Goal: Task Accomplishment & Management: Complete application form

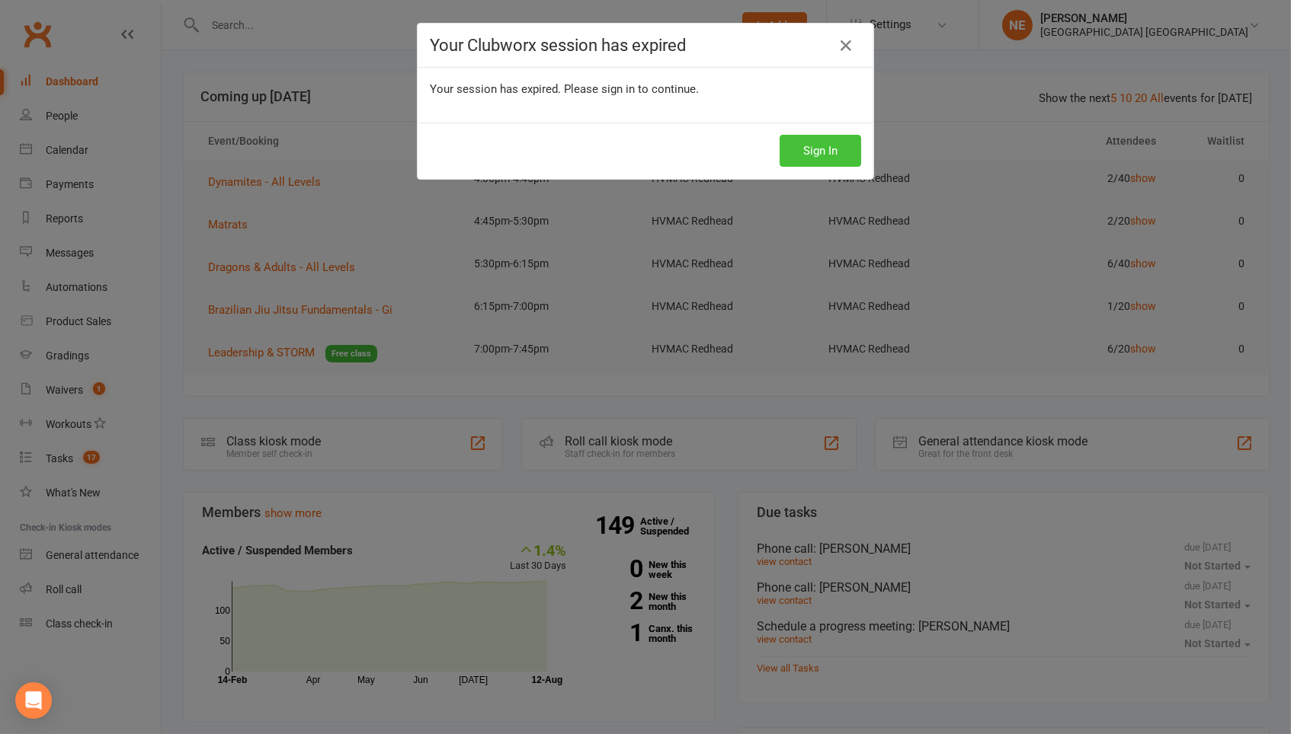
click at [816, 152] on button "Sign In" at bounding box center [820, 151] width 82 height 32
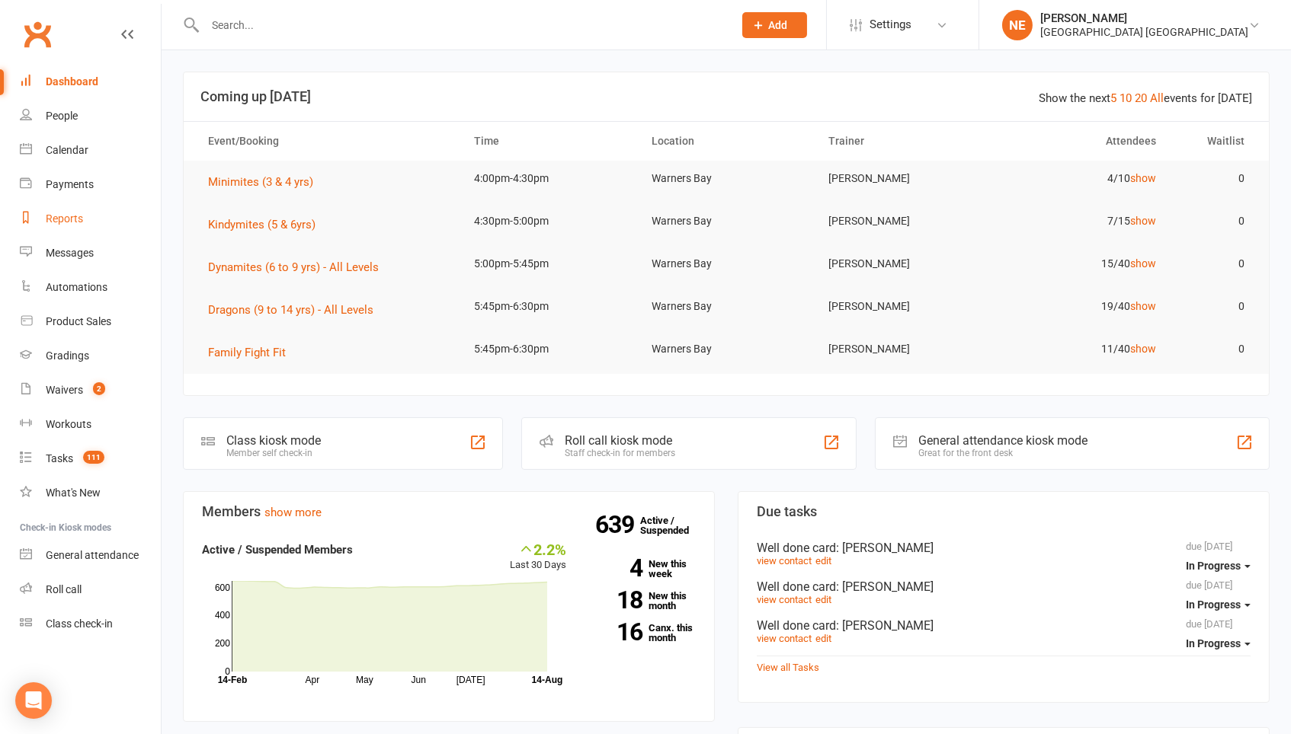
click at [46, 206] on link "Reports" at bounding box center [90, 219] width 141 height 34
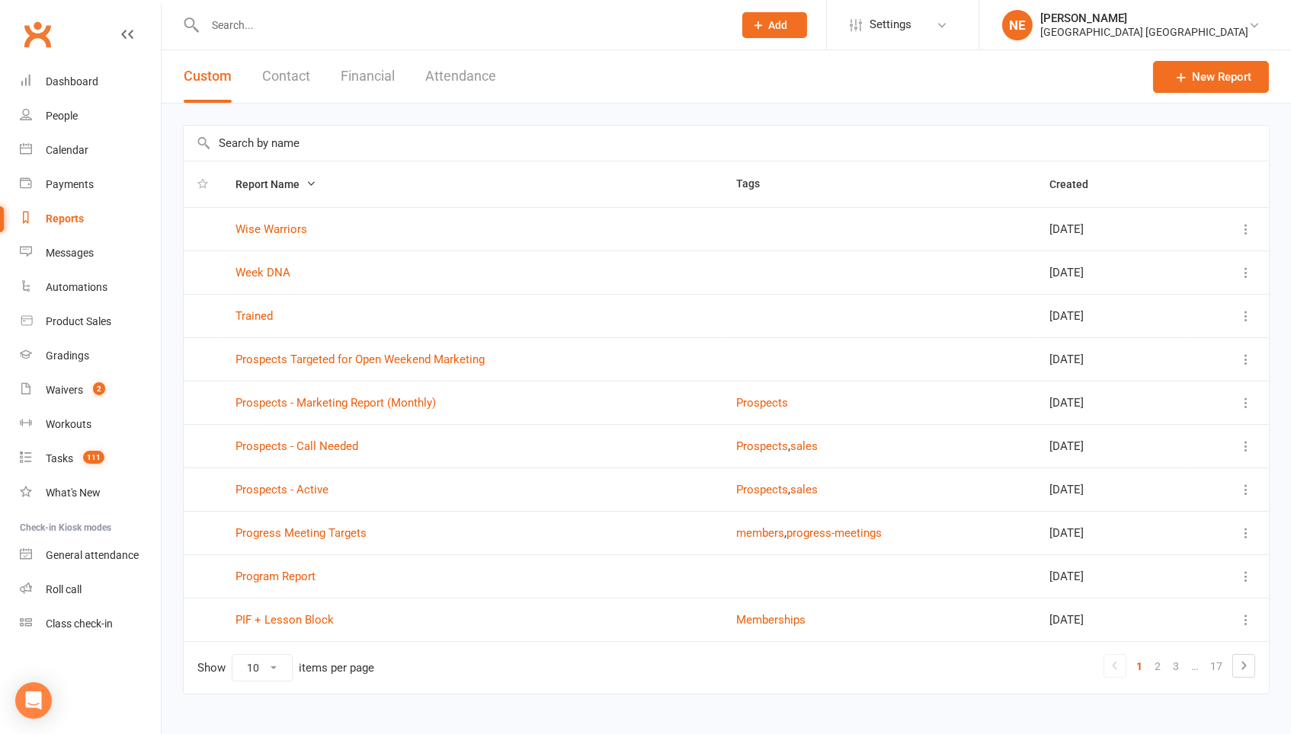
click at [302, 136] on input "text" at bounding box center [726, 143] width 1085 height 35
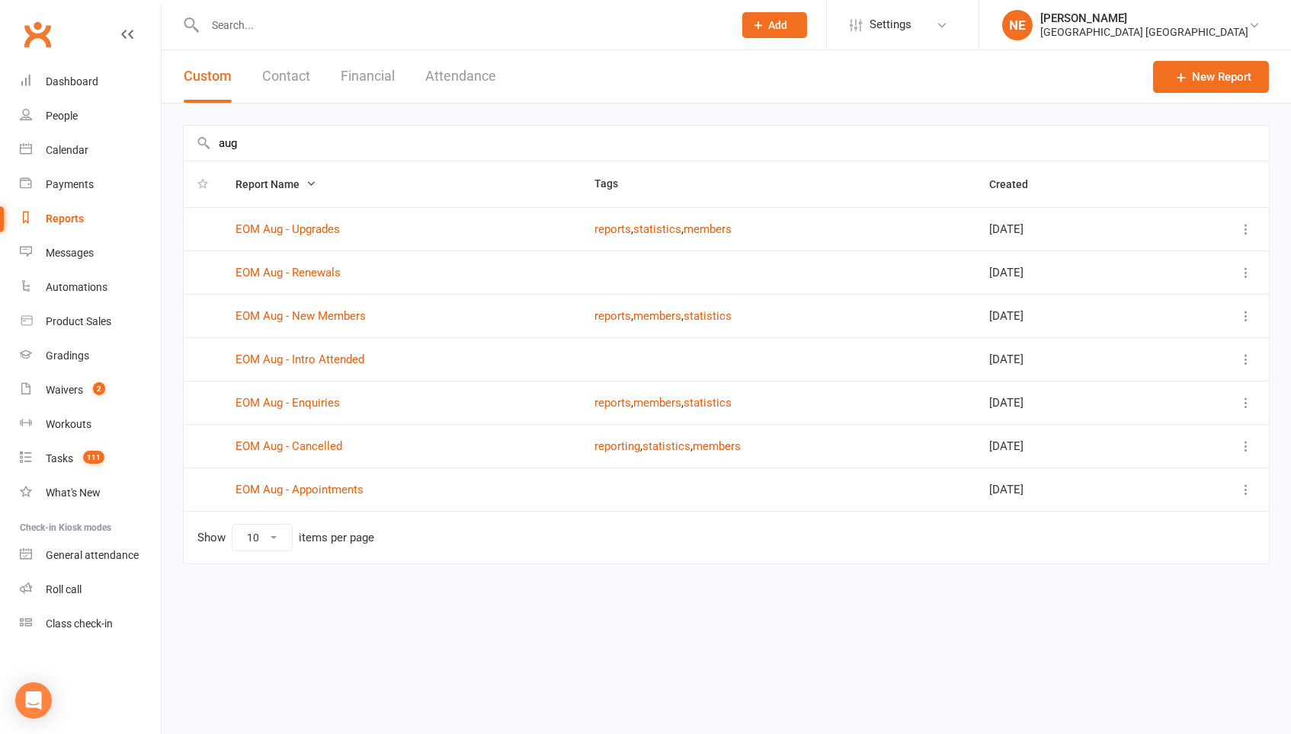
type input "aug"
click at [289, 215] on td "EOM Aug - Upgrades" at bounding box center [401, 228] width 359 height 43
click at [300, 267] on link "EOM Aug - Renewals" at bounding box center [287, 273] width 105 height 14
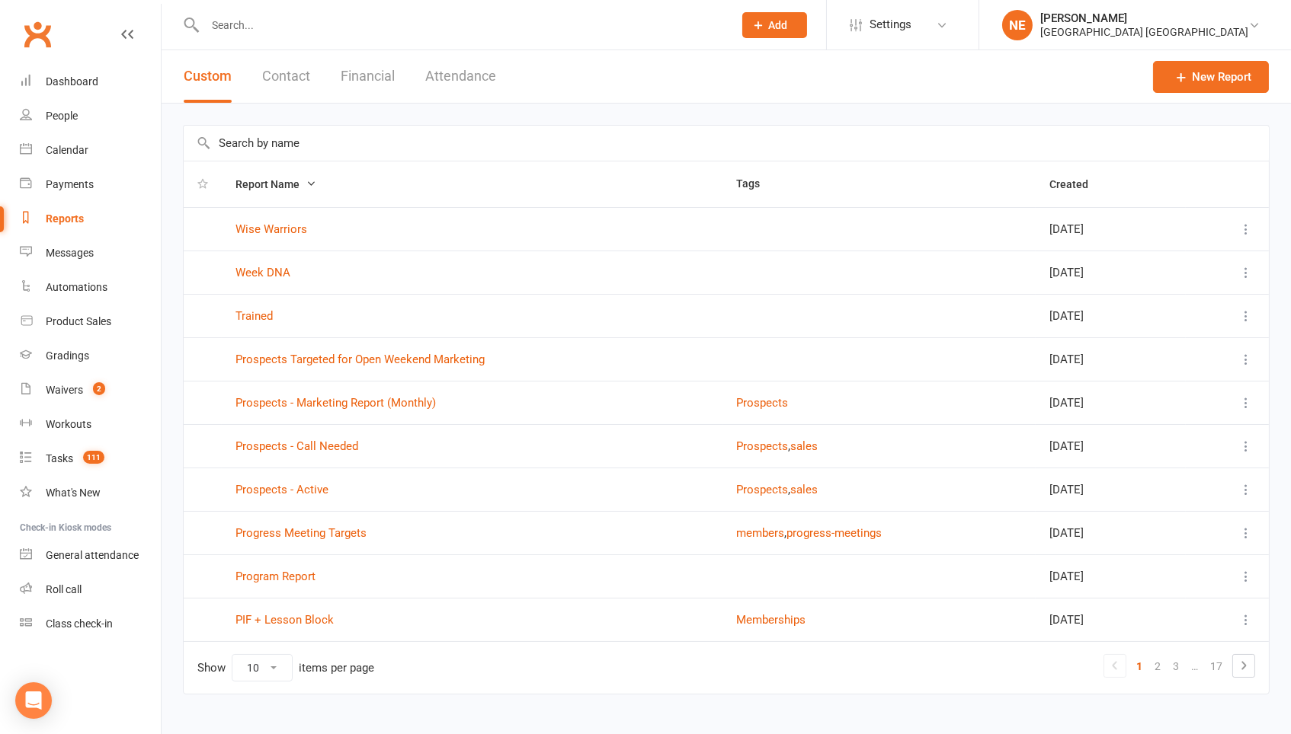
click at [277, 131] on input "text" at bounding box center [726, 143] width 1085 height 35
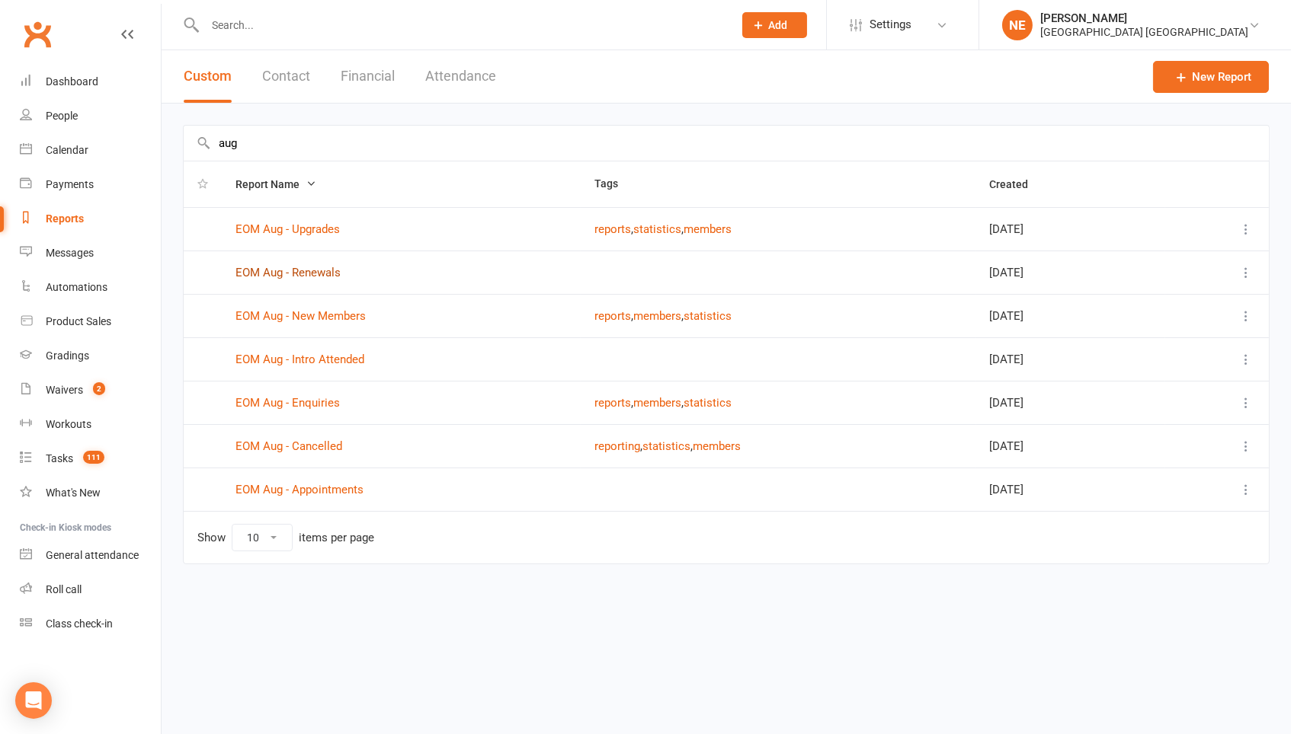
type input "aug"
click at [315, 309] on link "EOM Aug - New Members" at bounding box center [300, 316] width 130 height 14
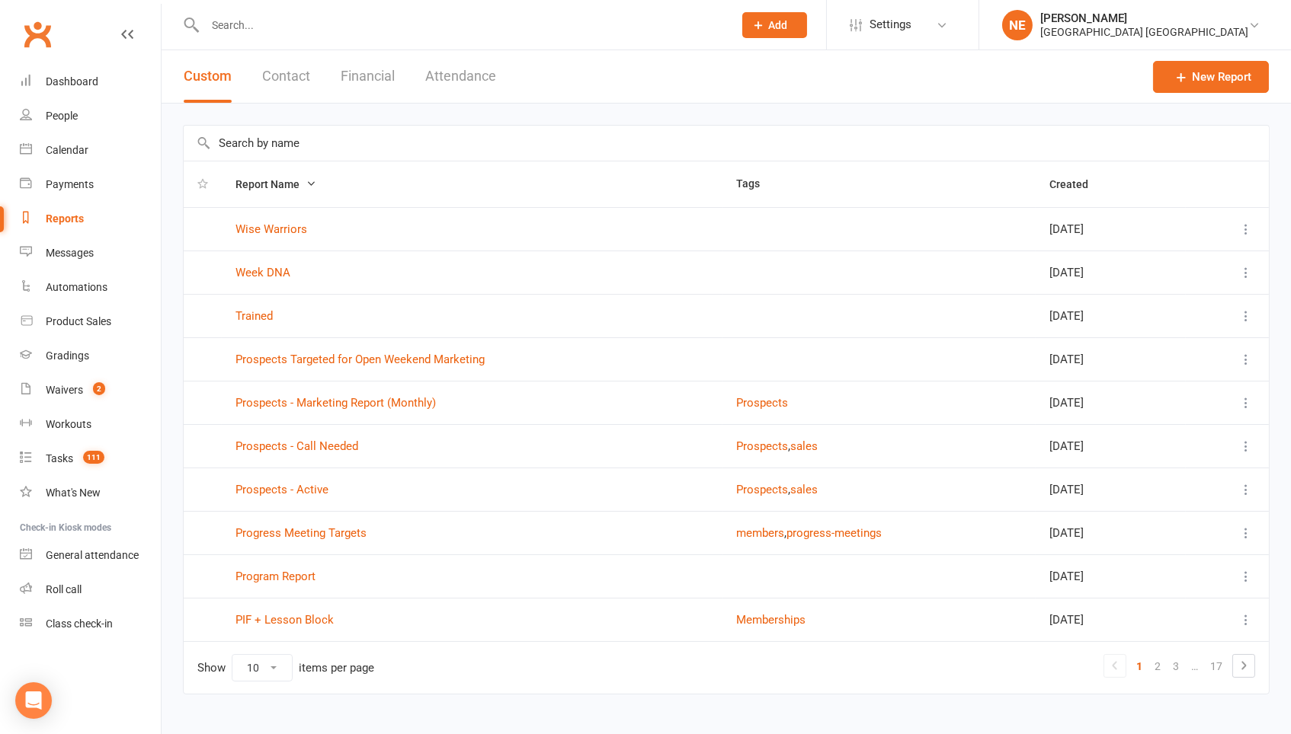
click at [248, 152] on input "text" at bounding box center [726, 143] width 1085 height 35
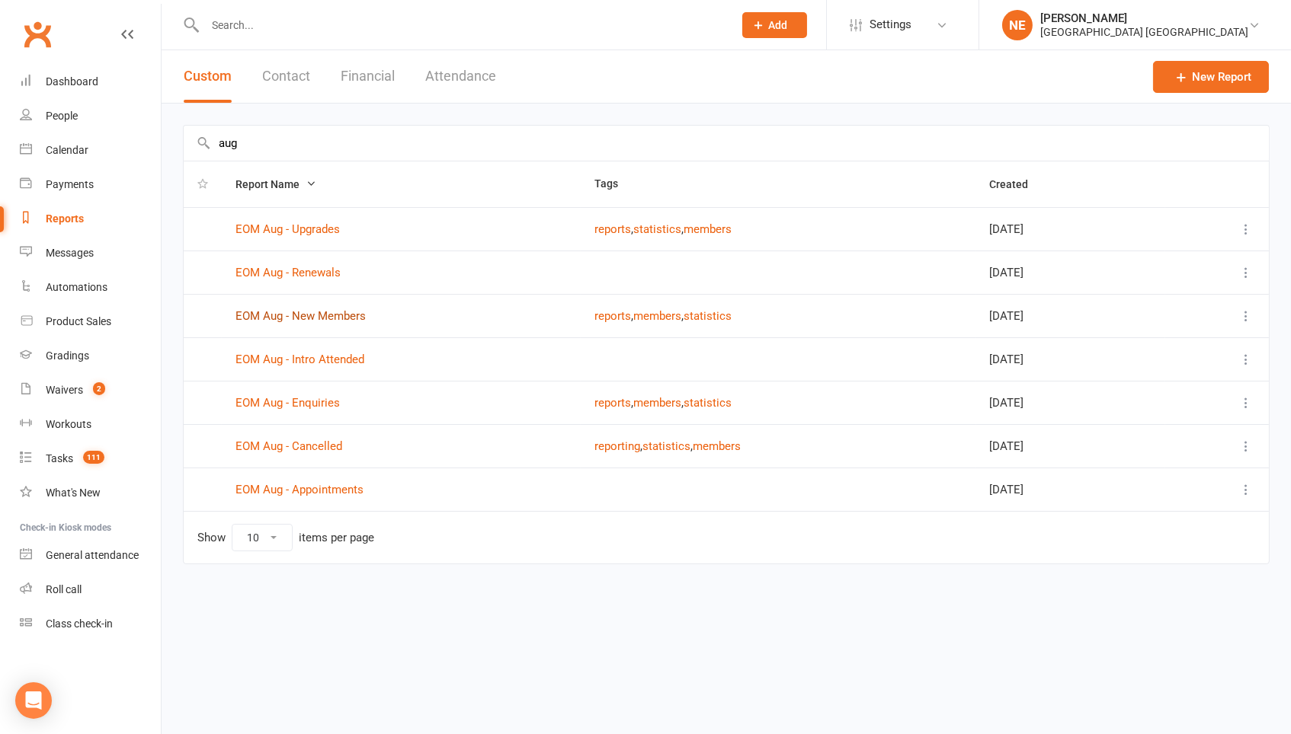
type input "aug"
click at [559, 131] on input "aug" at bounding box center [726, 143] width 1085 height 35
click at [54, 156] on link "Calendar" at bounding box center [90, 150] width 141 height 34
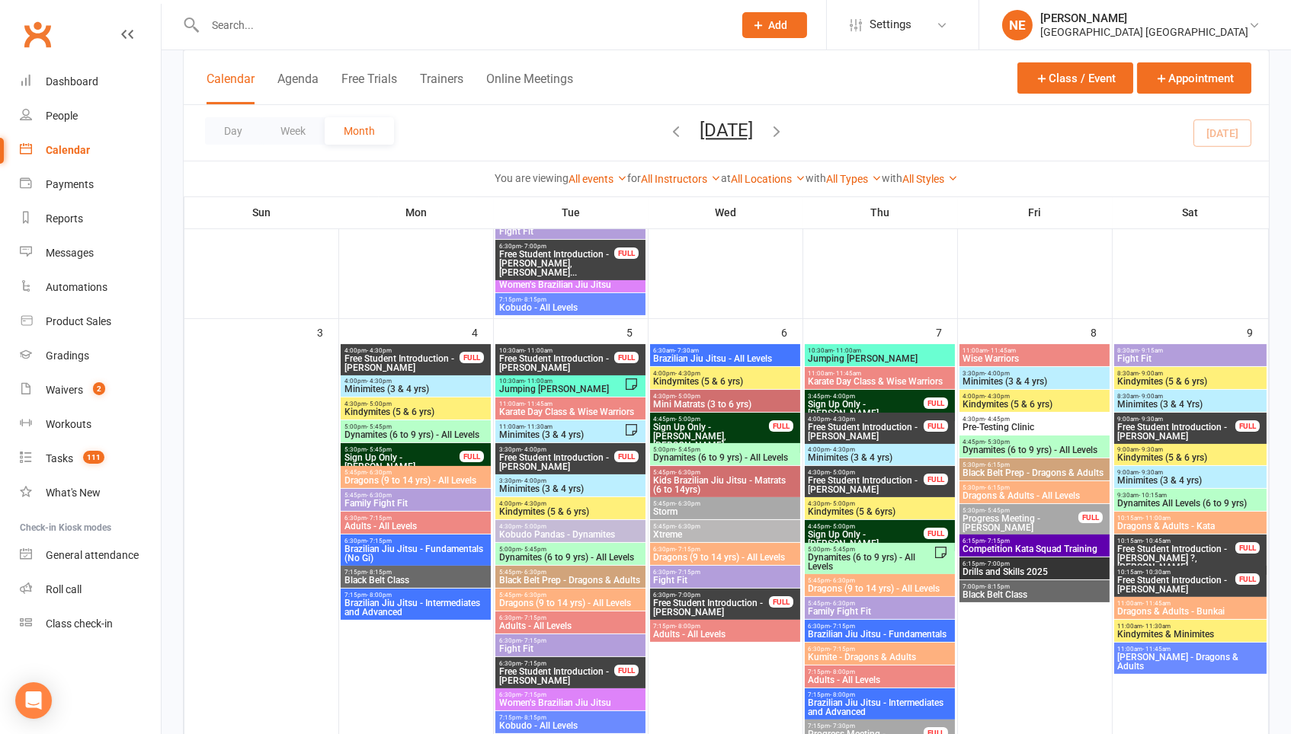
scroll to position [610, 0]
click at [411, 360] on span "Free Student Introduction - [PERSON_NAME]" at bounding box center [402, 362] width 117 height 18
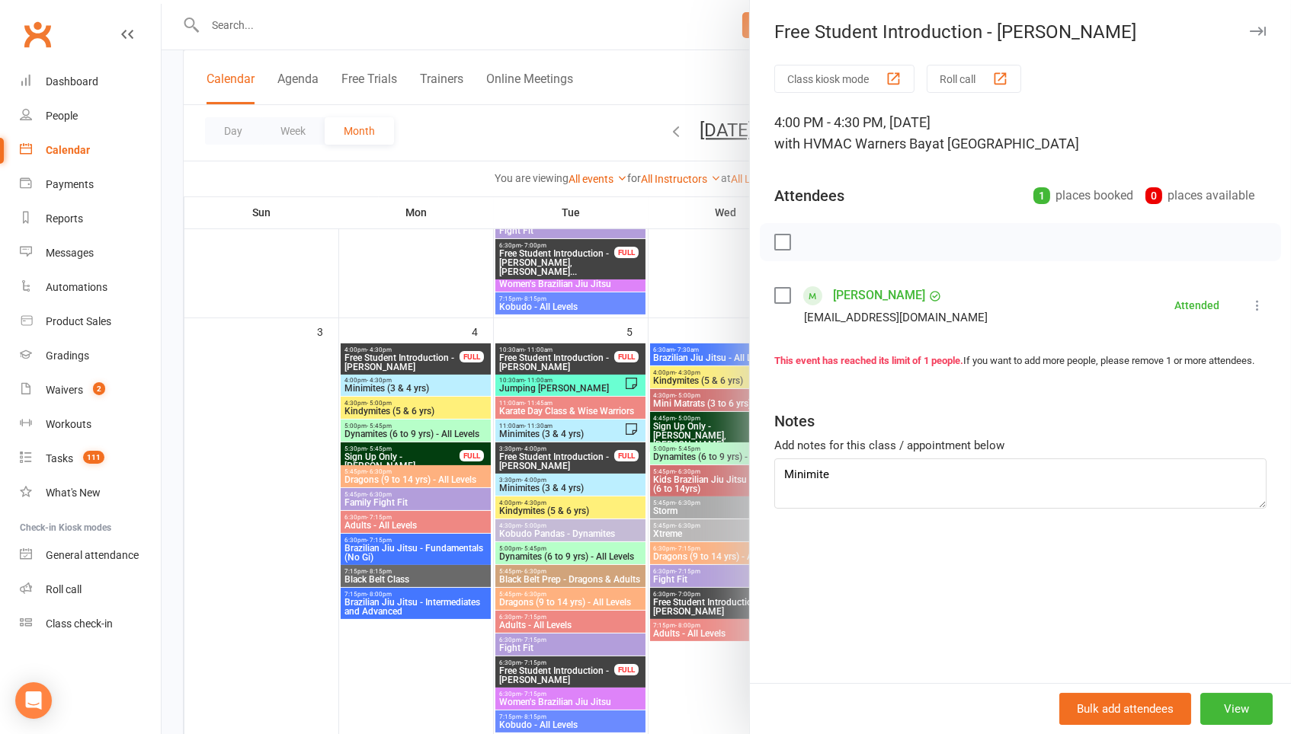
click at [382, 336] on div at bounding box center [726, 367] width 1129 height 734
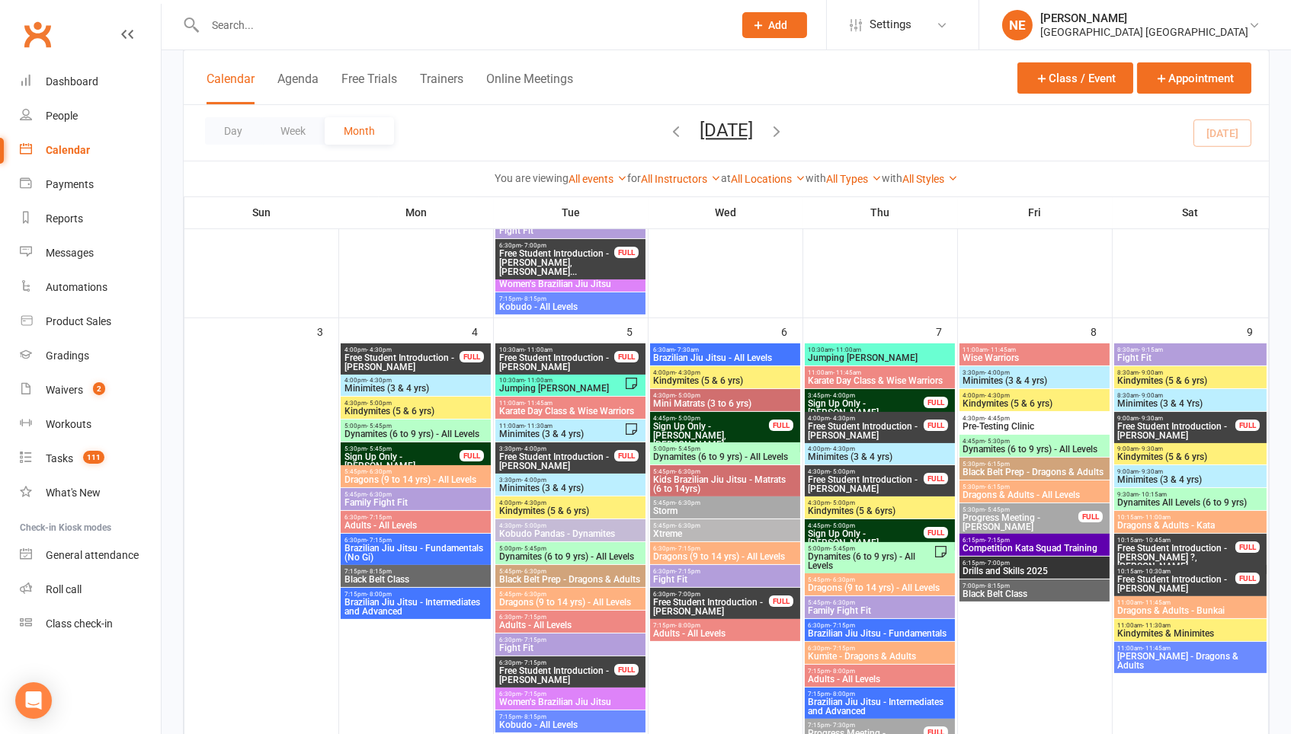
click at [556, 353] on span "Free Student Introduction - Chloe Simmons Browne" at bounding box center [556, 362] width 117 height 18
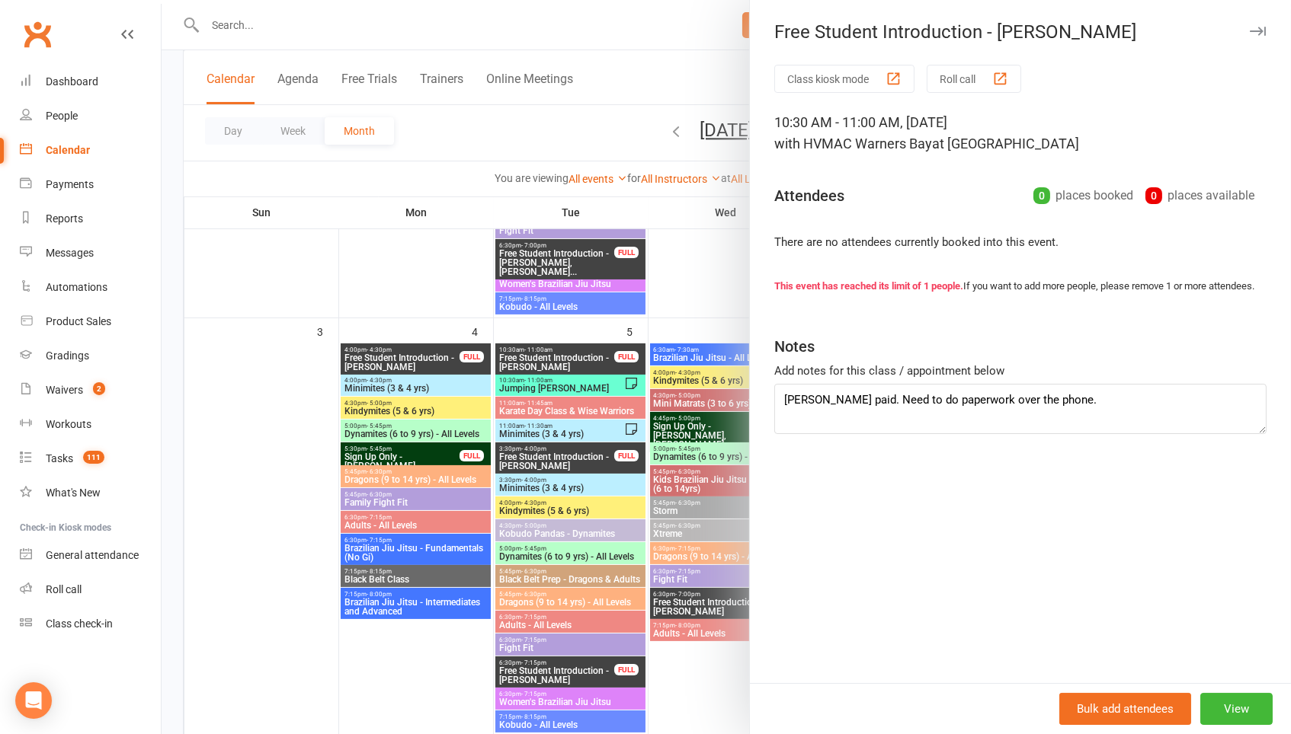
click at [581, 357] on div at bounding box center [726, 367] width 1129 height 734
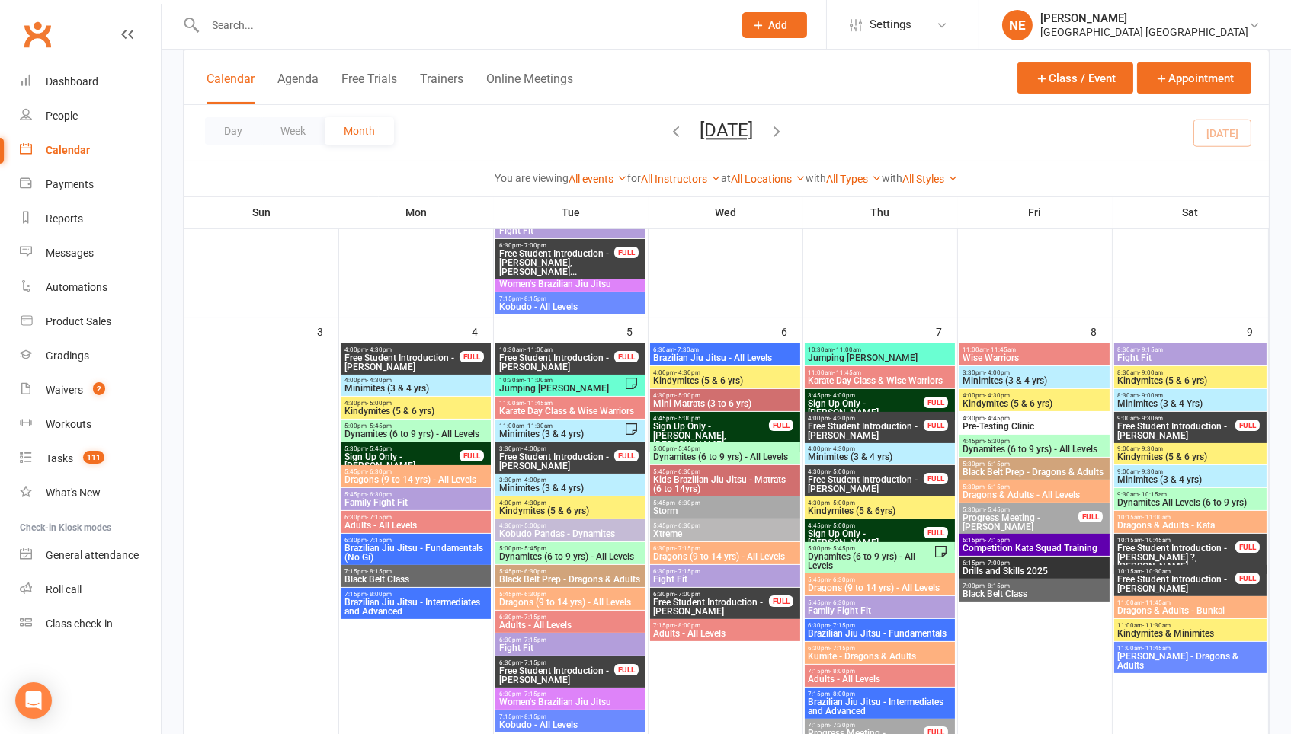
click at [581, 357] on span "Free Student Introduction - Chloe Simmons Browne" at bounding box center [556, 362] width 117 height 18
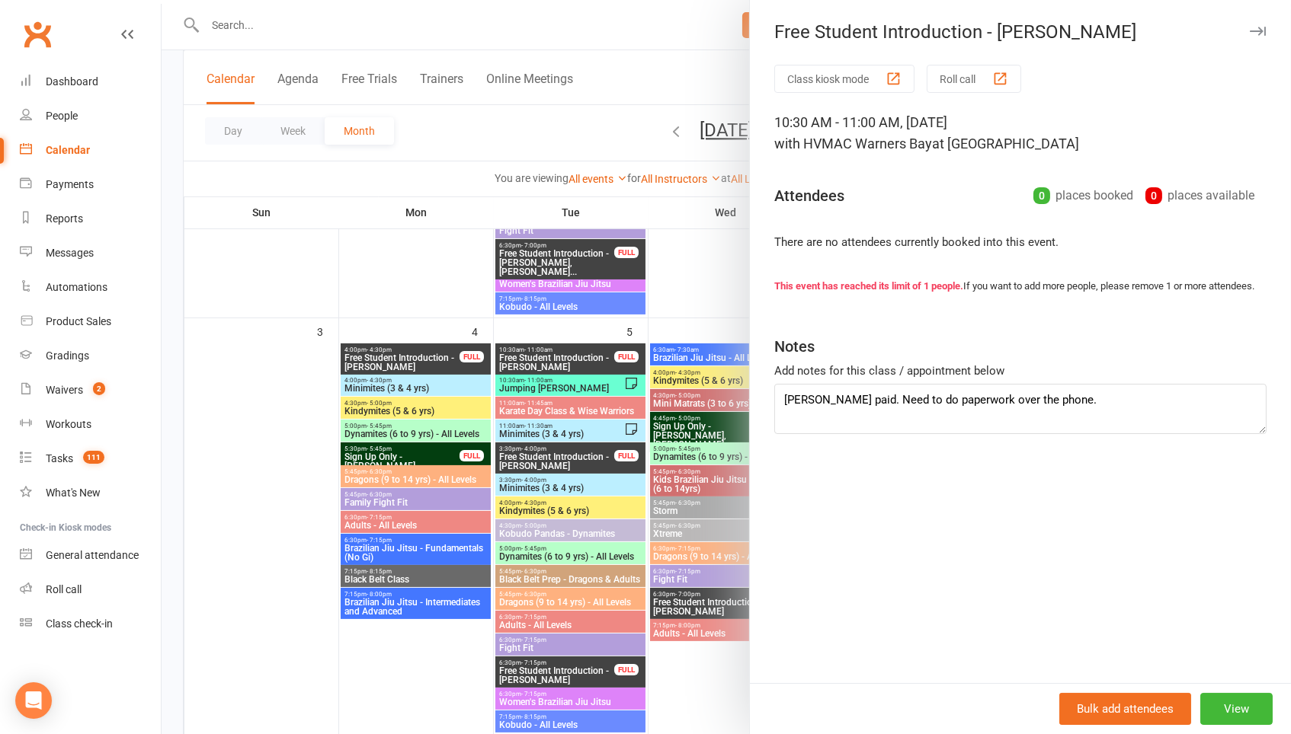
click at [581, 357] on div at bounding box center [726, 367] width 1129 height 734
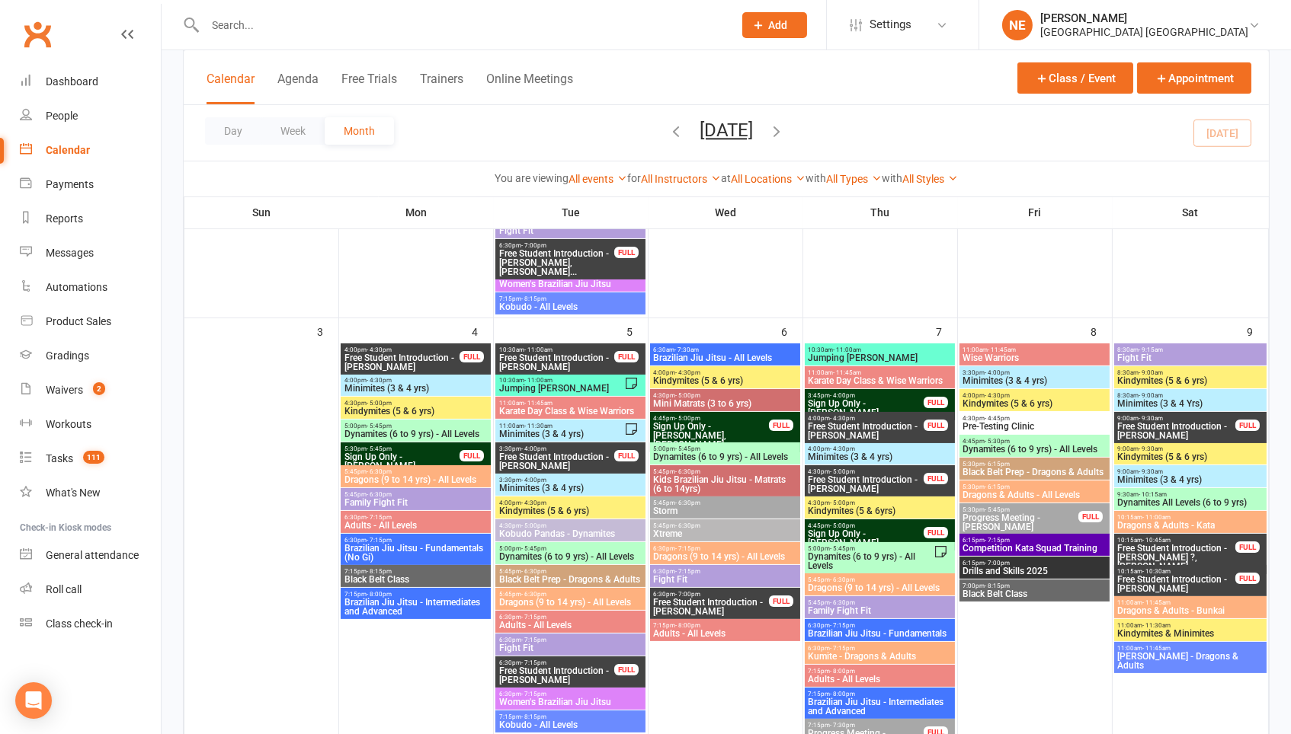
click at [567, 459] on span "Free Student Introduction - [PERSON_NAME]" at bounding box center [556, 462] width 117 height 18
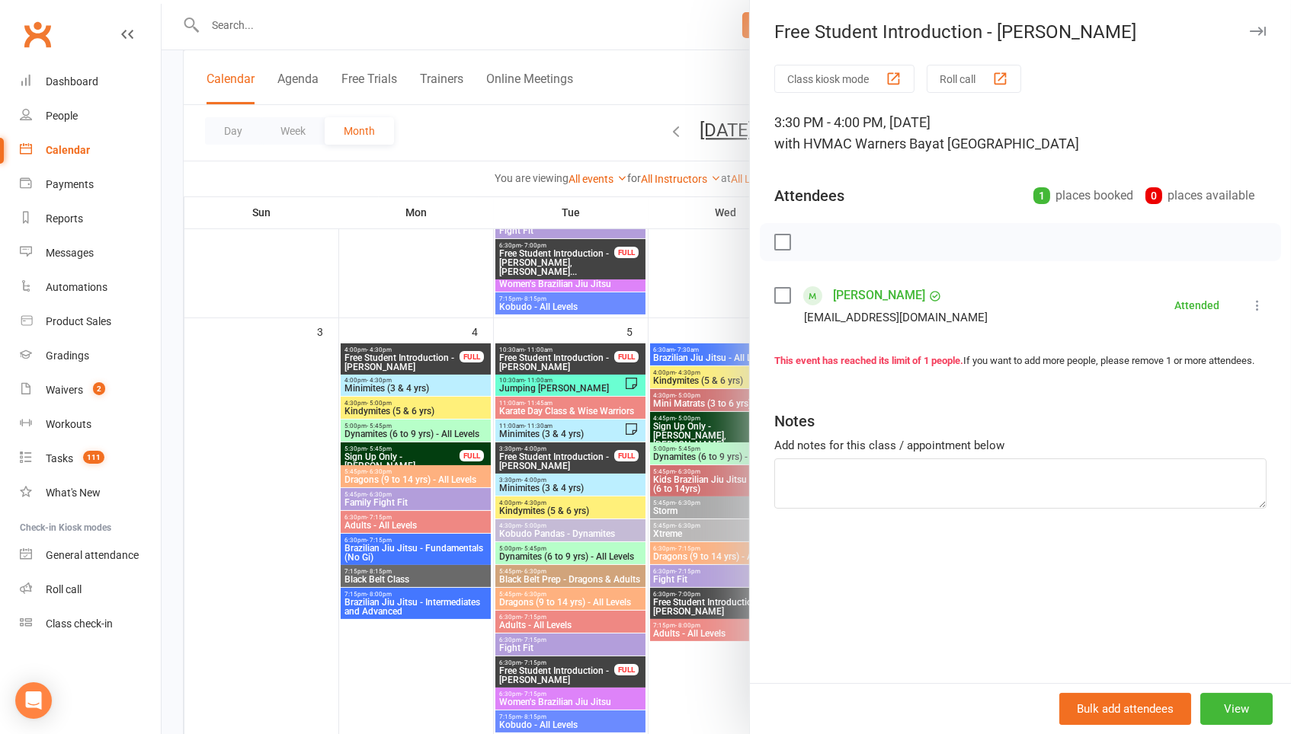
click at [567, 459] on div at bounding box center [726, 367] width 1129 height 734
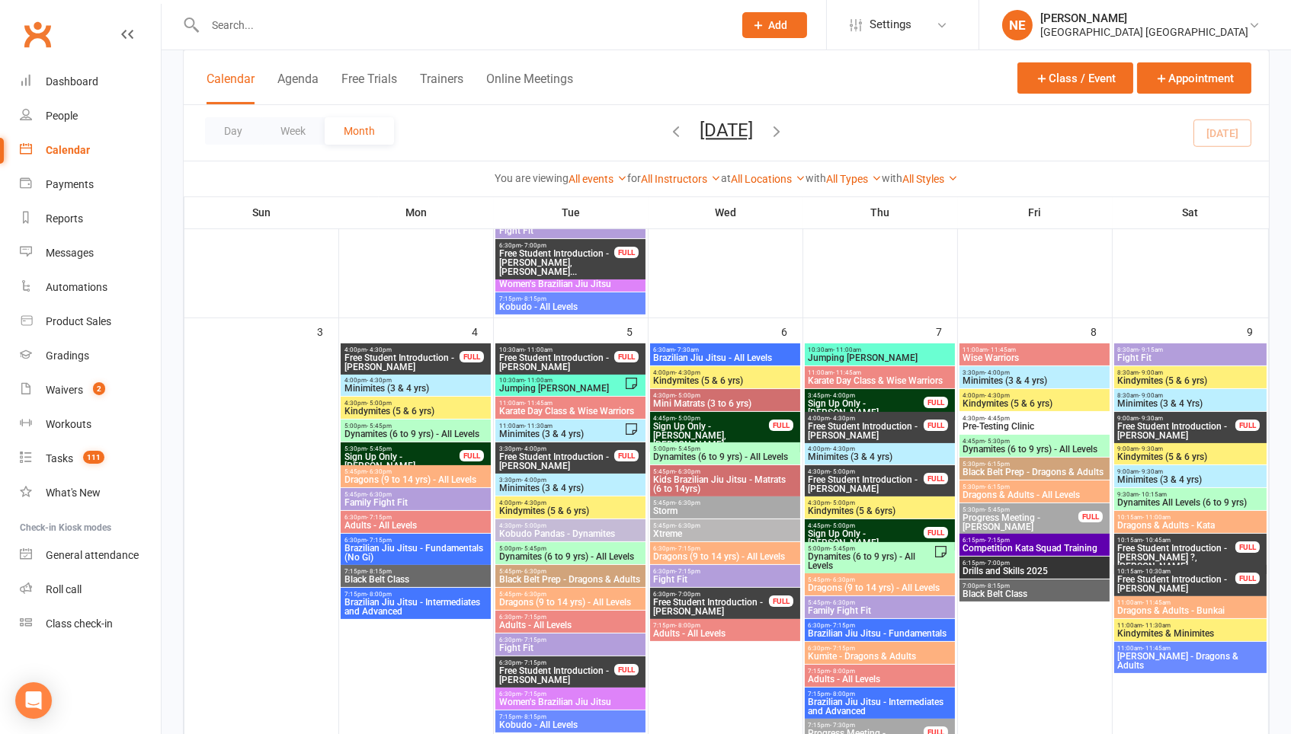
click at [554, 667] on span "Free Student Introduction - Xander Serbin" at bounding box center [556, 676] width 117 height 18
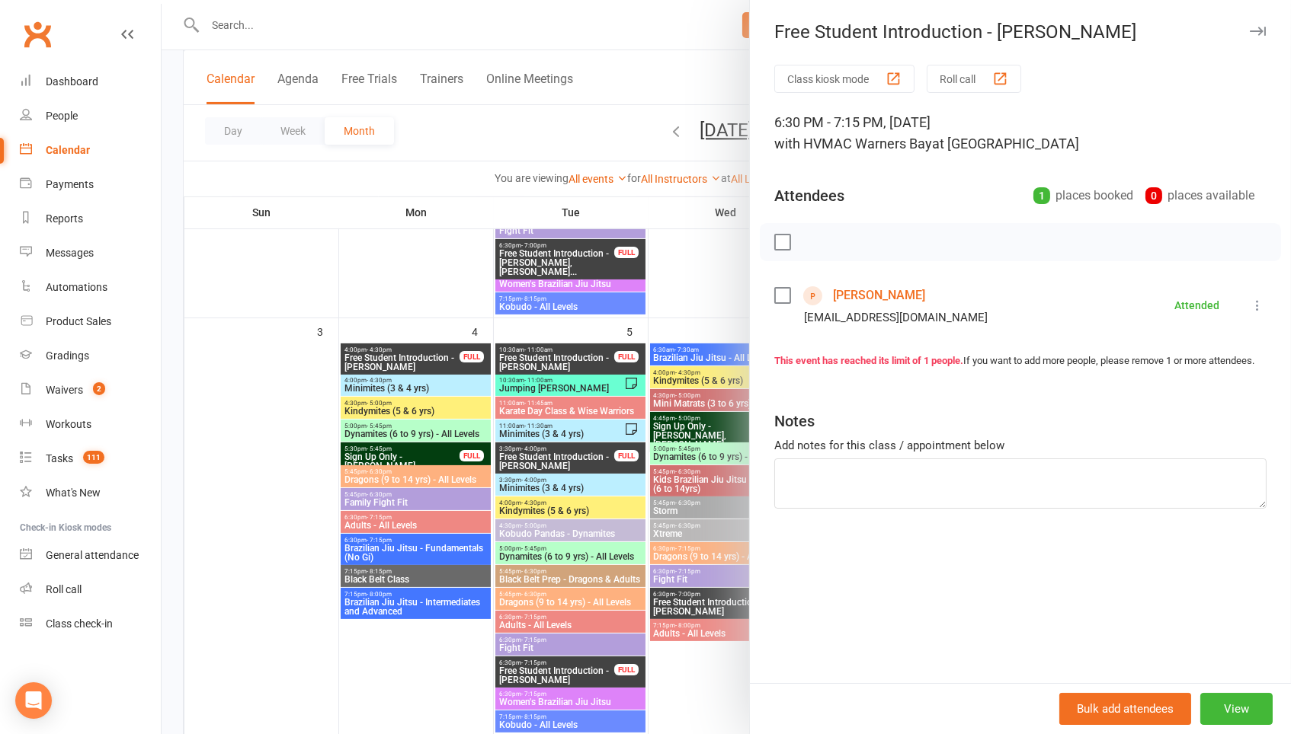
click at [693, 347] on div at bounding box center [726, 367] width 1129 height 734
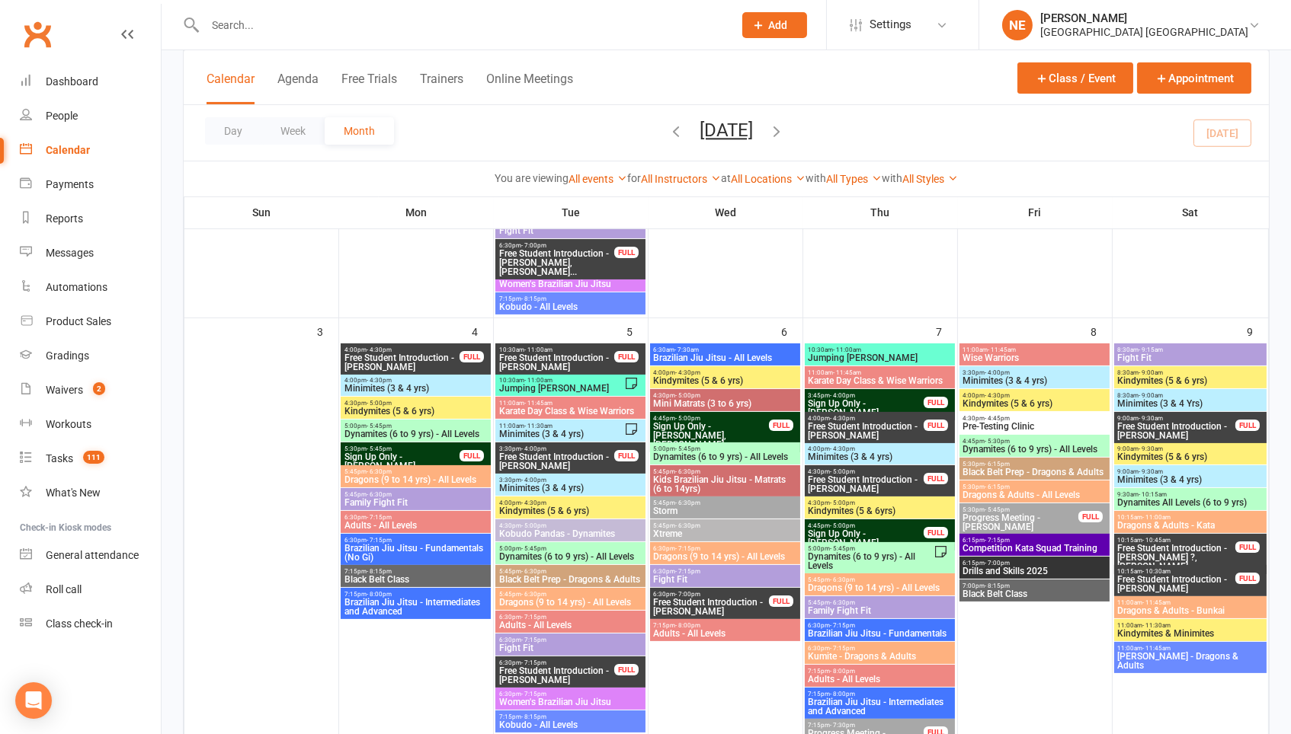
click at [713, 600] on span "Free Student Introduction - Rylen Mc Grorey Smith" at bounding box center [711, 607] width 117 height 18
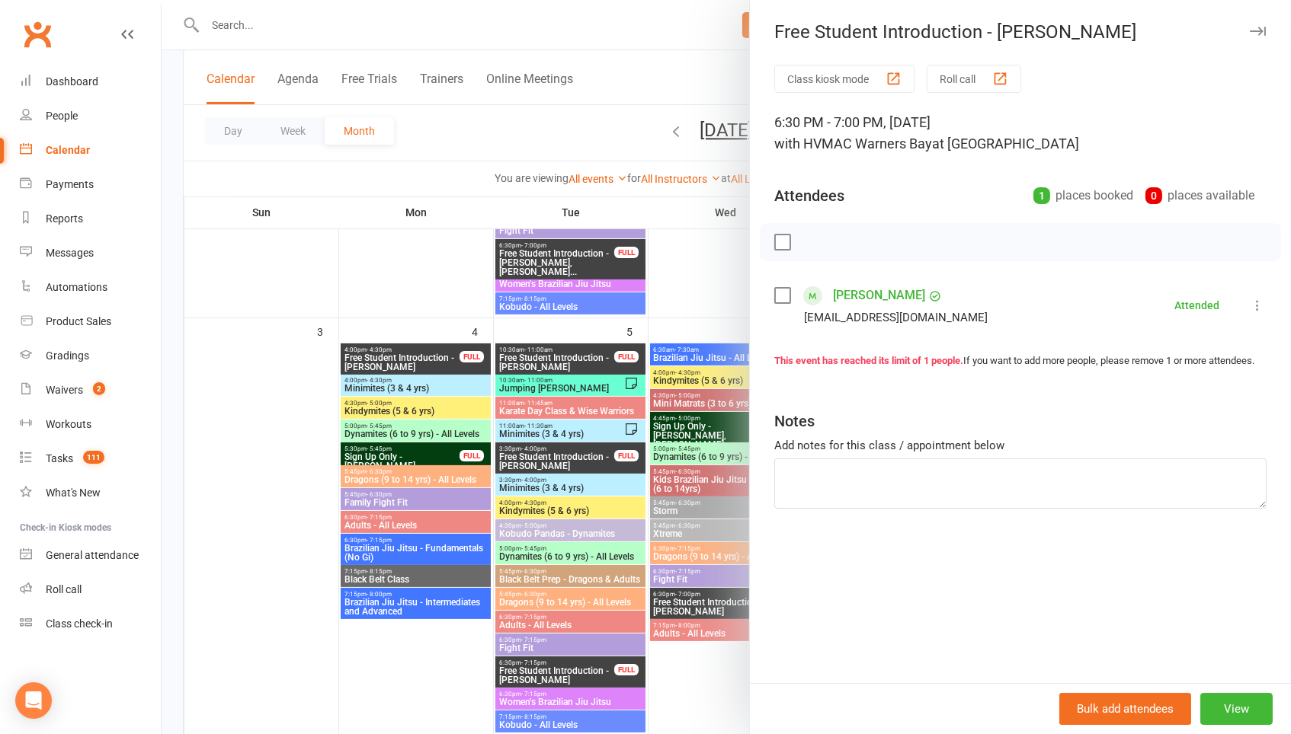
click at [682, 367] on div at bounding box center [726, 367] width 1129 height 734
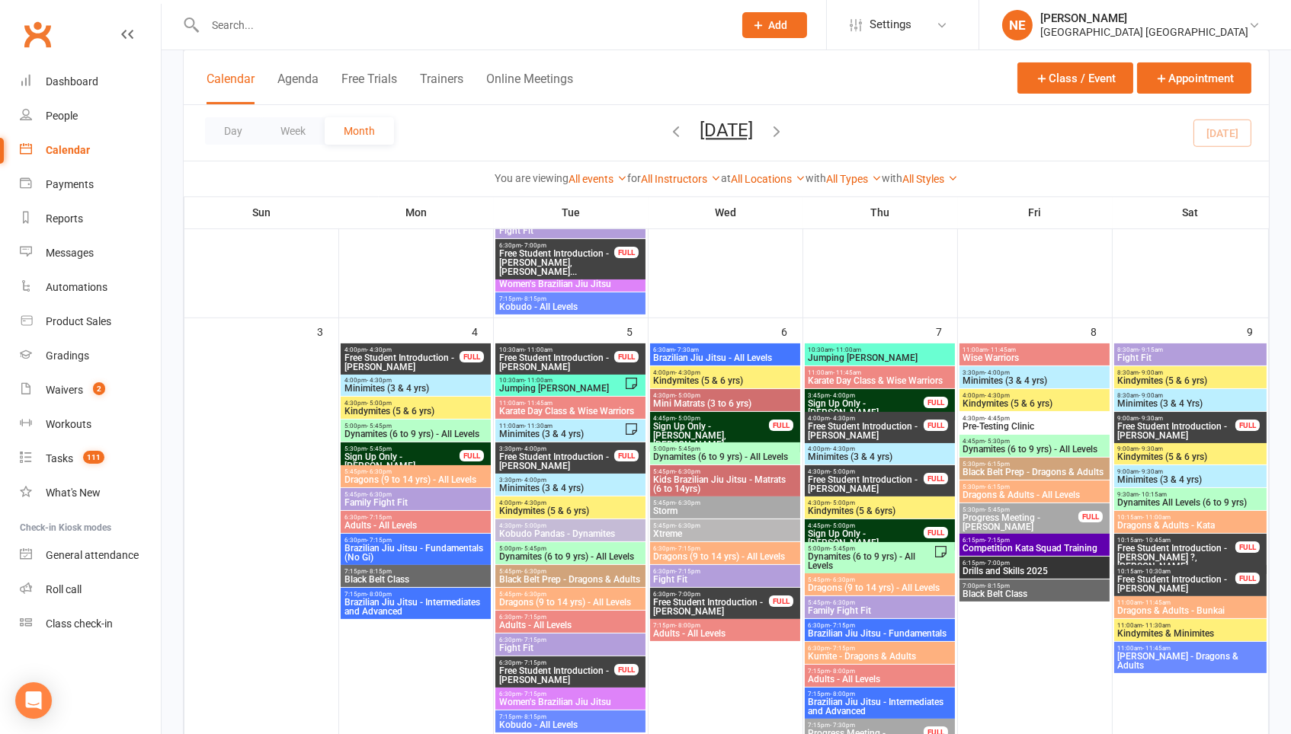
click at [843, 417] on span "- 4:30pm" at bounding box center [842, 418] width 25 height 7
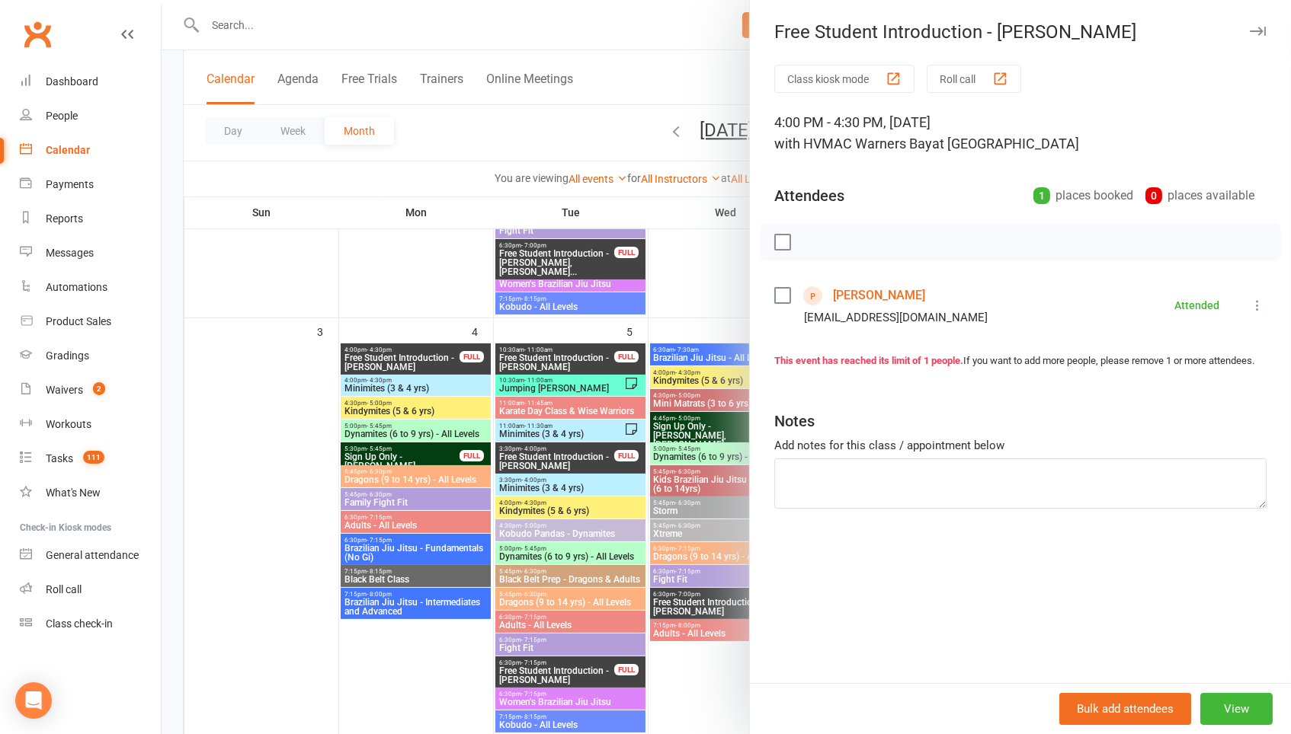
click at [613, 426] on div at bounding box center [726, 367] width 1129 height 734
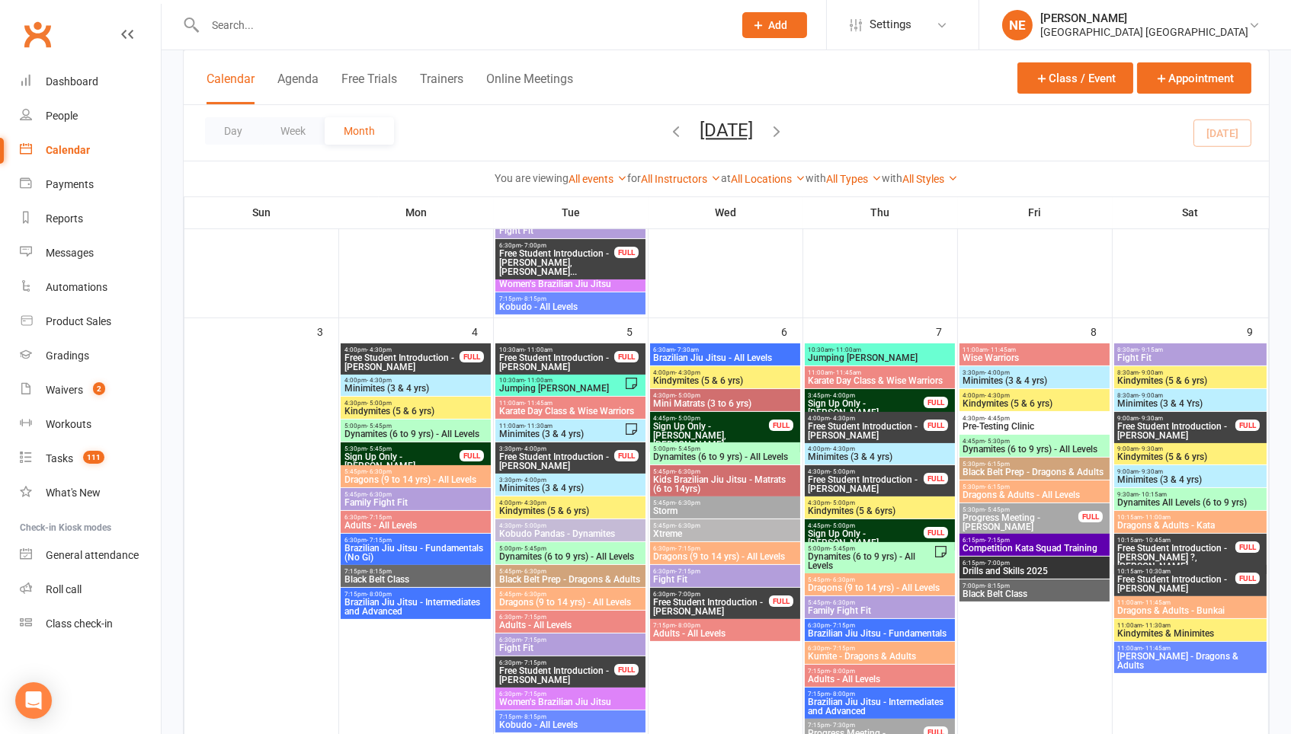
click at [856, 478] on span "Free Student Introduction - Mila Cooper" at bounding box center [866, 484] width 117 height 18
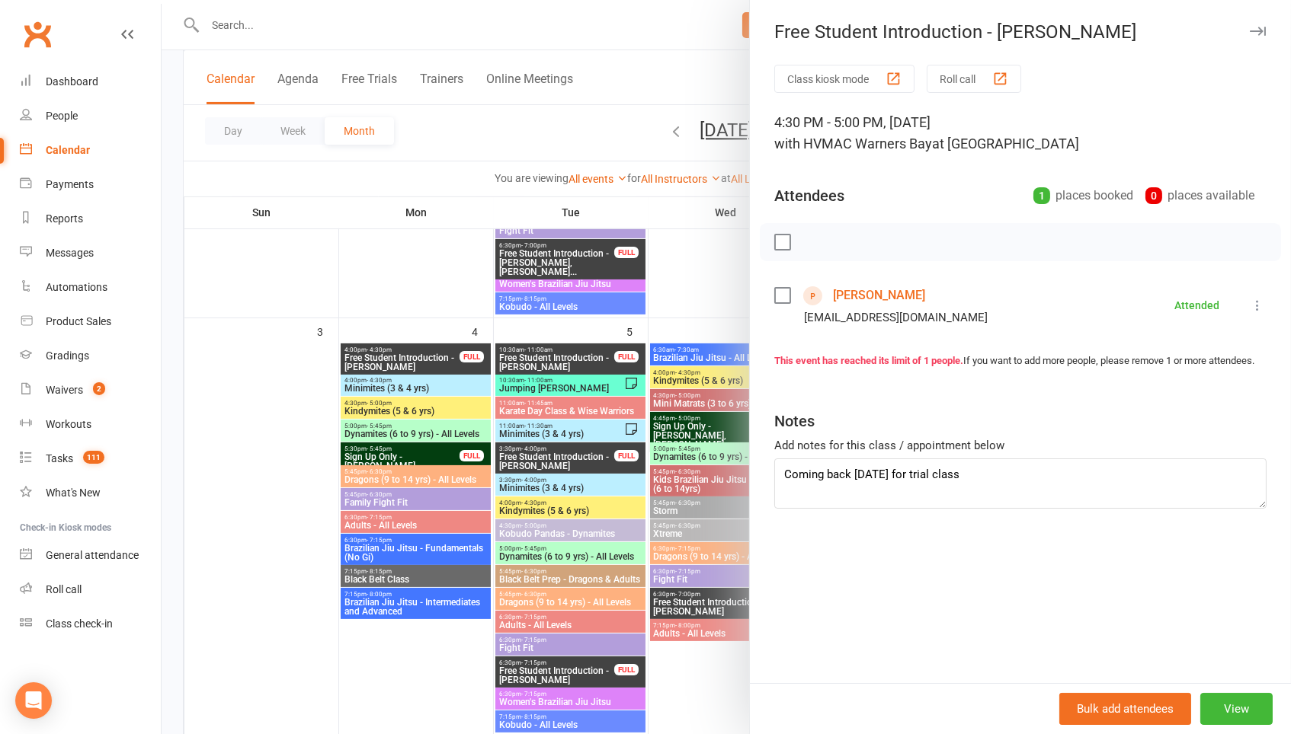
click at [661, 375] on div at bounding box center [726, 367] width 1129 height 734
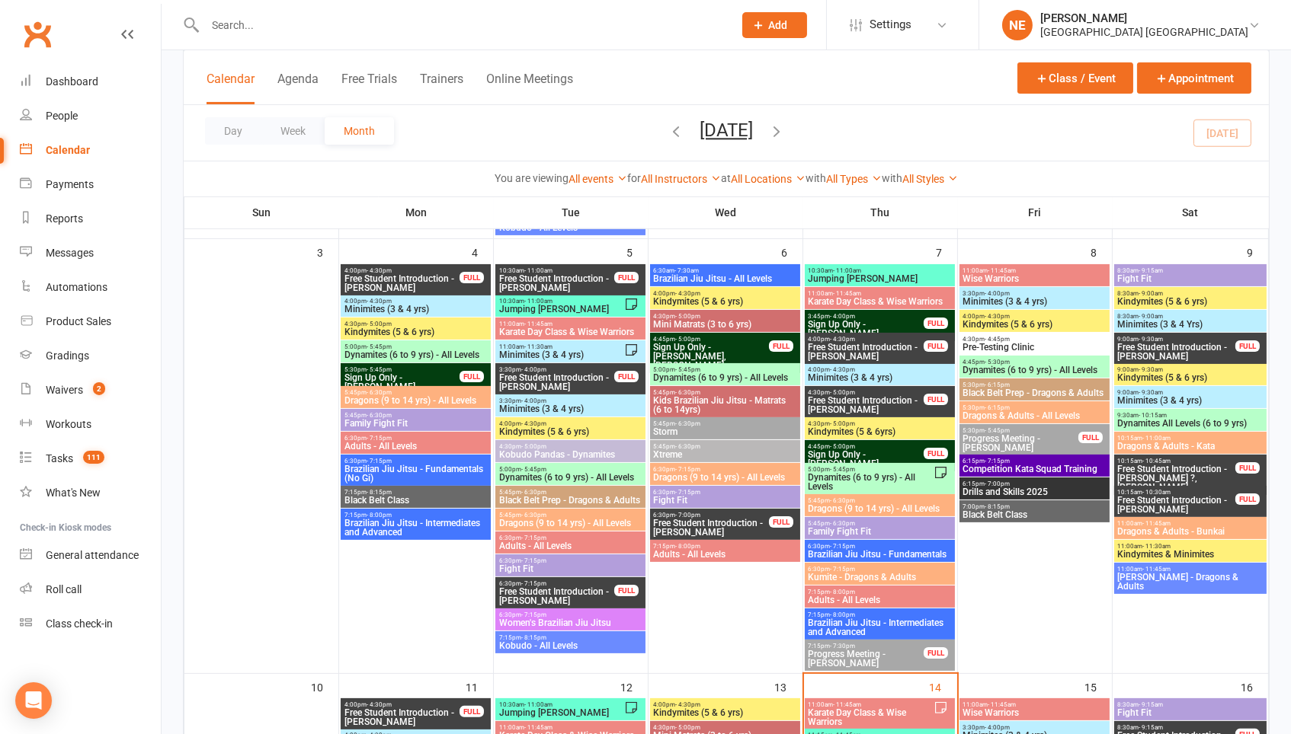
scroll to position [692, 0]
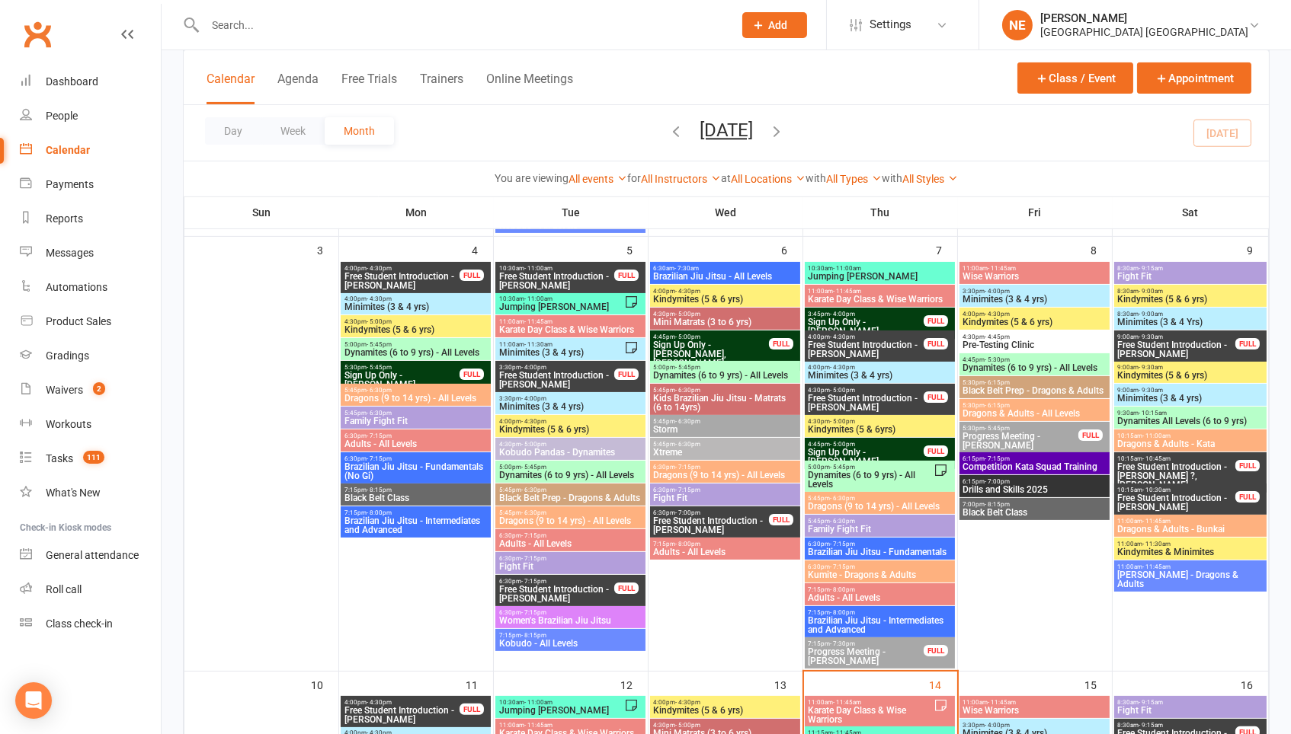
click at [1176, 352] on span "Free Student Introduction - Percy Harley" at bounding box center [1177, 350] width 120 height 18
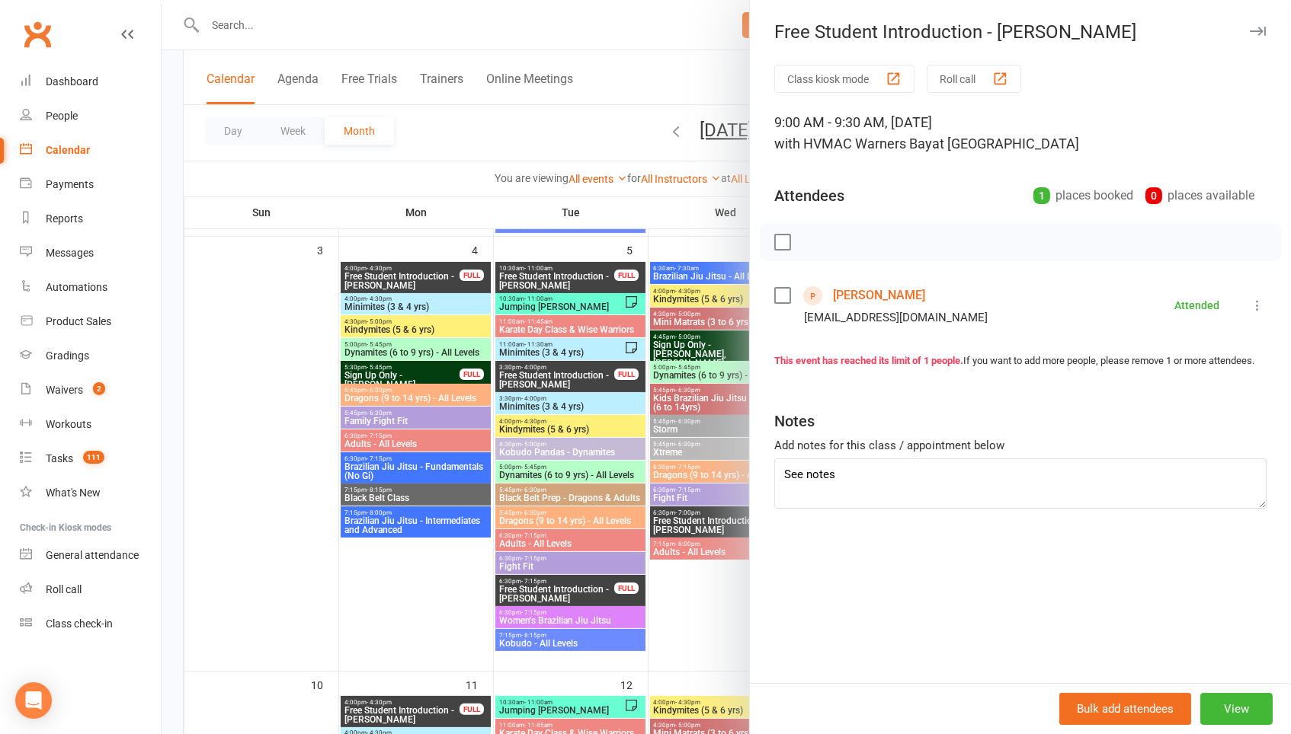
click at [697, 446] on div at bounding box center [726, 367] width 1129 height 734
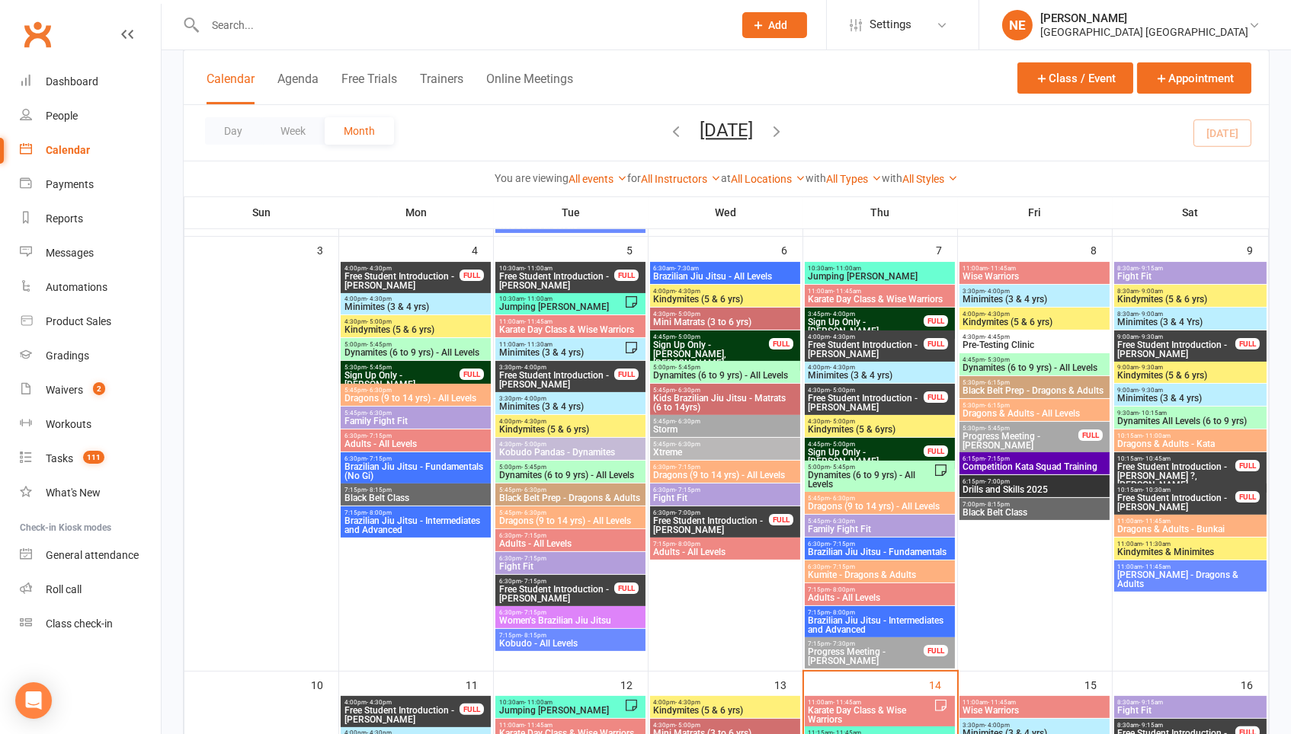
click at [1128, 471] on span "Free Student Introduction - Joel ?, Matisse Biram" at bounding box center [1177, 475] width 120 height 27
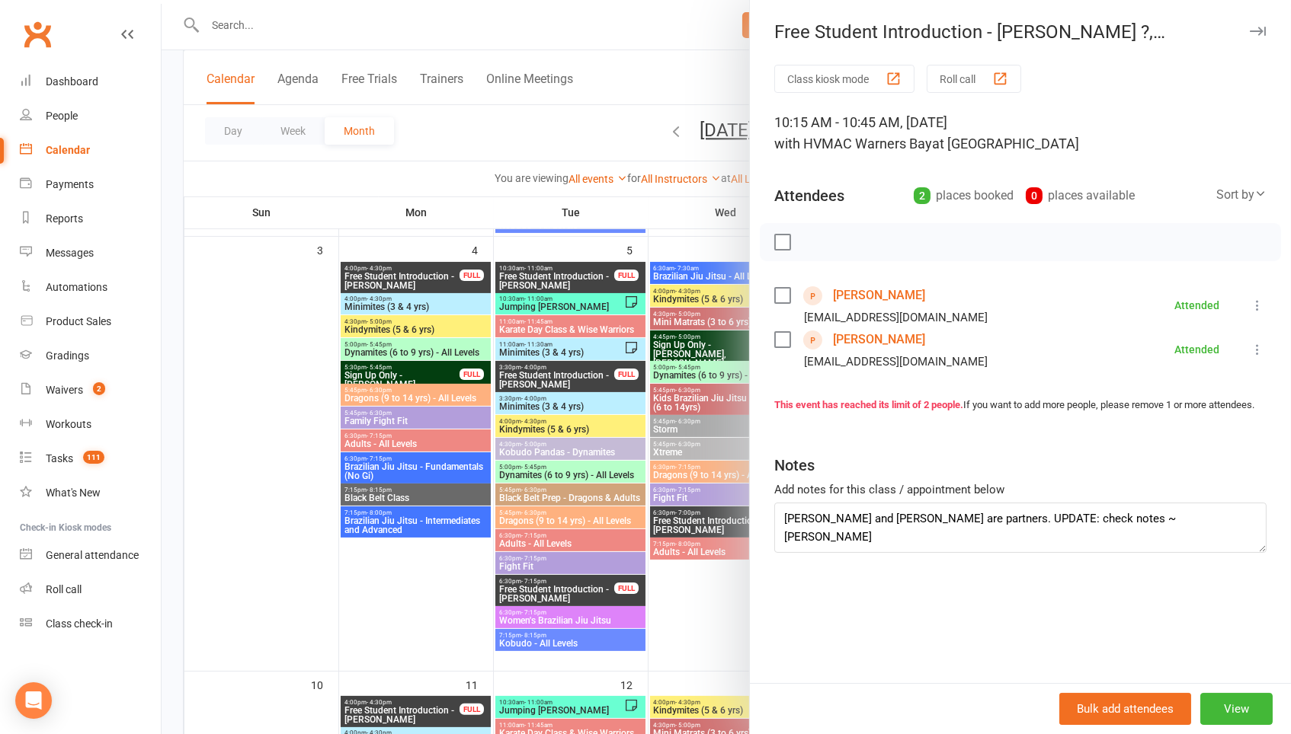
click at [619, 419] on div at bounding box center [726, 367] width 1129 height 734
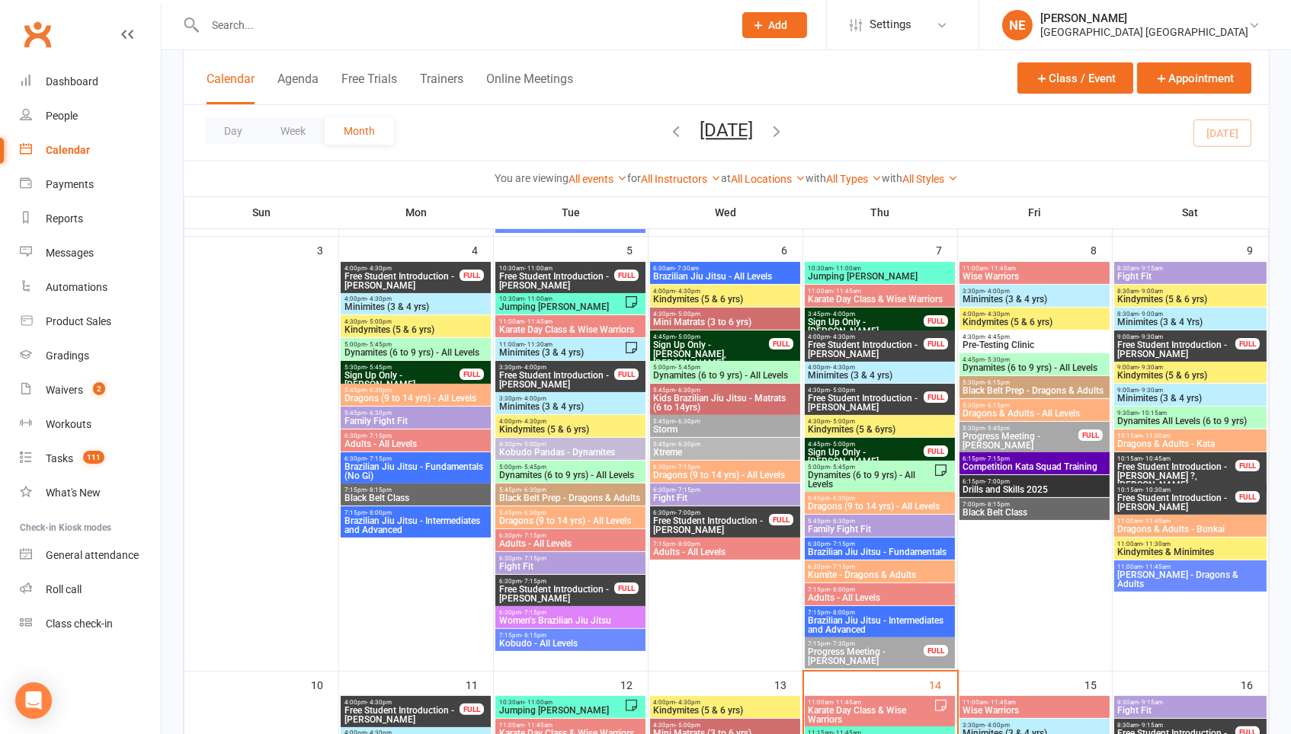
click at [1126, 490] on span "10:15am - 10:30am" at bounding box center [1177, 490] width 120 height 7
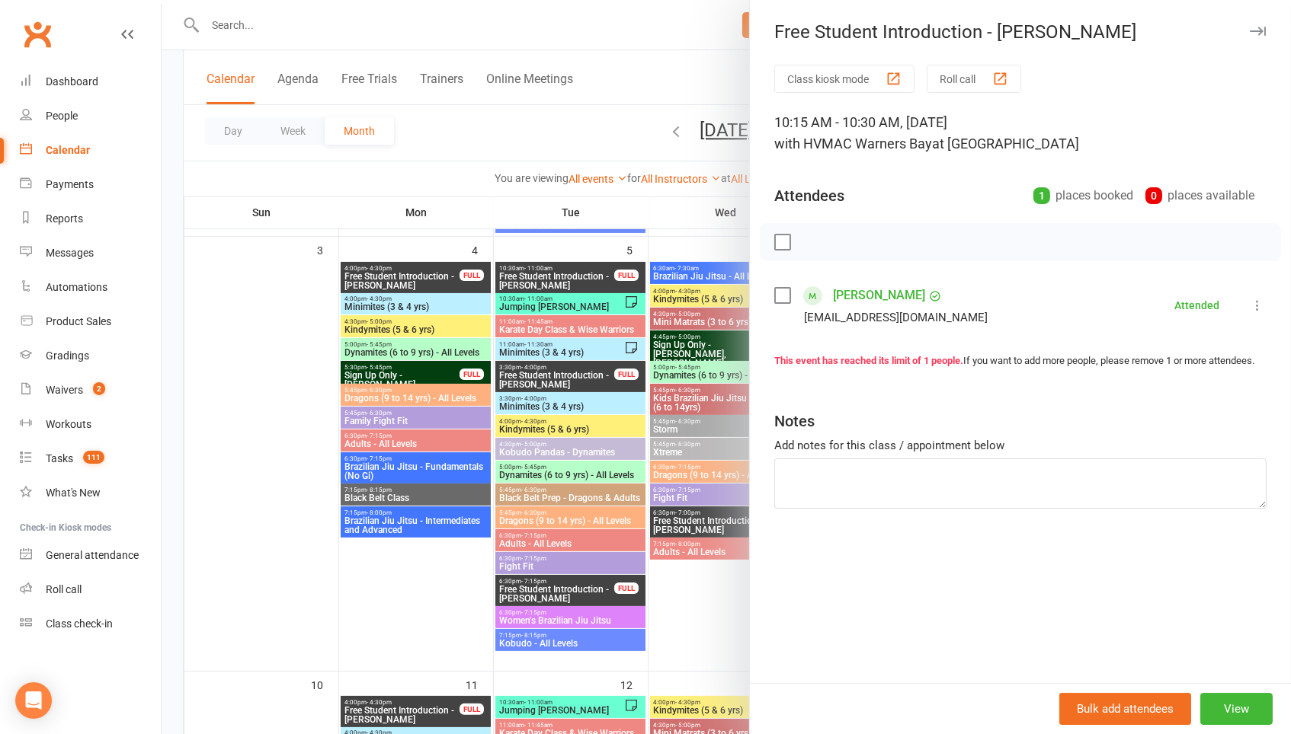
click at [674, 250] on div at bounding box center [726, 367] width 1129 height 734
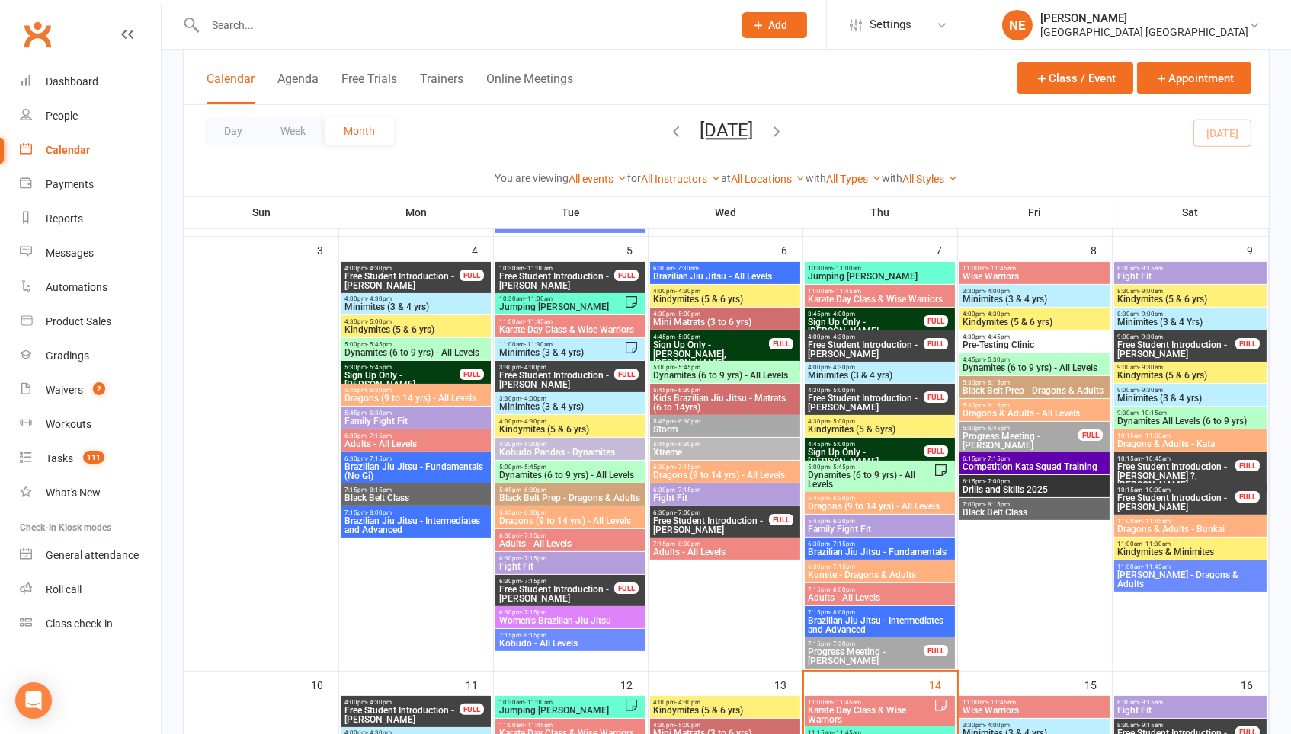
click at [588, 280] on span "Free Student Introduction - Chloe Simmons Browne" at bounding box center [556, 281] width 117 height 18
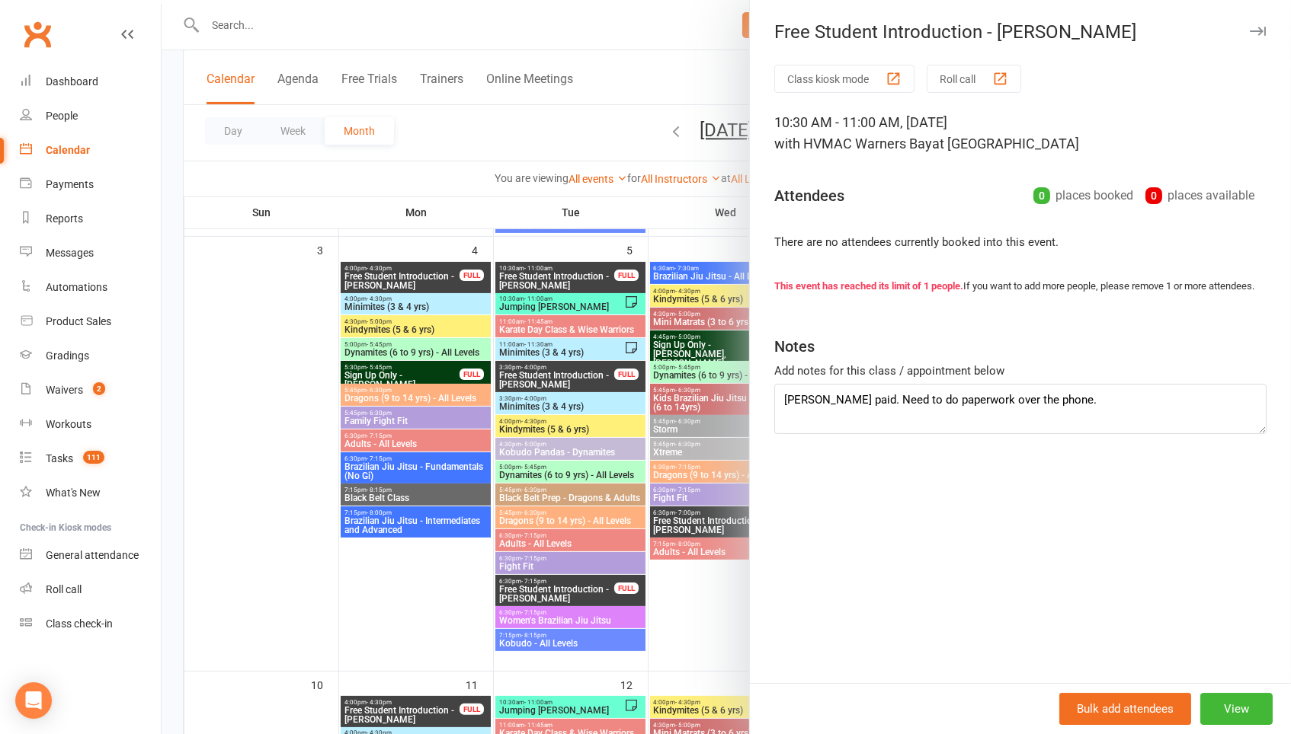
click at [415, 24] on div at bounding box center [726, 367] width 1129 height 734
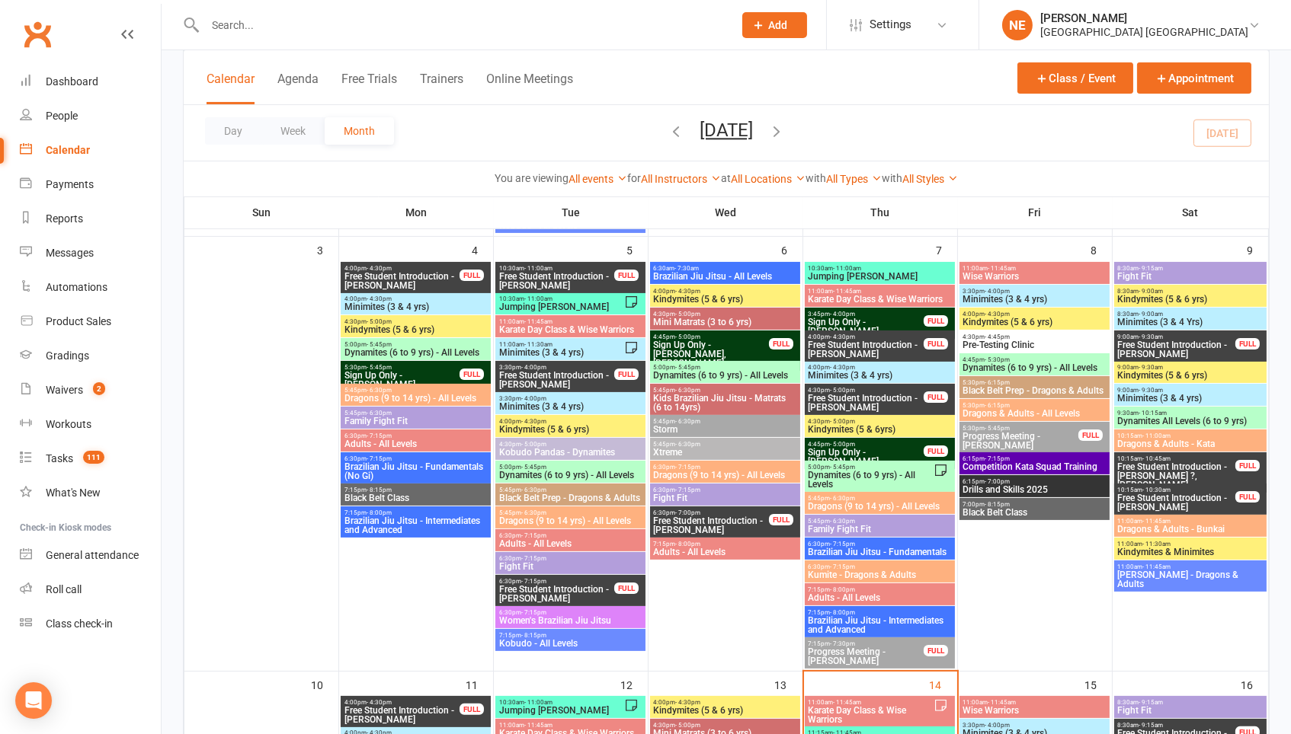
click at [348, 11] on div at bounding box center [452, 25] width 539 height 50
click at [333, 30] on input "text" at bounding box center [461, 24] width 522 height 21
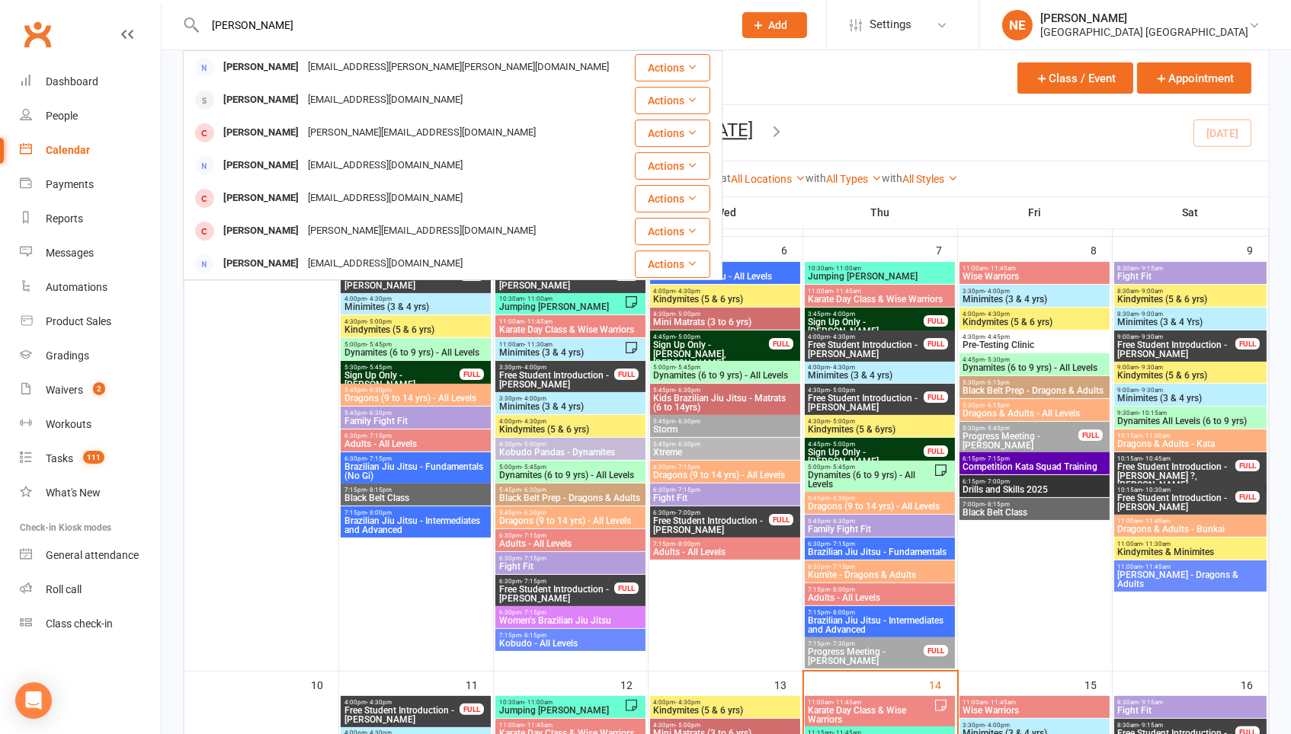
type input "Chloe Simmons"
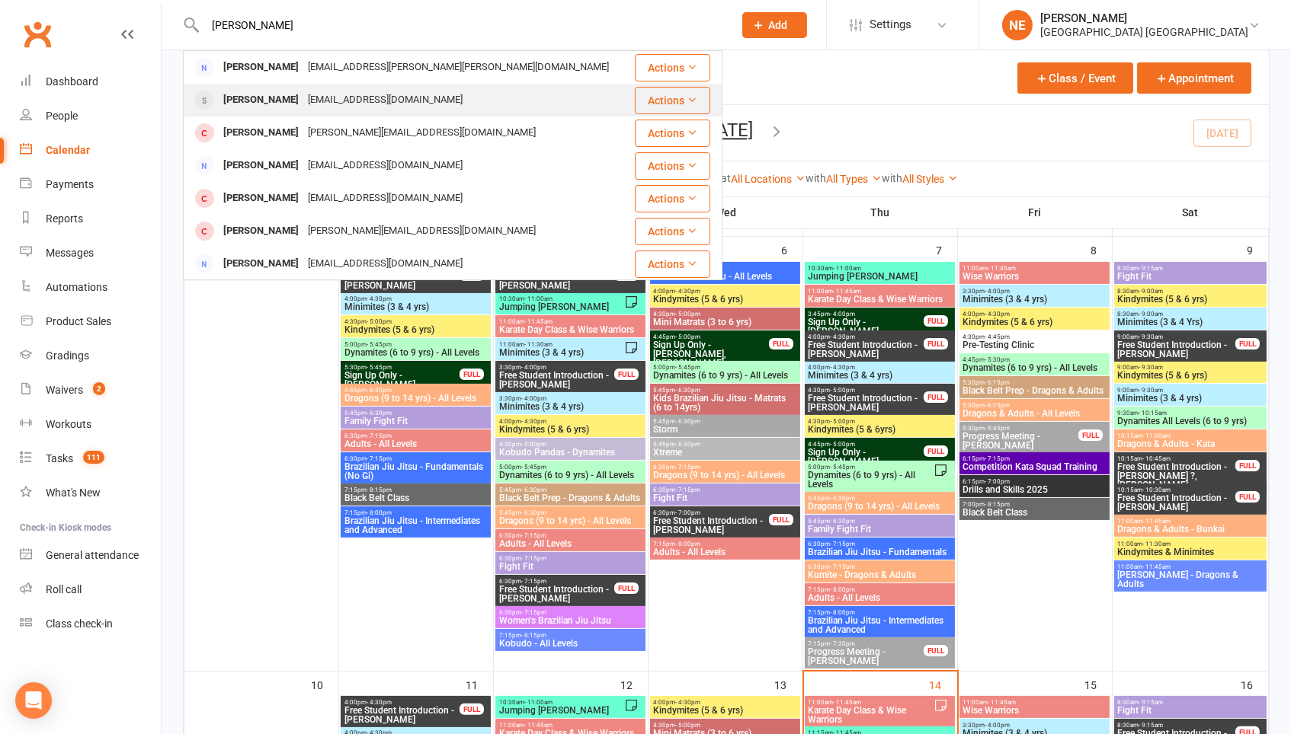
drag, startPoint x: 344, startPoint y: 53, endPoint x: 358, endPoint y: 93, distance: 42.2
click at [358, 93] on div "kirsty_travelling@hotmail.co.uk" at bounding box center [385, 100] width 164 height 22
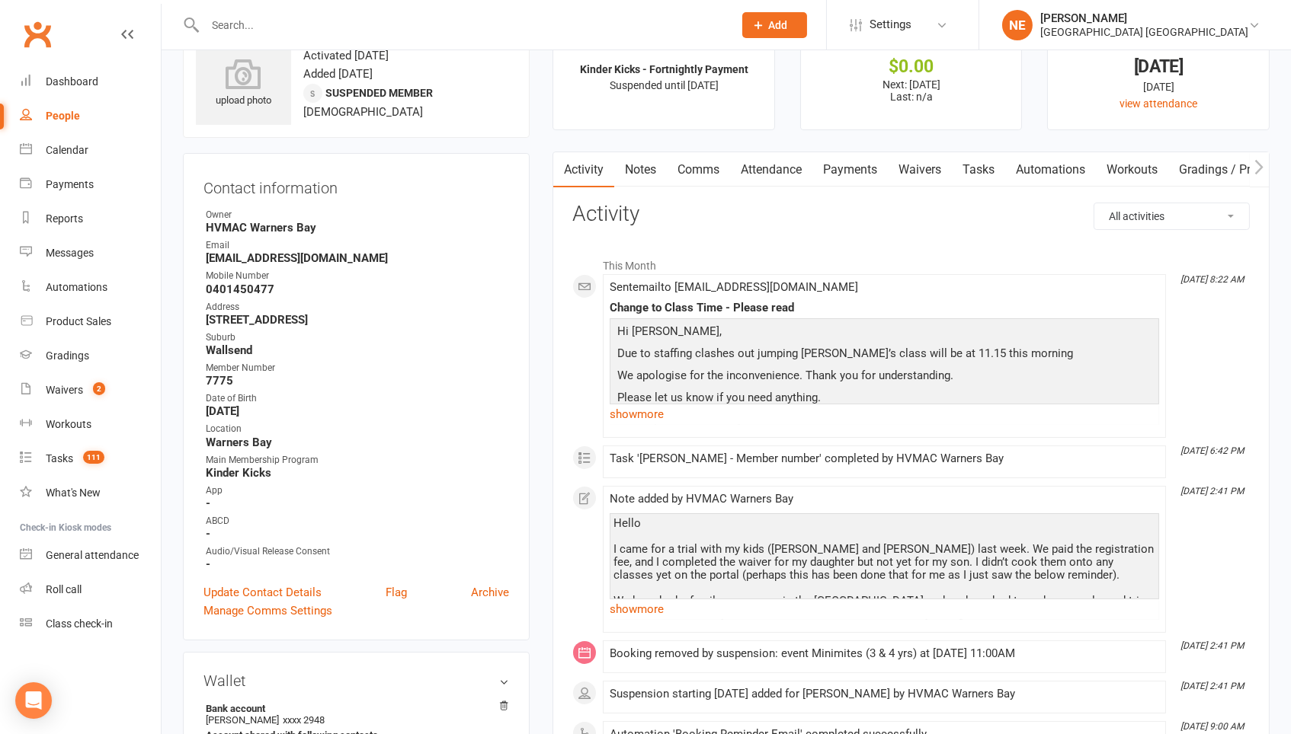
scroll to position [59, 0]
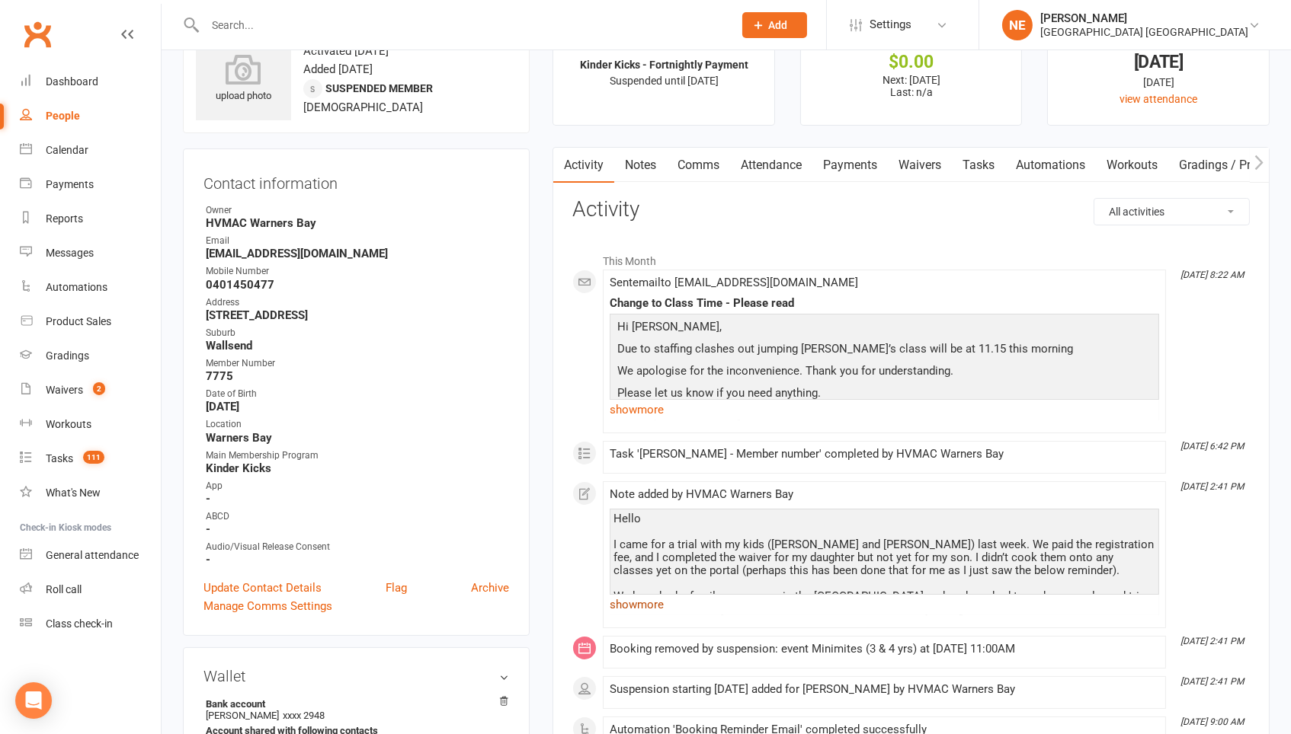
click at [642, 598] on link "show more" at bounding box center [883, 604] width 549 height 21
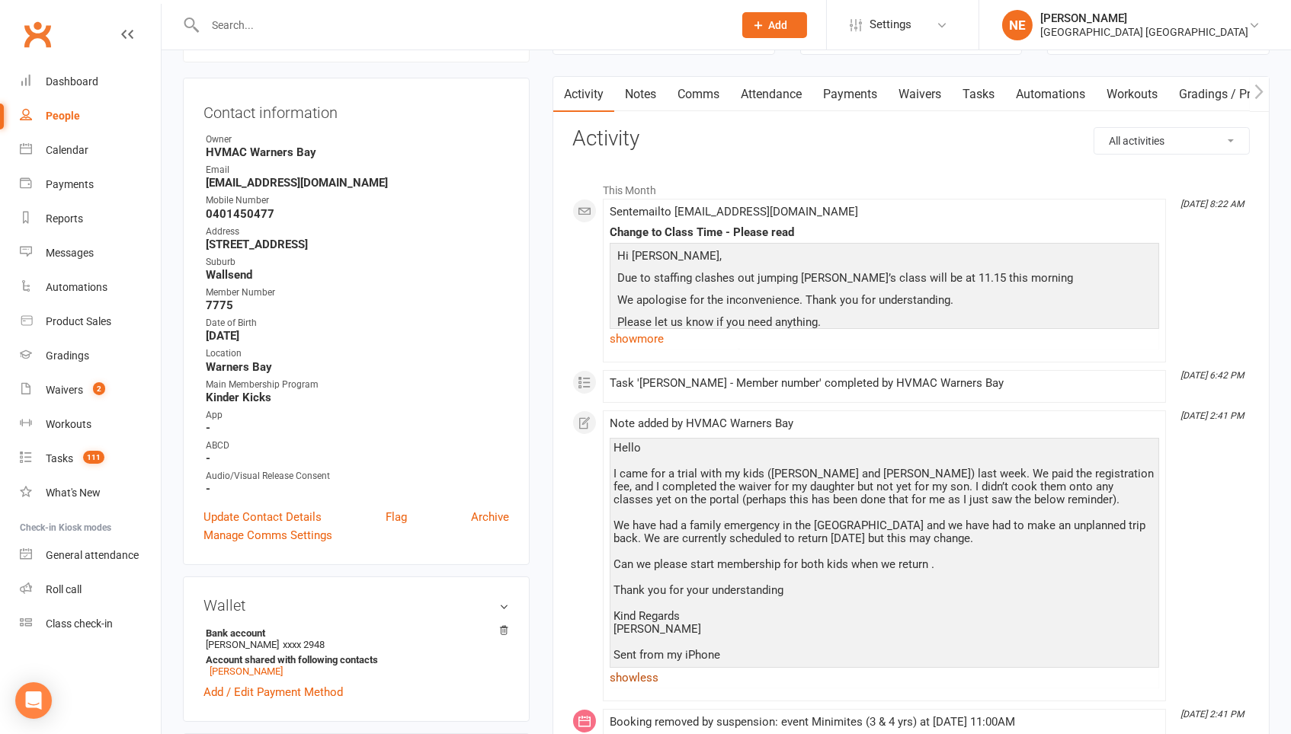
scroll to position [130, 0]
click at [806, 82] on link "Attendance" at bounding box center [771, 94] width 82 height 35
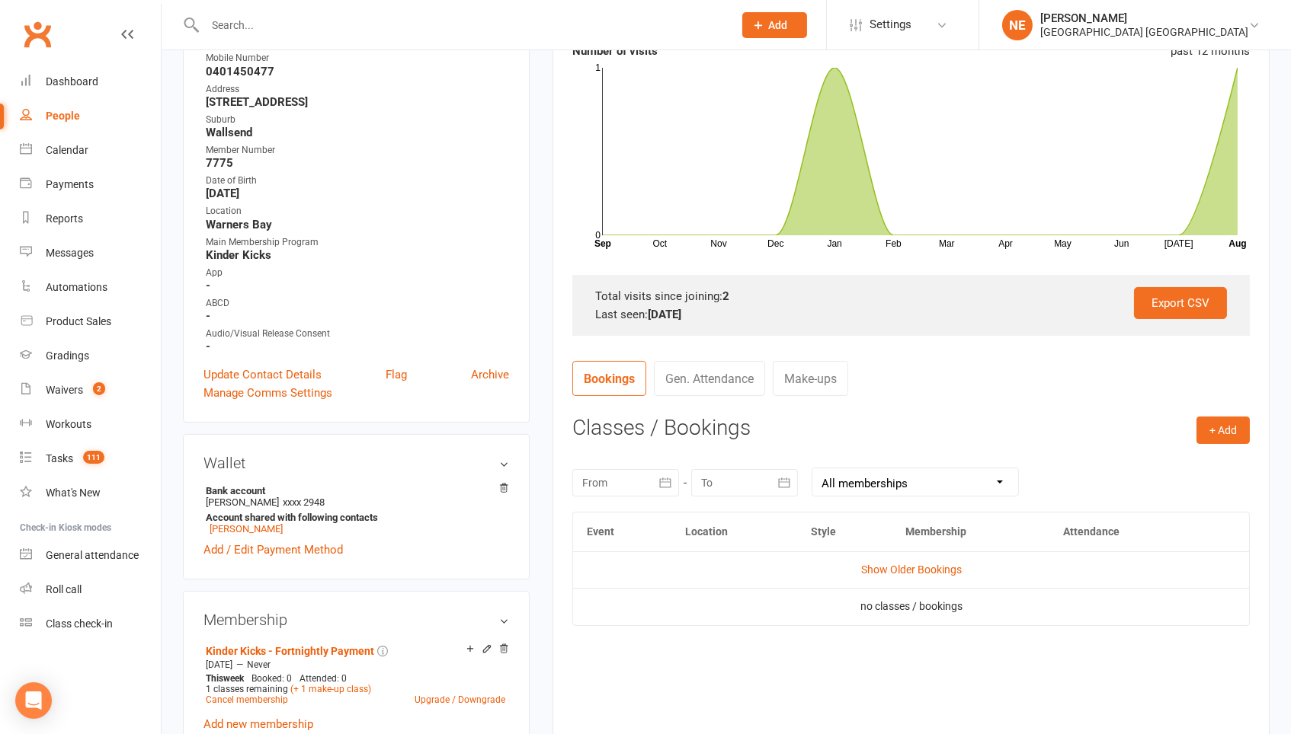
scroll to position [302, 0]
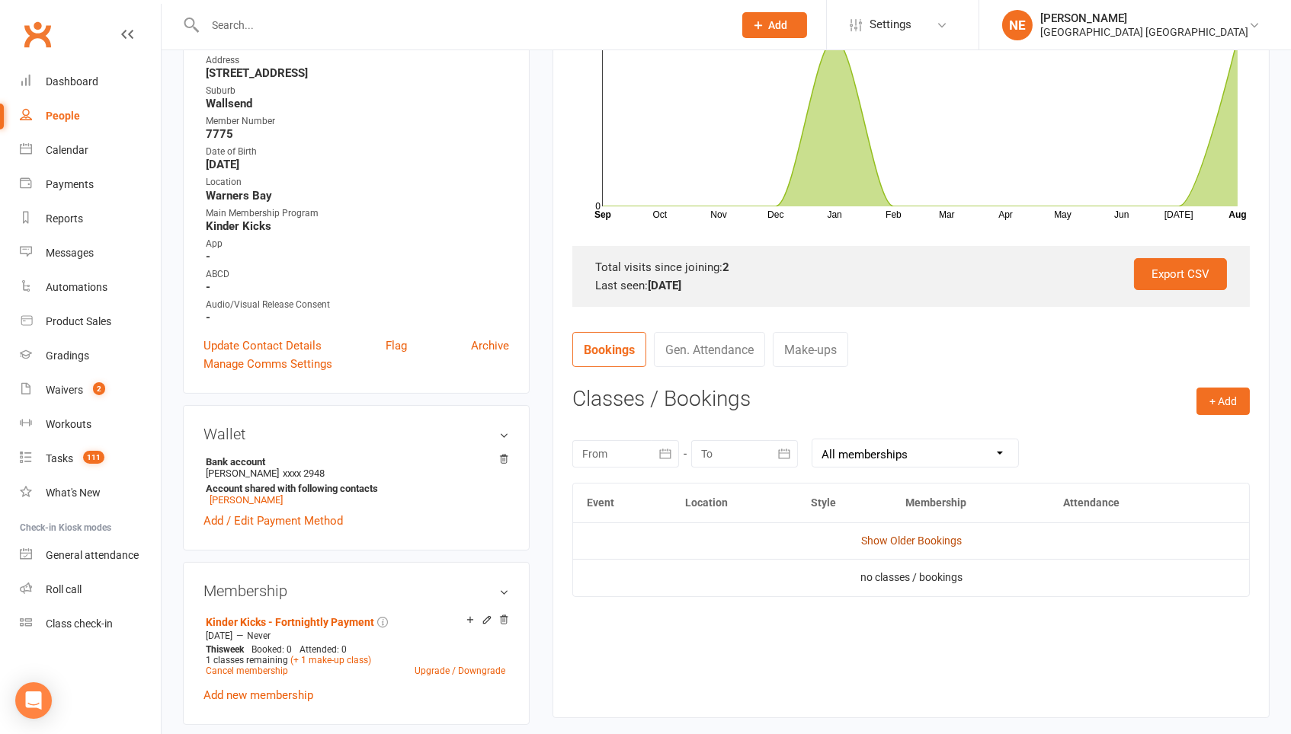
click at [878, 542] on link "Show Older Bookings" at bounding box center [911, 541] width 101 height 12
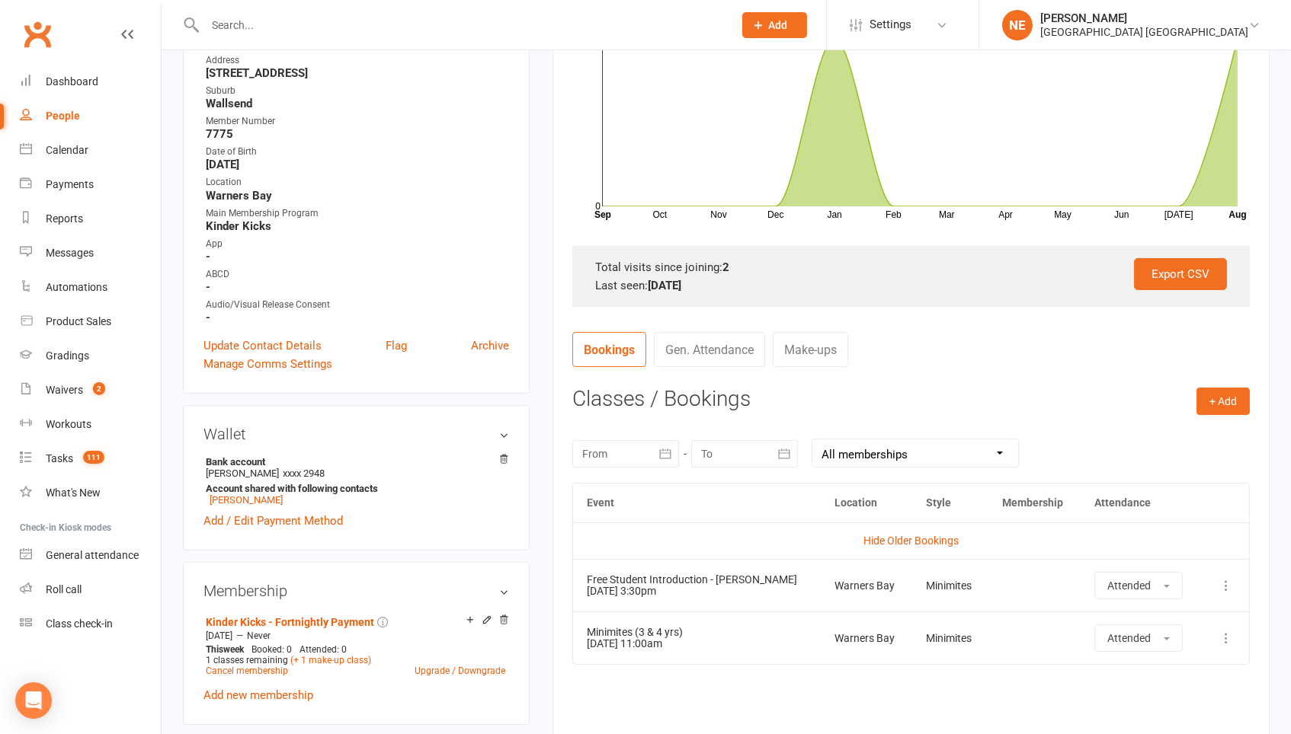
click at [77, 154] on div "Calendar" at bounding box center [67, 150] width 43 height 12
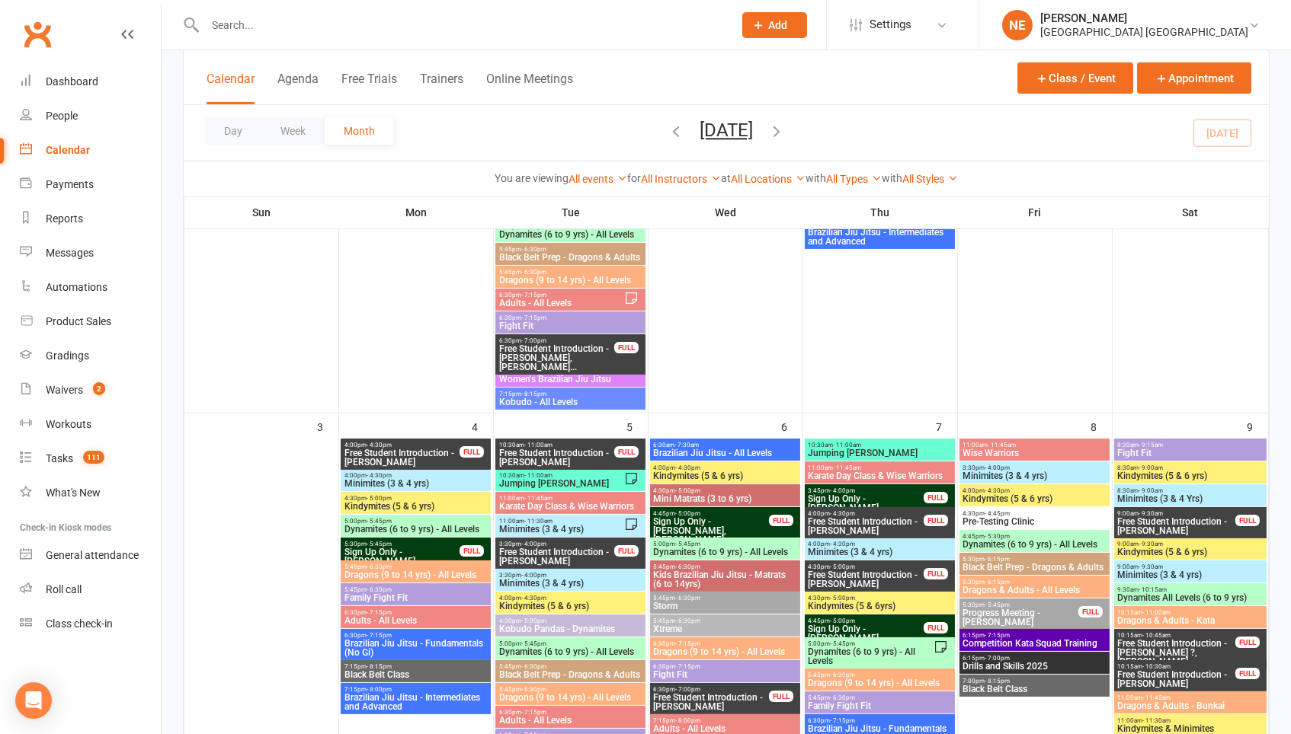
scroll to position [575, 0]
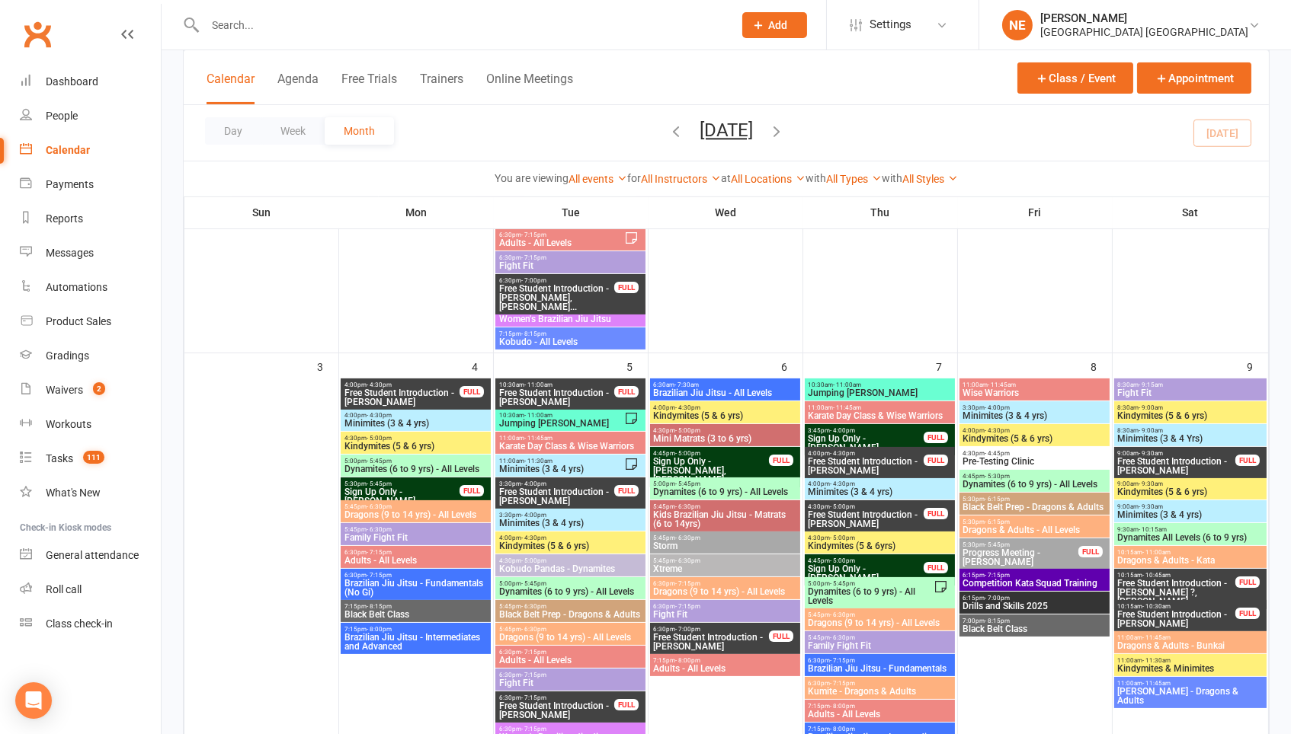
click at [545, 389] on span "Free Student Introduction - Chloe Simmons Browne" at bounding box center [556, 398] width 117 height 18
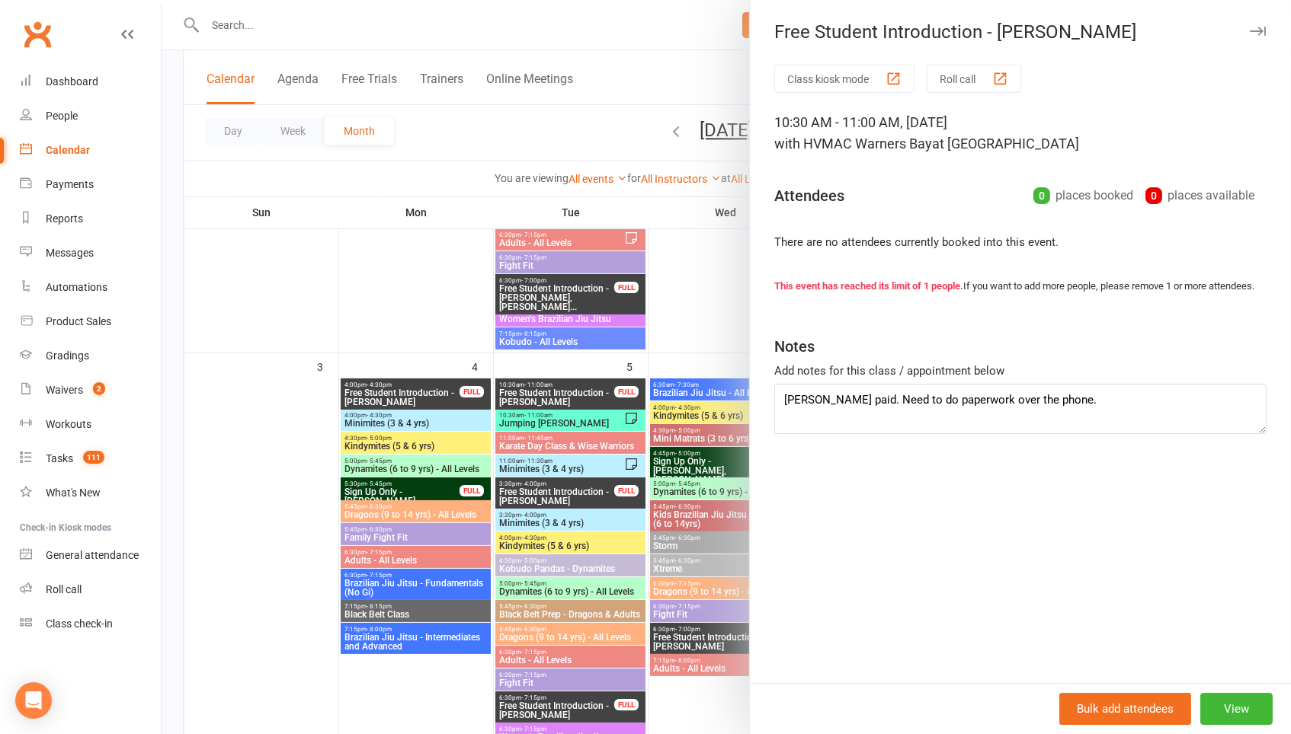
click at [545, 387] on div at bounding box center [726, 367] width 1129 height 734
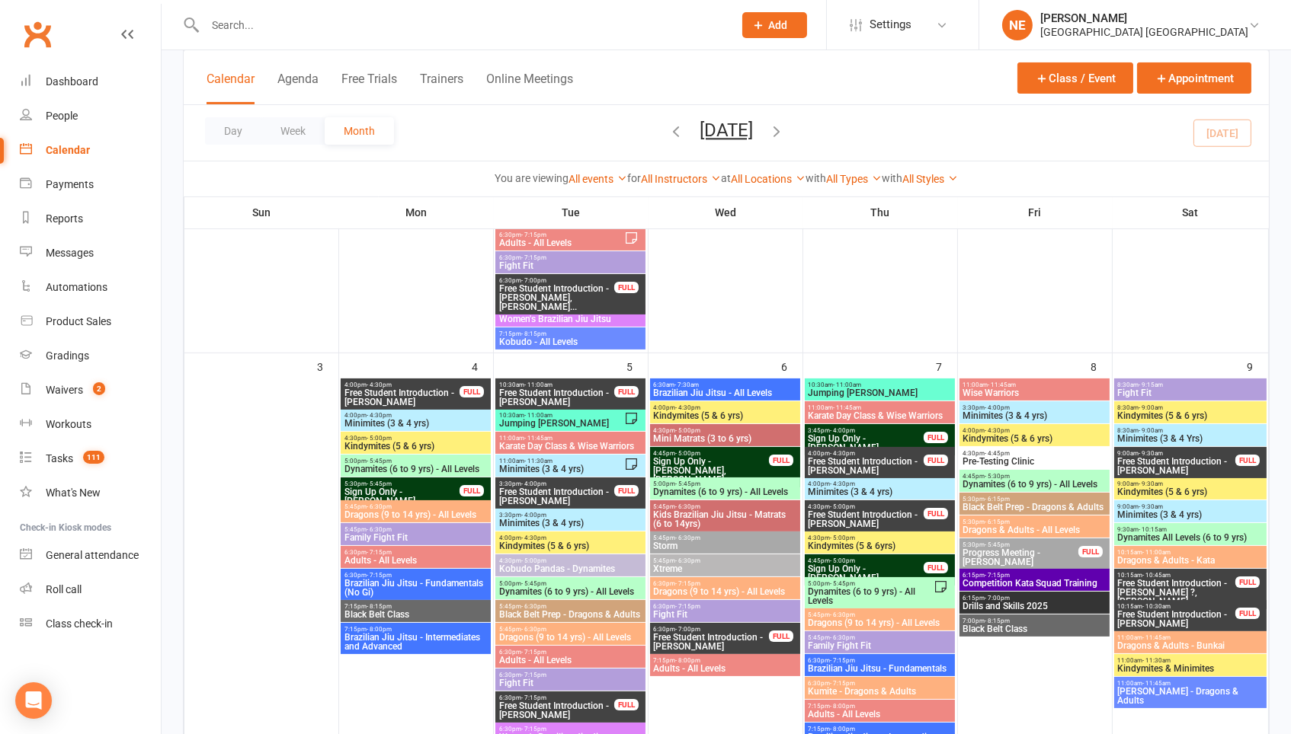
click at [545, 389] on span "Free Student Introduction - Chloe Simmons Browne" at bounding box center [556, 398] width 117 height 18
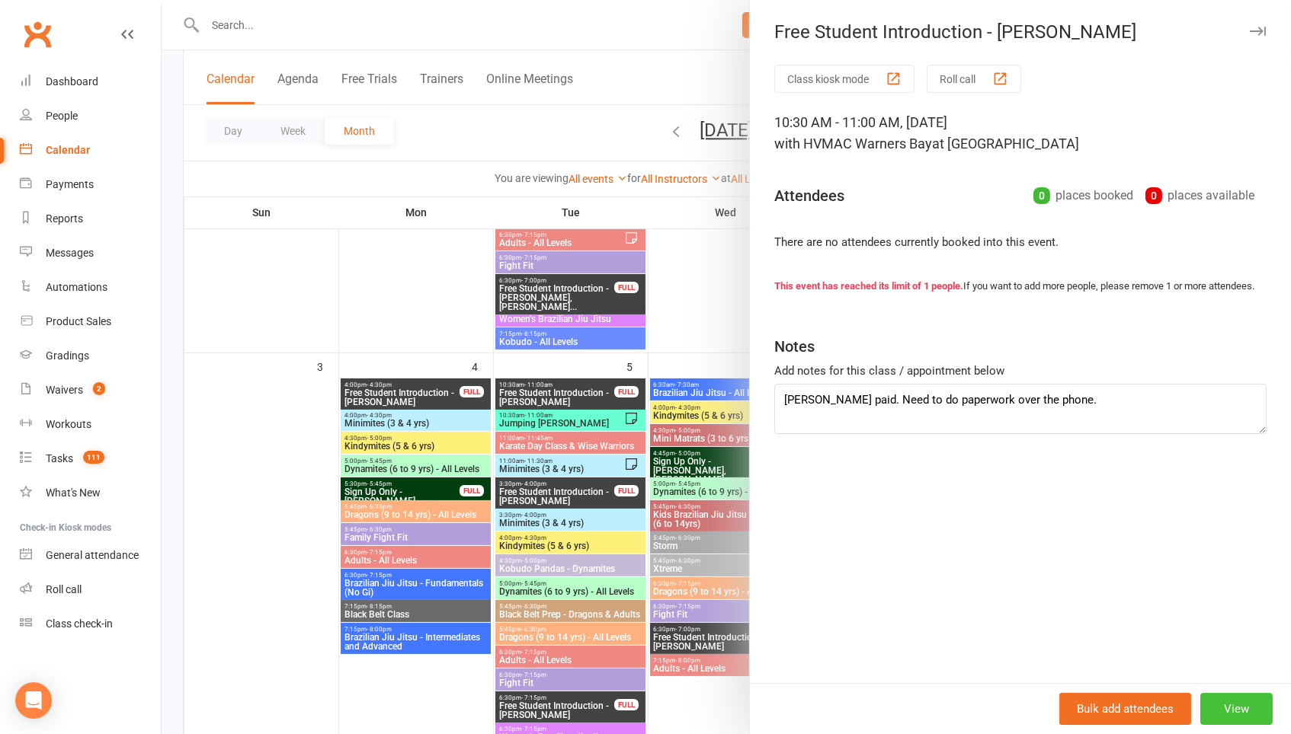
click at [1252, 708] on button "View" at bounding box center [1236, 709] width 72 height 32
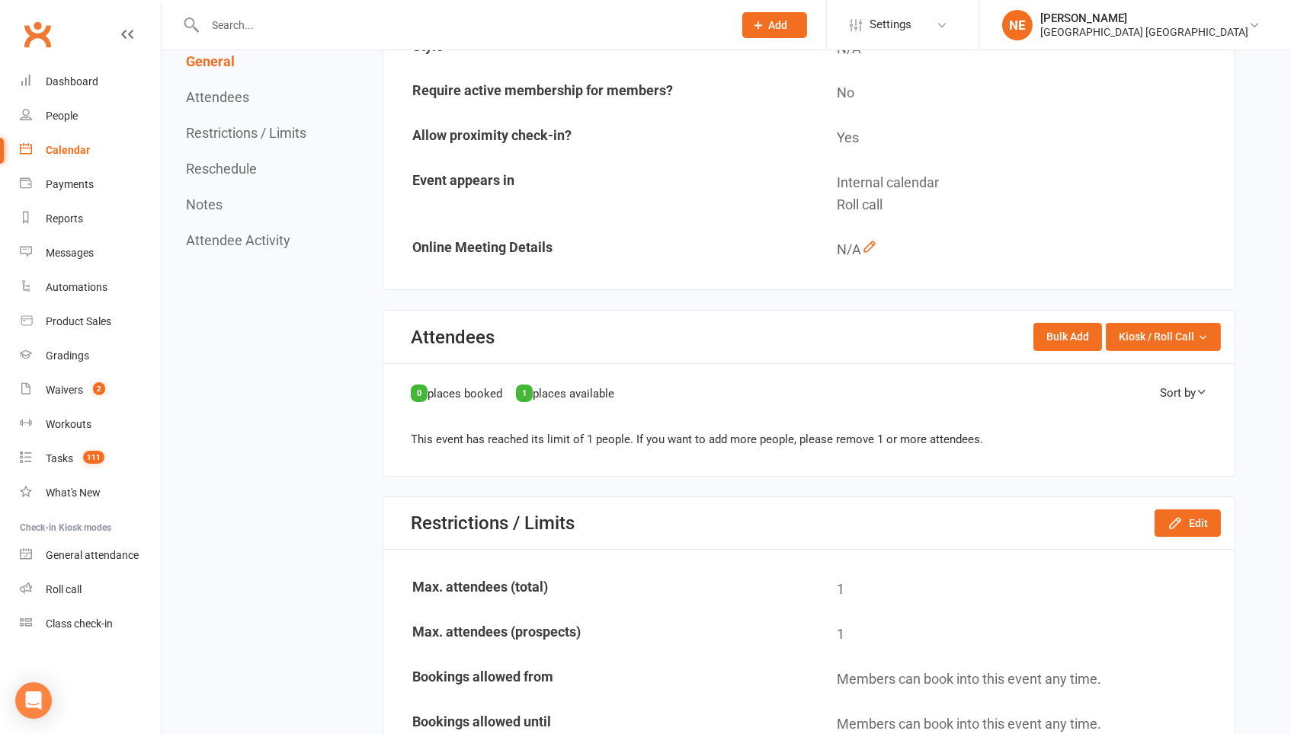
scroll to position [496, 0]
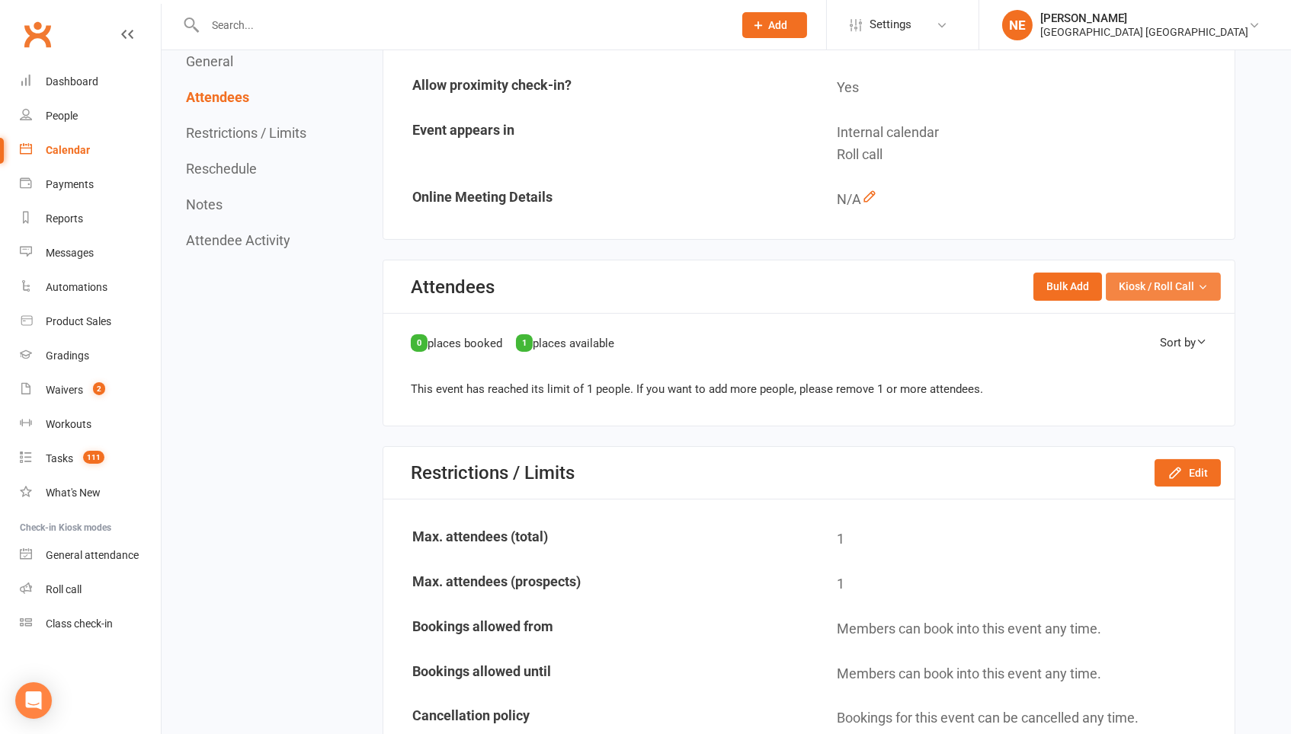
click at [1135, 278] on span "Kiosk / Roll Call" at bounding box center [1155, 286] width 75 height 17
click at [921, 402] on div "General Edit Type Introduction Appointment Description Free student introductio…" at bounding box center [808, 600] width 853 height 1793
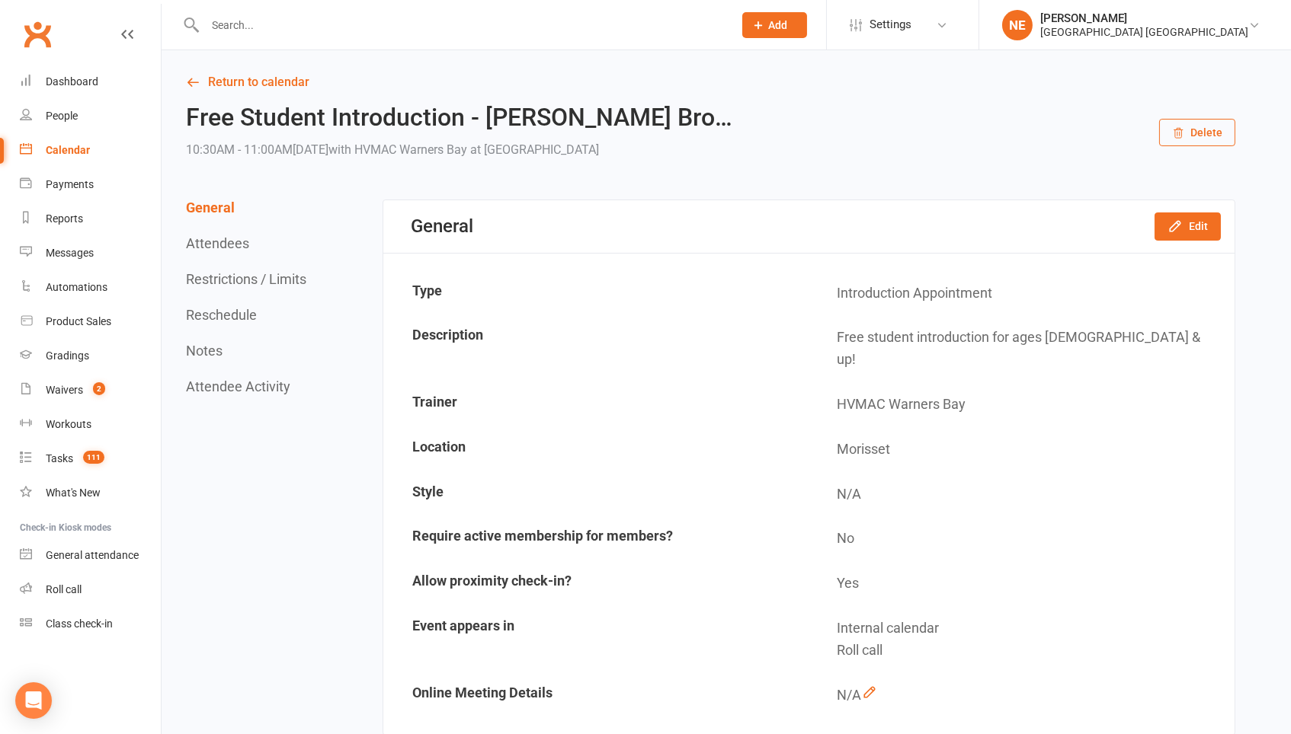
scroll to position [0, 0]
click at [226, 91] on link "Return to calendar" at bounding box center [710, 82] width 1049 height 21
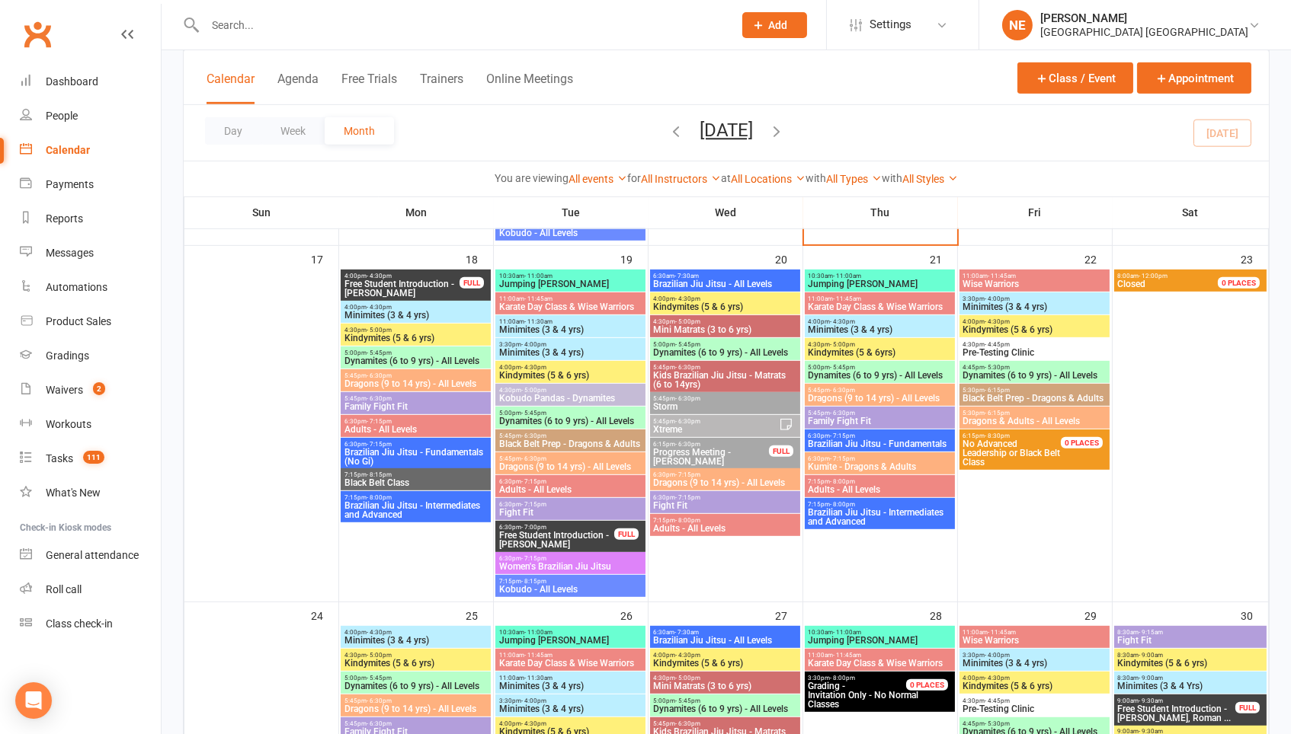
scroll to position [1475, 0]
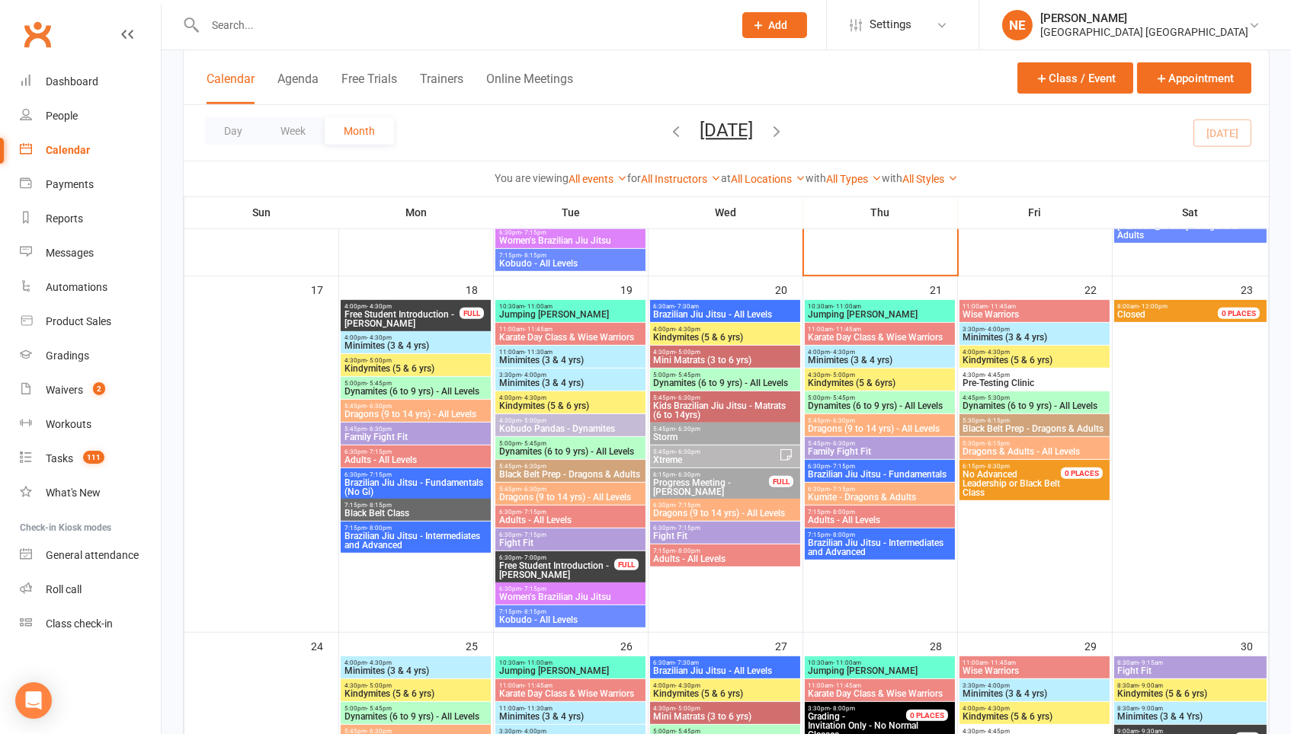
click at [779, 27] on button "Add" at bounding box center [774, 25] width 65 height 26
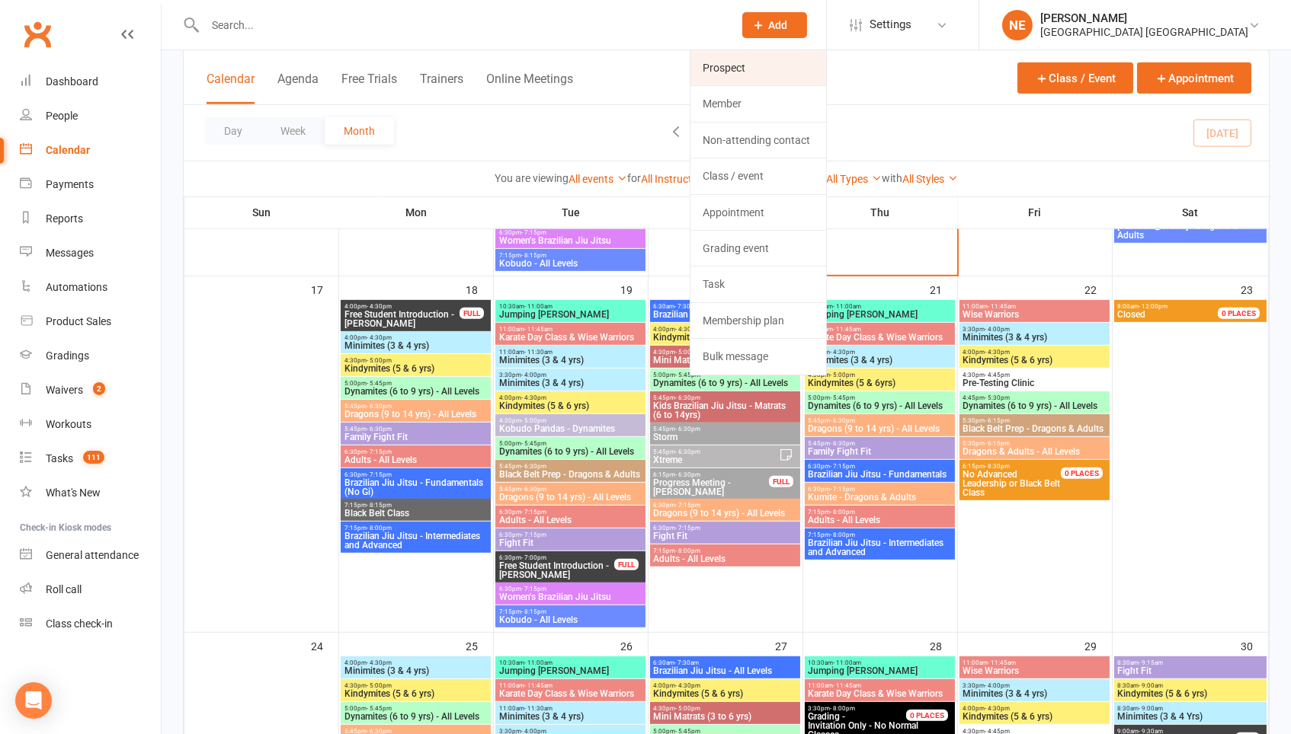
click at [791, 54] on link "Prospect" at bounding box center [758, 67] width 136 height 35
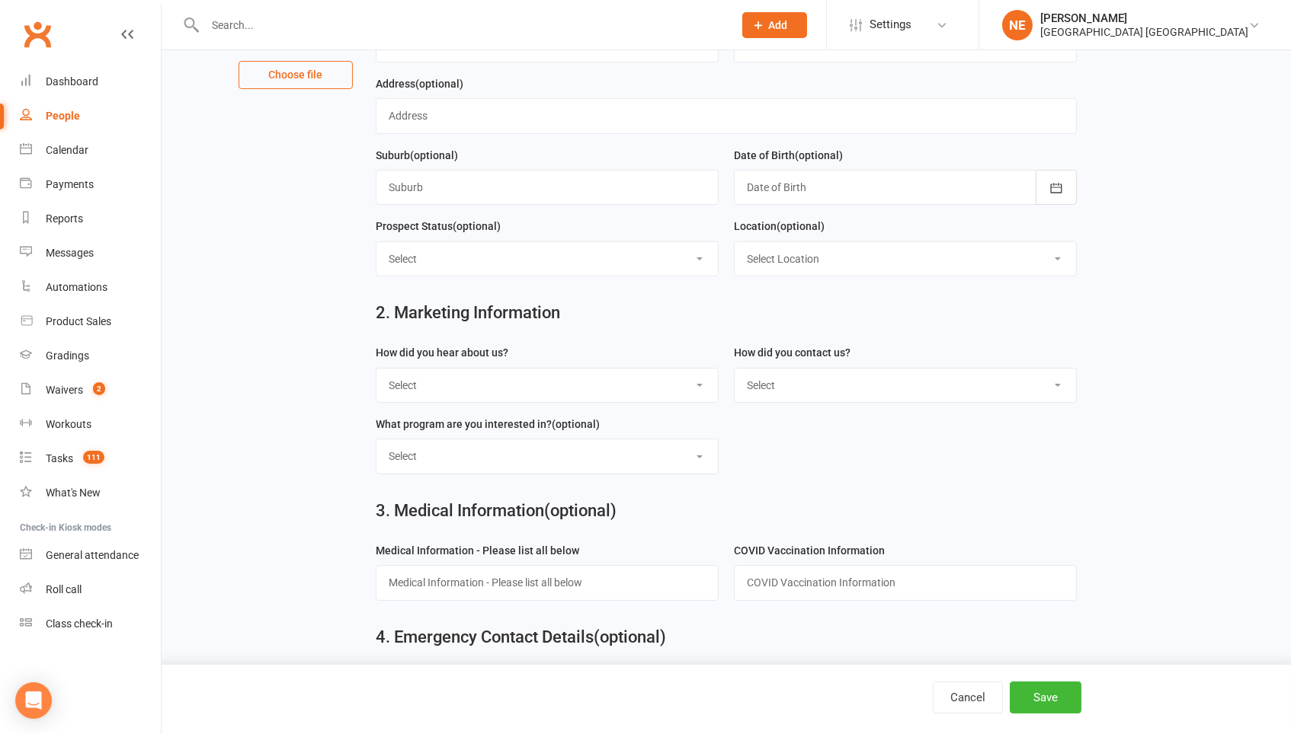
scroll to position [232, 0]
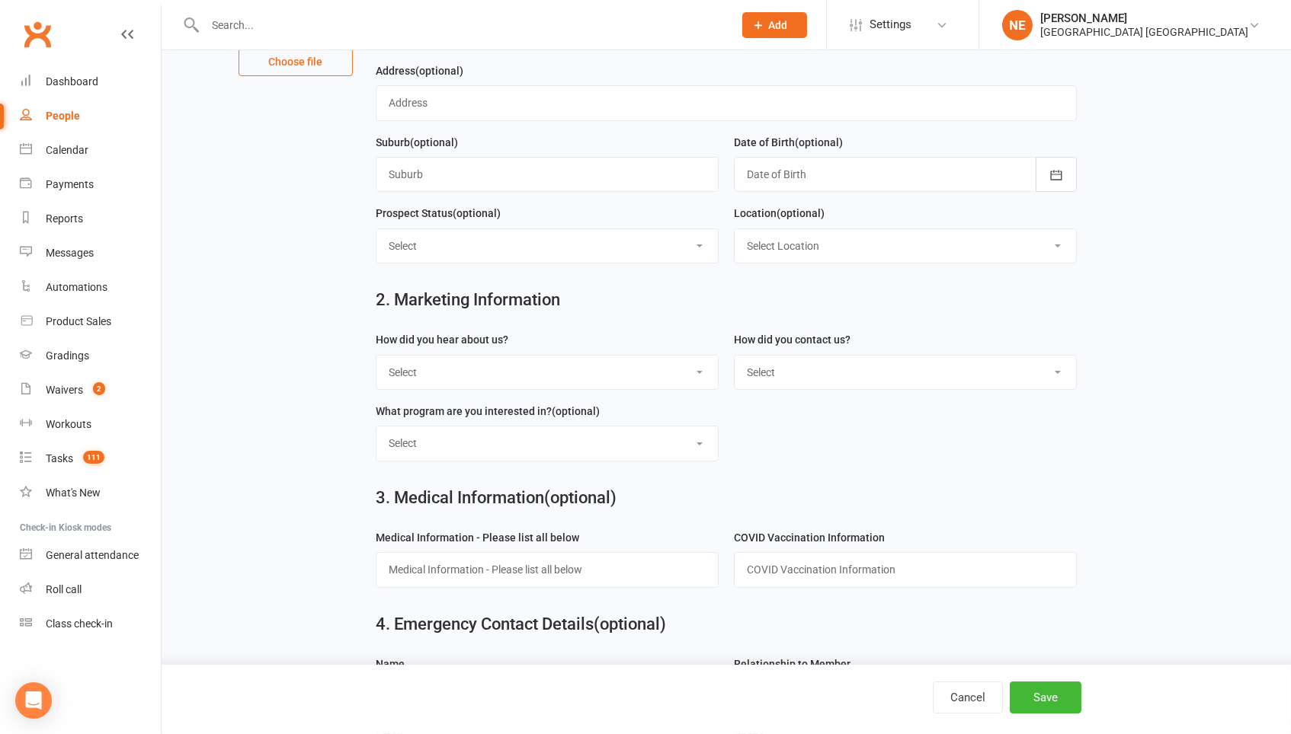
click at [460, 374] on select "Select Internet Facebook Referral Flyer Sign Direct Mail Demo Other" at bounding box center [546, 373] width 341 height 34
select select "Internet"
select select "Phone"
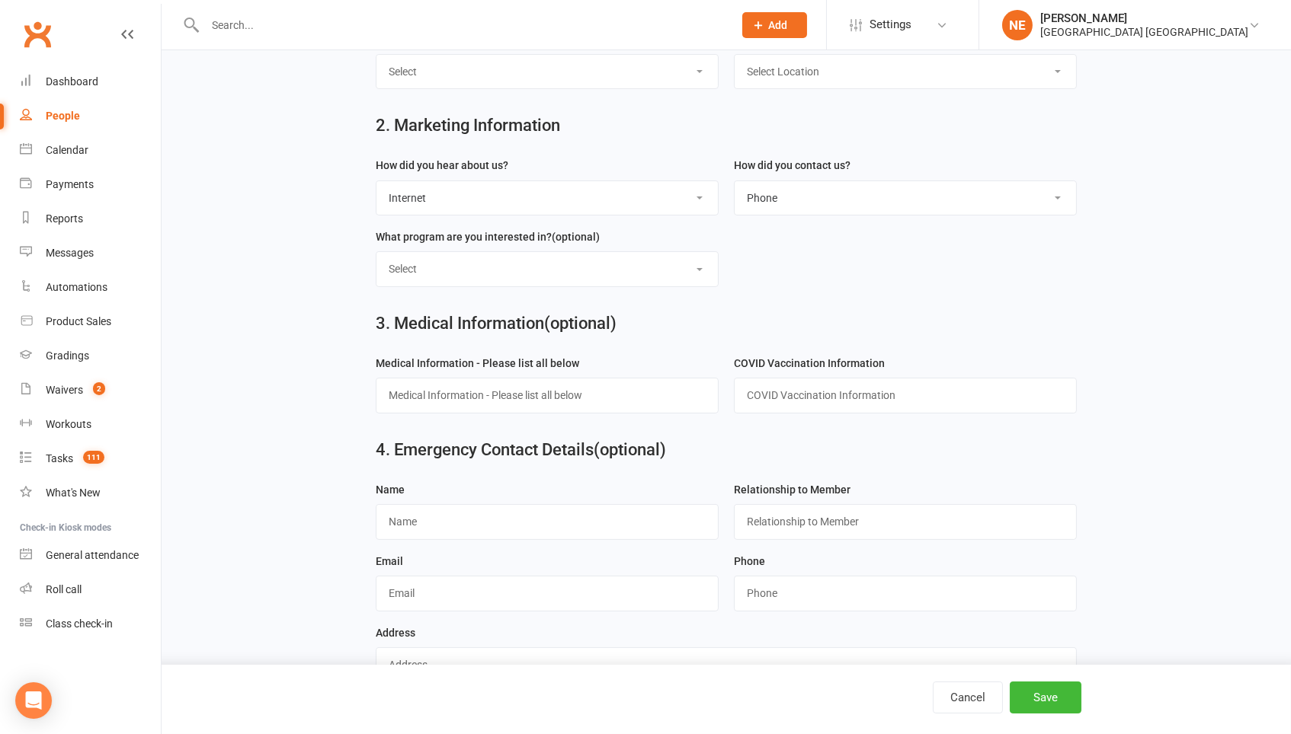
scroll to position [408, 0]
select select "Facebook"
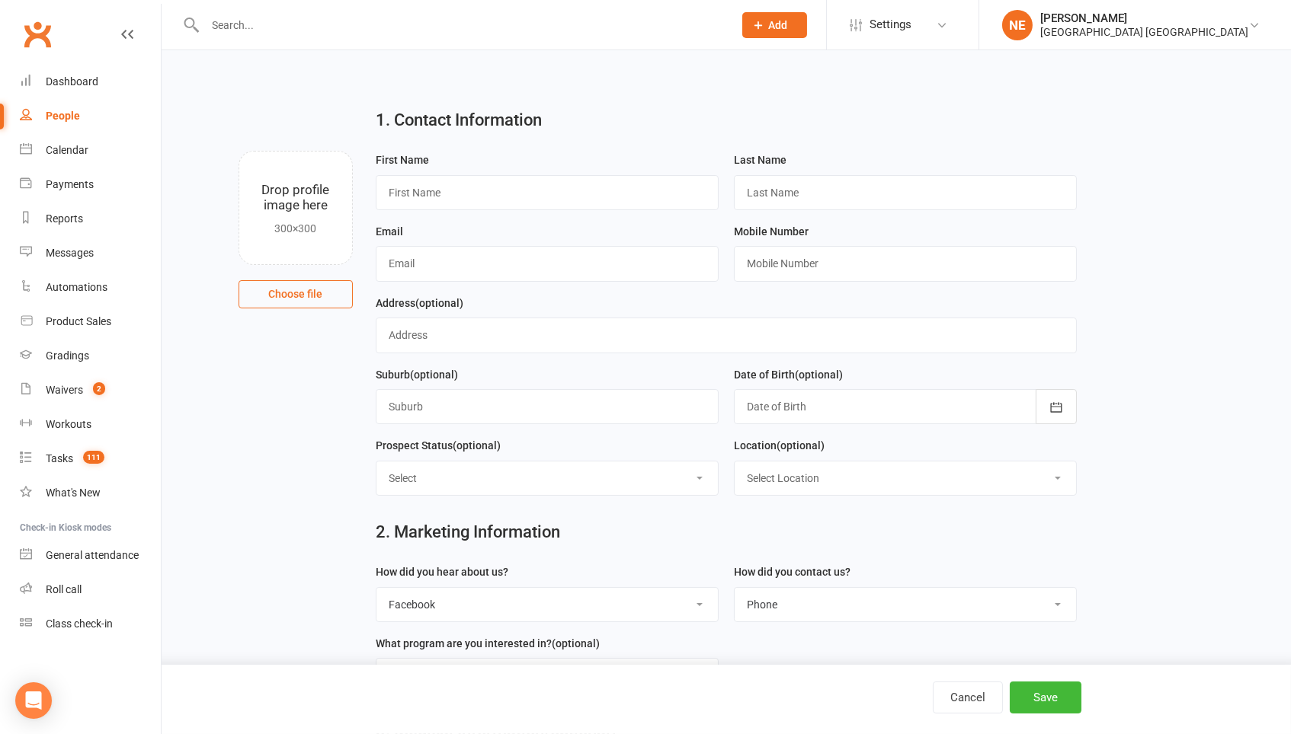
scroll to position [0, 0]
type input "Daniel"
type input "Koutsoukos"
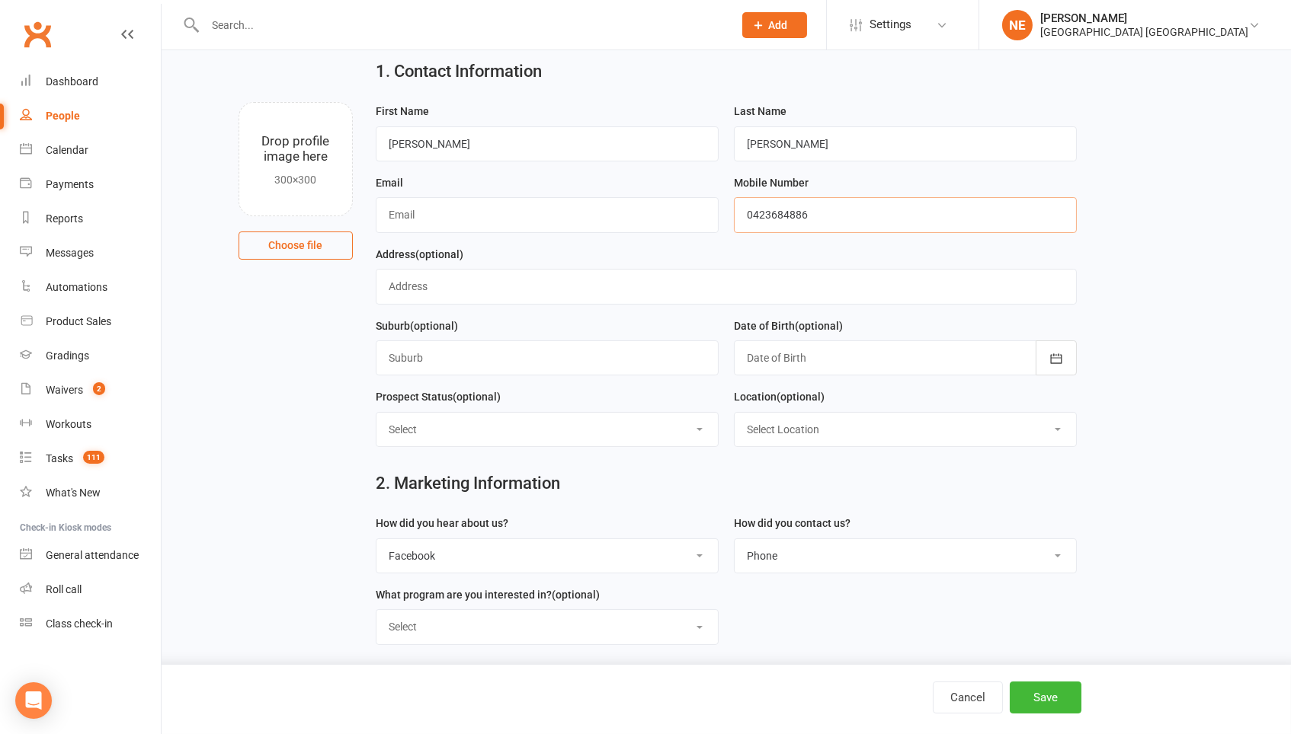
scroll to position [47, 0]
type input "0423684886"
click at [479, 239] on div "Email" at bounding box center [547, 211] width 358 height 72
click at [469, 229] on input "text" at bounding box center [547, 216] width 343 height 35
drag, startPoint x: 410, startPoint y: 179, endPoint x: 367, endPoint y: 178, distance: 42.7
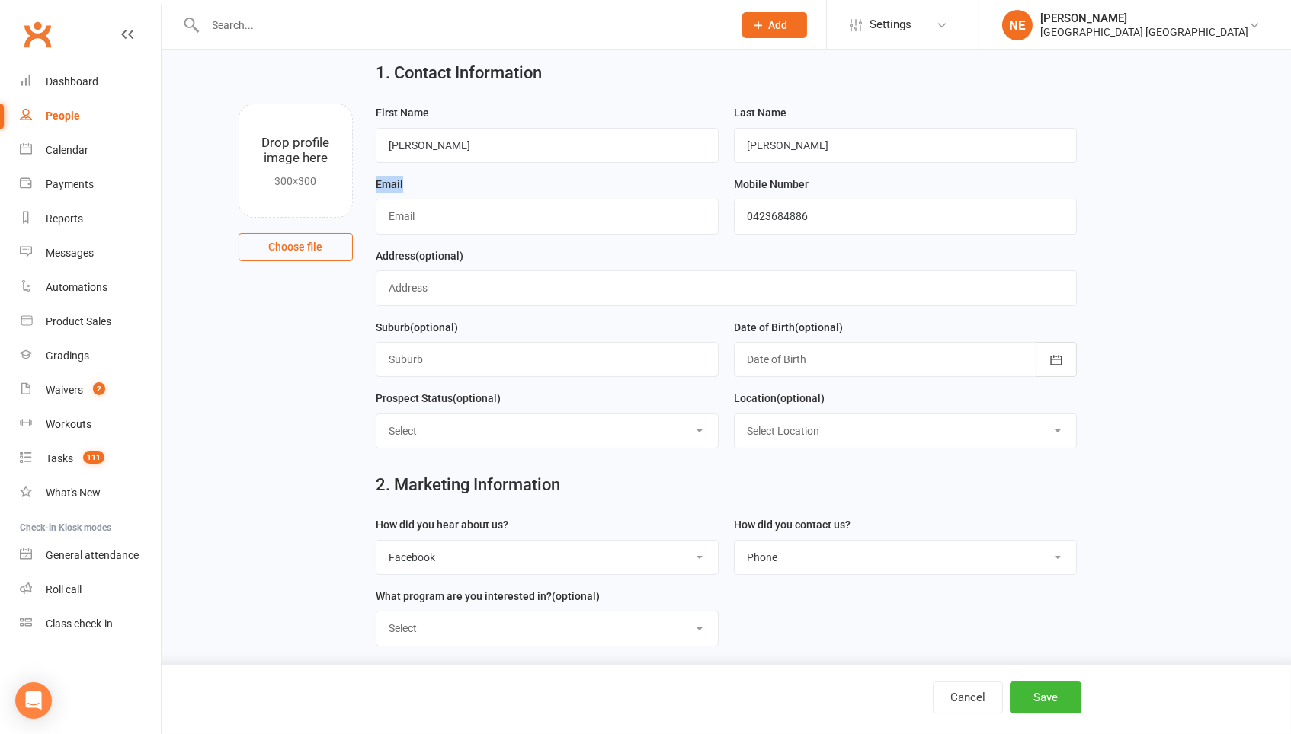
click at [368, 179] on div "Email" at bounding box center [547, 211] width 358 height 72
click at [372, 181] on div "Email" at bounding box center [547, 211] width 358 height 72
drag, startPoint x: 373, startPoint y: 182, endPoint x: 393, endPoint y: 181, distance: 20.6
click at [393, 181] on div "Email" at bounding box center [547, 211] width 358 height 72
click at [408, 186] on div "Email" at bounding box center [547, 204] width 343 height 59
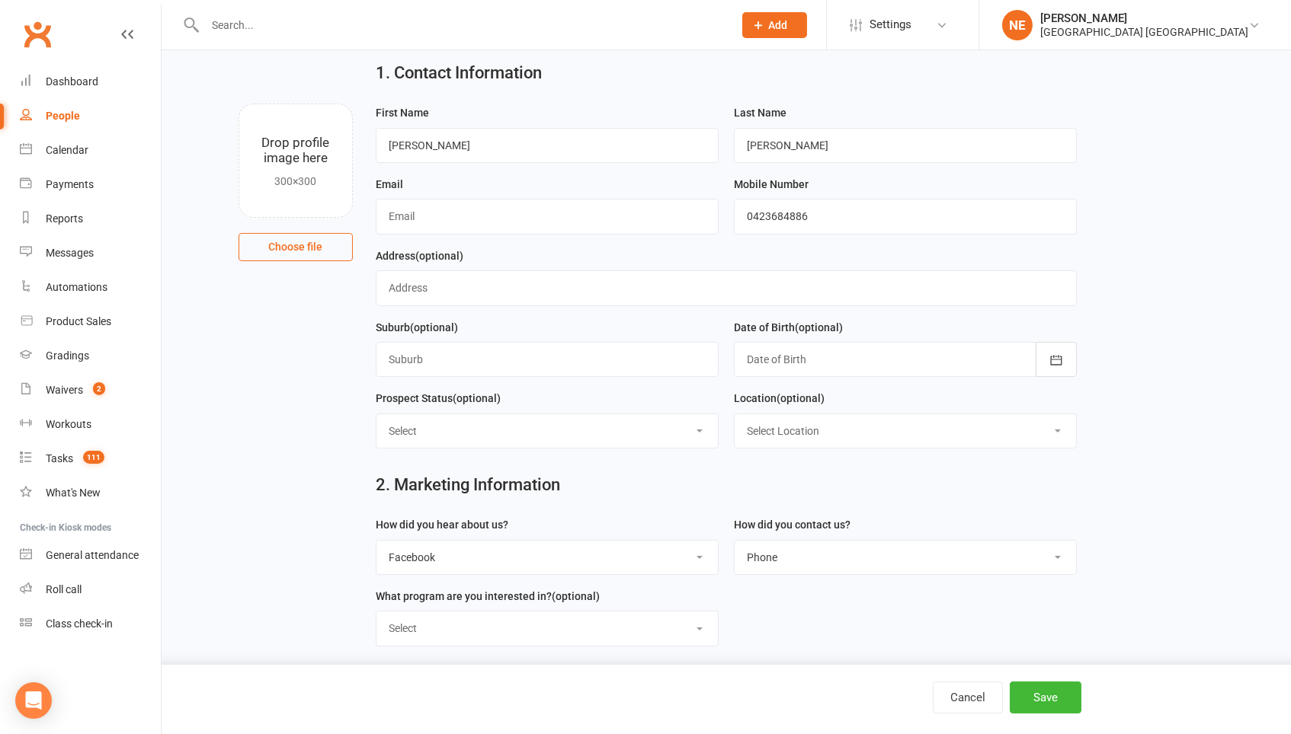
drag, startPoint x: 408, startPoint y: 187, endPoint x: 373, endPoint y: 180, distance: 36.5
click at [376, 181] on div "Email" at bounding box center [547, 204] width 343 height 59
click at [373, 180] on div "Email" at bounding box center [547, 211] width 358 height 72
drag, startPoint x: 373, startPoint y: 180, endPoint x: 405, endPoint y: 177, distance: 32.1
click at [405, 178] on div "Email" at bounding box center [547, 211] width 358 height 72
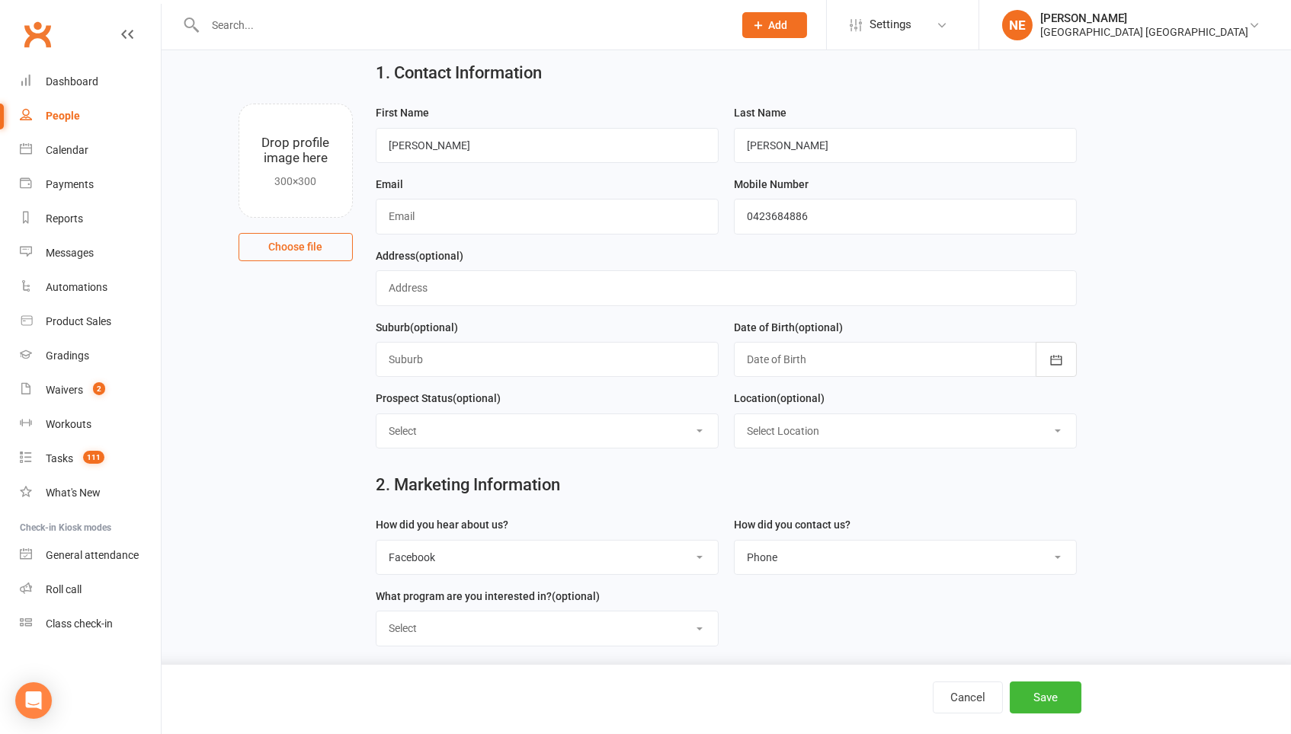
click at [405, 177] on div "Email" at bounding box center [547, 204] width 343 height 59
drag, startPoint x: 405, startPoint y: 181, endPoint x: 383, endPoint y: 181, distance: 22.1
click at [385, 181] on div "Email" at bounding box center [547, 204] width 343 height 59
click at [372, 185] on div "Email" at bounding box center [547, 211] width 358 height 72
drag, startPoint x: 372, startPoint y: 186, endPoint x: 395, endPoint y: 179, distance: 23.9
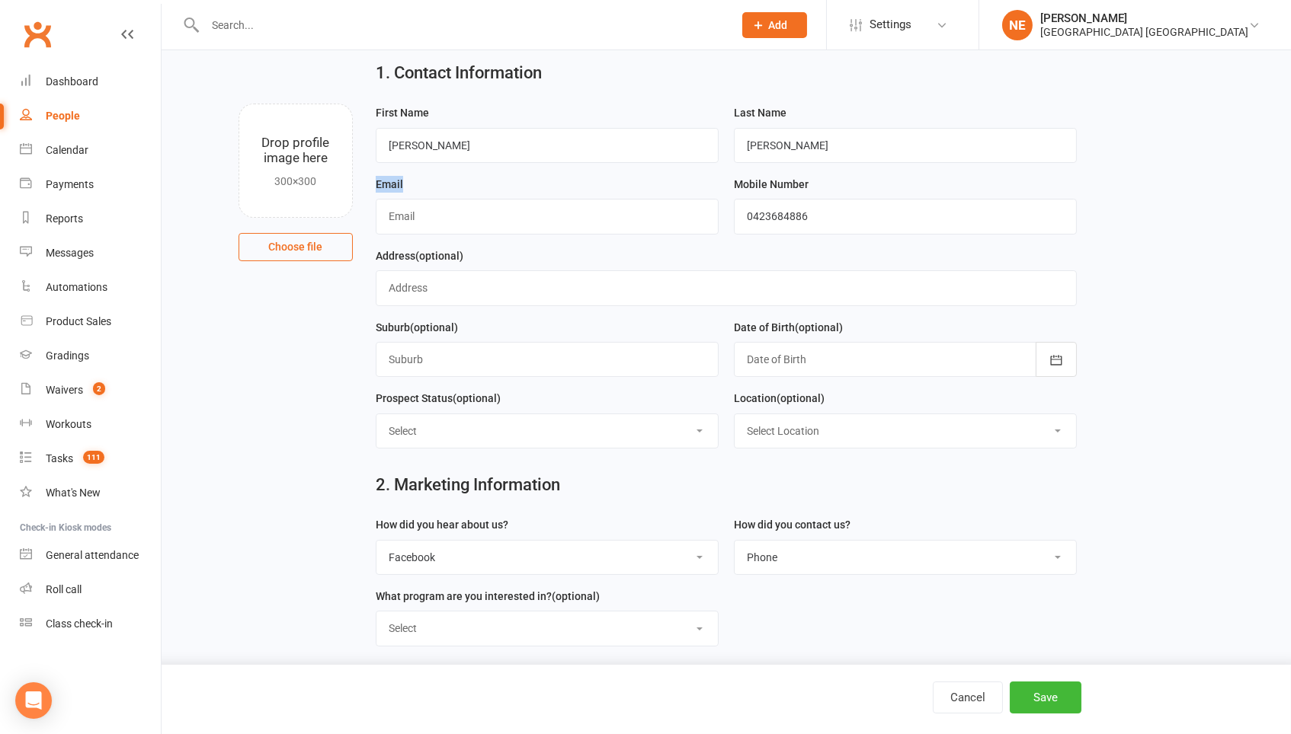
click at [395, 182] on div "Email" at bounding box center [547, 211] width 358 height 72
click at [562, 95] on div "1. Contact Information" at bounding box center [726, 76] width 725 height 55
click at [444, 207] on input "text" at bounding box center [547, 216] width 343 height 35
click at [422, 154] on input "Daniel" at bounding box center [547, 145] width 343 height 35
drag, startPoint x: 428, startPoint y: 187, endPoint x: 375, endPoint y: 184, distance: 53.4
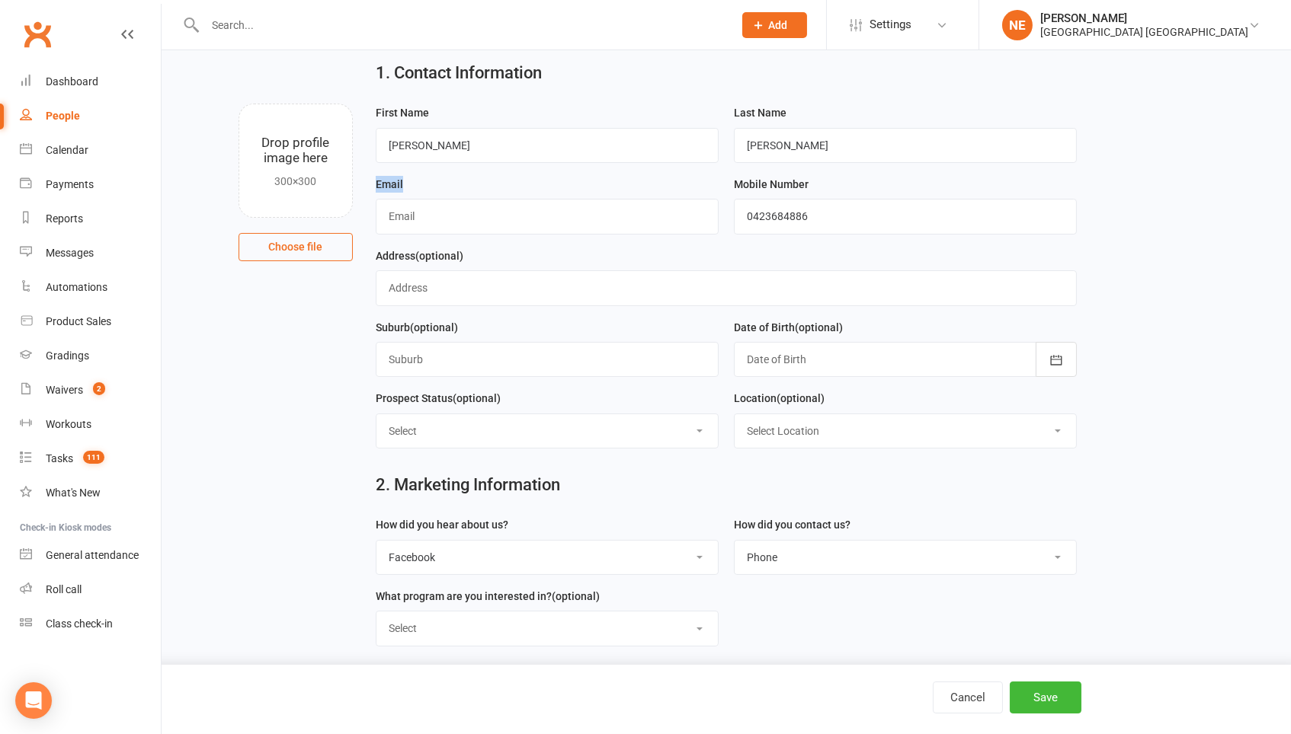
click at [376, 185] on div "Email" at bounding box center [547, 204] width 343 height 59
click at [376, 184] on label "Email" at bounding box center [389, 184] width 27 height 17
drag, startPoint x: 375, startPoint y: 184, endPoint x: 413, endPoint y: 180, distance: 38.4
click at [413, 180] on div "Email" at bounding box center [547, 204] width 343 height 59
click at [411, 178] on div "Email" at bounding box center [547, 204] width 343 height 59
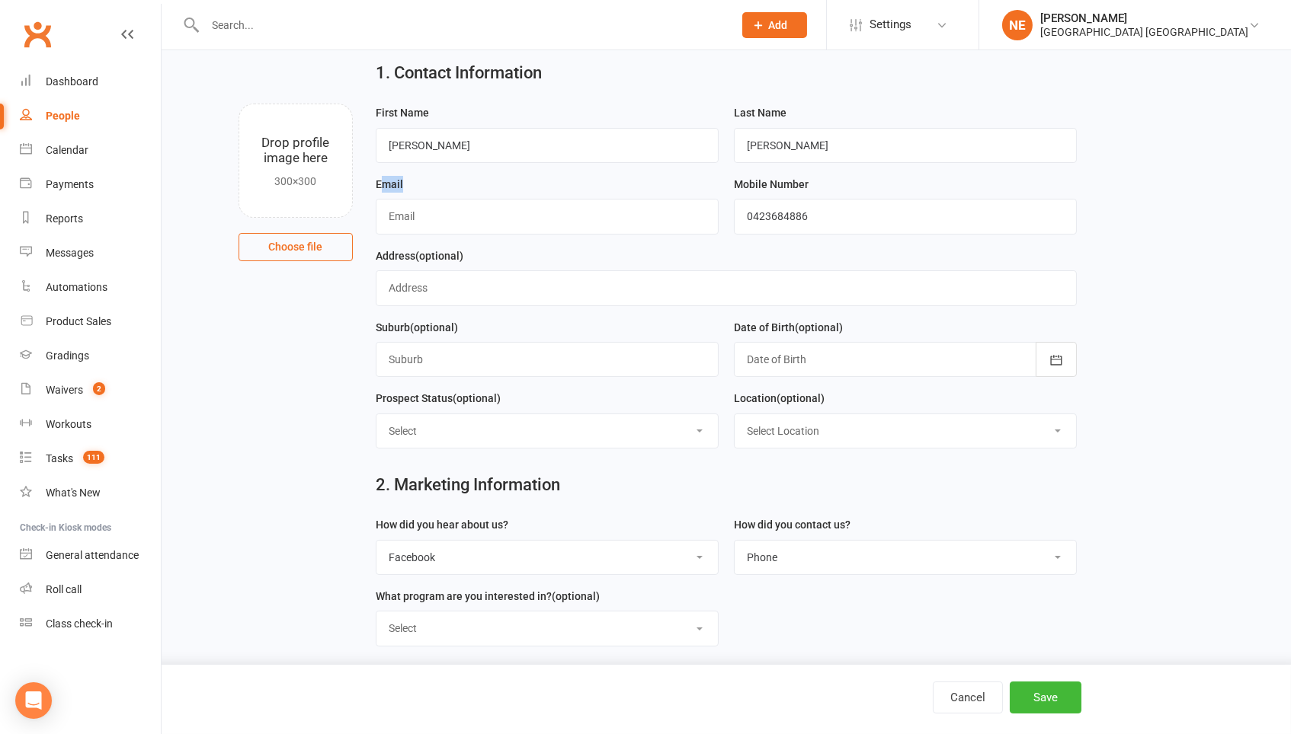
drag, startPoint x: 411, startPoint y: 178, endPoint x: 379, endPoint y: 178, distance: 32.0
click at [379, 178] on div "Email" at bounding box center [547, 204] width 343 height 59
click at [421, 213] on input "text" at bounding box center [547, 216] width 343 height 35
type input "justinekoutsoukos@outlook.com"
click at [440, 178] on div "Email justinekoutsoukos@outlook.com" at bounding box center [547, 204] width 343 height 59
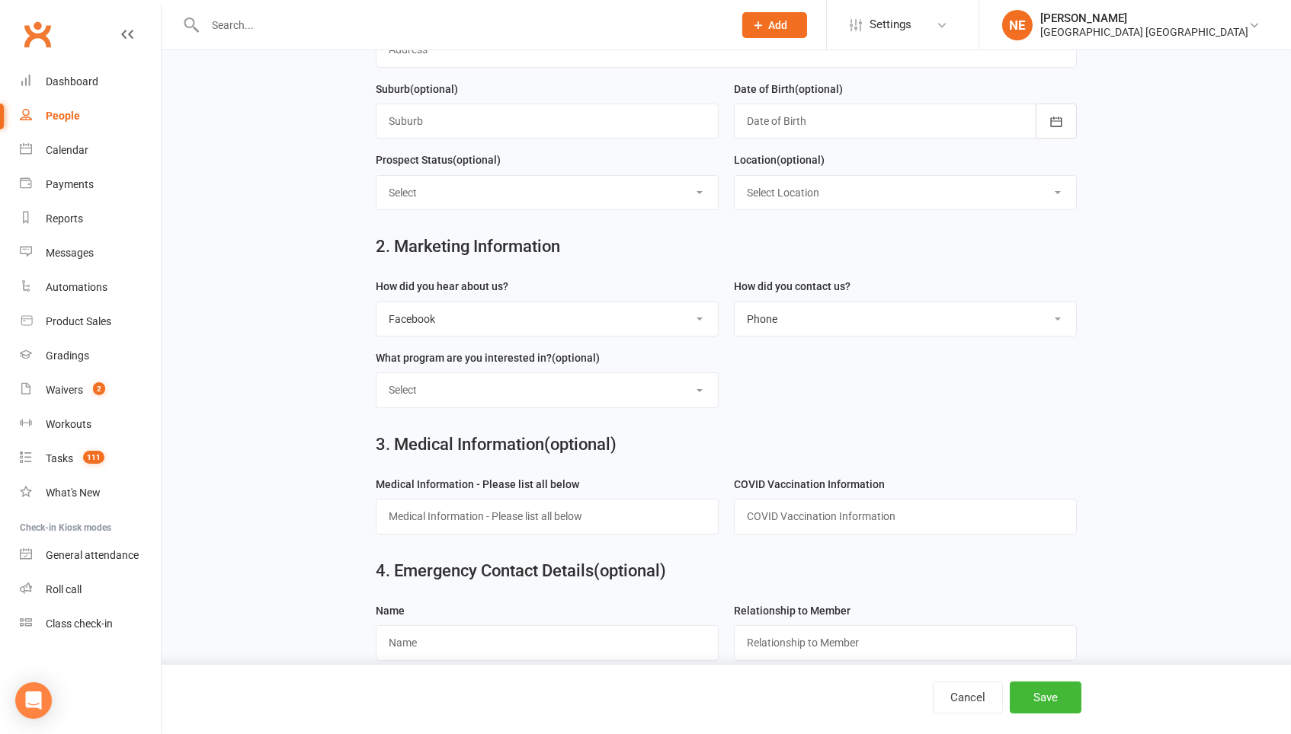
scroll to position [322, 0]
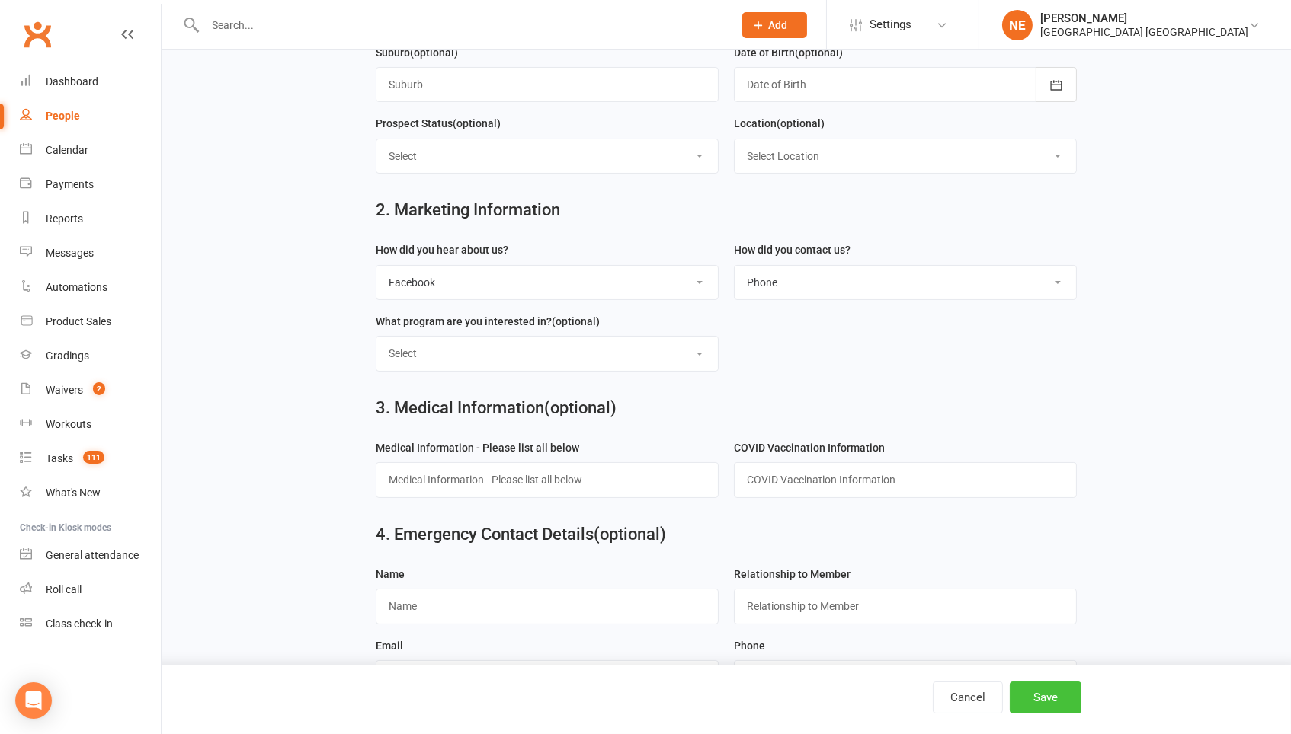
click at [1009, 702] on button "Save" at bounding box center [1045, 698] width 72 height 32
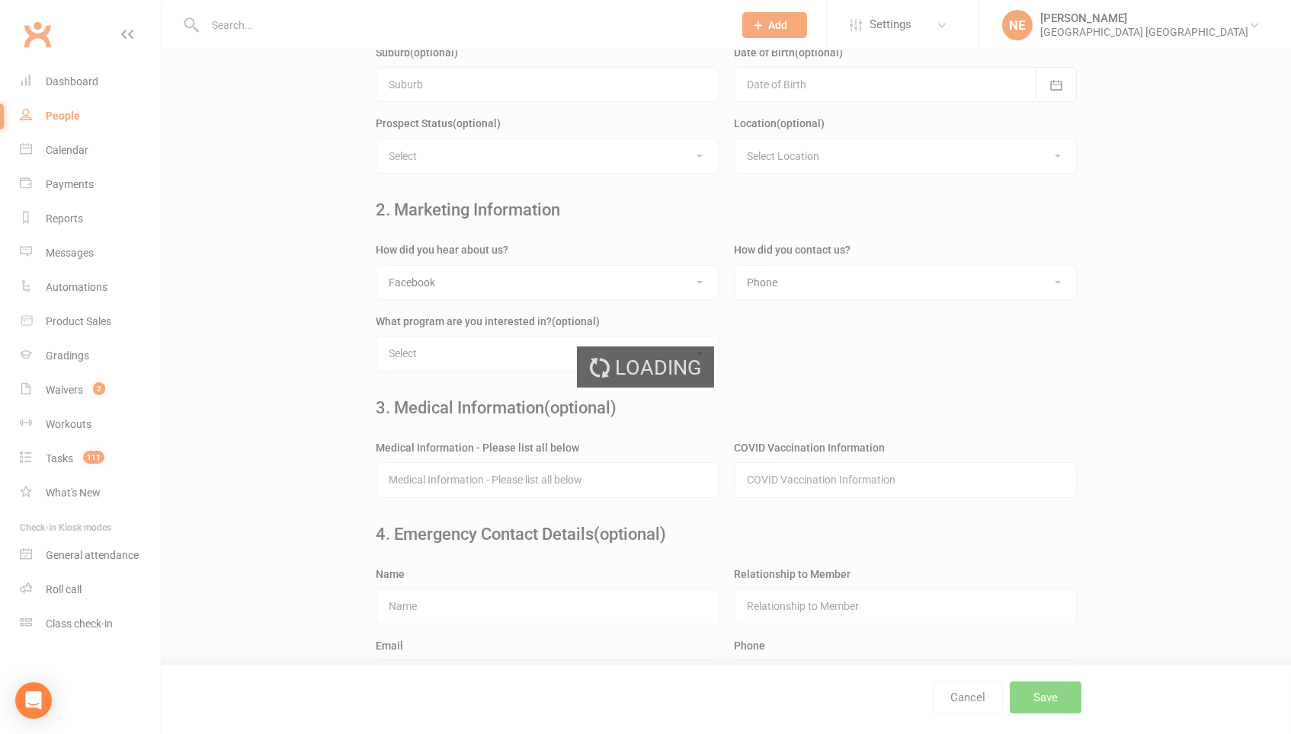
scroll to position [0, 0]
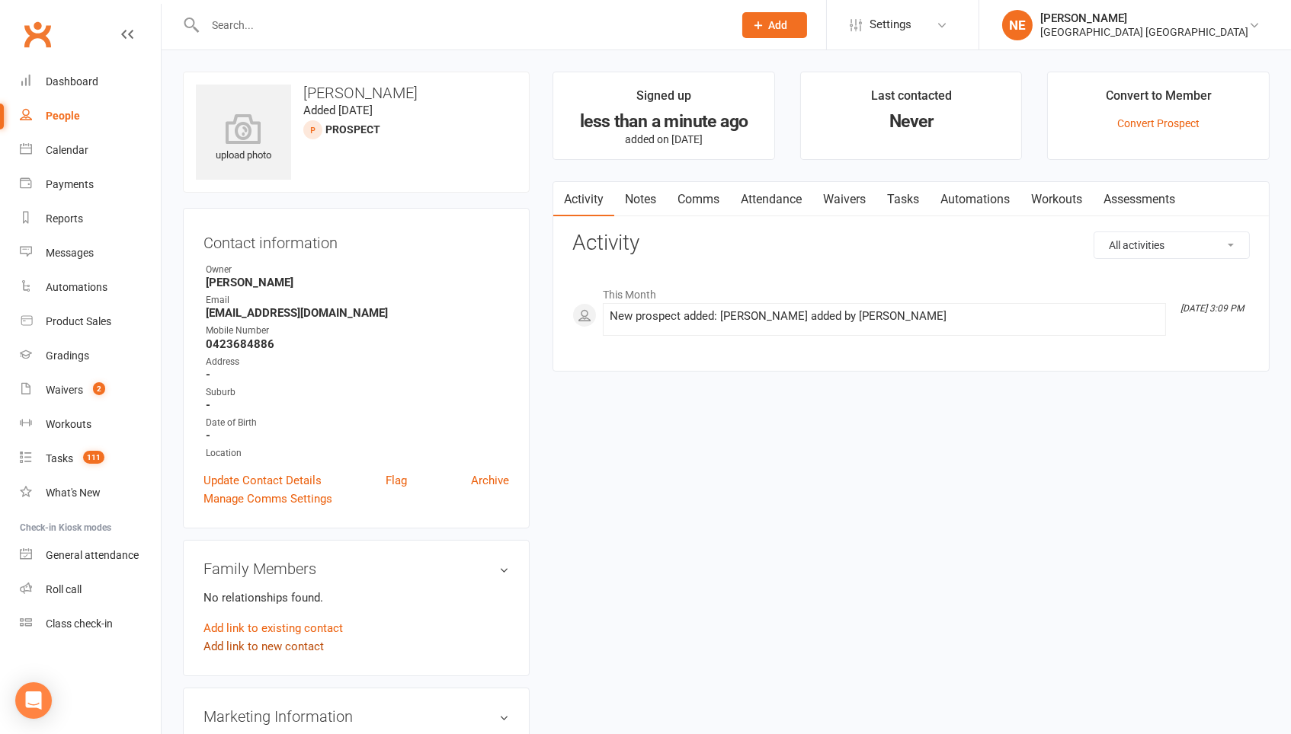
click at [286, 638] on link "Add link to new contact" at bounding box center [263, 647] width 120 height 18
click at [292, 624] on span "Member" at bounding box center [271, 631] width 42 height 14
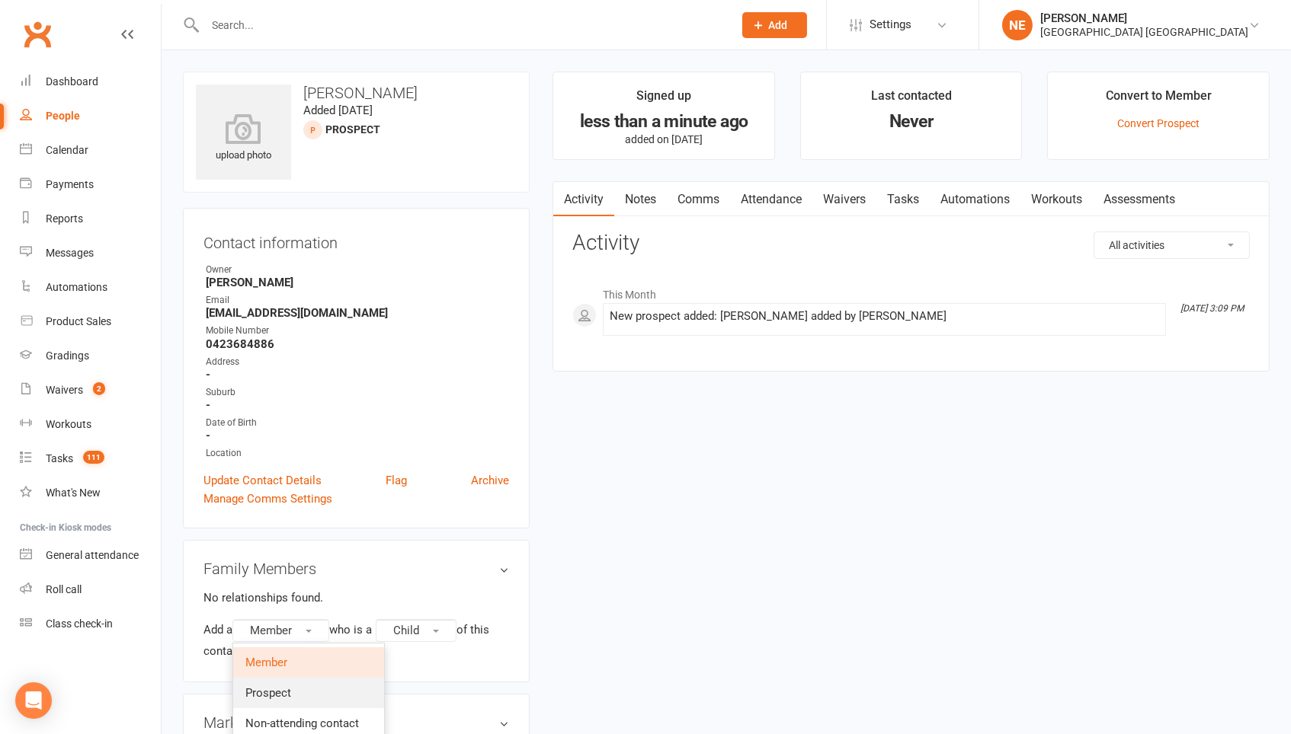
click at [289, 696] on link "Prospect" at bounding box center [308, 693] width 151 height 30
click at [439, 632] on button "Child" at bounding box center [419, 630] width 81 height 23
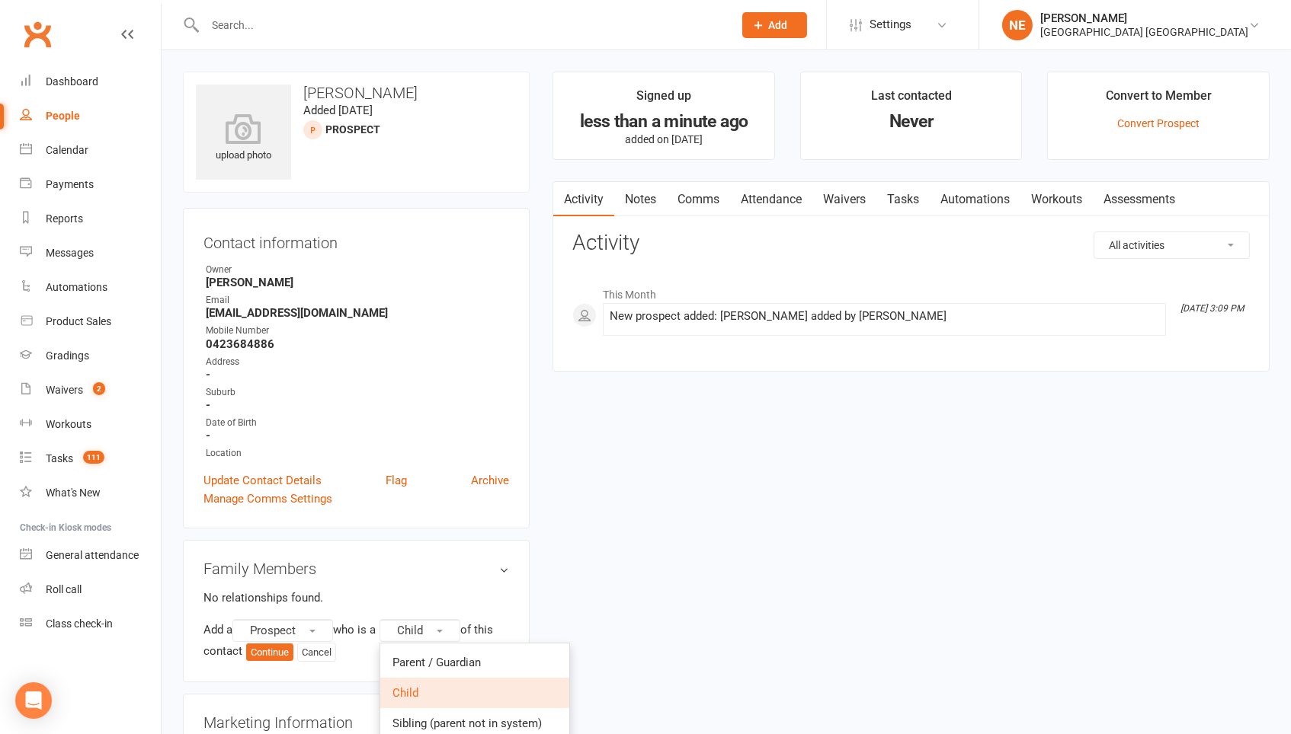
click at [386, 590] on p "No relationships found." at bounding box center [356, 598] width 306 height 18
click at [333, 623] on button "Prospect" at bounding box center [282, 630] width 101 height 23
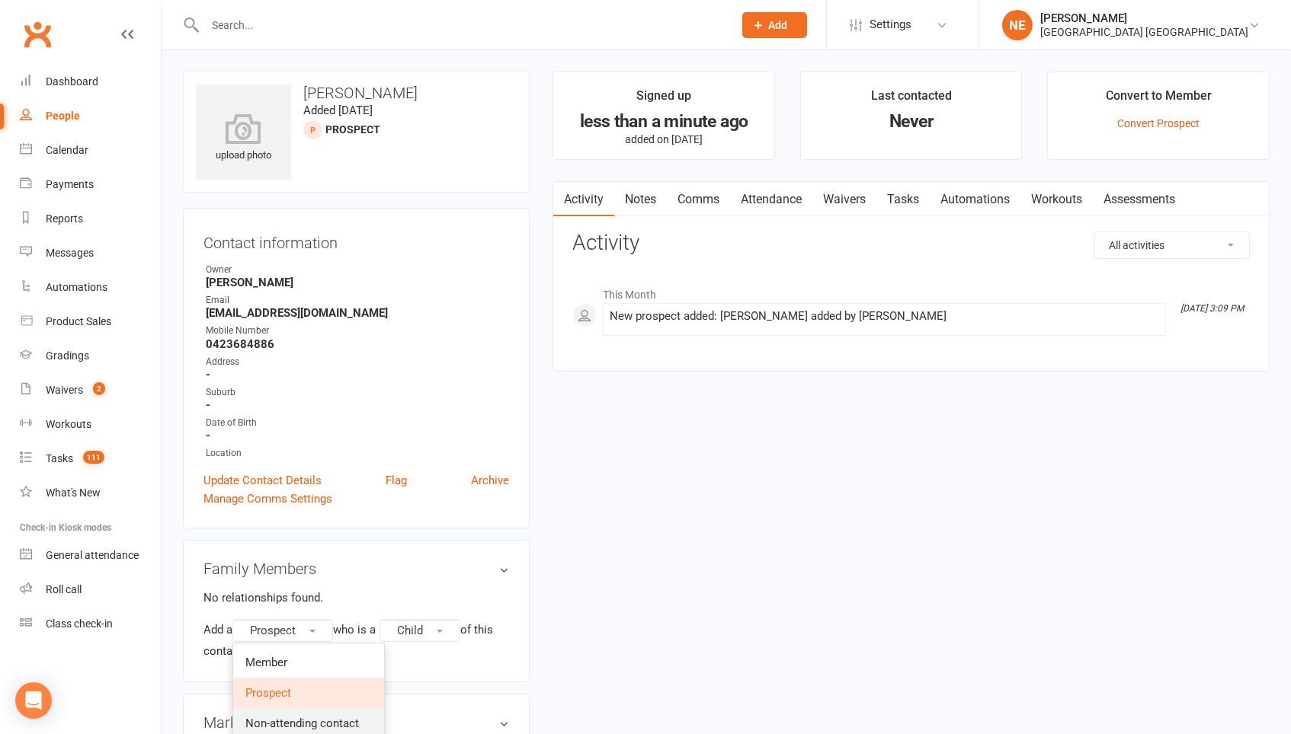
click at [332, 725] on link "Non-attending contact" at bounding box center [308, 724] width 151 height 30
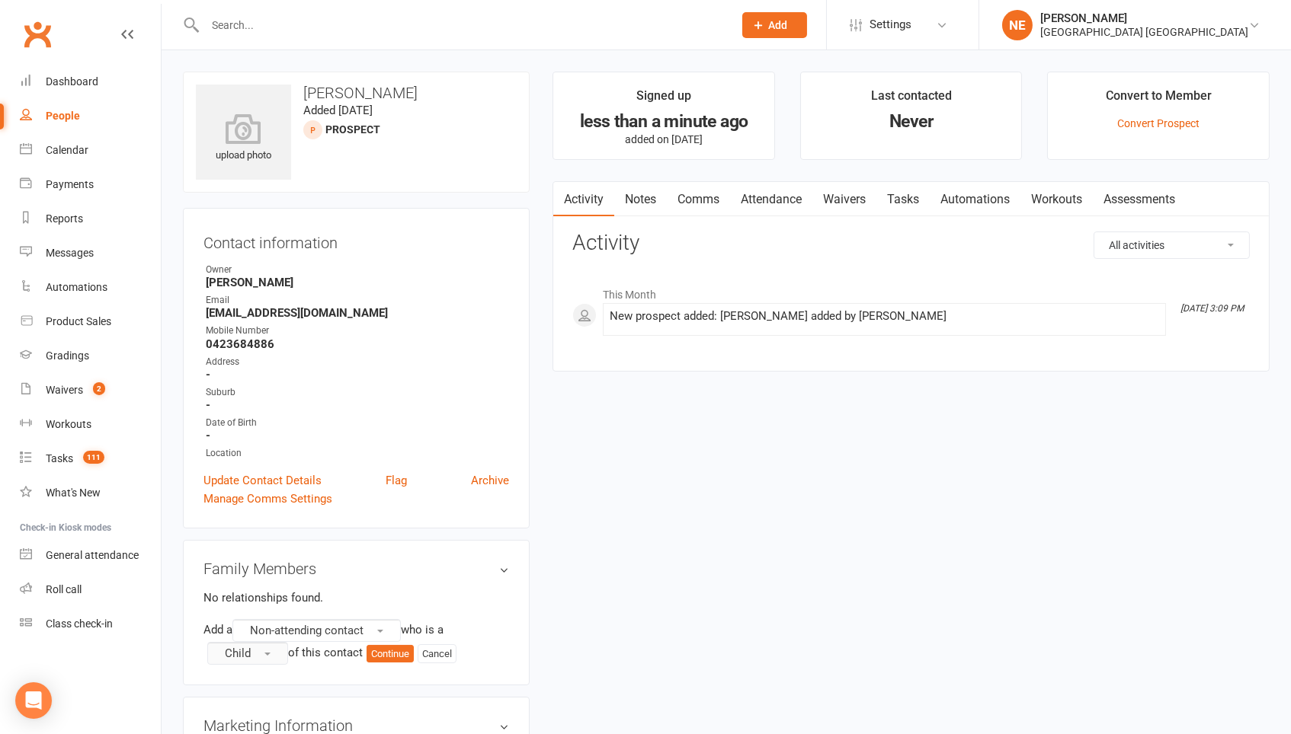
click at [263, 647] on button "Child" at bounding box center [247, 653] width 81 height 23
click at [326, 677] on link "Parent / Guardian" at bounding box center [302, 685] width 189 height 30
click at [469, 652] on button "Continue" at bounding box center [452, 654] width 47 height 18
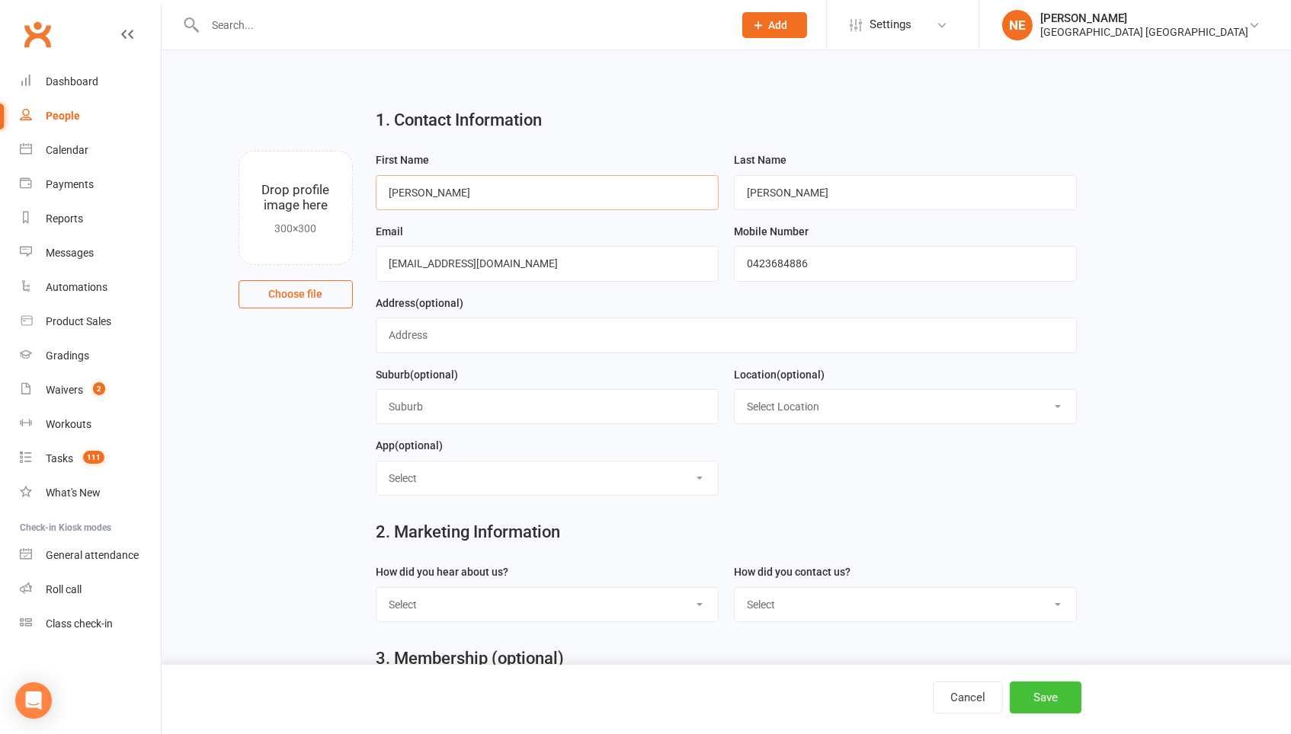
type input "Justine"
click at [1009, 709] on button "Save" at bounding box center [1045, 698] width 72 height 32
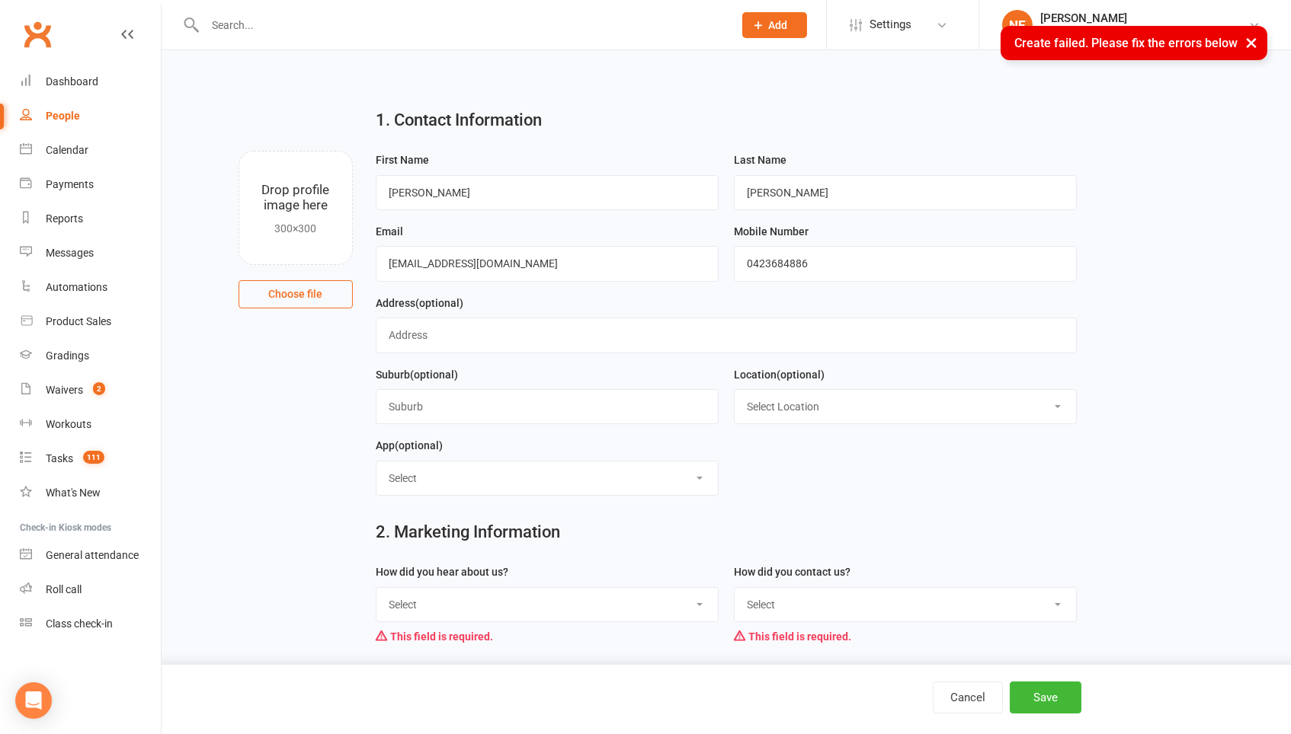
click at [516, 610] on select "Select Internet Facebook Referral Flyer Sign Direct Mail Demo Other" at bounding box center [546, 605] width 341 height 34
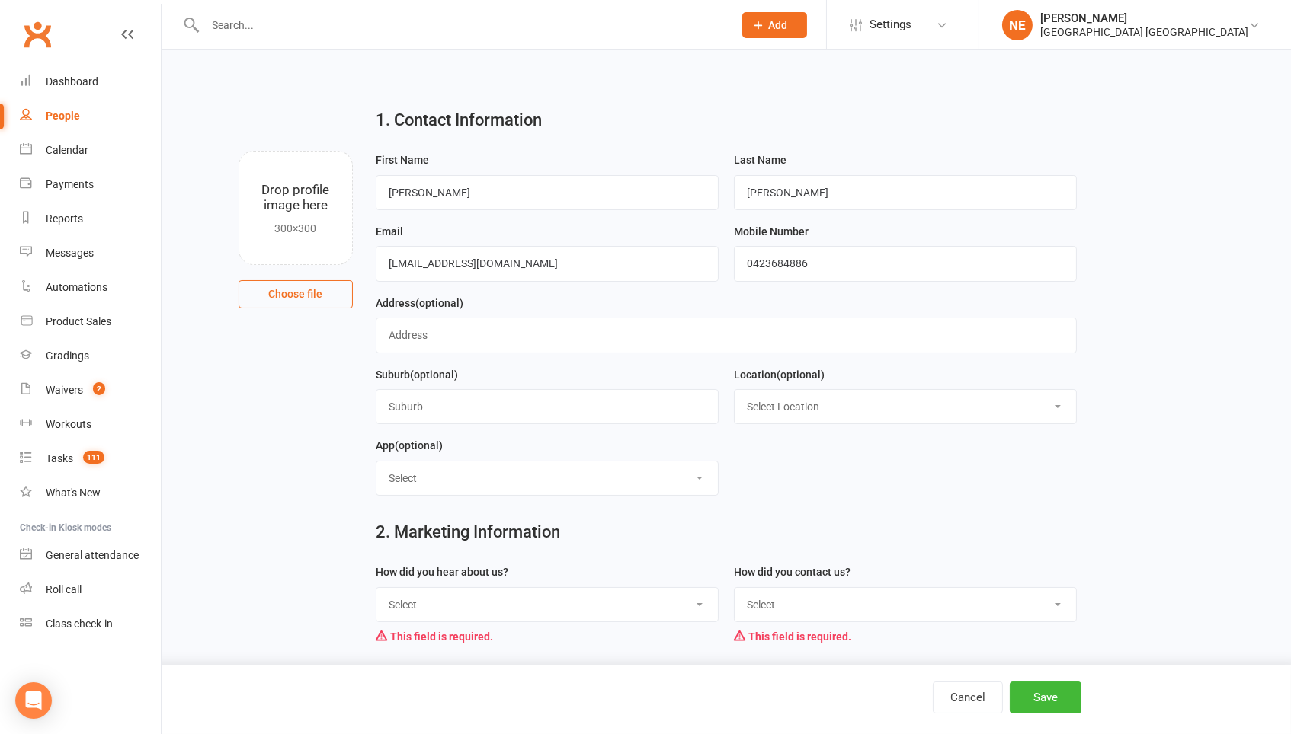
select select "Facebook"
click at [734, 624] on div "This field is required." at bounding box center [905, 636] width 343 height 29
select select "Phone"
click at [1009, 704] on button "Save" at bounding box center [1045, 698] width 72 height 32
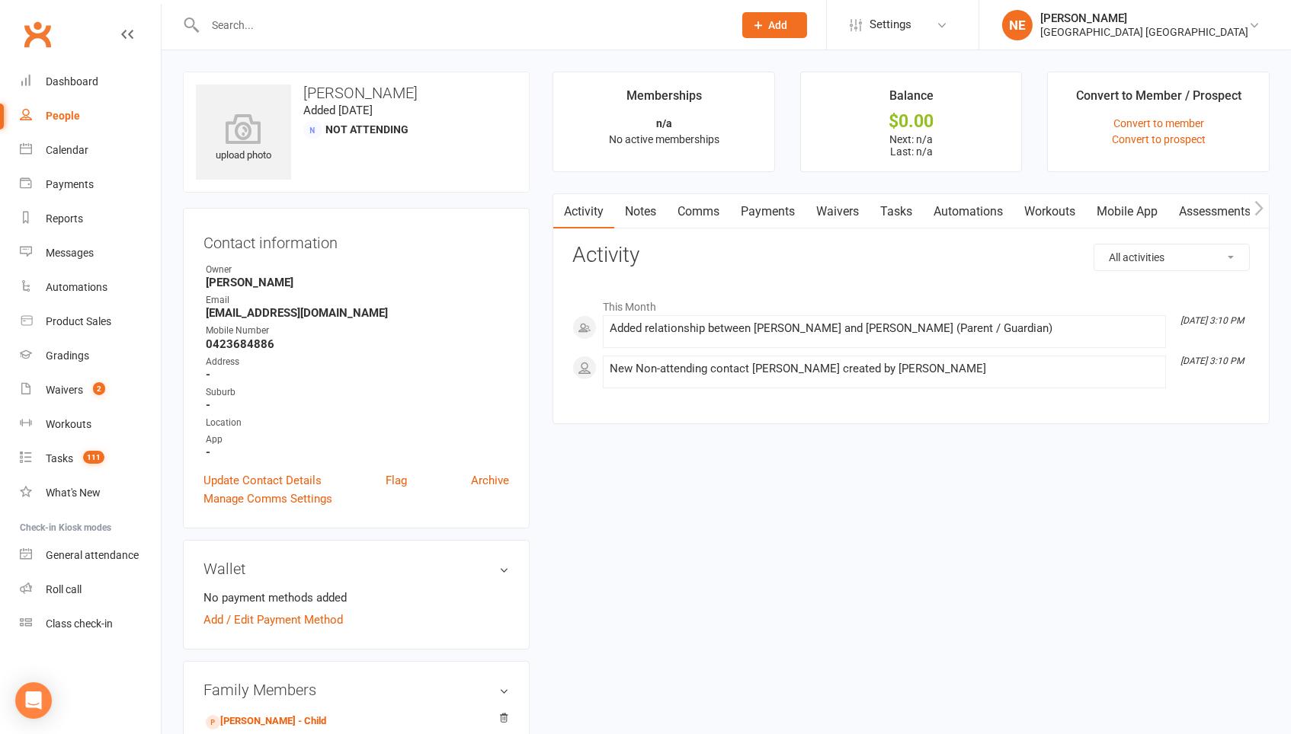
click at [550, 181] on main "Memberships n/a No active memberships Balance $0.00 Next: n/a Last: n/a Convert…" at bounding box center [911, 256] width 740 height 368
click at [544, 184] on main "Memberships n/a No active memberships Balance $0.00 Next: n/a Last: n/a Convert…" at bounding box center [911, 256] width 740 height 368
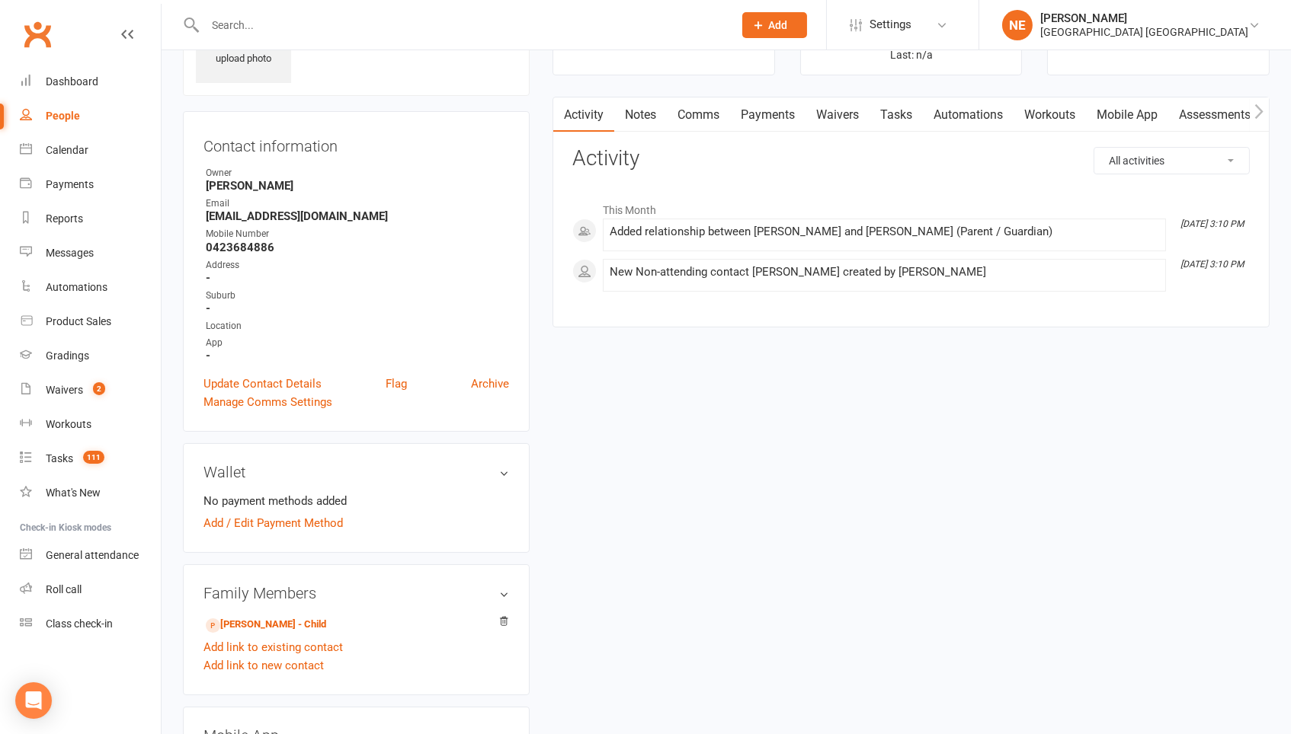
scroll to position [98, 0]
click at [308, 659] on link "Add link to new contact" at bounding box center [263, 664] width 120 height 18
click at [302, 639] on button "Member" at bounding box center [280, 650] width 97 height 23
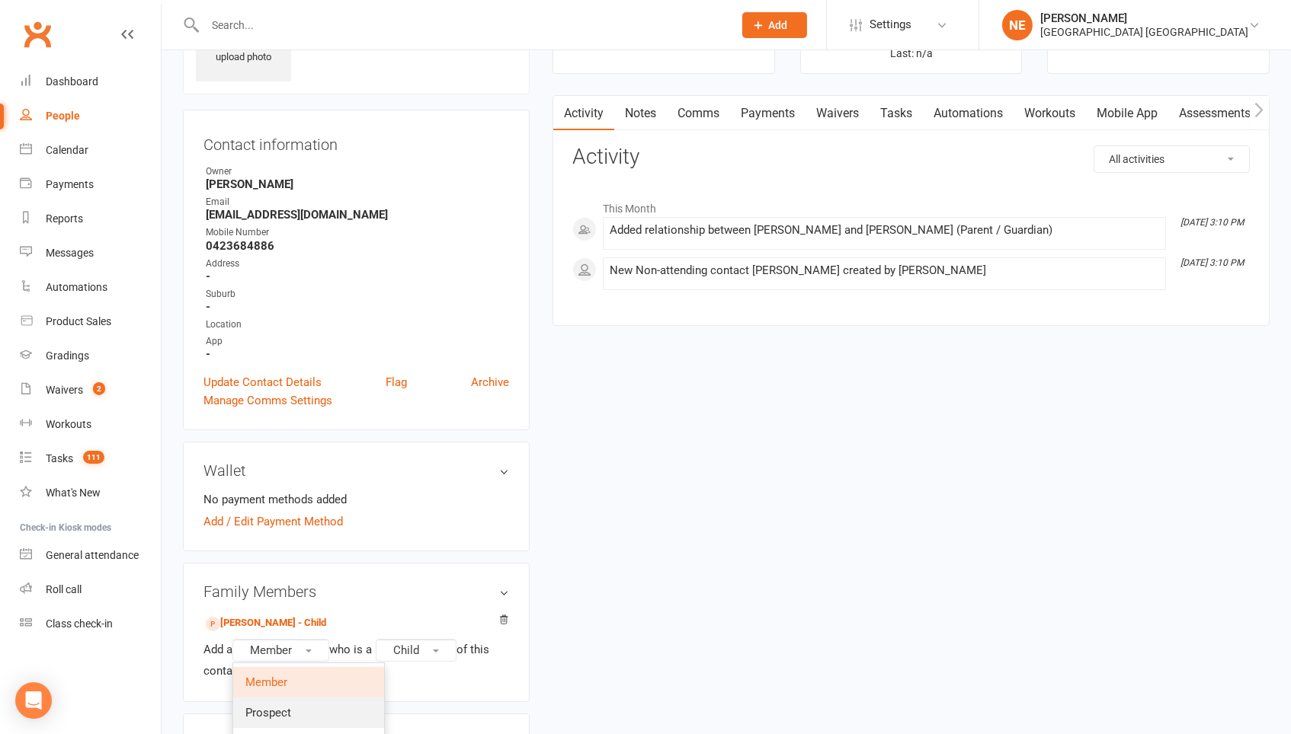
click at [308, 698] on link "Prospect" at bounding box center [308, 713] width 151 height 30
click at [444, 639] on button "Child" at bounding box center [419, 650] width 81 height 23
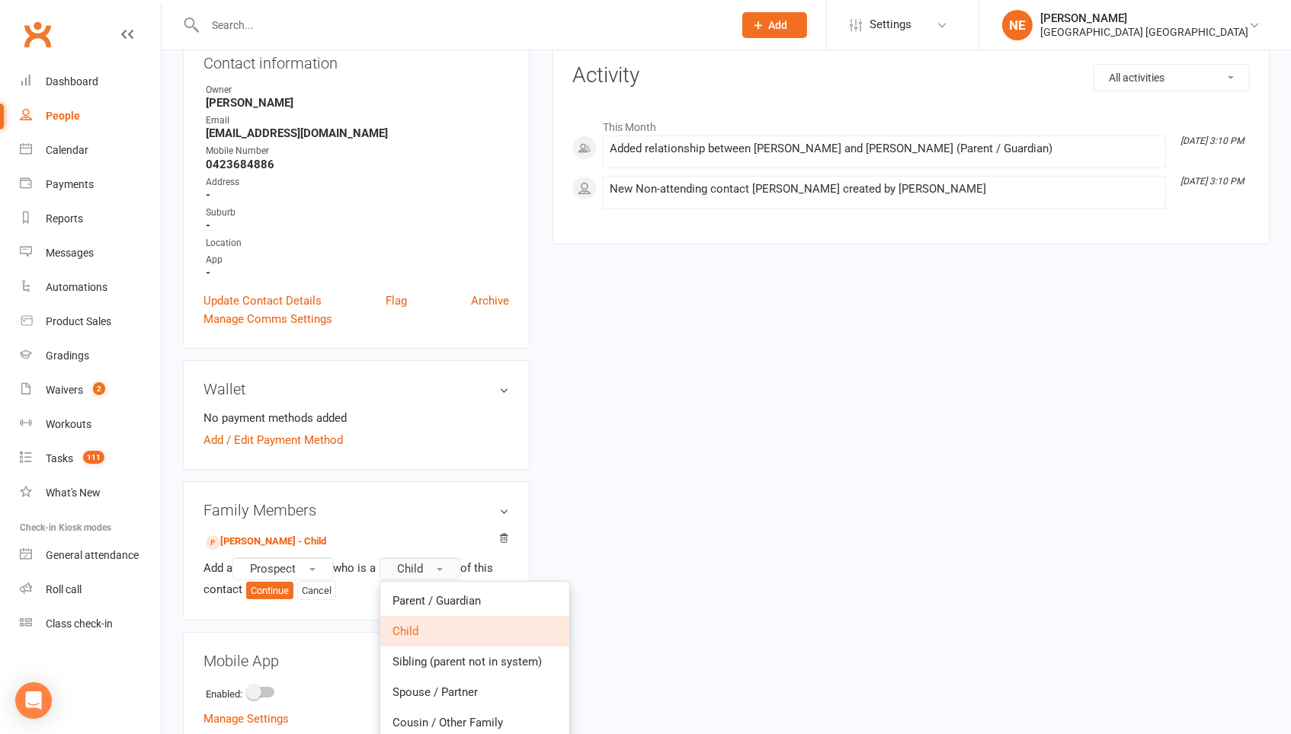
scroll to position [222, 0]
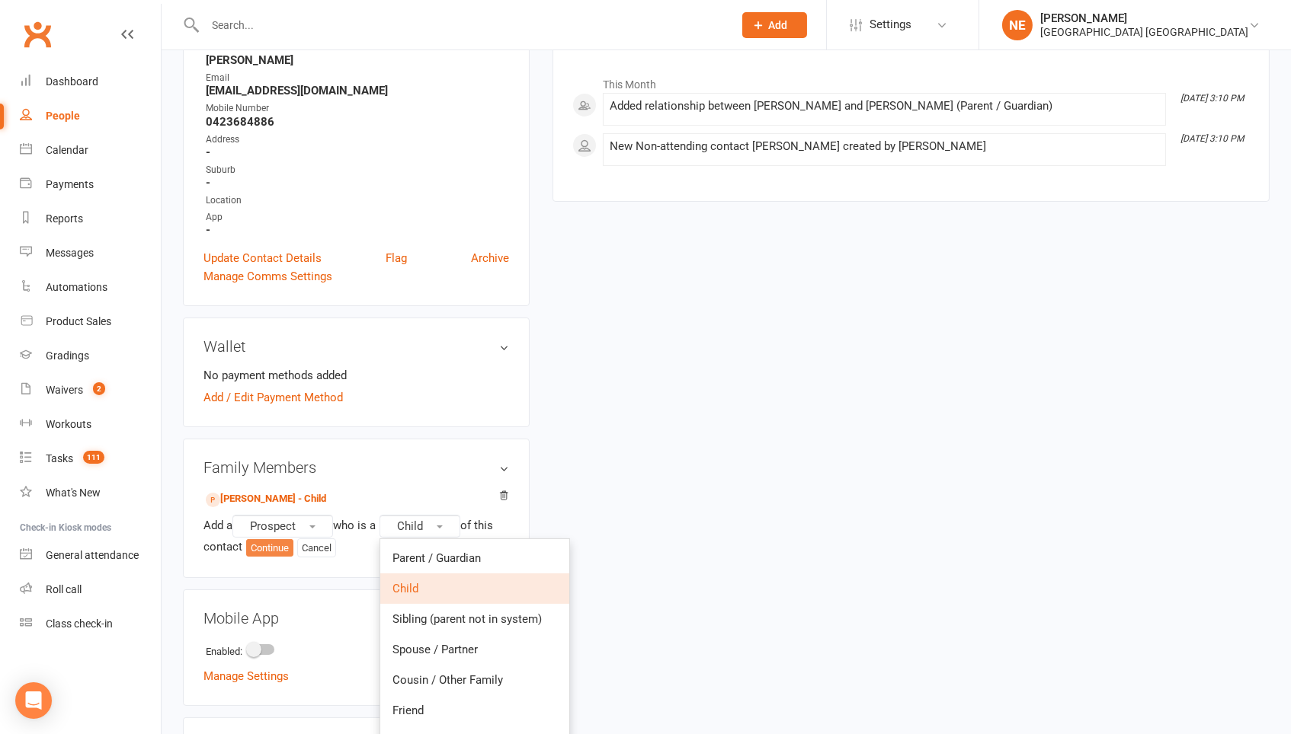
click at [274, 539] on button "Continue" at bounding box center [269, 548] width 47 height 18
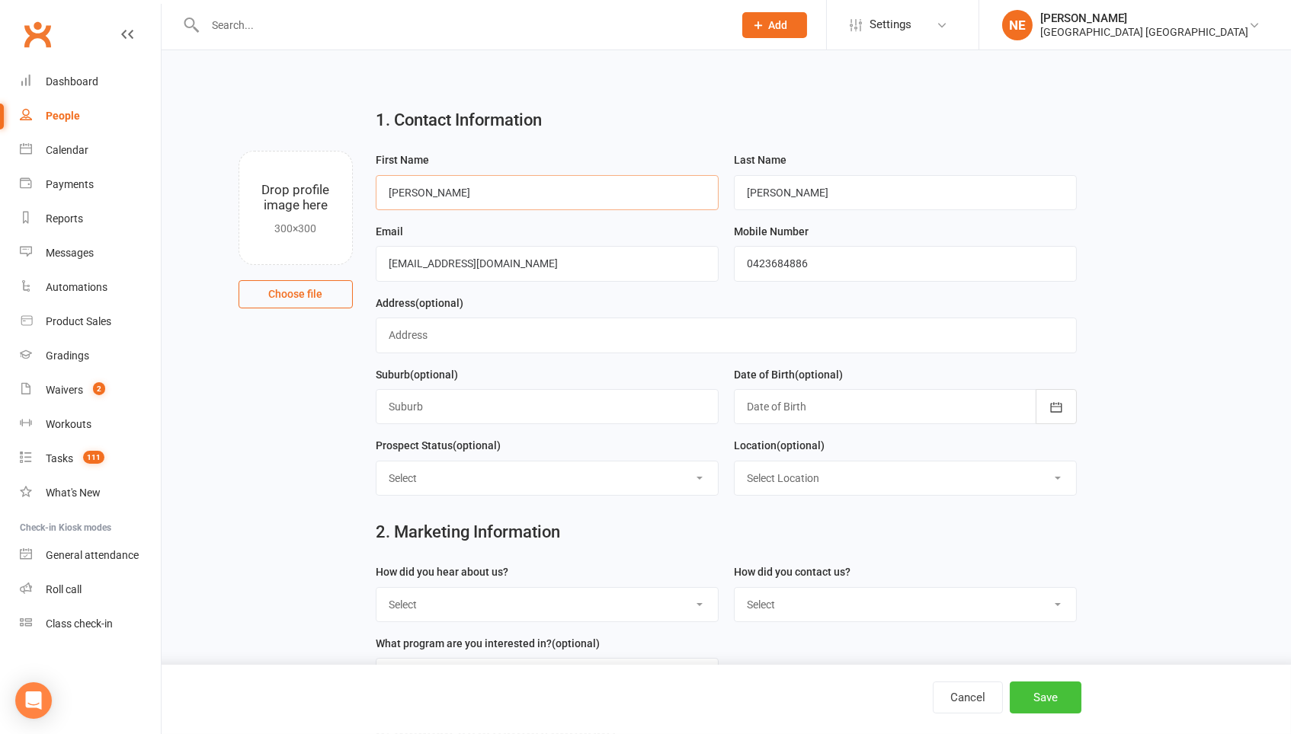
type input "James"
click at [1009, 705] on button "Save" at bounding box center [1045, 698] width 72 height 32
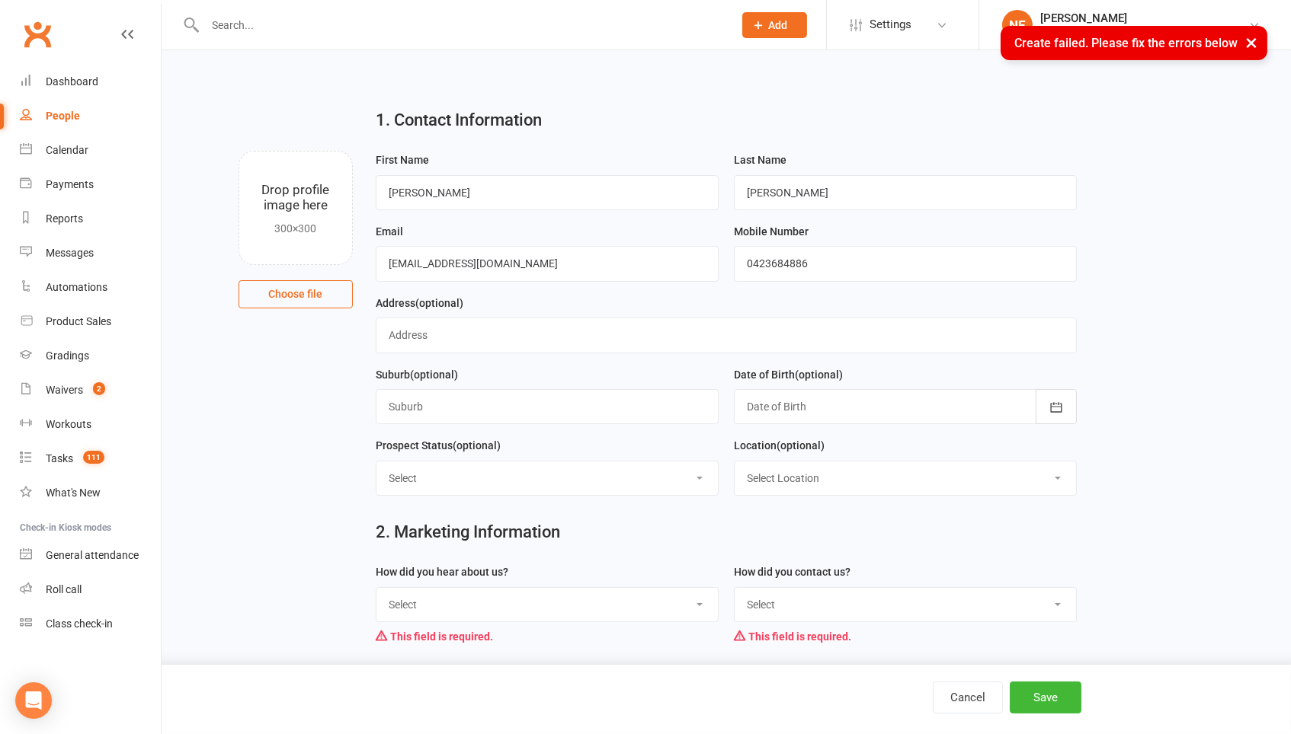
select select "Facebook"
select select "Phone"
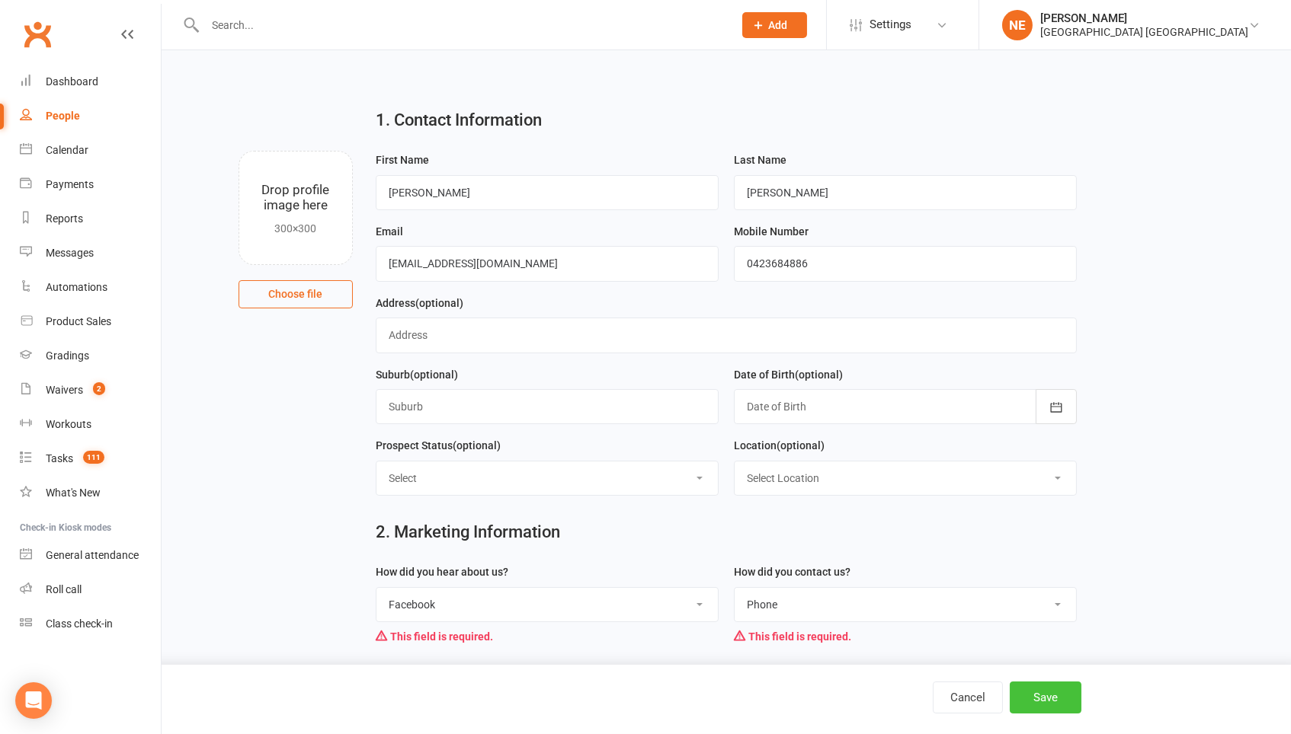
click at [1009, 703] on button "Save" at bounding box center [1045, 698] width 72 height 32
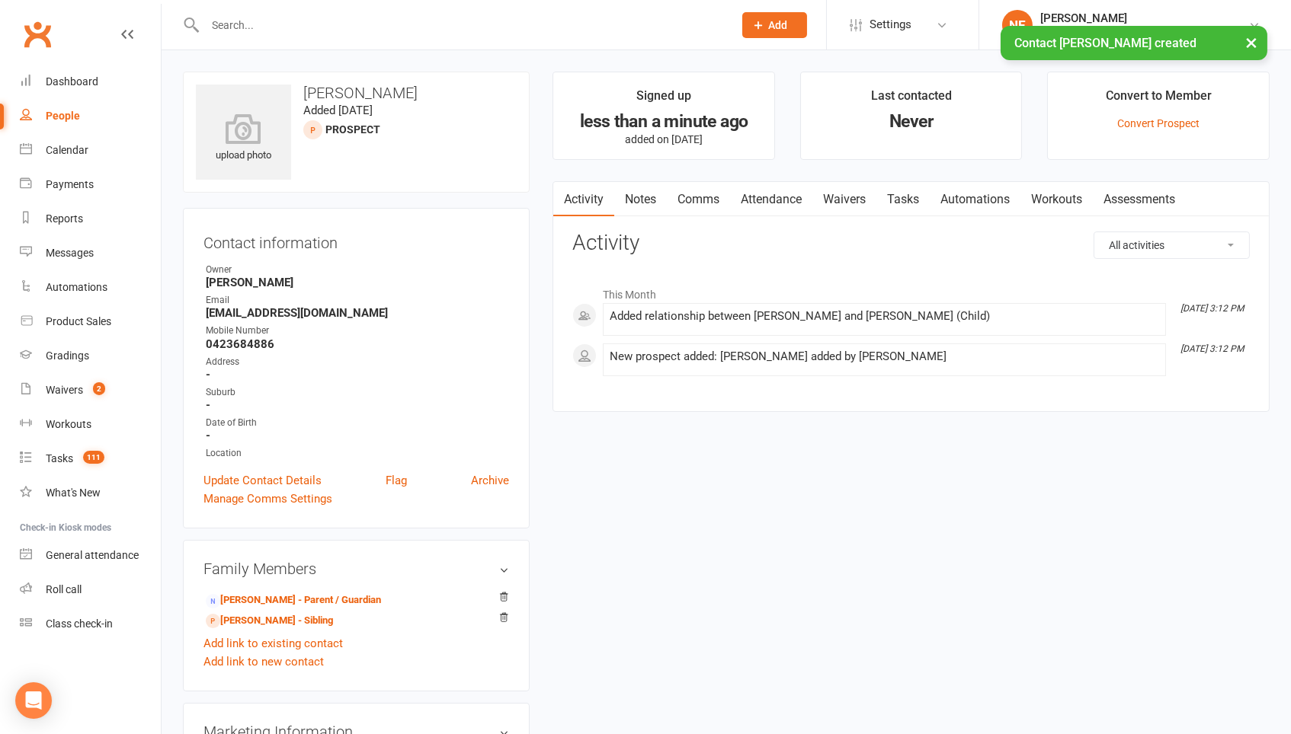
click at [763, 197] on link "Attendance" at bounding box center [771, 199] width 82 height 35
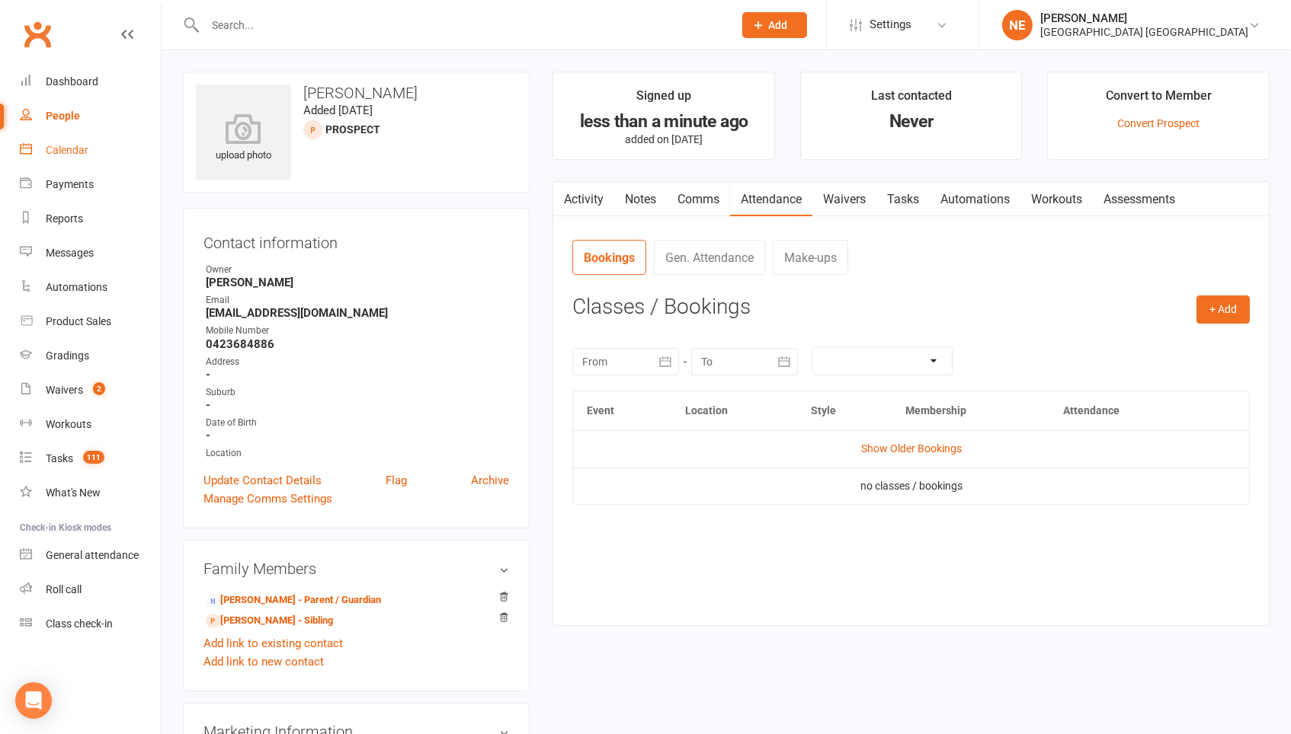
click at [28, 140] on link "Calendar" at bounding box center [90, 150] width 141 height 34
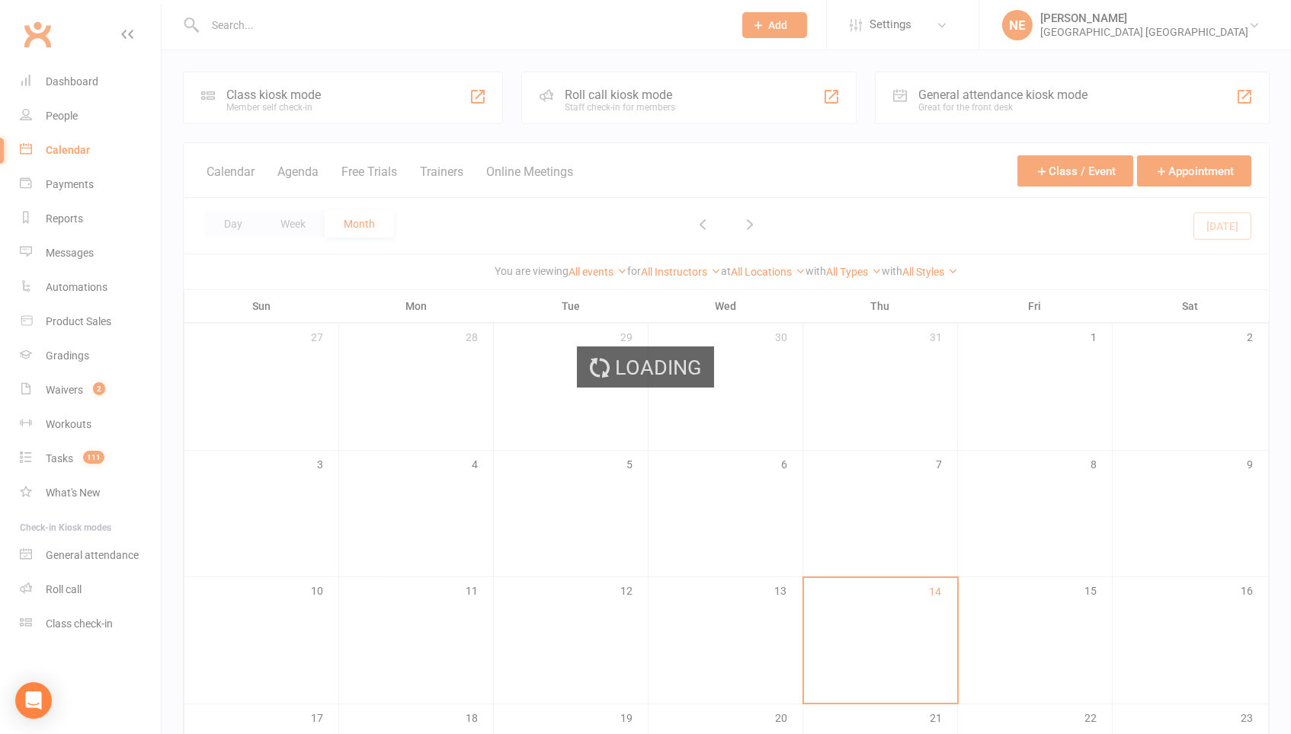
click at [1188, 171] on div "Loading" at bounding box center [645, 367] width 1291 height 734
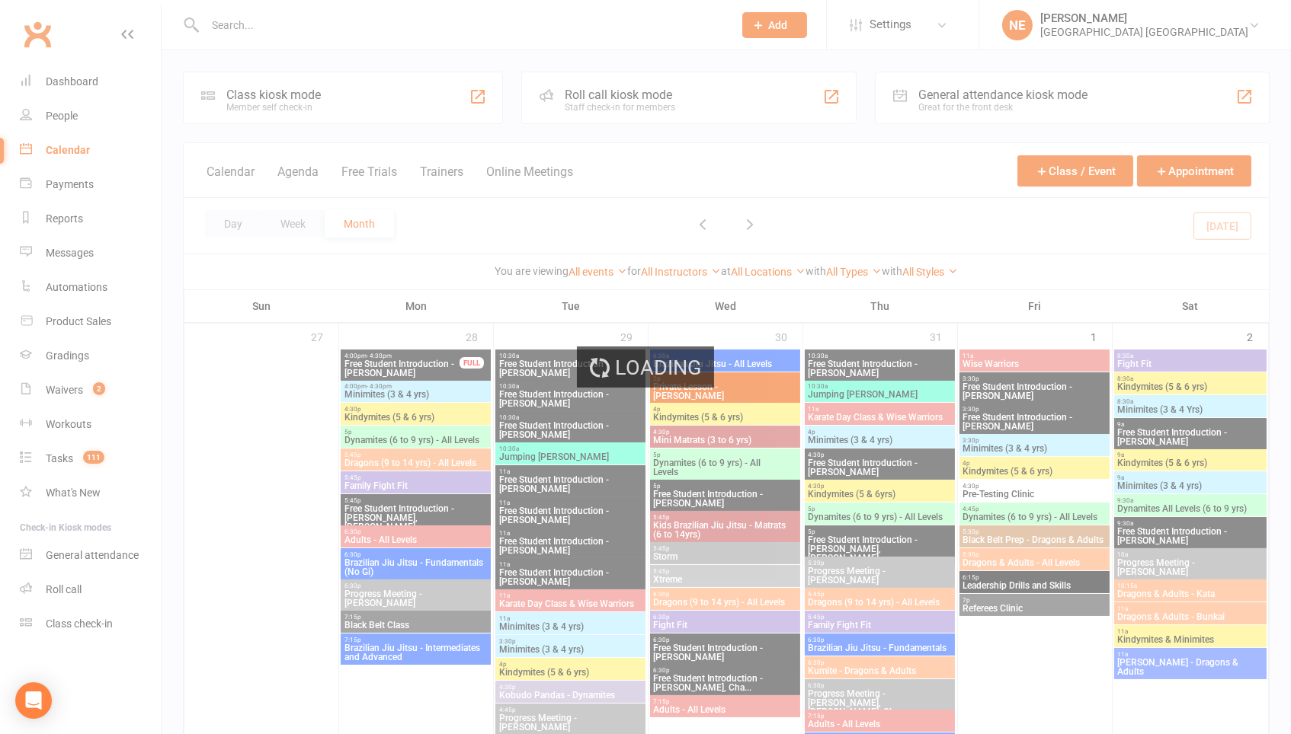
click at [1188, 171] on div "Loading" at bounding box center [645, 367] width 1291 height 734
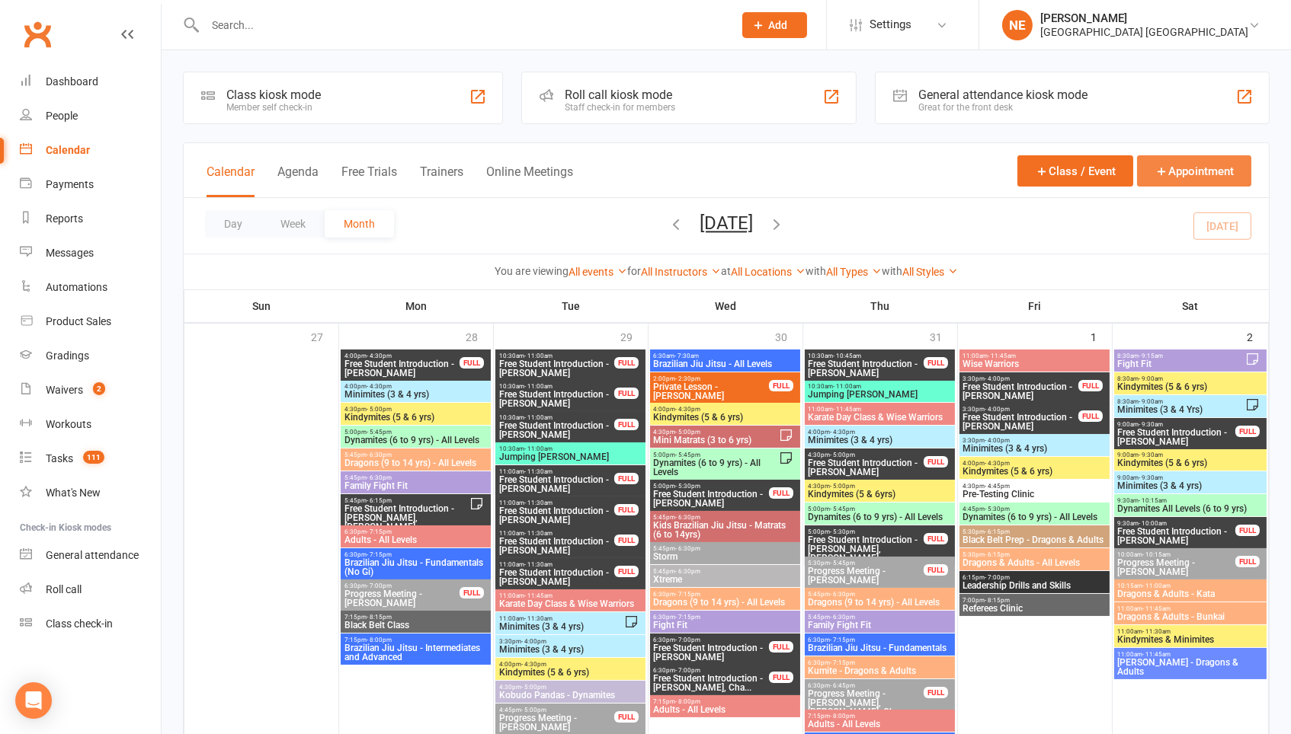
click at [1188, 171] on button "Appointment" at bounding box center [1194, 170] width 114 height 31
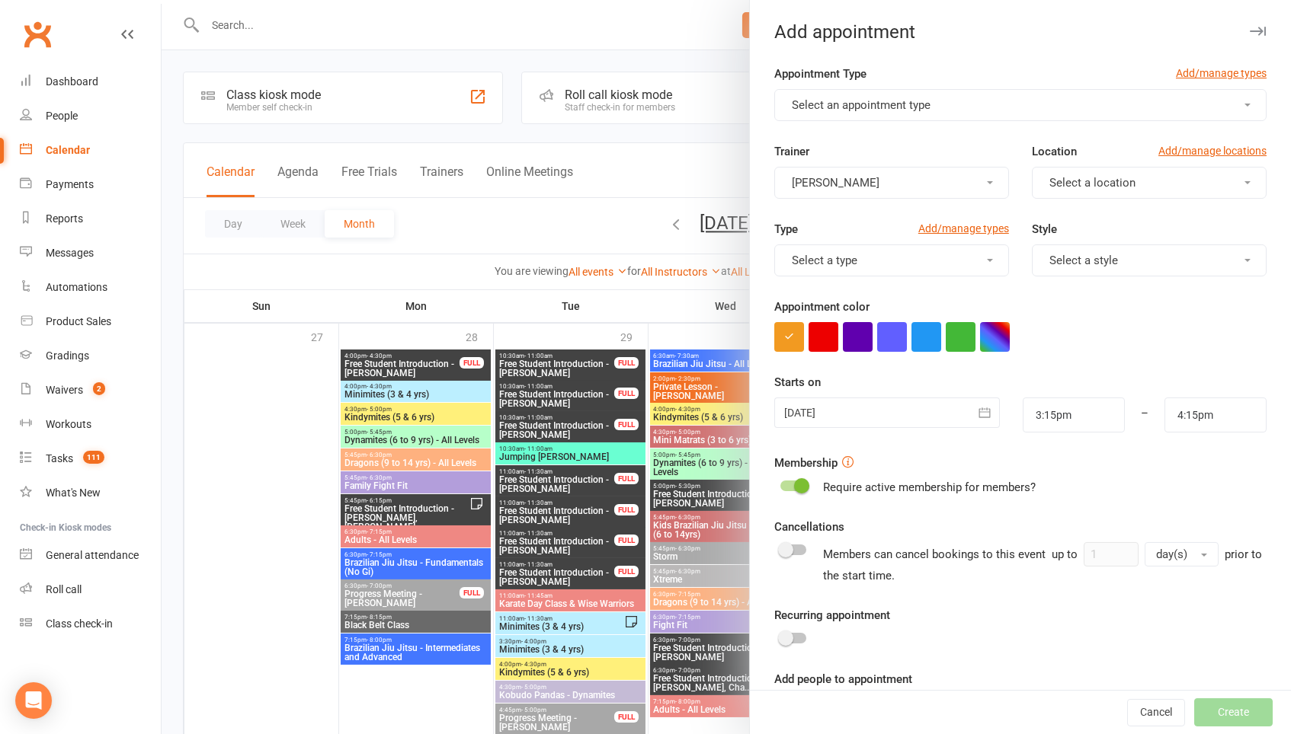
click at [1006, 114] on button "Select an appointment type" at bounding box center [1020, 105] width 492 height 32
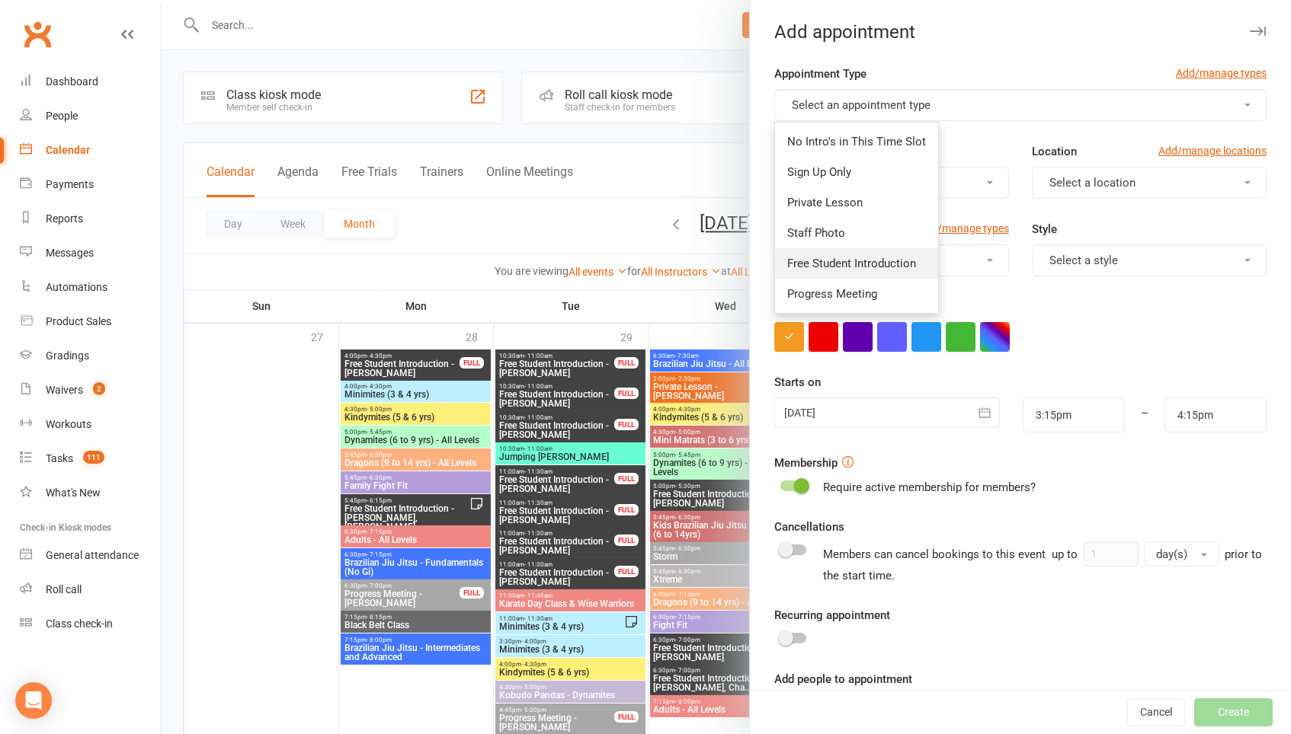
click at [859, 266] on span "Free Student Introduction" at bounding box center [851, 264] width 129 height 14
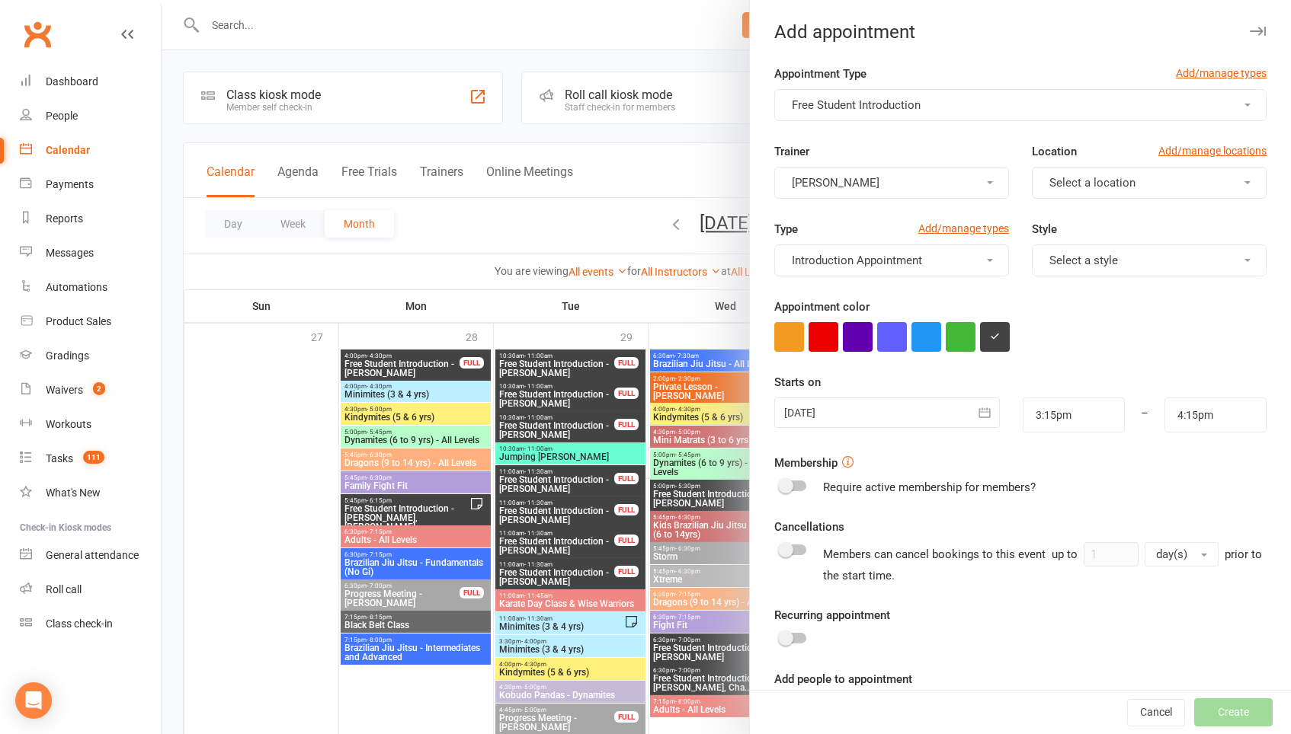
type input "3:45pm"
click at [1073, 190] on button "Select a location" at bounding box center [1149, 183] width 235 height 32
click at [1070, 226] on link "Warners Bay" at bounding box center [1107, 219] width 151 height 30
click at [907, 197] on button "[PERSON_NAME]" at bounding box center [891, 183] width 235 height 32
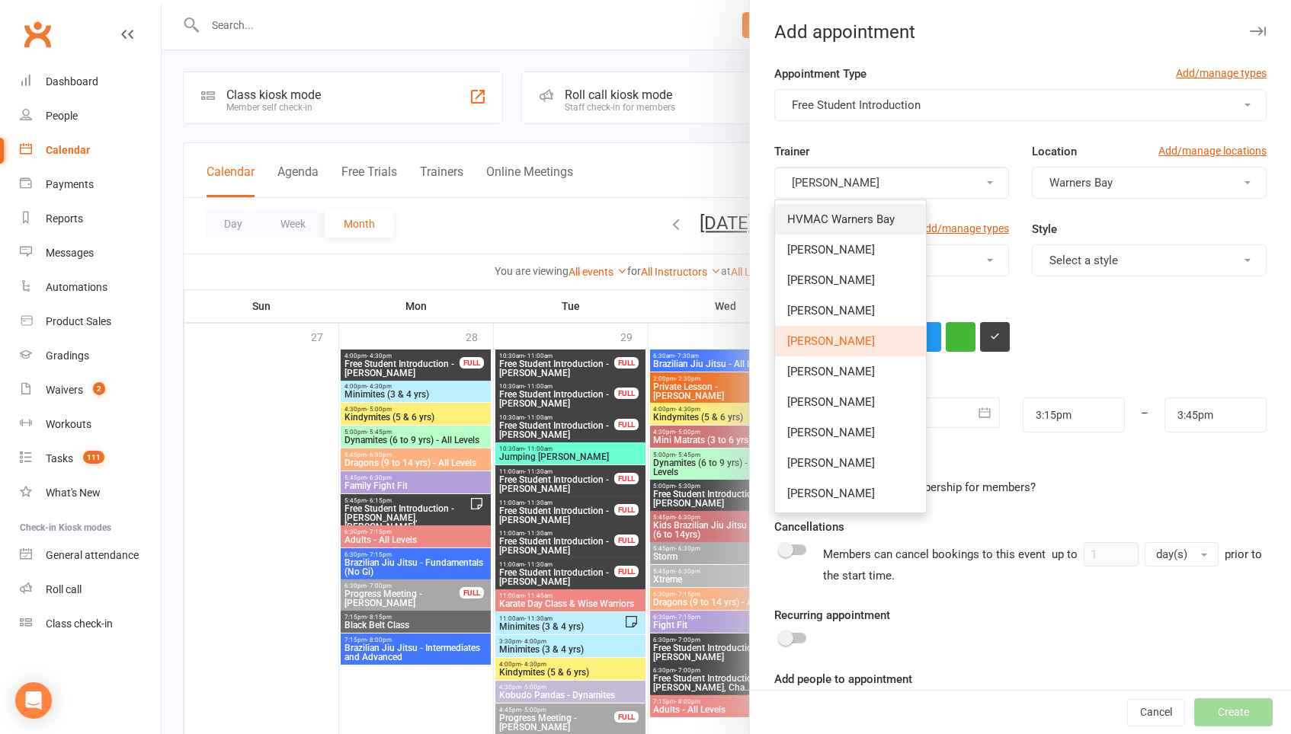
click at [893, 214] on span "HVMAC Warners Bay" at bounding box center [840, 220] width 107 height 14
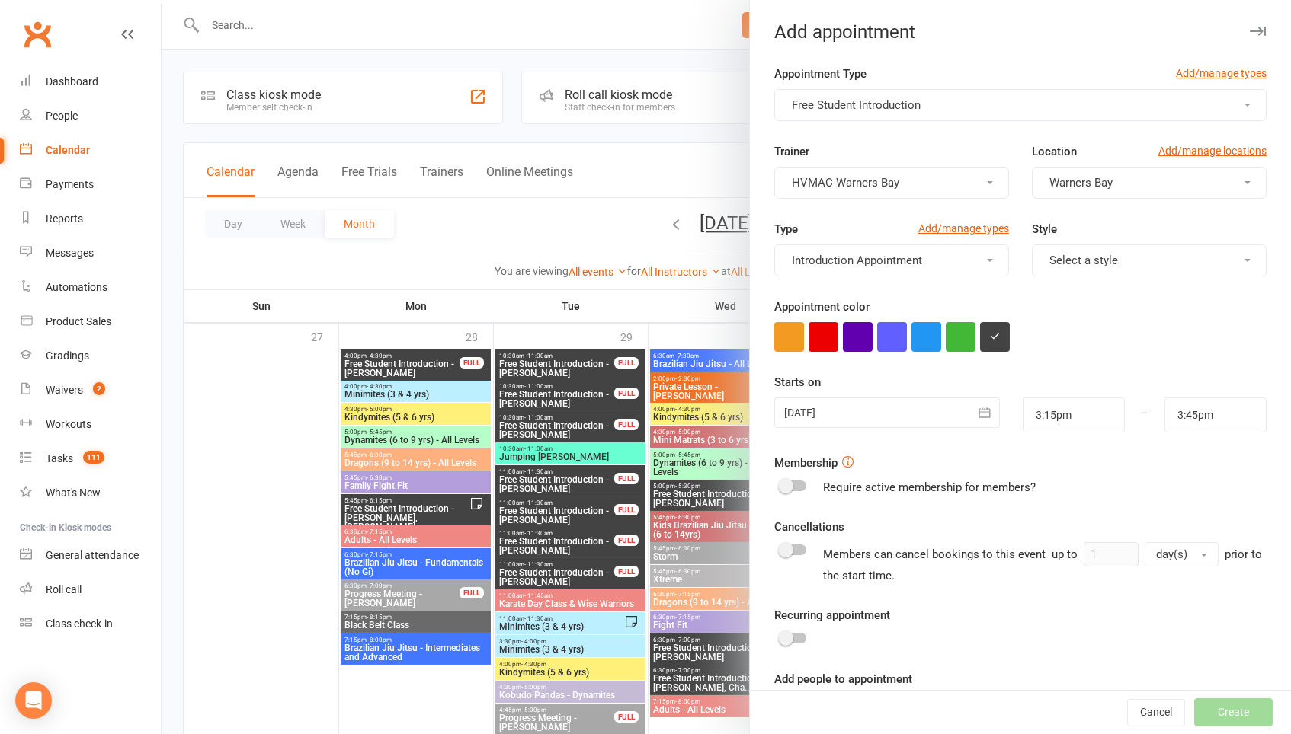
click at [907, 413] on div at bounding box center [887, 413] width 226 height 30
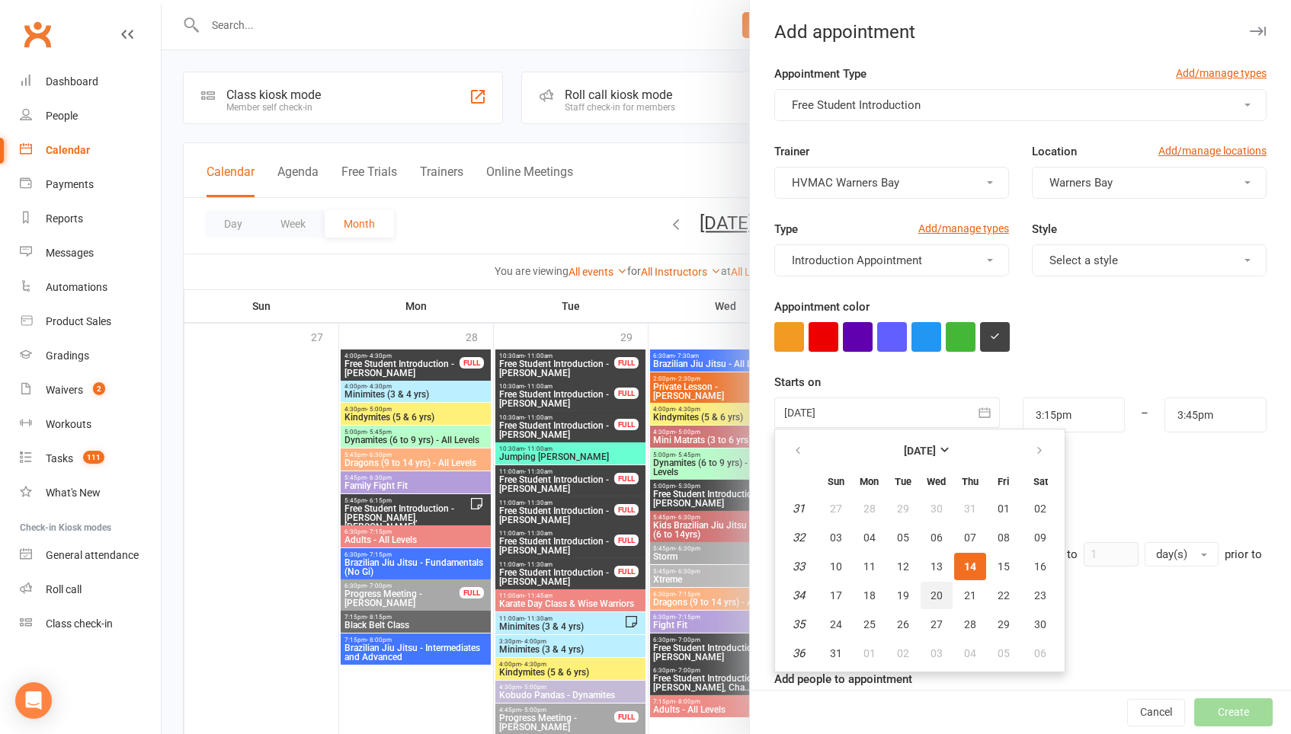
click at [930, 595] on span "20" at bounding box center [936, 596] width 12 height 12
type input "20 Aug 2025"
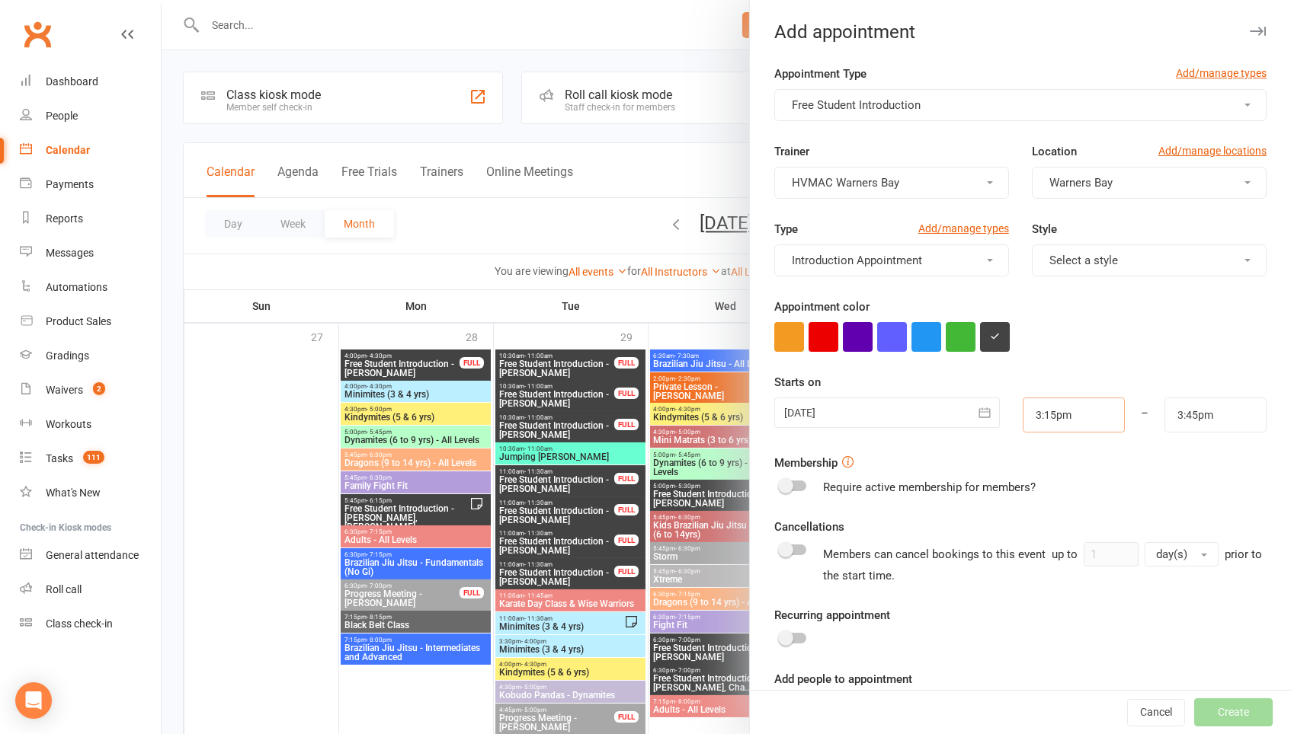
click at [1076, 414] on input "3:15pm" at bounding box center [1073, 415] width 102 height 35
click at [1058, 554] on li "4:30pm" at bounding box center [1059, 565] width 73 height 23
type input "4:30pm"
click at [1220, 419] on input "3:45pm" at bounding box center [1215, 415] width 102 height 35
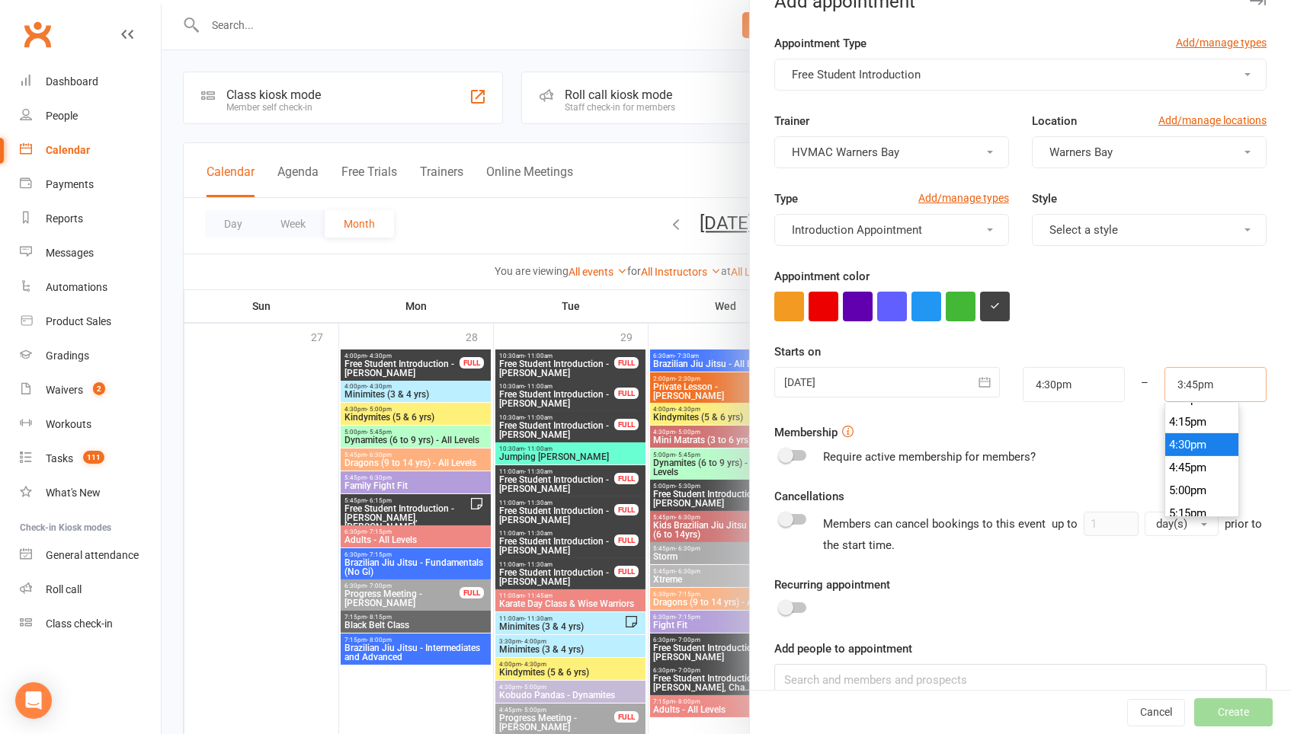
scroll to position [1480, 0]
click at [1202, 478] on li "5:00pm" at bounding box center [1201, 489] width 73 height 23
type input "5:00pm"
click at [938, 664] on input at bounding box center [1020, 680] width 492 height 32
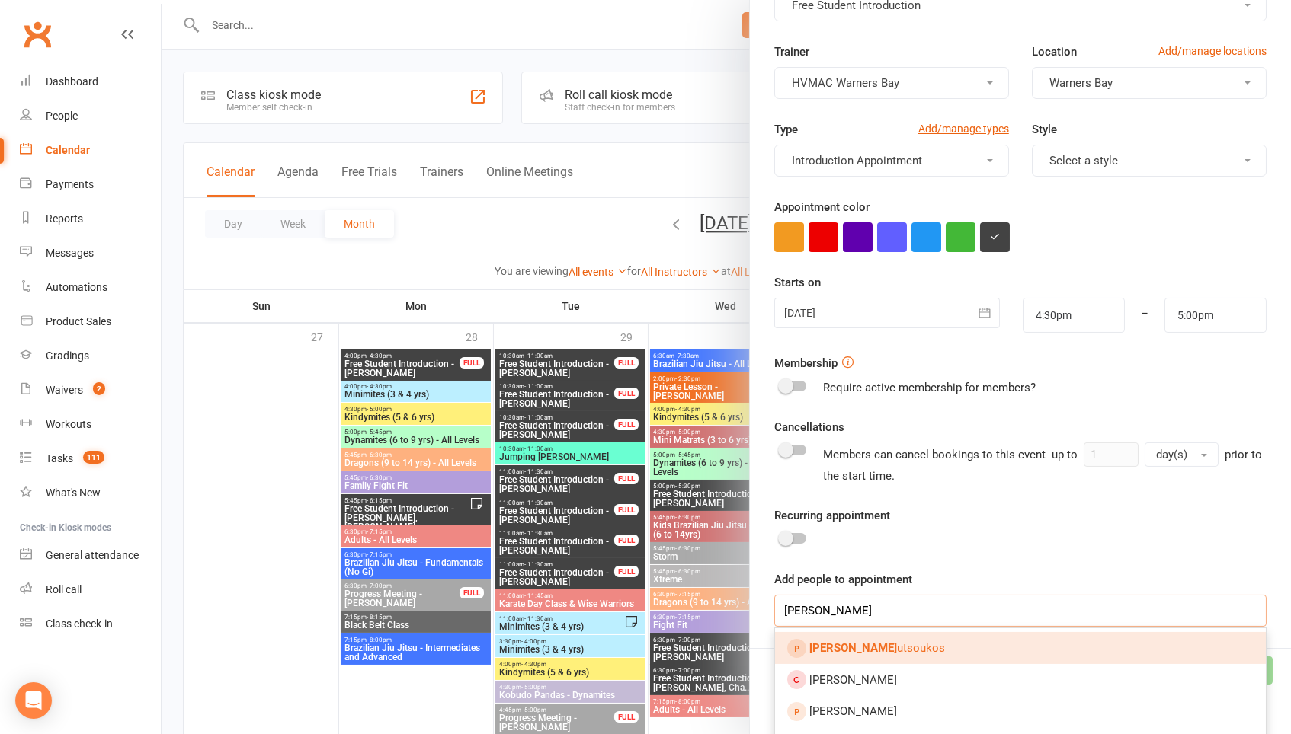
scroll to position [114, 0]
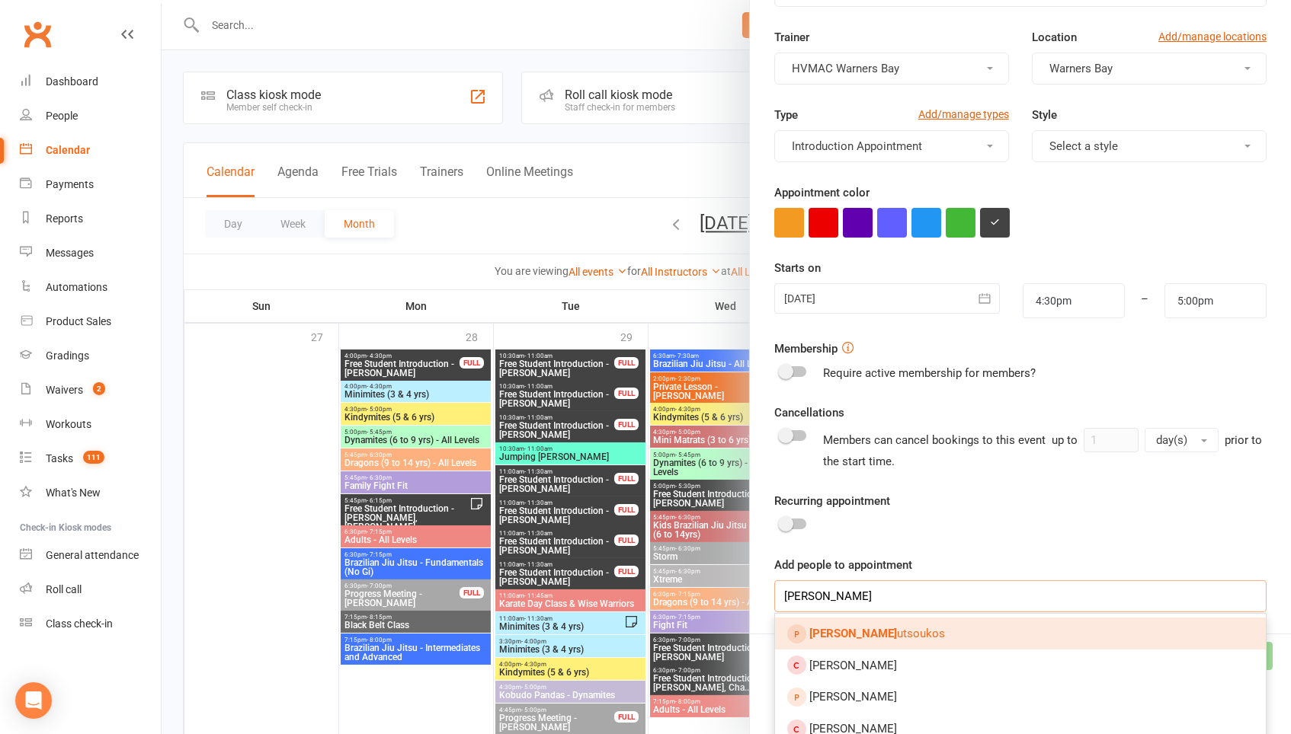
type input "James ko"
click at [931, 625] on link "James Ko utsoukos" at bounding box center [1020, 634] width 491 height 32
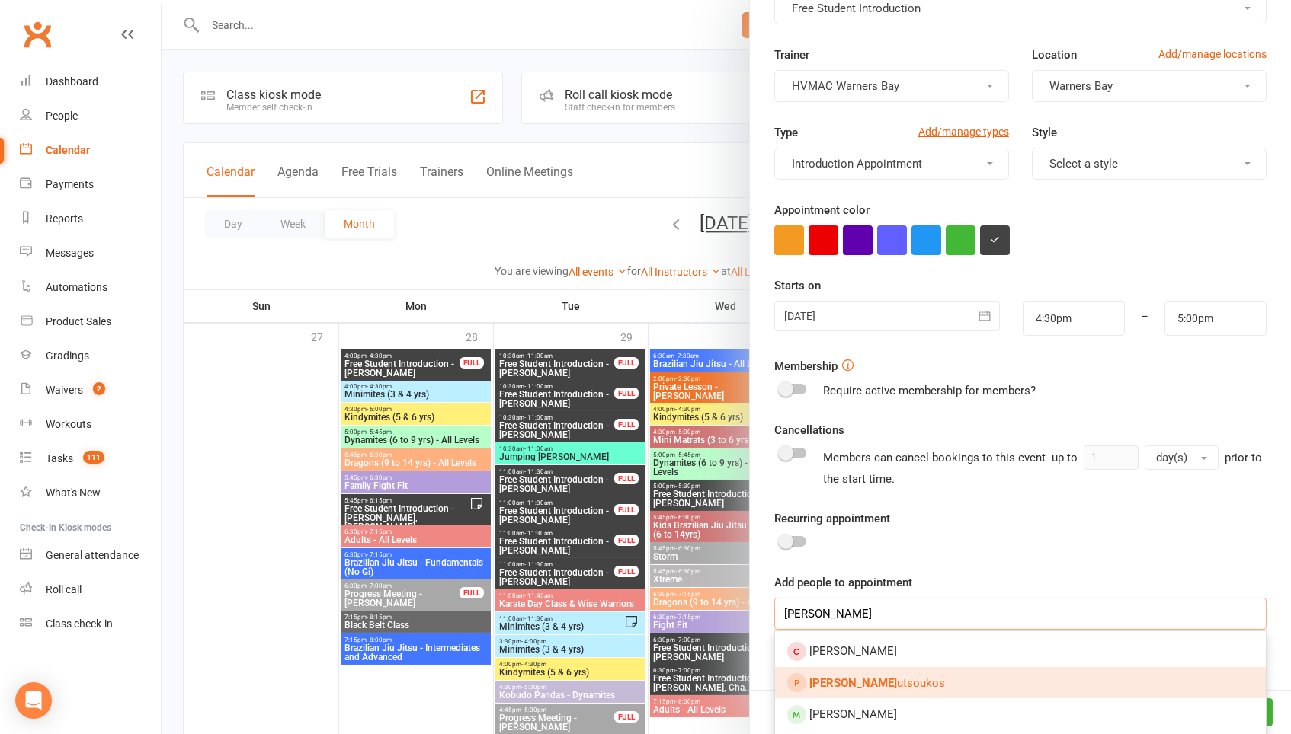
type input "Daniel ko"
click at [961, 678] on link "Daniel Ko utsoukos" at bounding box center [1020, 683] width 491 height 32
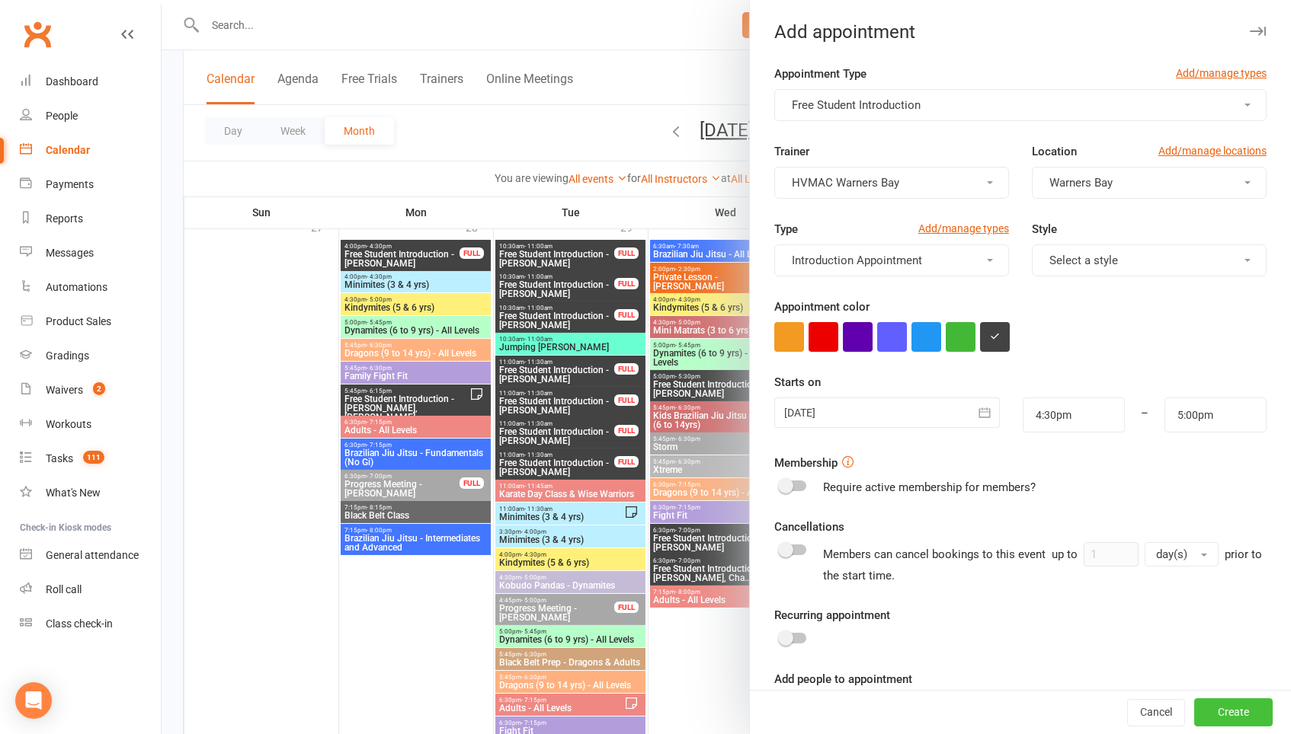
scroll to position [0, 0]
click at [1243, 709] on button "Create" at bounding box center [1233, 712] width 78 height 27
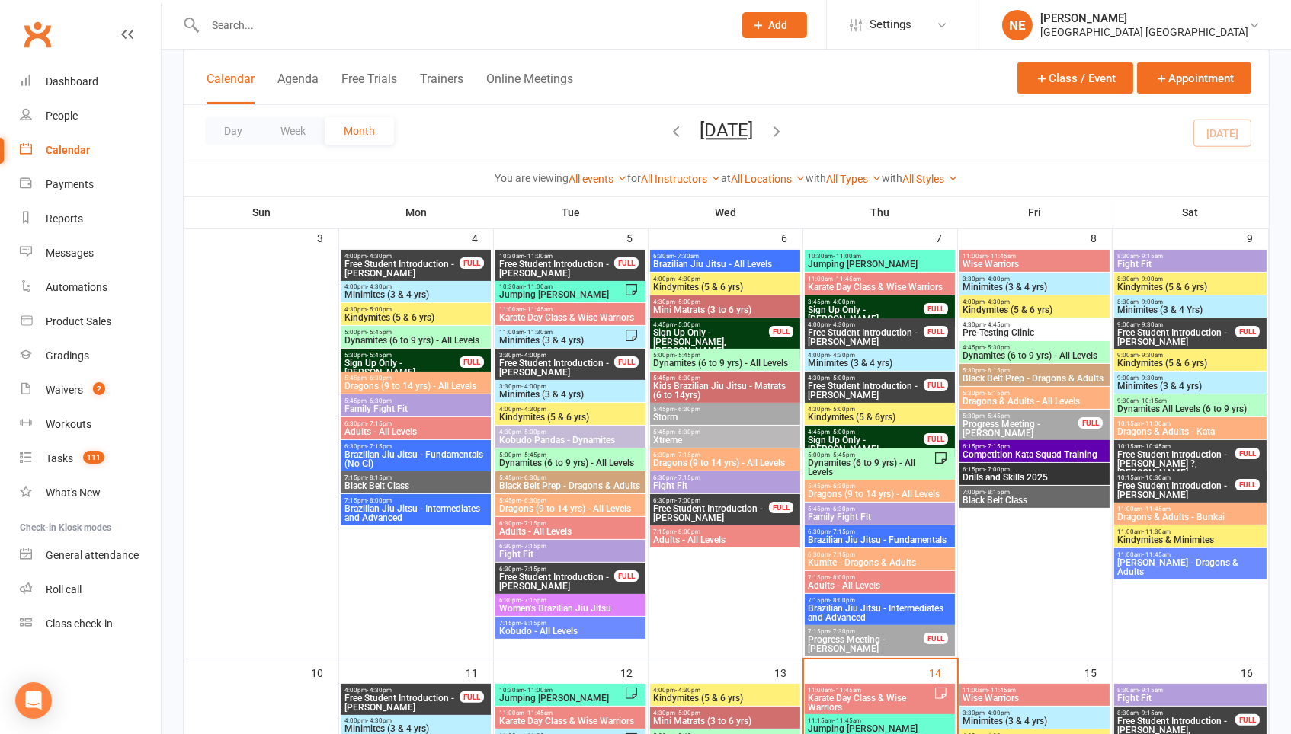
scroll to position [703, 0]
click at [581, 262] on span "Free Student Introduction - Chloe Simmons Browne" at bounding box center [556, 270] width 117 height 18
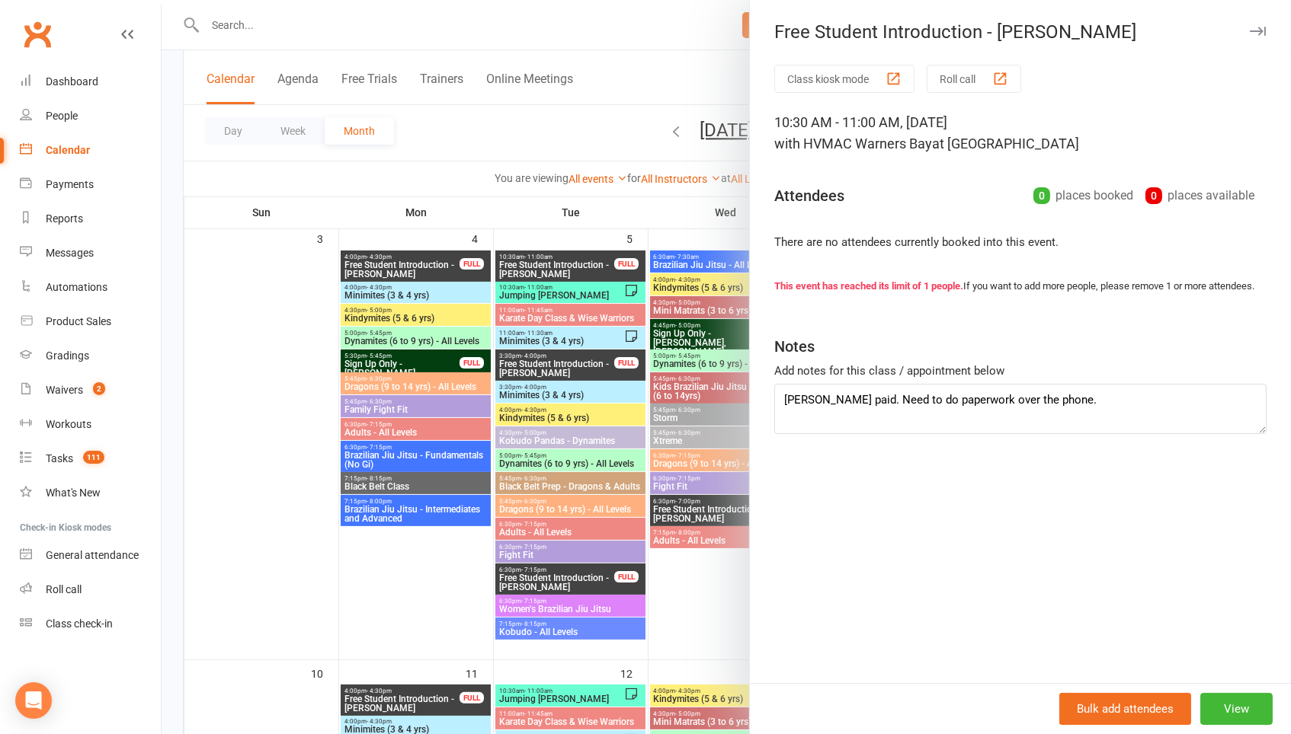
click at [566, 235] on div at bounding box center [726, 367] width 1129 height 734
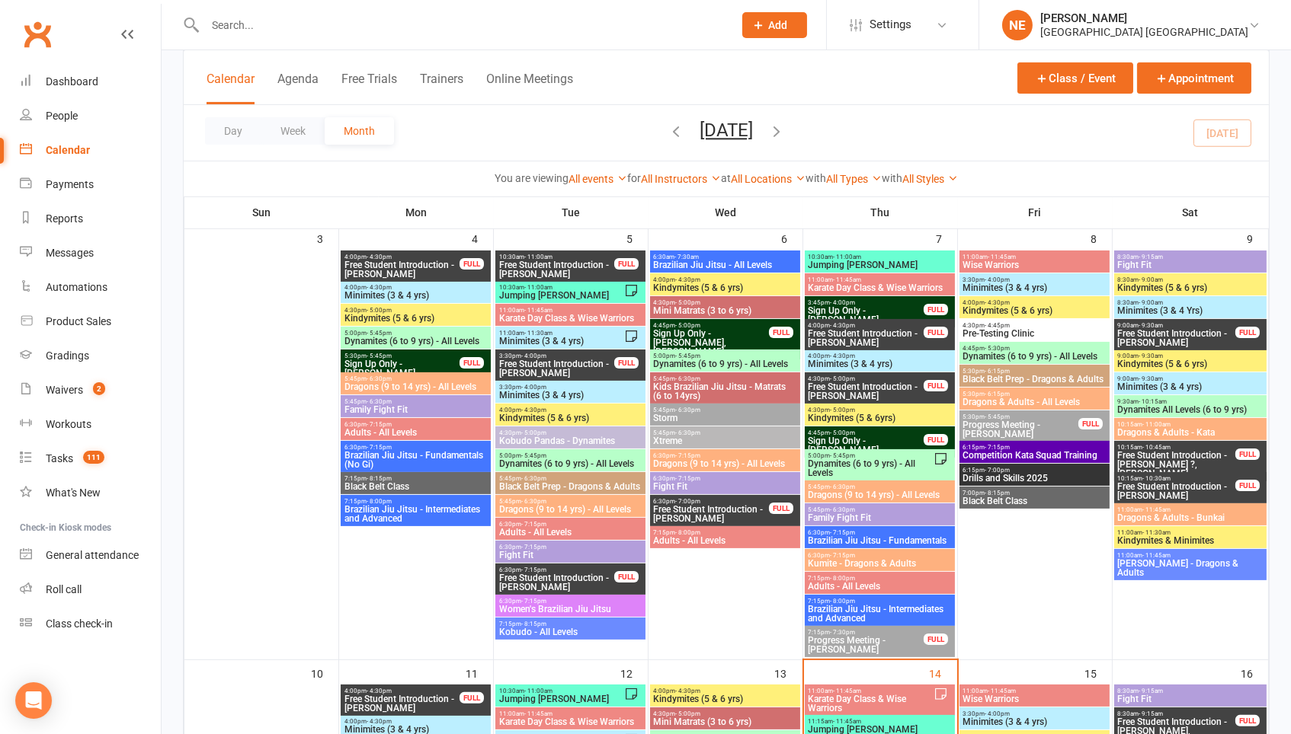
click at [281, 24] on input "text" at bounding box center [461, 24] width 522 height 21
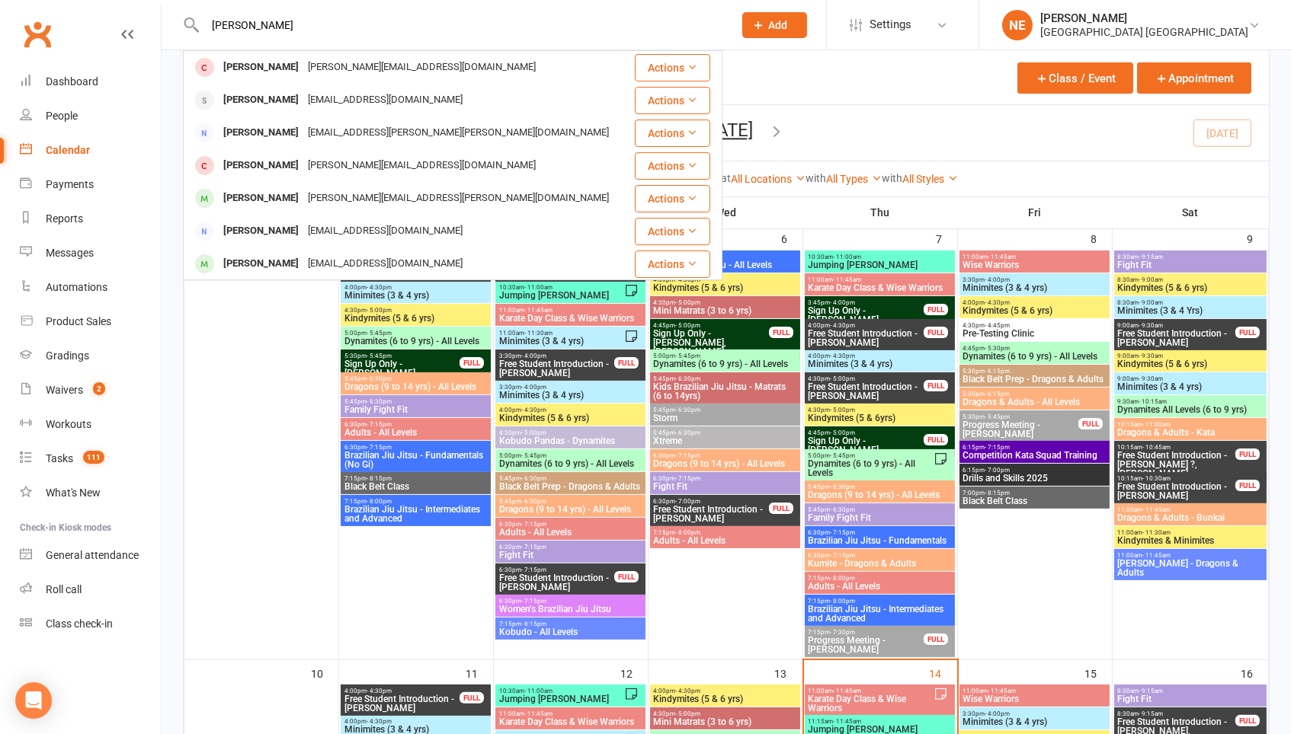
type input "Chloe Simon"
drag, startPoint x: 281, startPoint y: 24, endPoint x: 344, endPoint y: 102, distance: 100.2
click at [344, 101] on div "kirsty_travelling@hotmail.co.uk" at bounding box center [385, 100] width 164 height 22
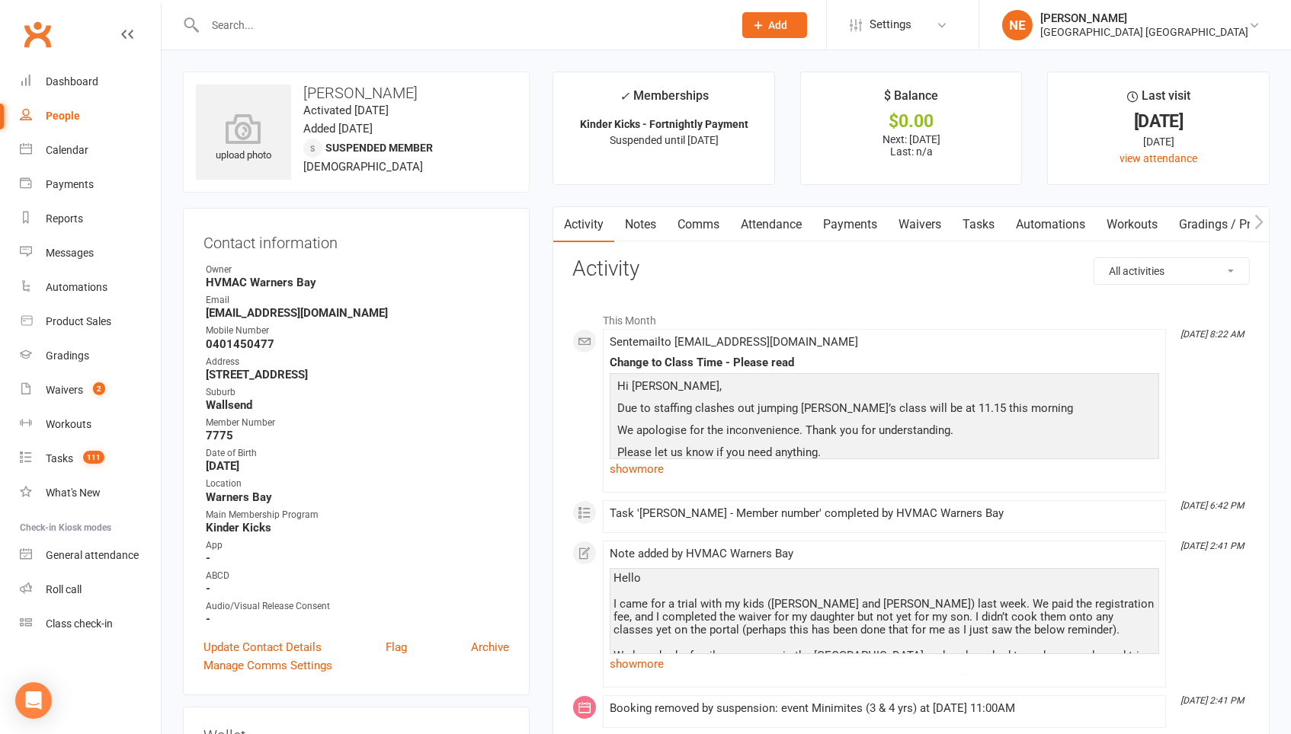
click at [286, 30] on input "text" at bounding box center [461, 24] width 522 height 21
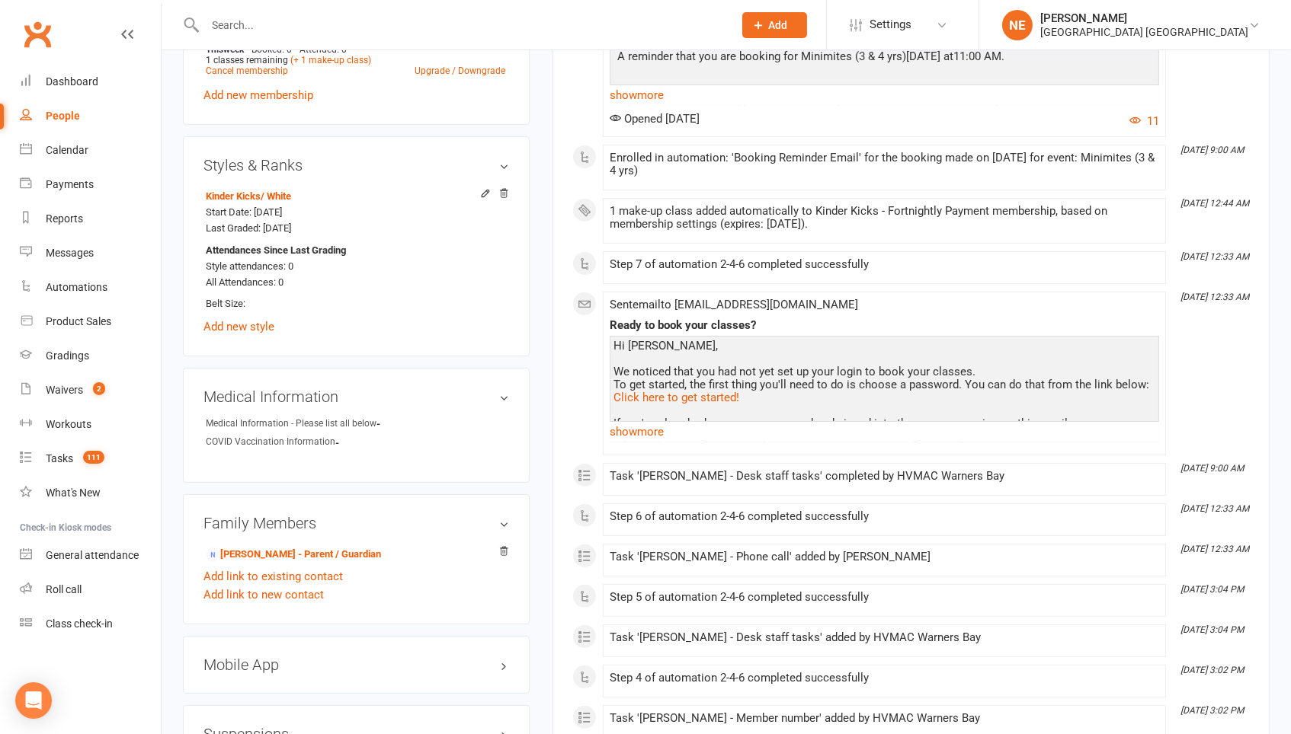
scroll to position [903, 0]
click at [277, 546] on link "Kirsty Simmons - Parent / Guardian" at bounding box center [293, 554] width 175 height 16
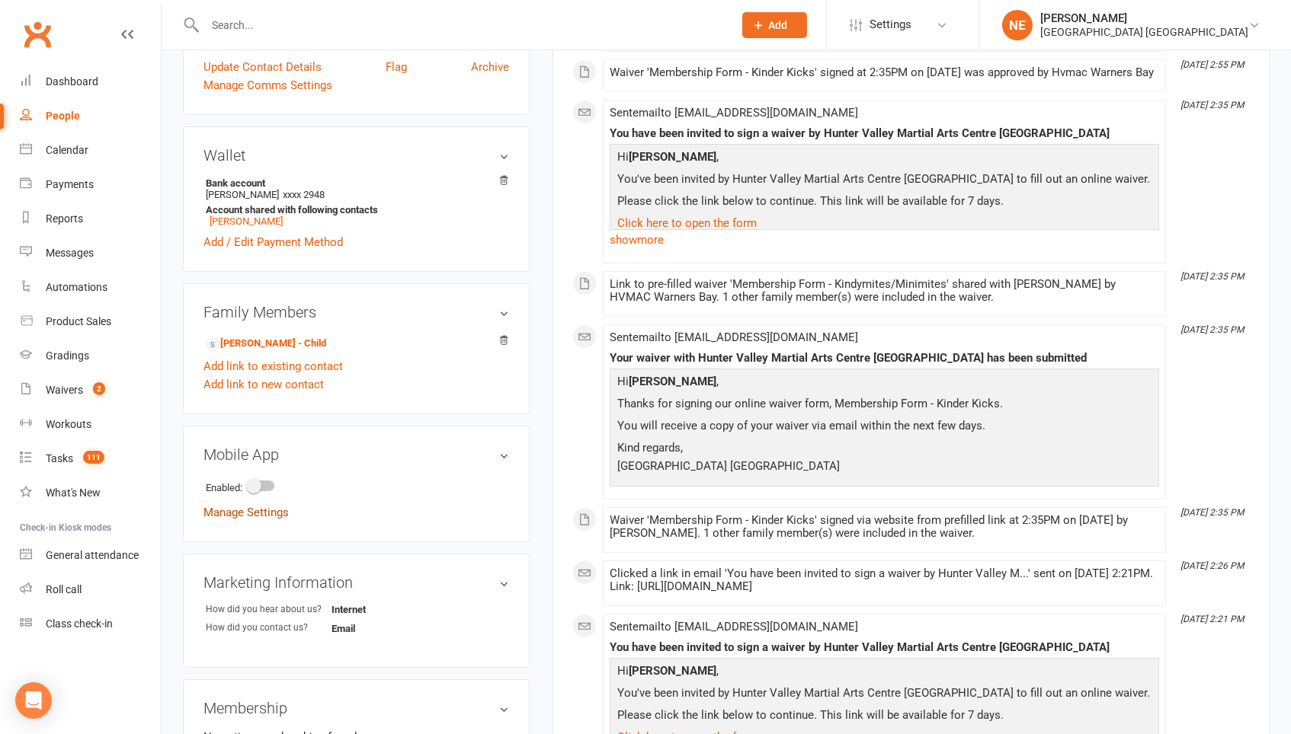
scroll to position [429, 0]
click at [316, 337] on link "Chloe Simmons Browne - Child" at bounding box center [266, 342] width 120 height 16
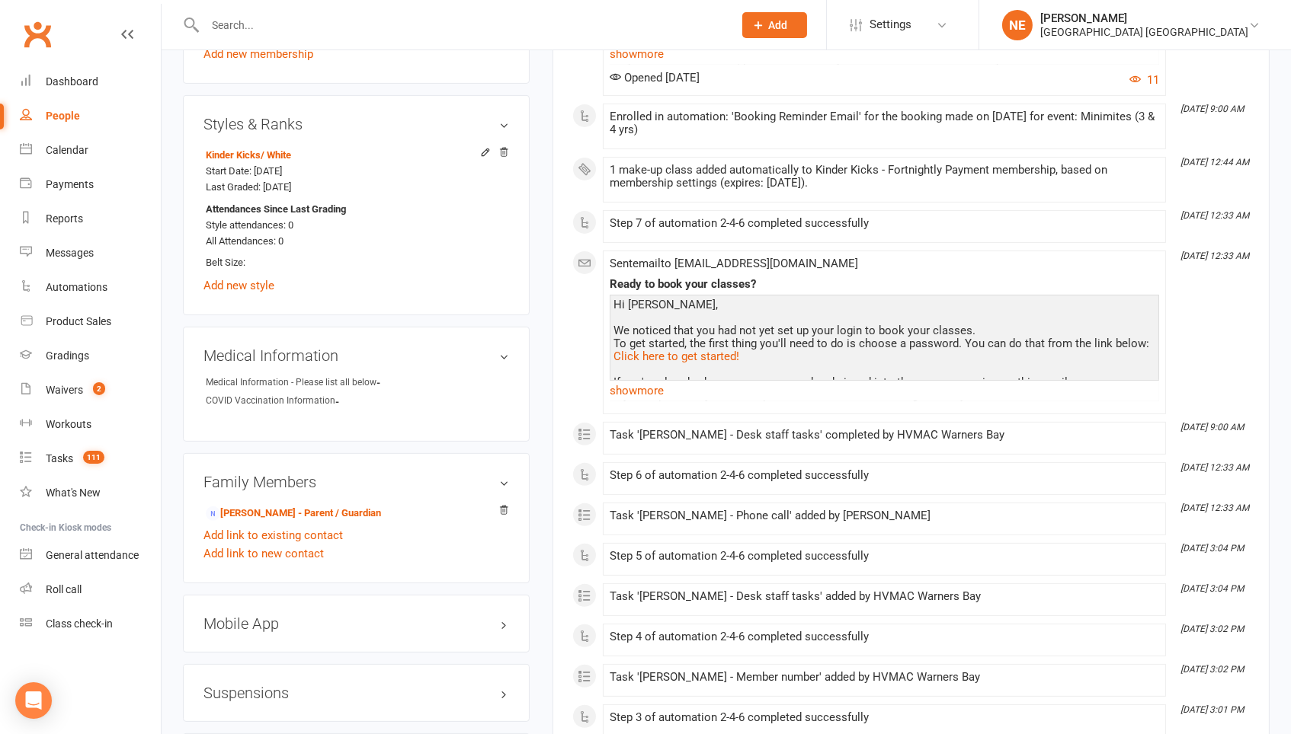
scroll to position [948, 0]
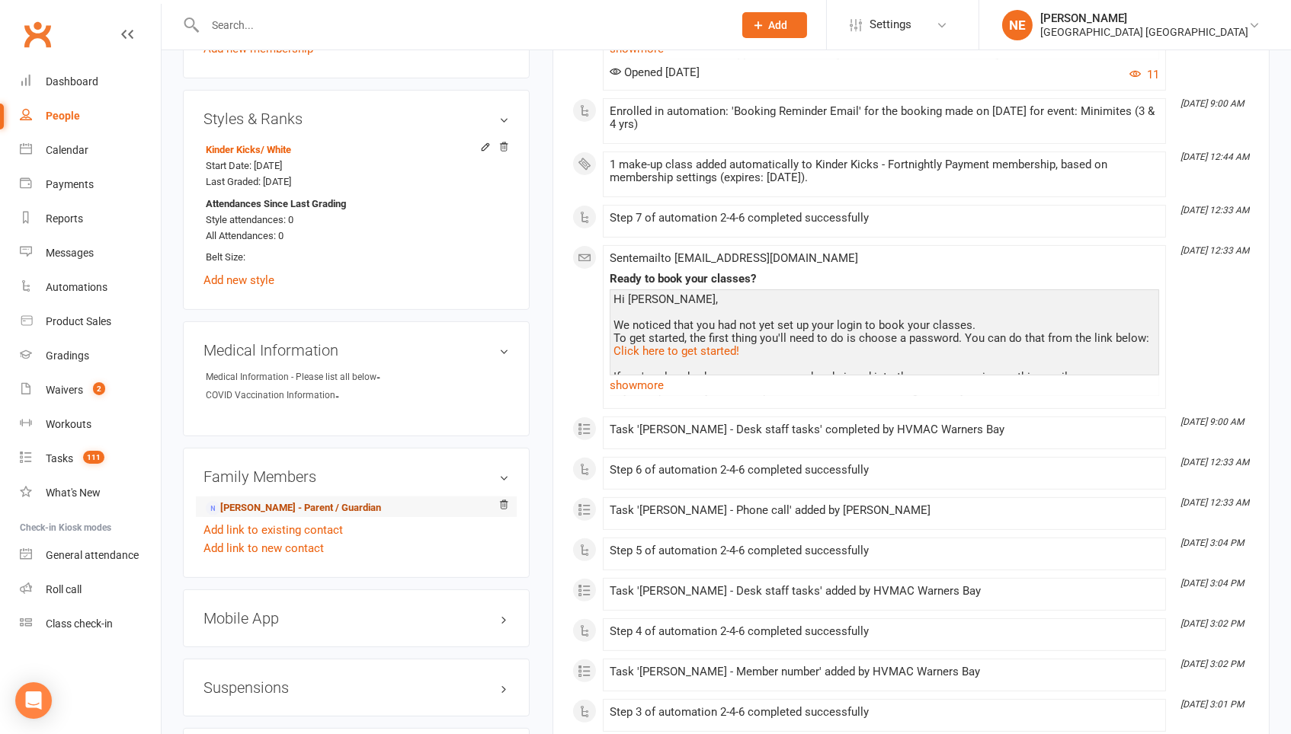
click at [351, 501] on link "Kirsty Simmons - Parent / Guardian" at bounding box center [293, 509] width 175 height 16
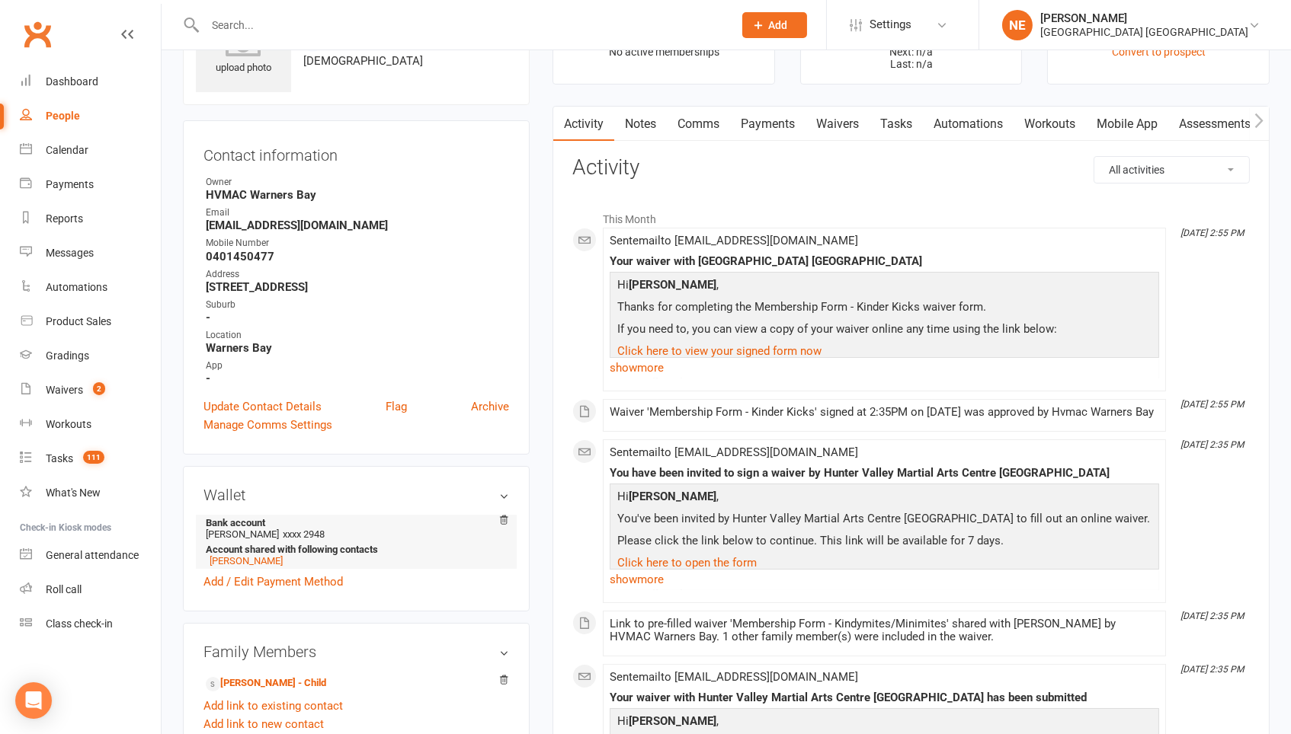
scroll to position [90, 0]
click at [261, 554] on link "Chloe Simmons Browne" at bounding box center [246, 558] width 73 height 11
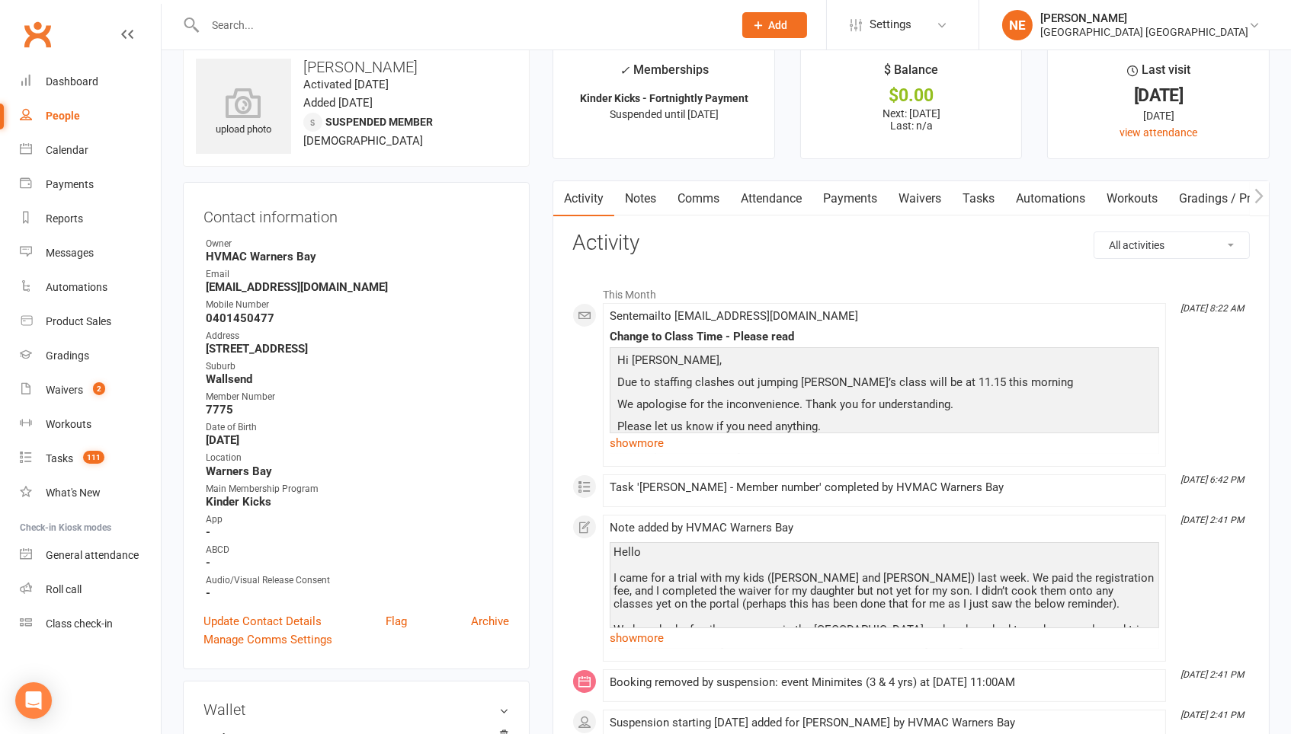
scroll to position [27, 0]
click at [801, 206] on link "Attendance" at bounding box center [771, 198] width 82 height 35
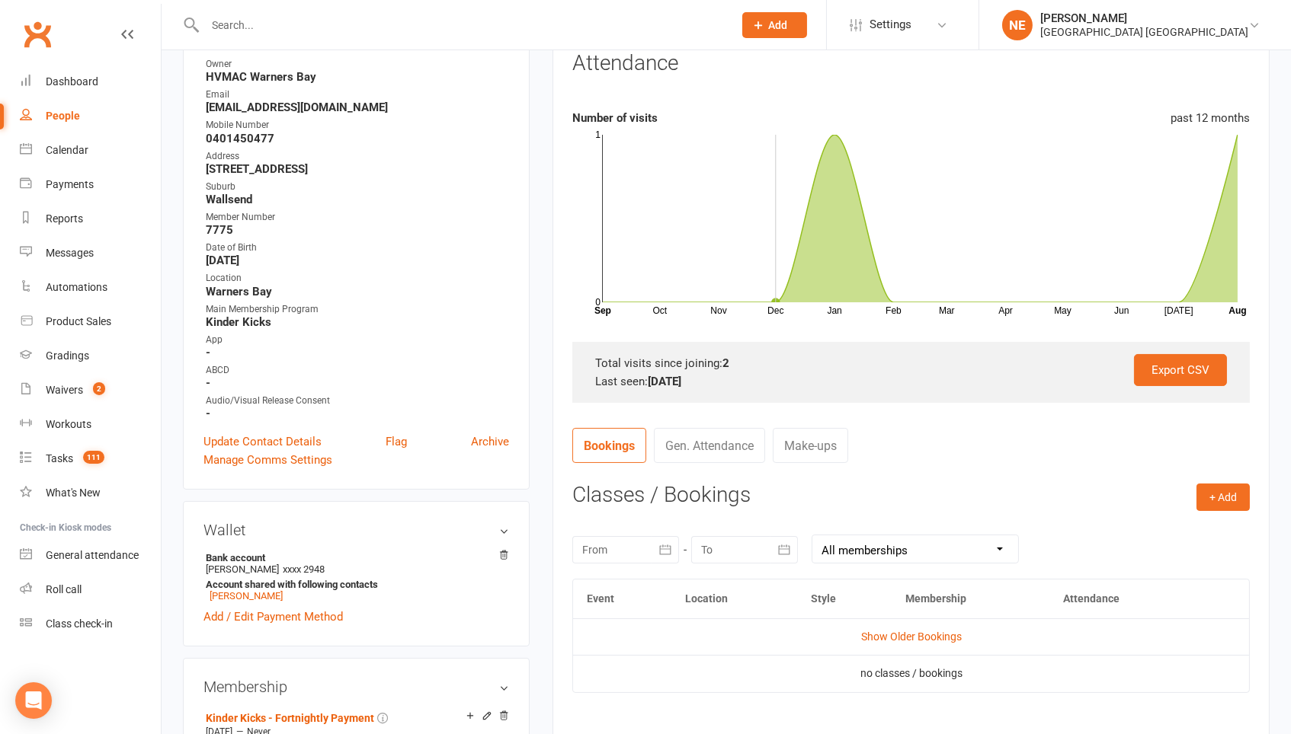
scroll to position [206, 0]
click at [908, 630] on link "Show Older Bookings" at bounding box center [911, 636] width 101 height 12
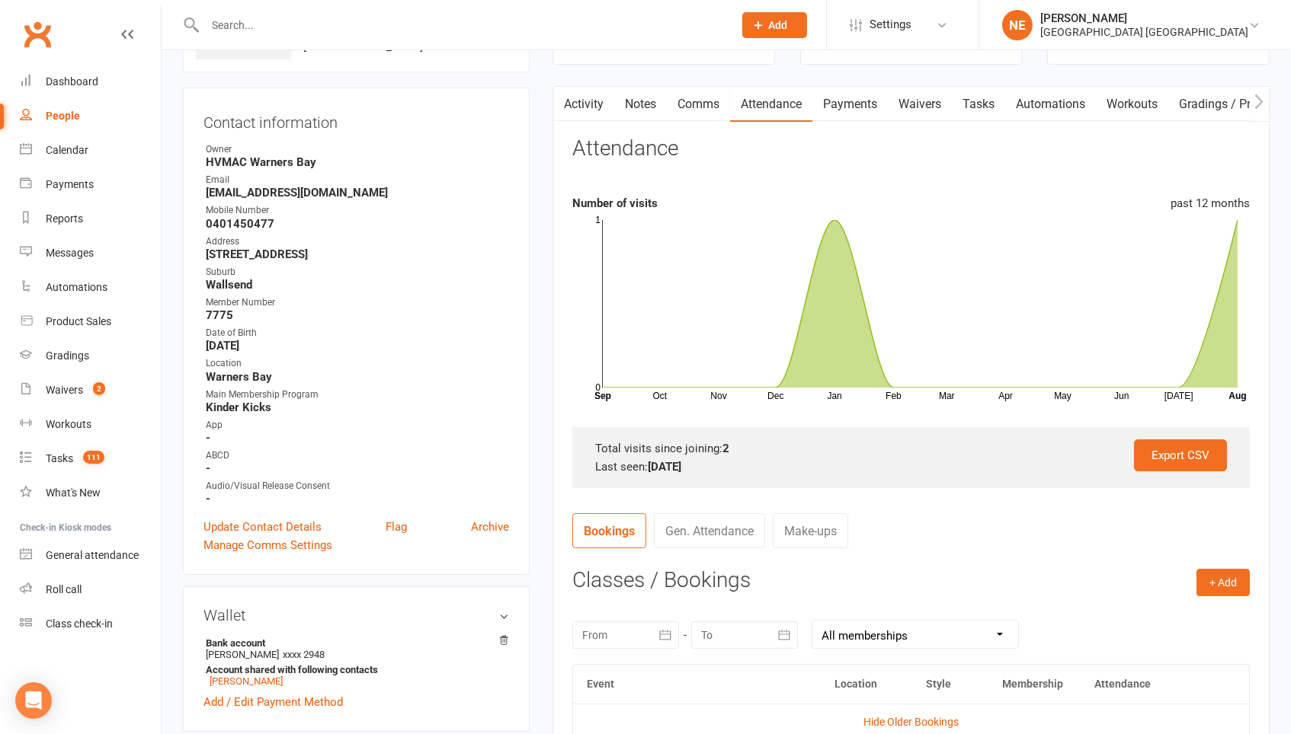
scroll to position [120, 0]
click at [646, 98] on link "Notes" at bounding box center [640, 105] width 53 height 35
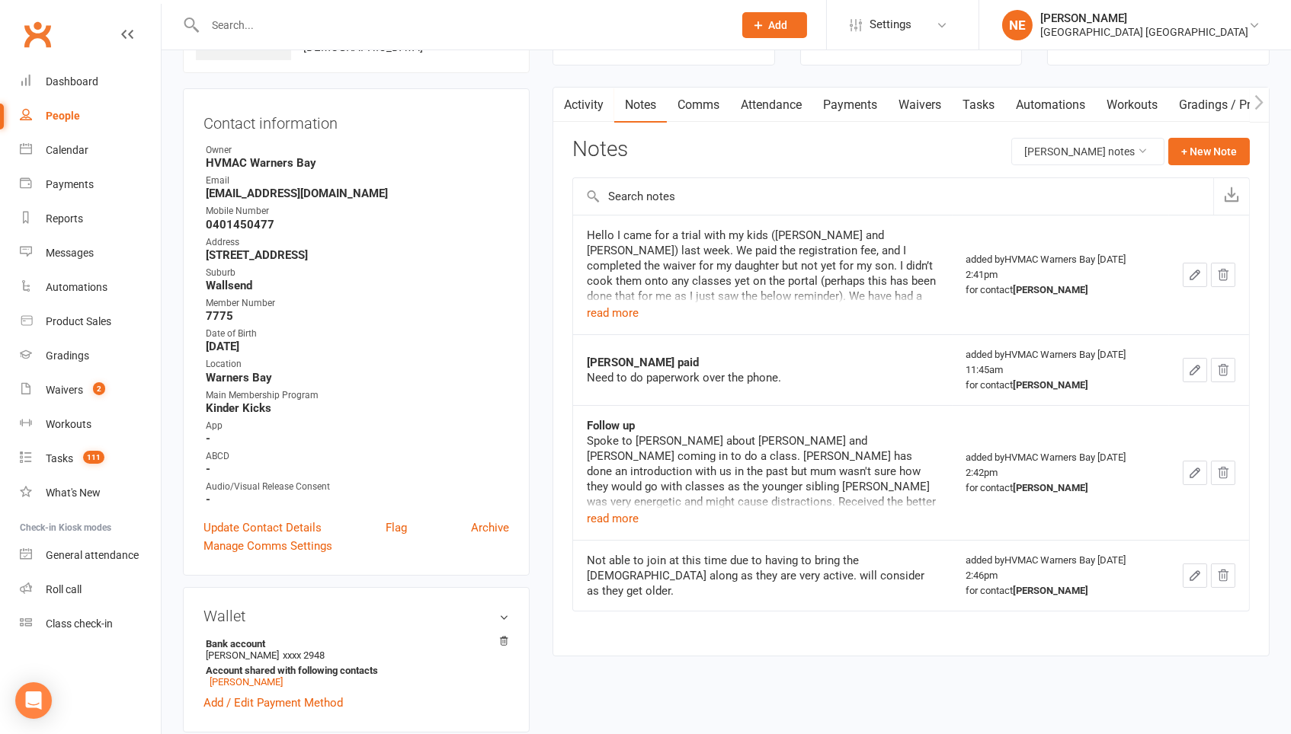
click at [573, 112] on link "Activity" at bounding box center [583, 105] width 61 height 35
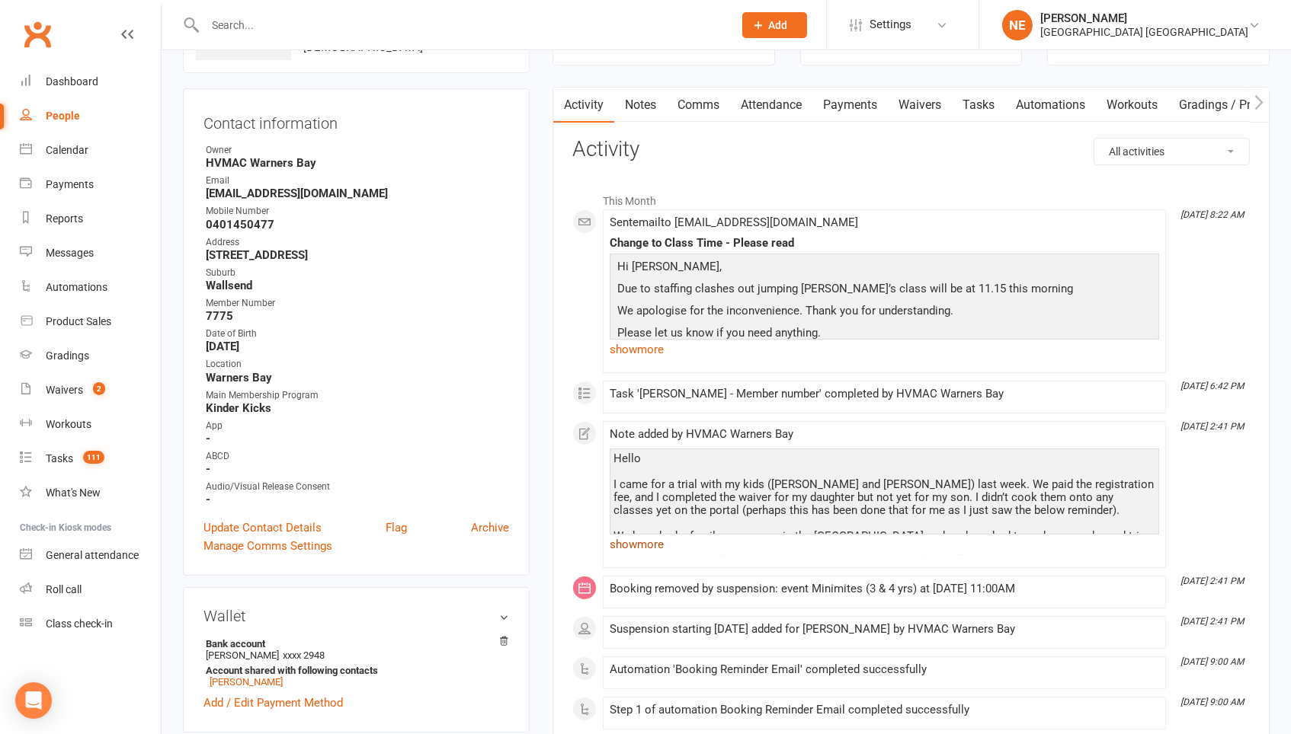
click at [643, 536] on link "show more" at bounding box center [883, 544] width 549 height 21
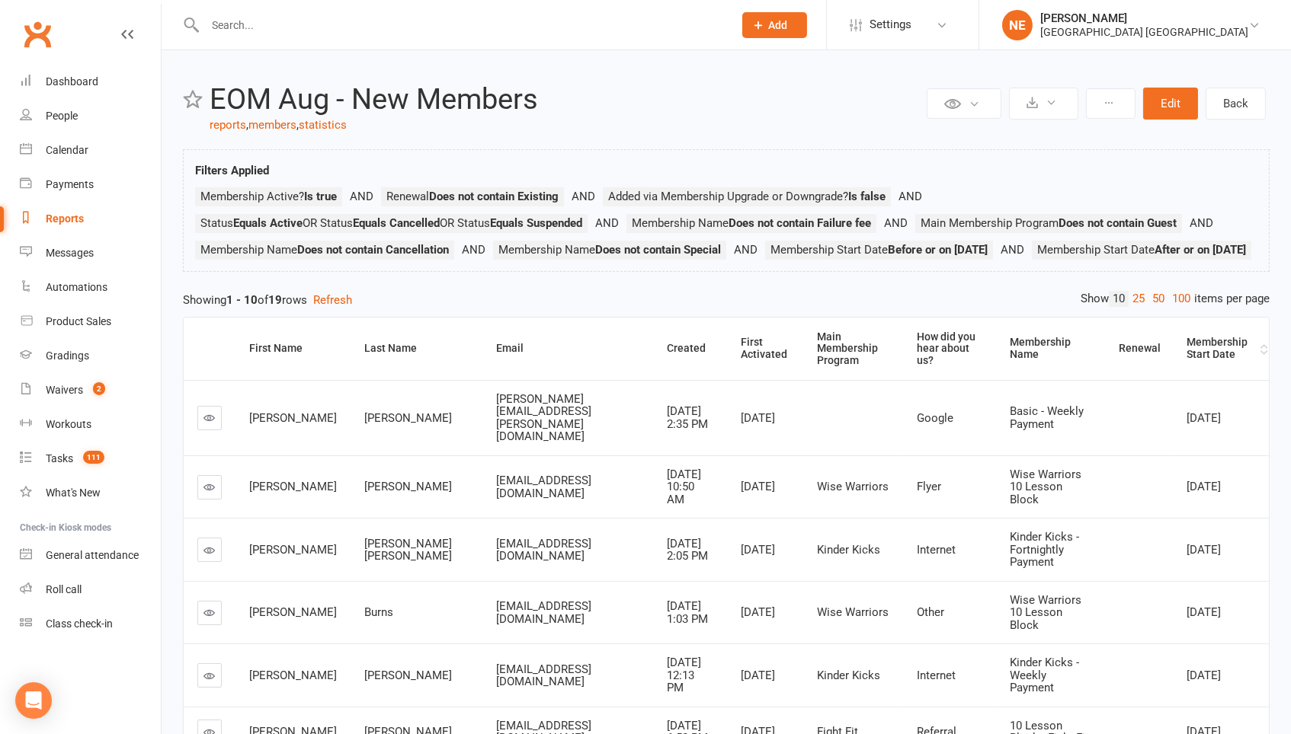
click at [1210, 360] on div "Membership Start Date" at bounding box center [1221, 349] width 70 height 24
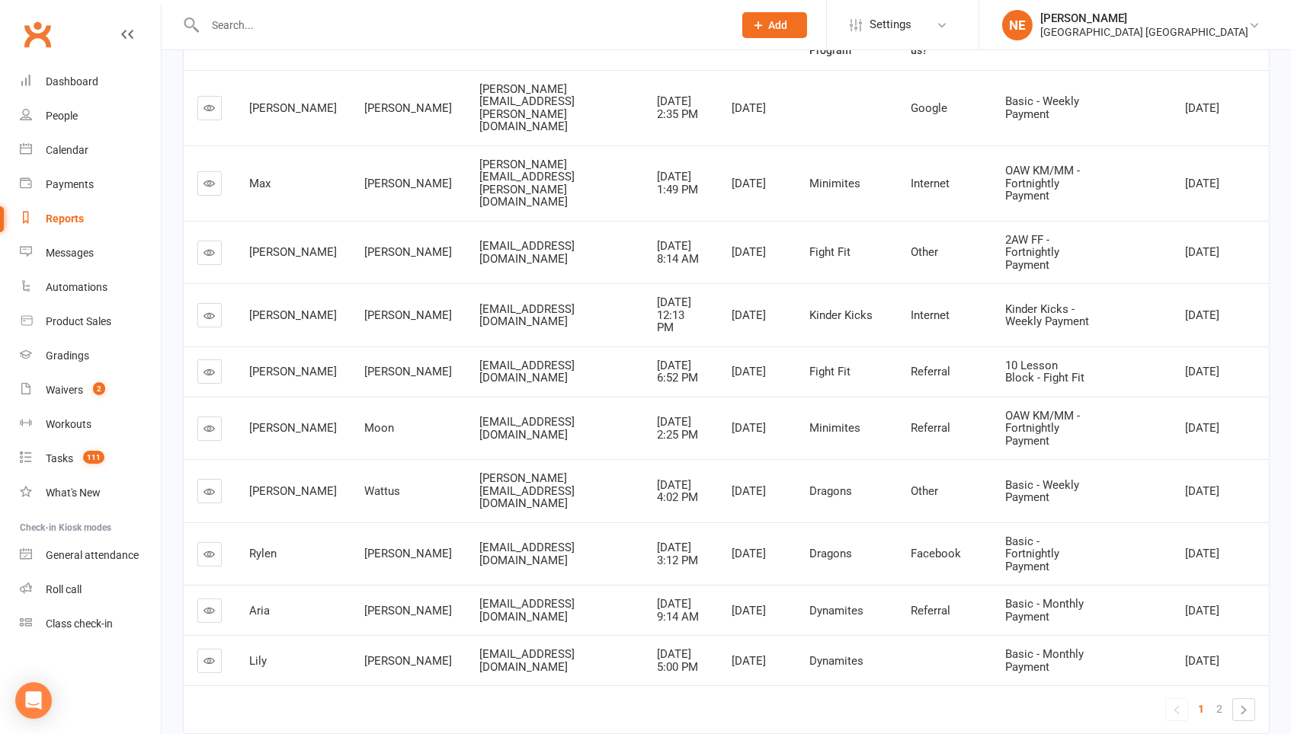
scroll to position [309, 0]
click at [1211, 700] on link "2" at bounding box center [1219, 710] width 18 height 21
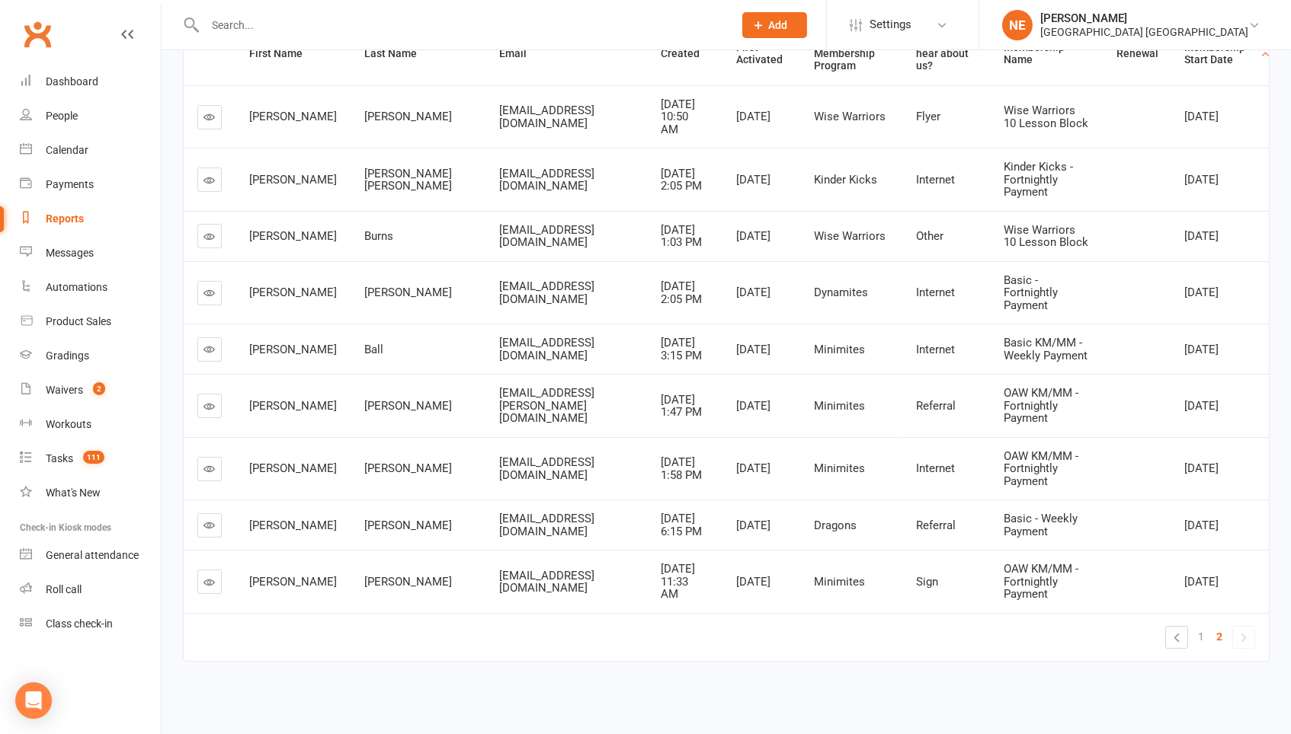
scroll to position [246, 0]
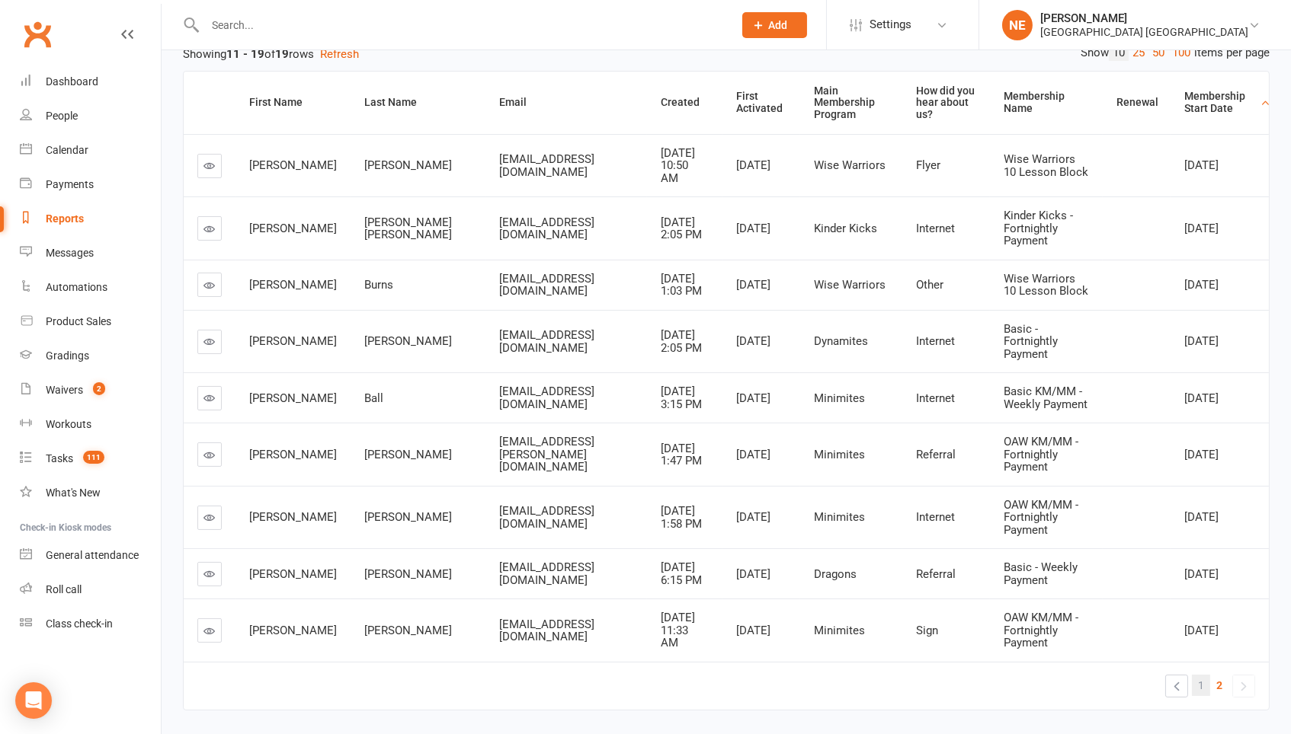
click at [1198, 675] on span "1" at bounding box center [1201, 685] width 6 height 21
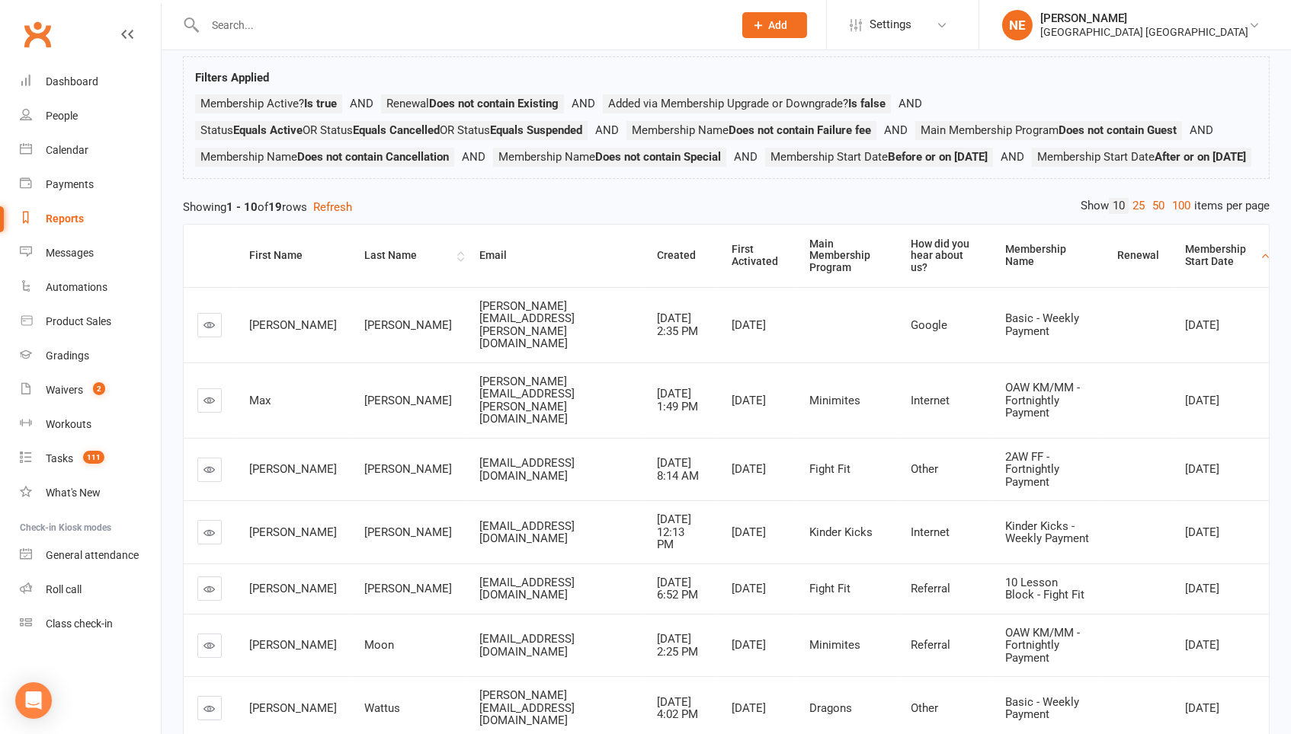
scroll to position [53, 0]
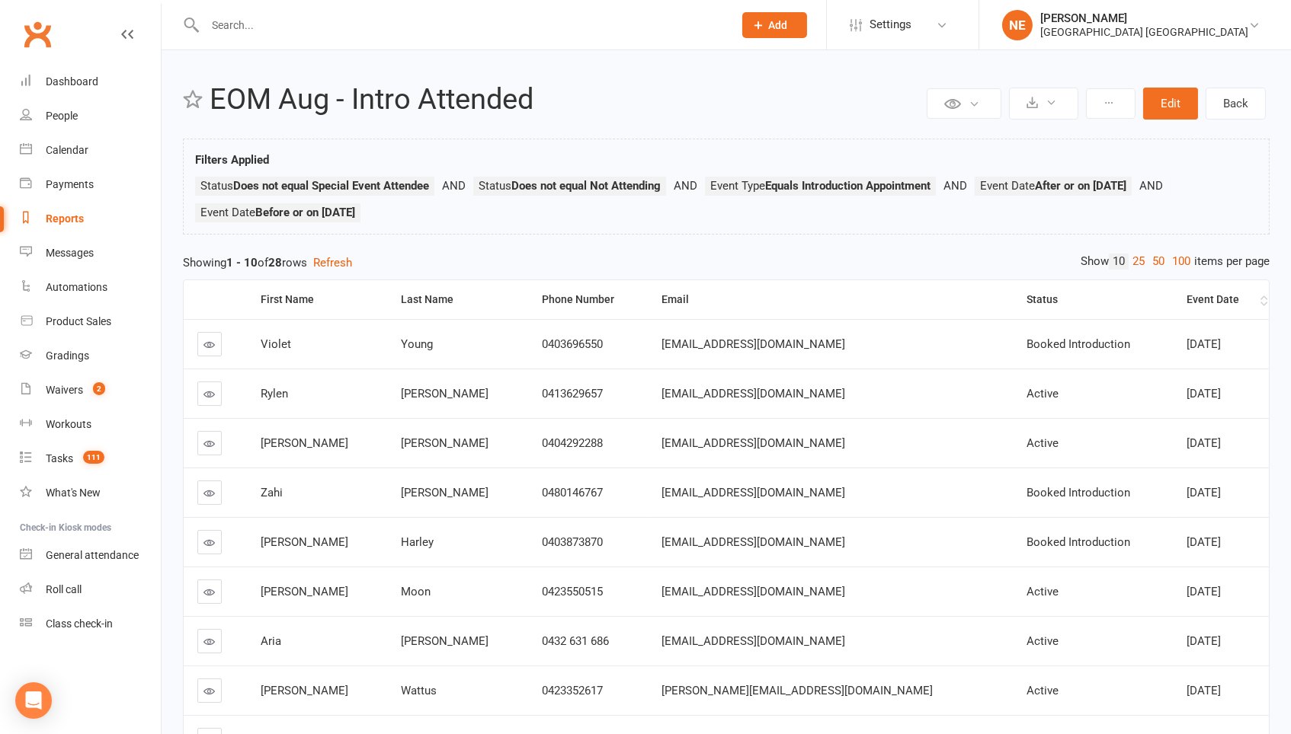
click at [1191, 300] on div "Event Date" at bounding box center [1221, 299] width 70 height 11
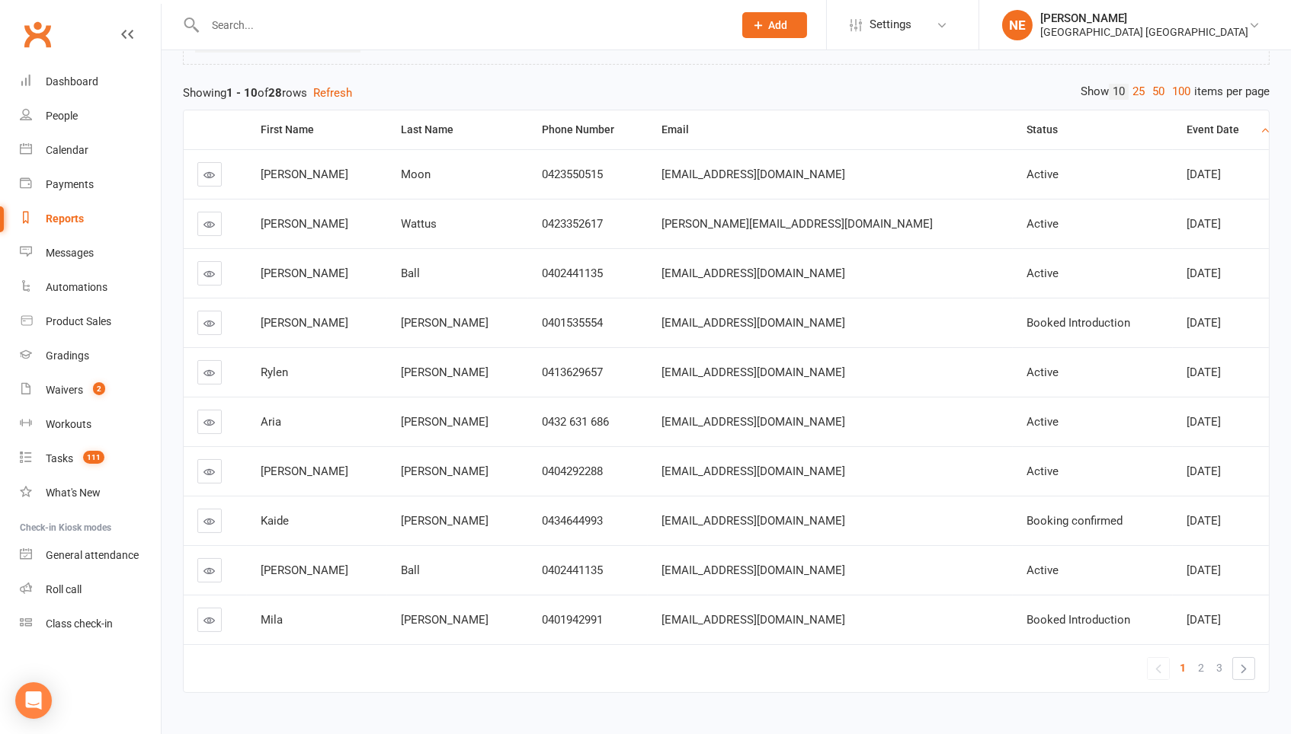
scroll to position [171, 0]
click at [1200, 668] on span "2" at bounding box center [1201, 667] width 6 height 21
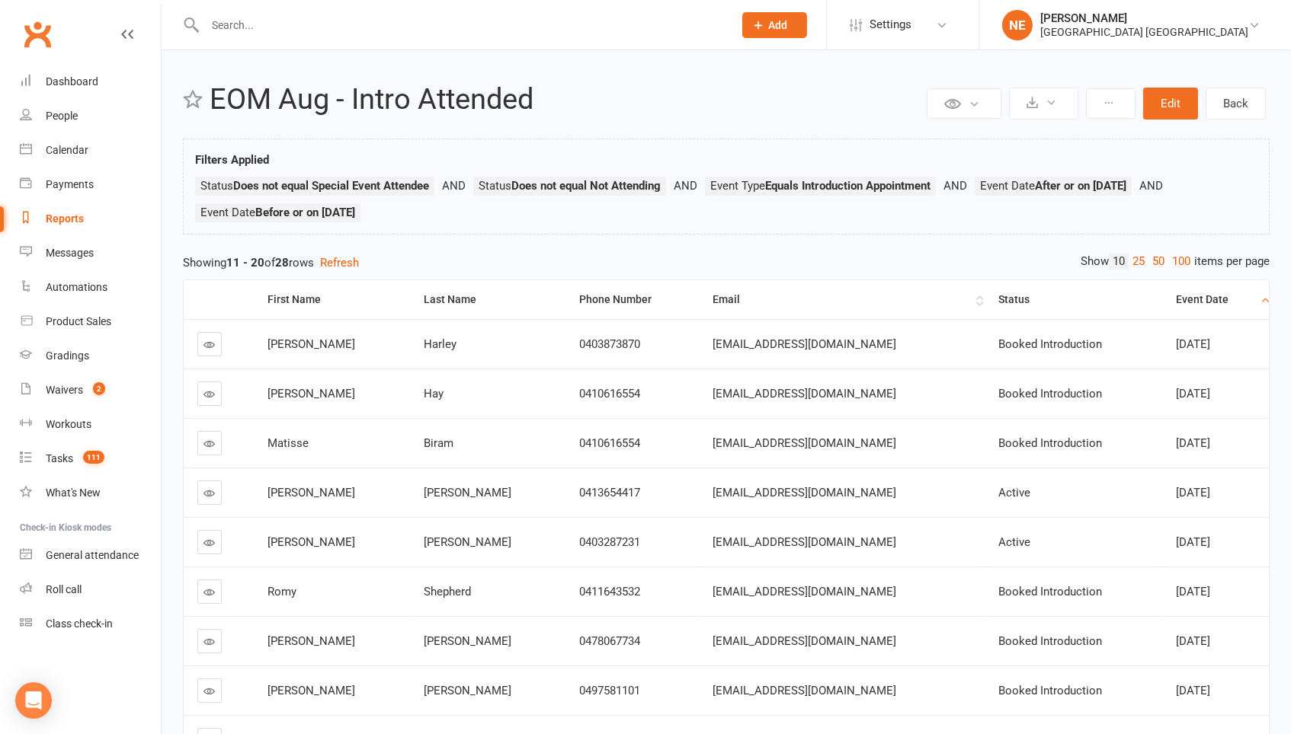
scroll to position [0, 0]
click at [94, 149] on link "Calendar" at bounding box center [90, 150] width 141 height 34
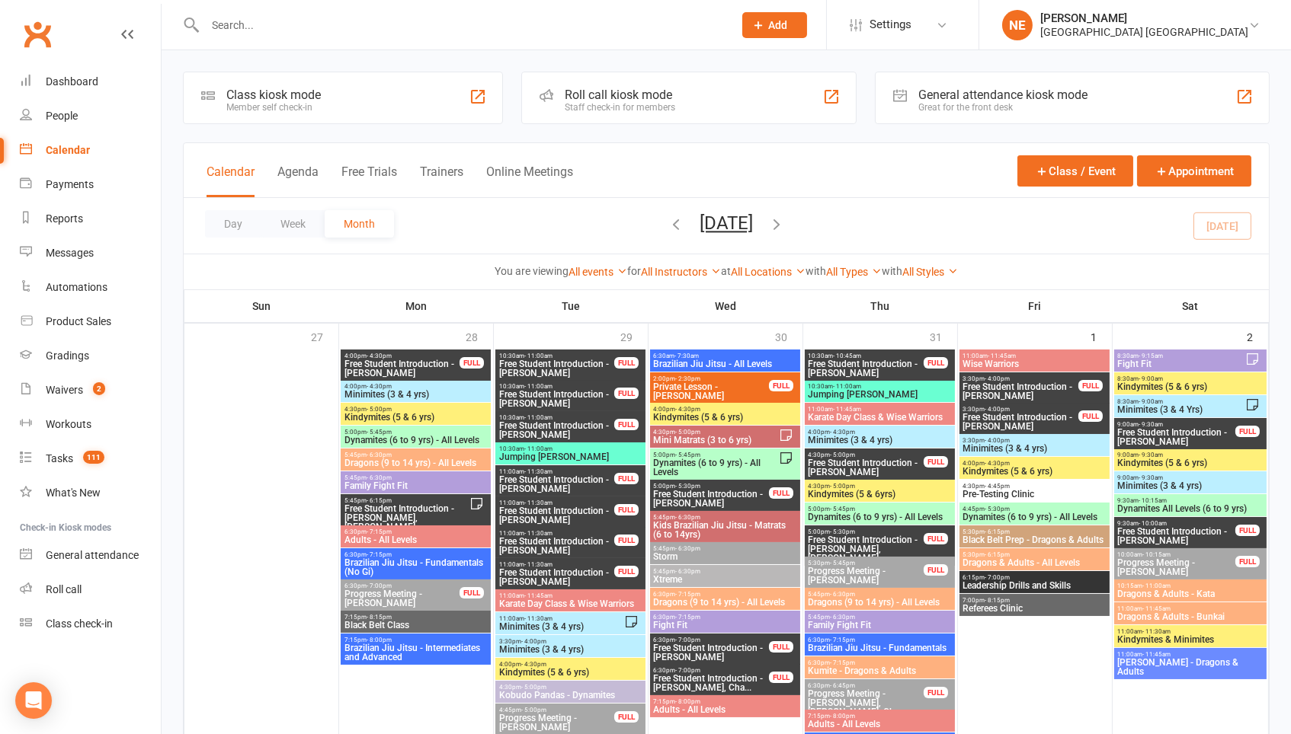
scroll to position [1439, 0]
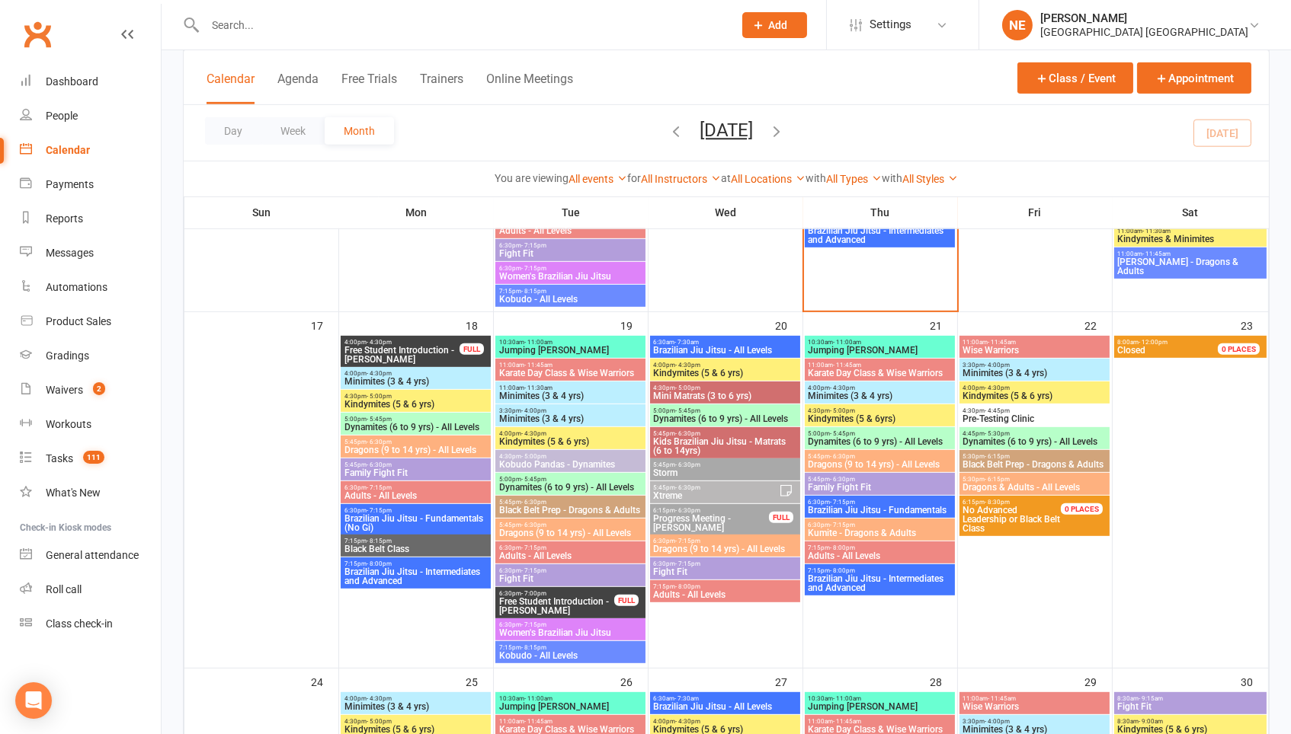
click at [302, 2] on div at bounding box center [452, 25] width 539 height 50
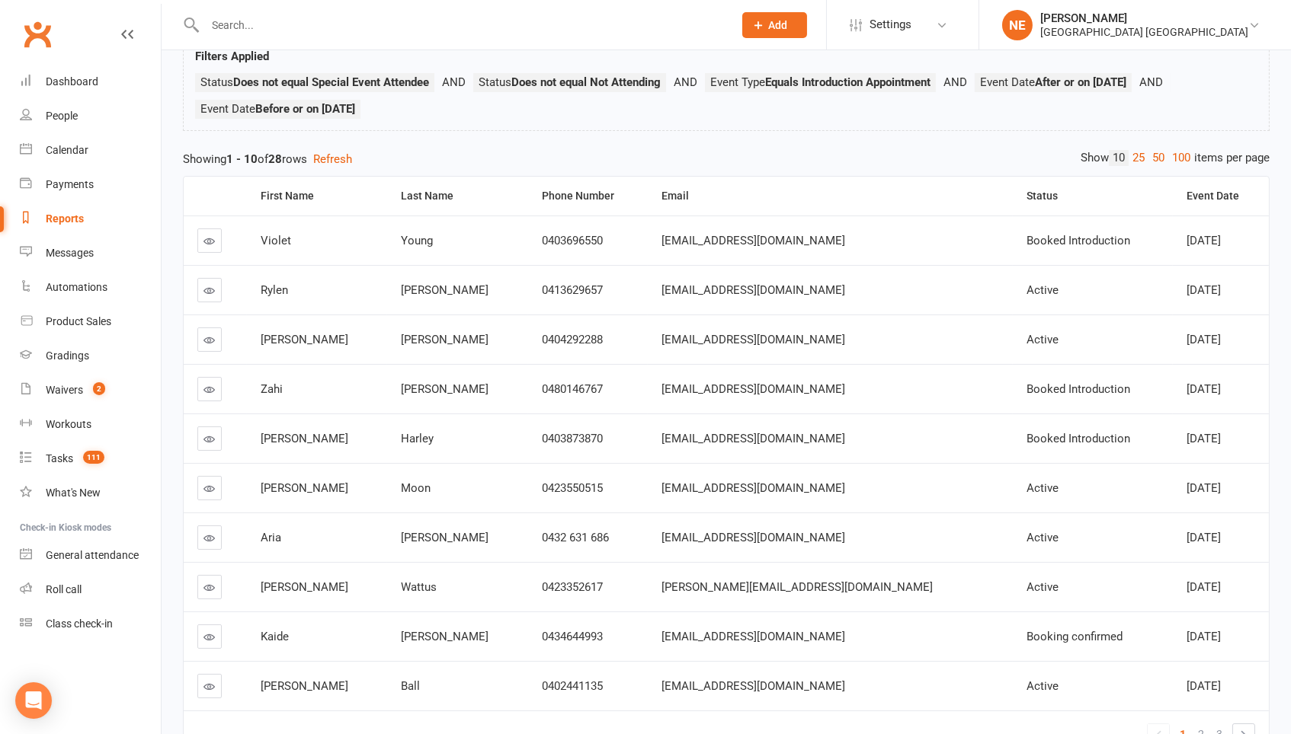
scroll to position [120, 0]
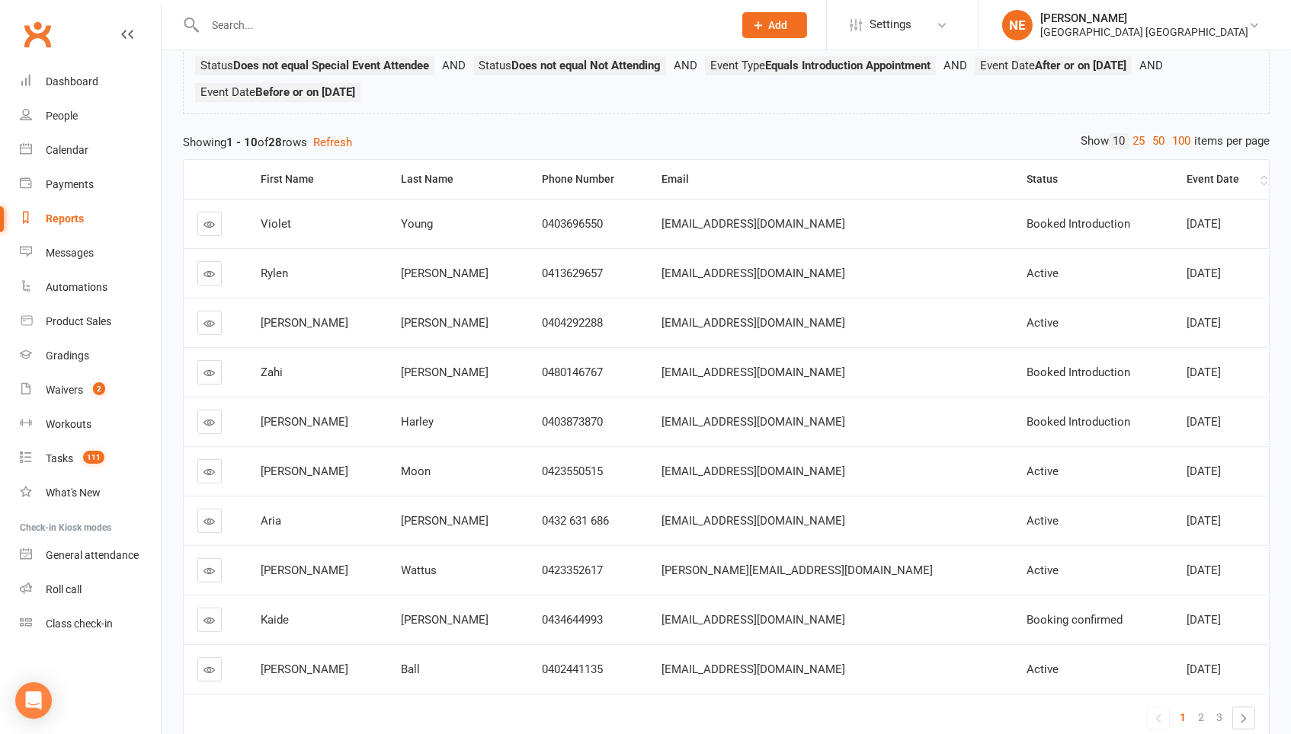
click at [1192, 164] on th "Event Date" at bounding box center [1220, 179] width 96 height 39
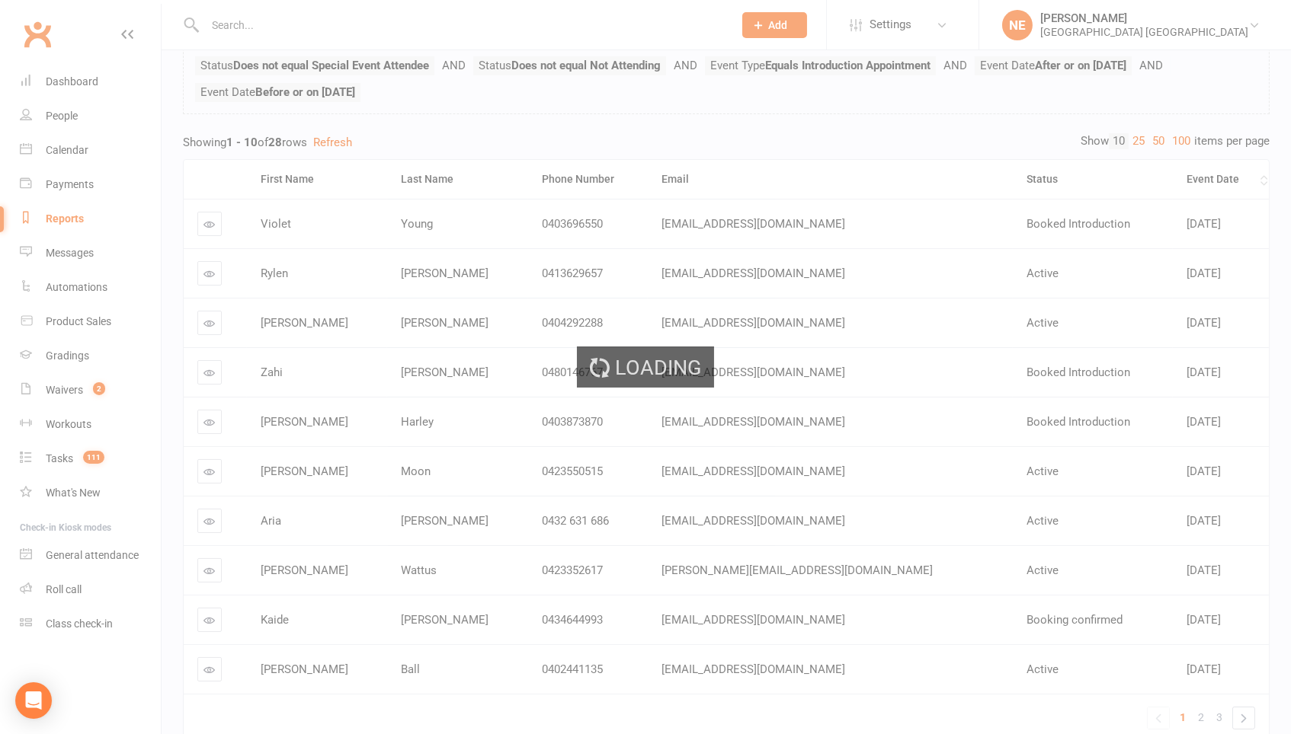
click at [1192, 164] on div "Loading" at bounding box center [645, 367] width 1291 height 734
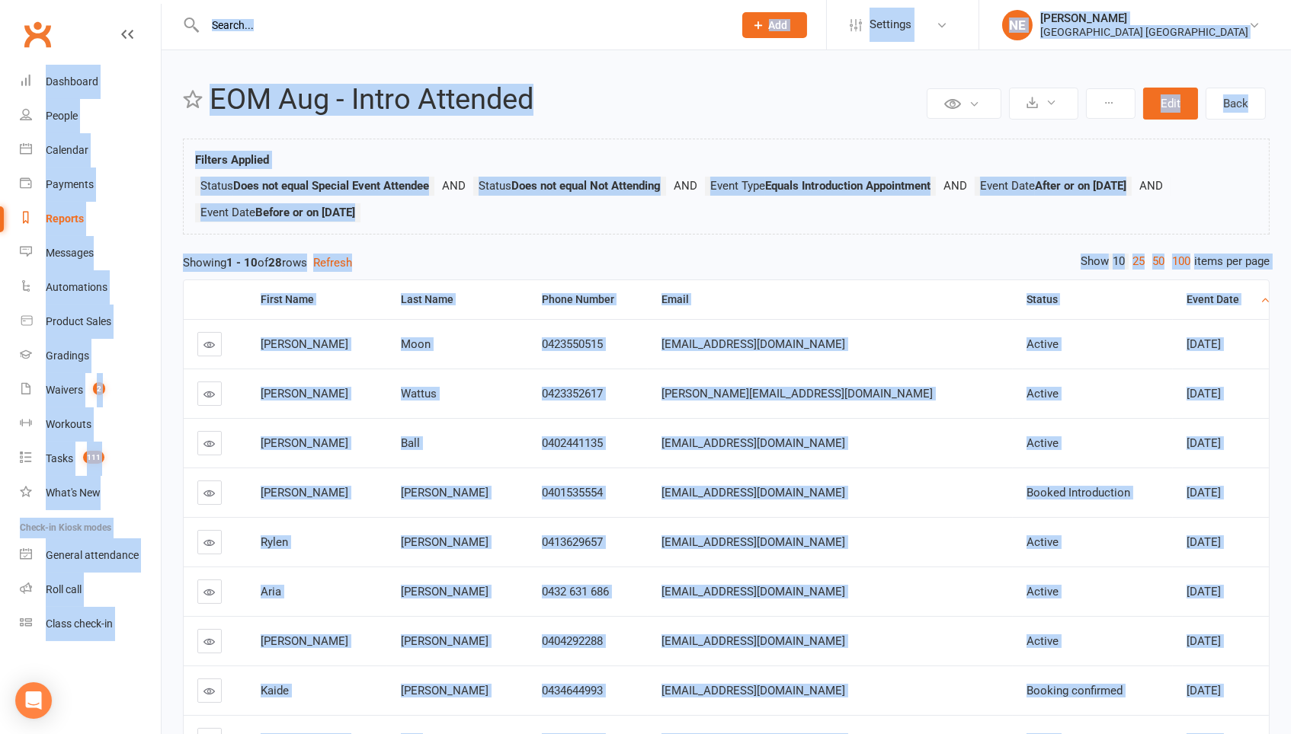
scroll to position [0, 0]
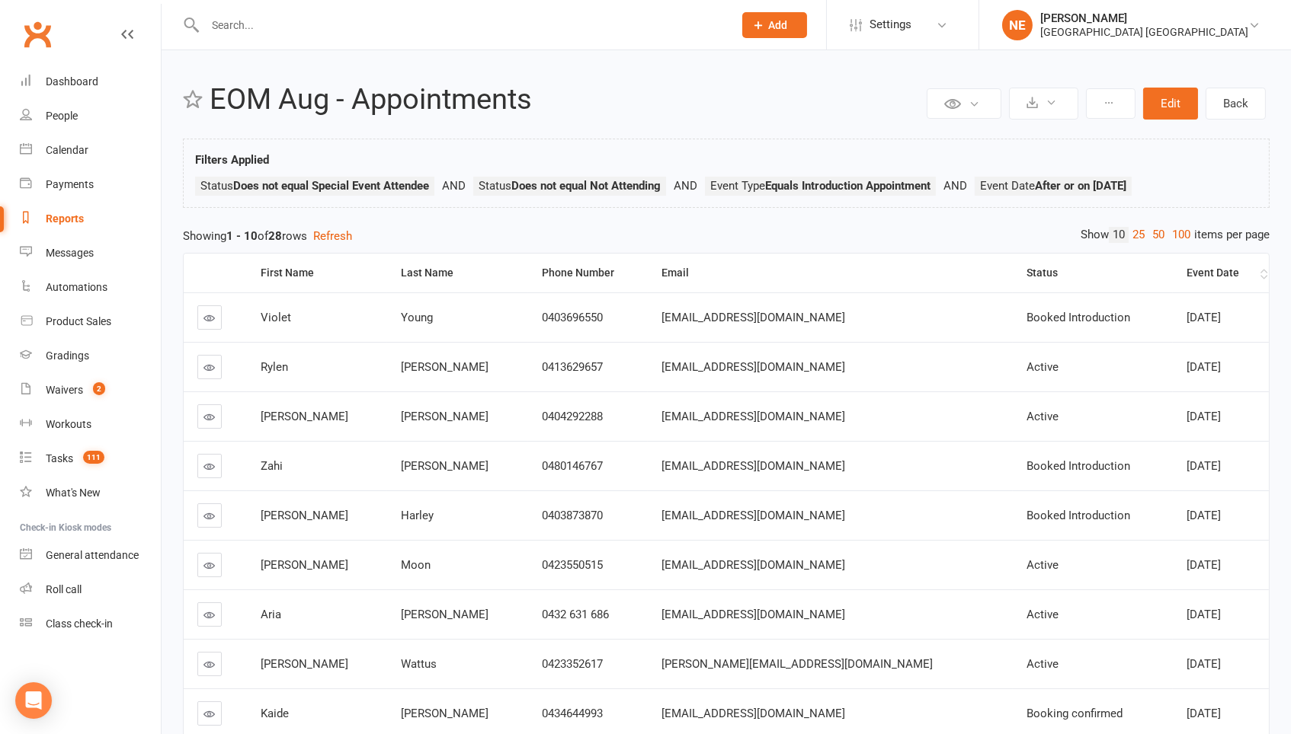
click at [1186, 270] on div "Event Date" at bounding box center [1221, 272] width 70 height 11
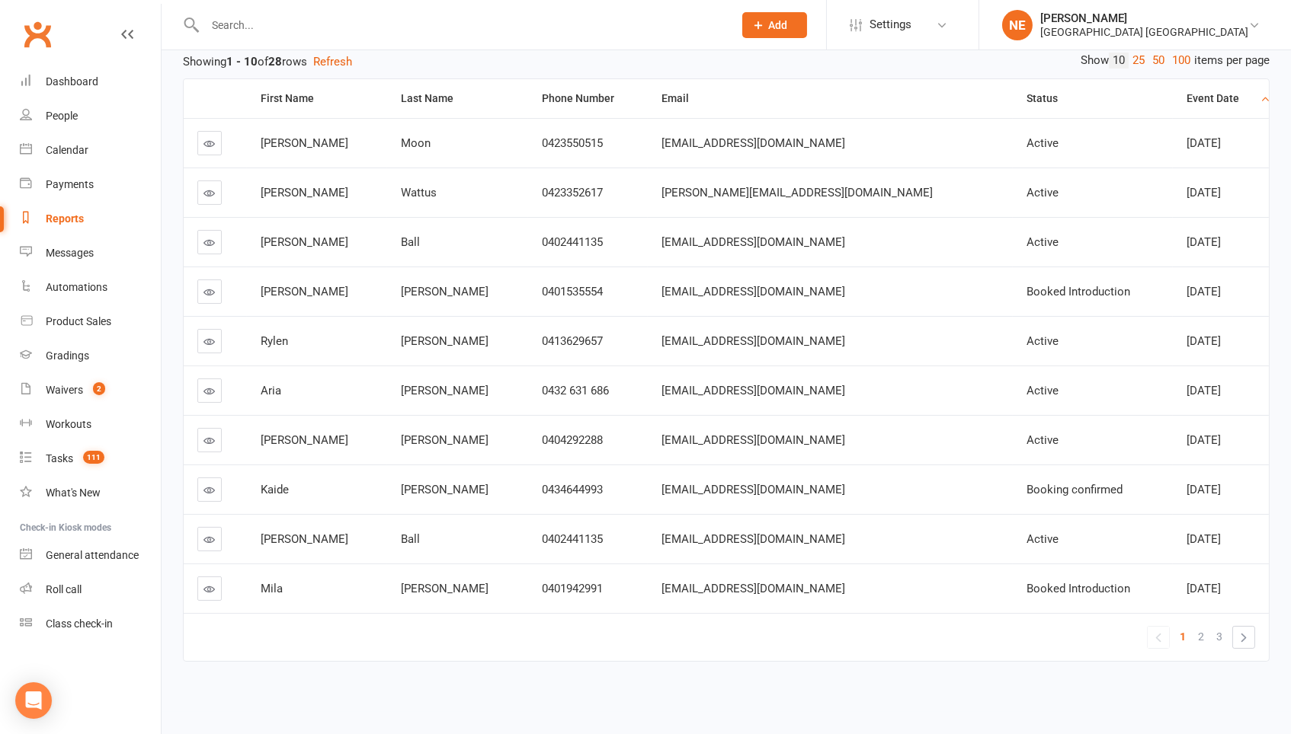
scroll to position [174, 0]
click at [1200, 634] on span "2" at bounding box center [1201, 636] width 6 height 21
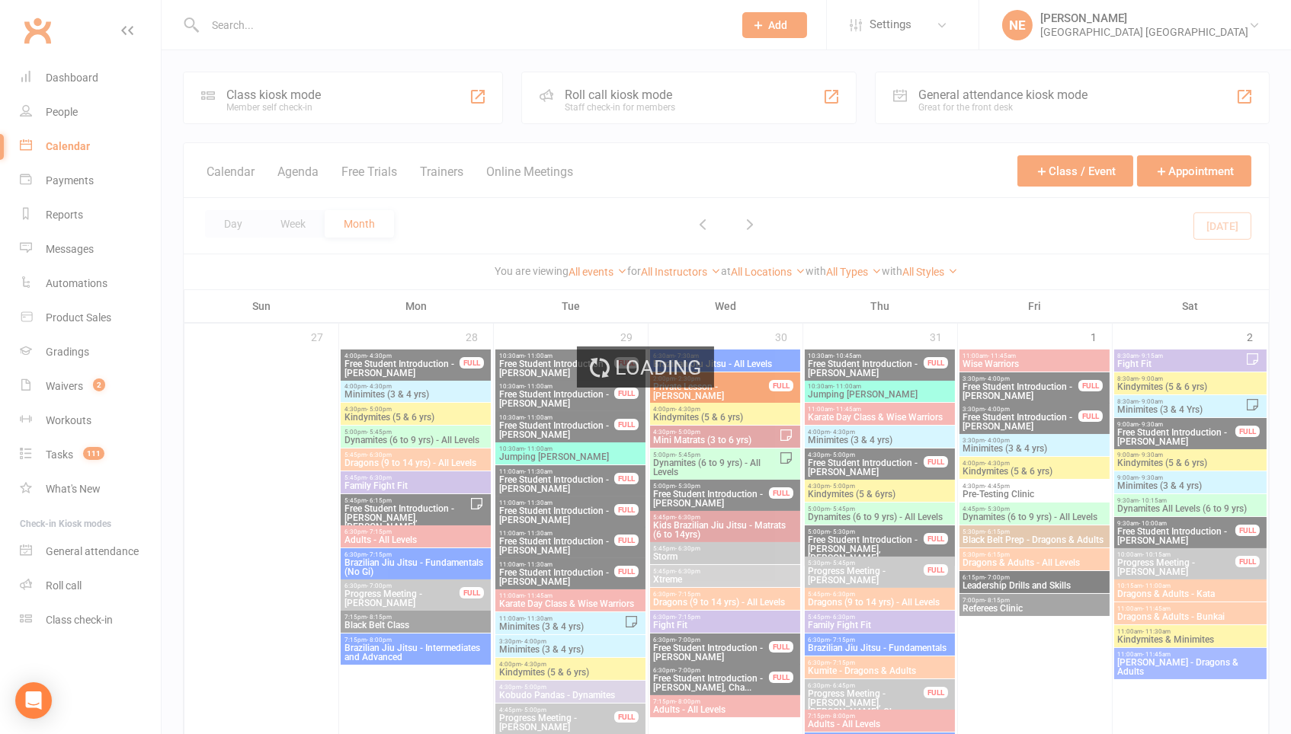
scroll to position [649, 0]
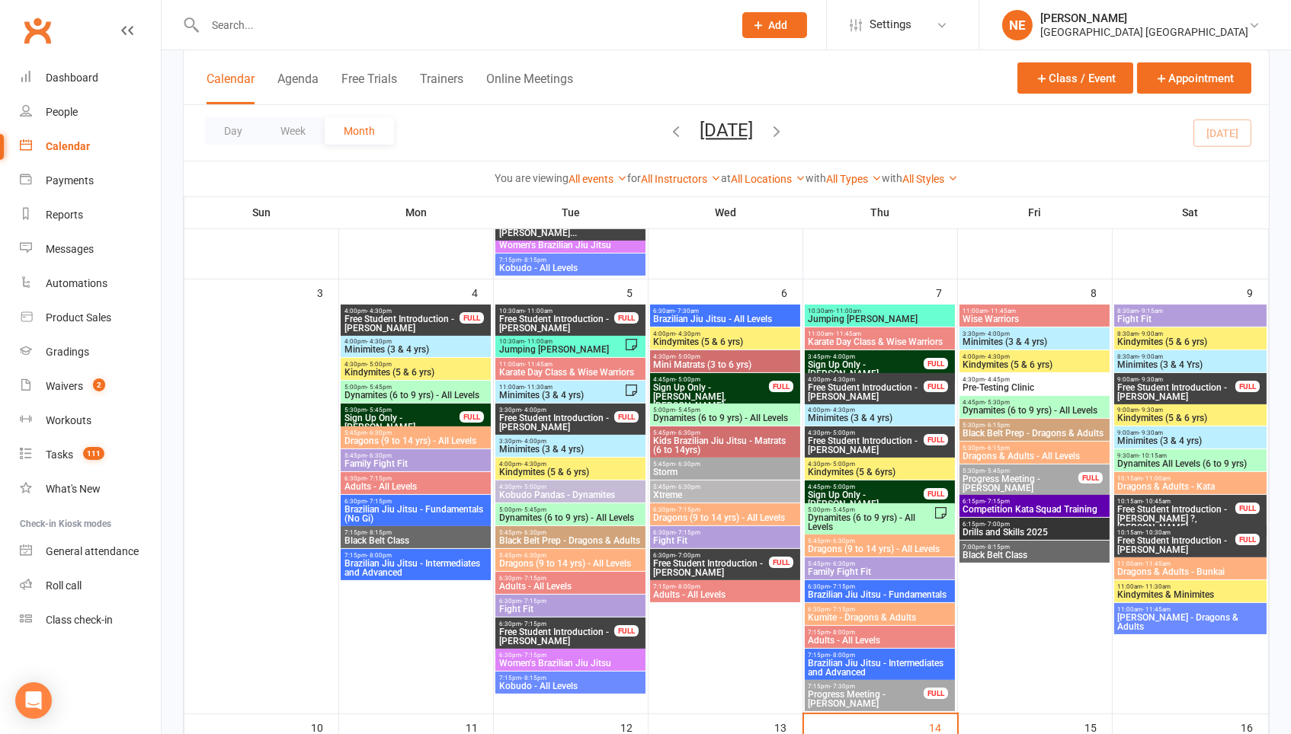
click at [559, 324] on span "Free Student Introduction - Chloe Simmons Browne" at bounding box center [556, 324] width 117 height 18
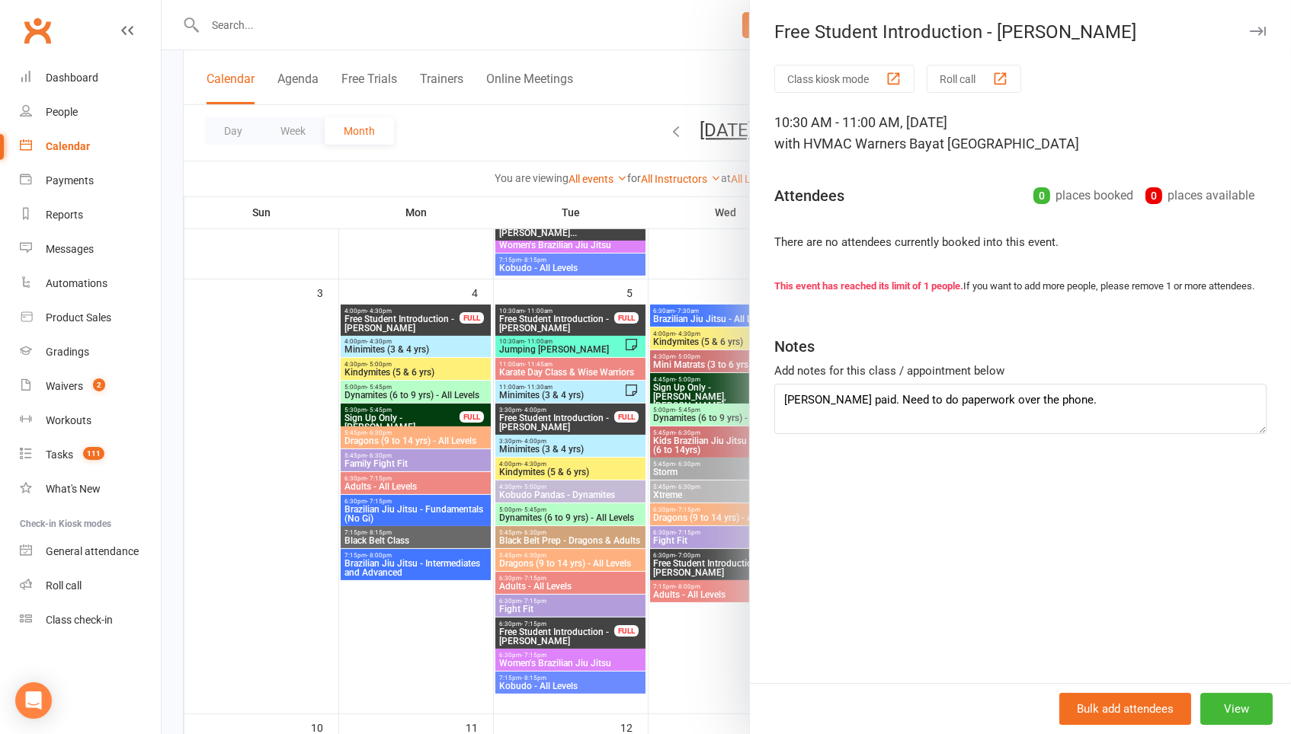
click at [662, 257] on div at bounding box center [726, 367] width 1129 height 734
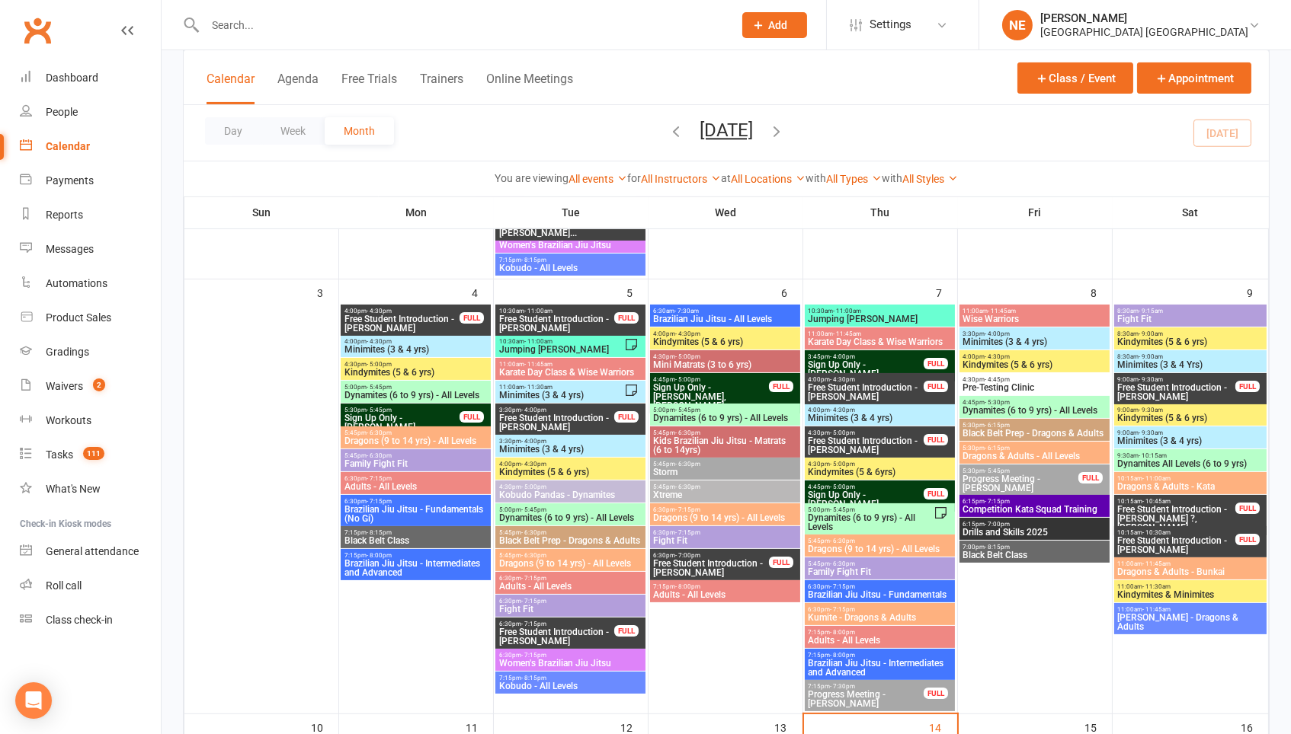
click at [331, 29] on input "text" at bounding box center [461, 24] width 522 height 21
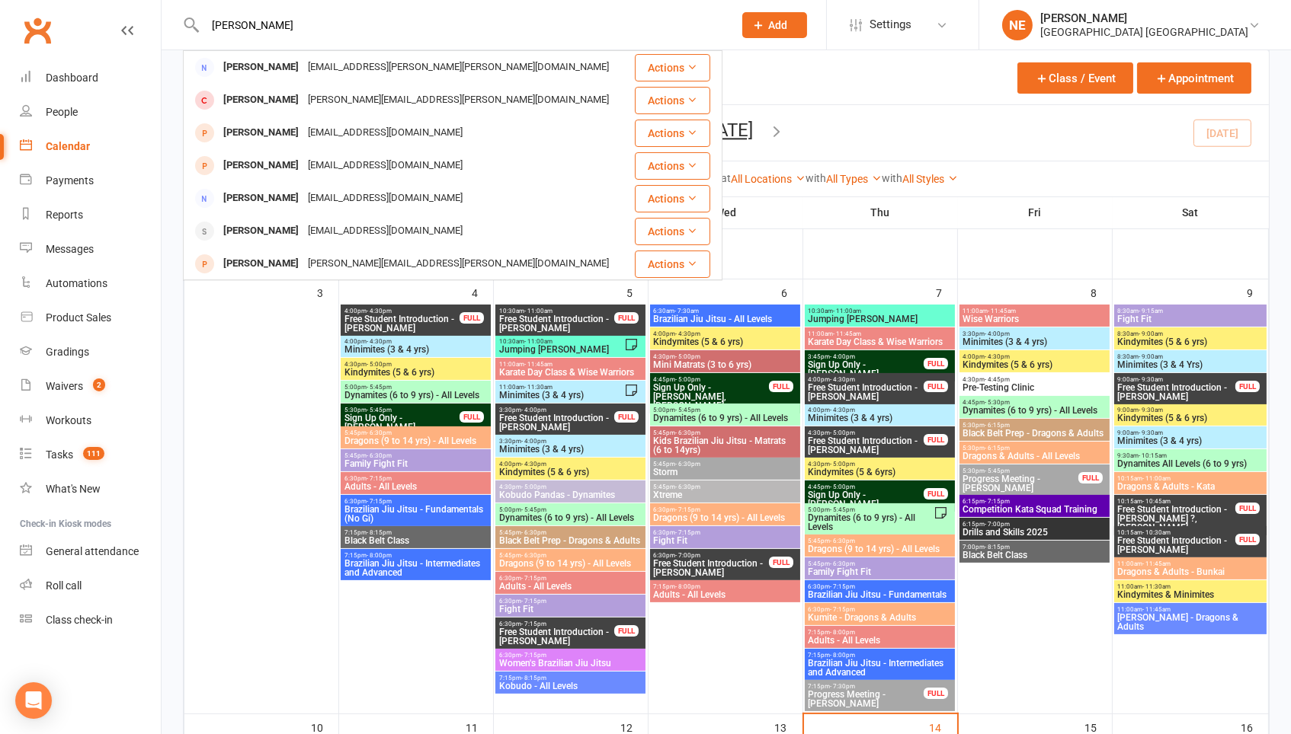
drag, startPoint x: 311, startPoint y: 19, endPoint x: 133, endPoint y: 9, distance: 177.8
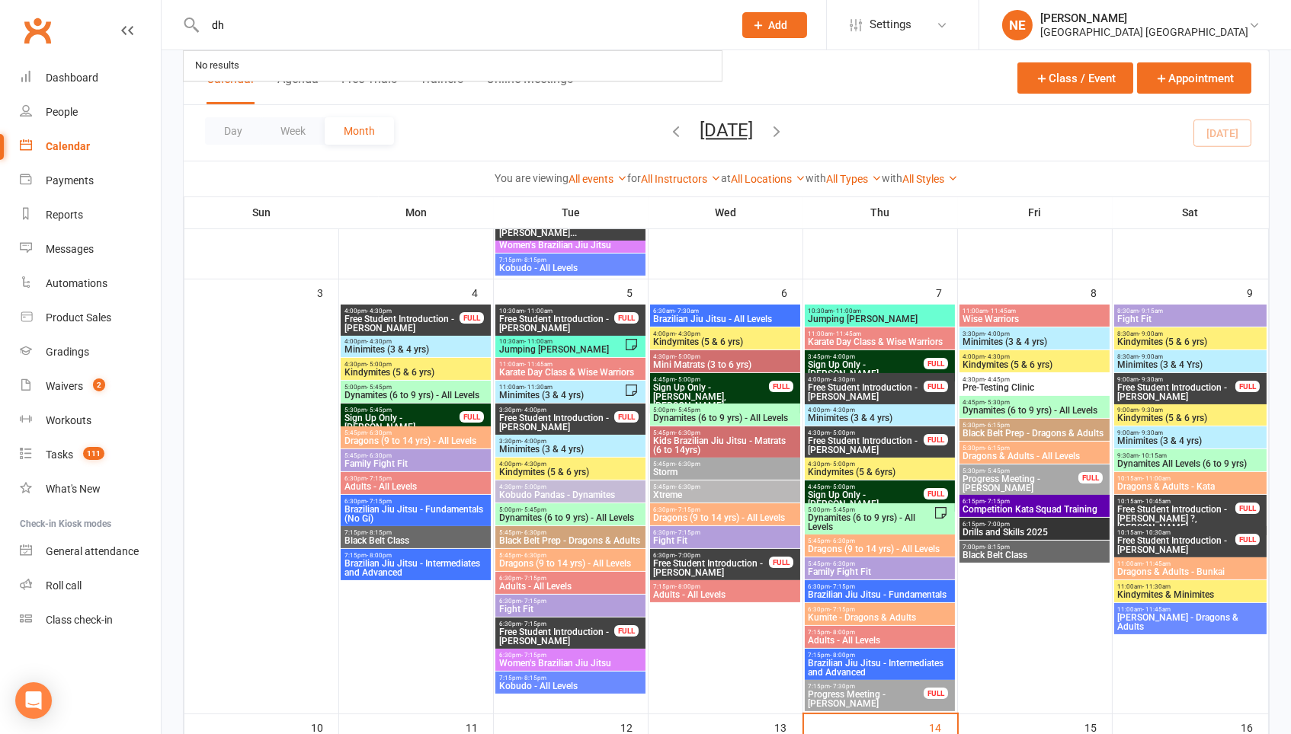
type input "d"
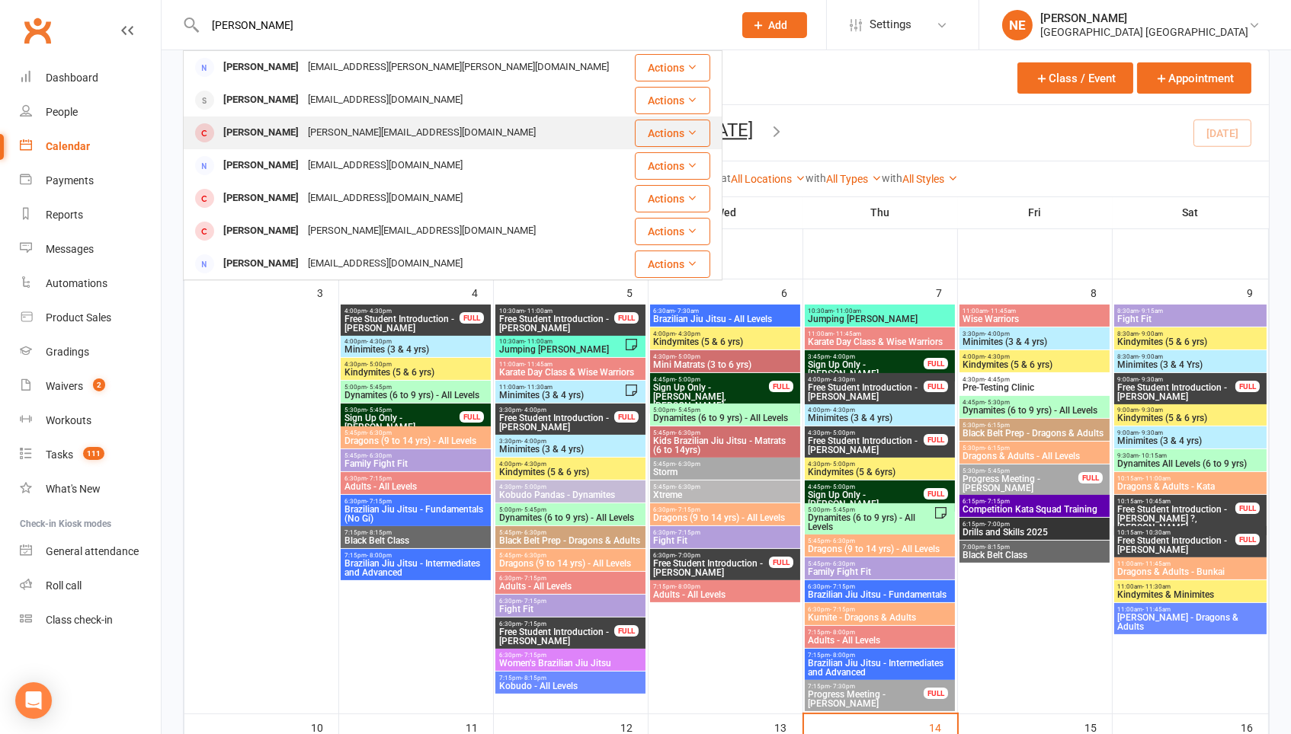
scroll to position [0, 0]
type input "Chloe Simmons"
click at [49, 12] on nav "Clubworx Dashboard People Calendar Payments Reports Messages Automations Produc…" at bounding box center [81, 367] width 162 height 734
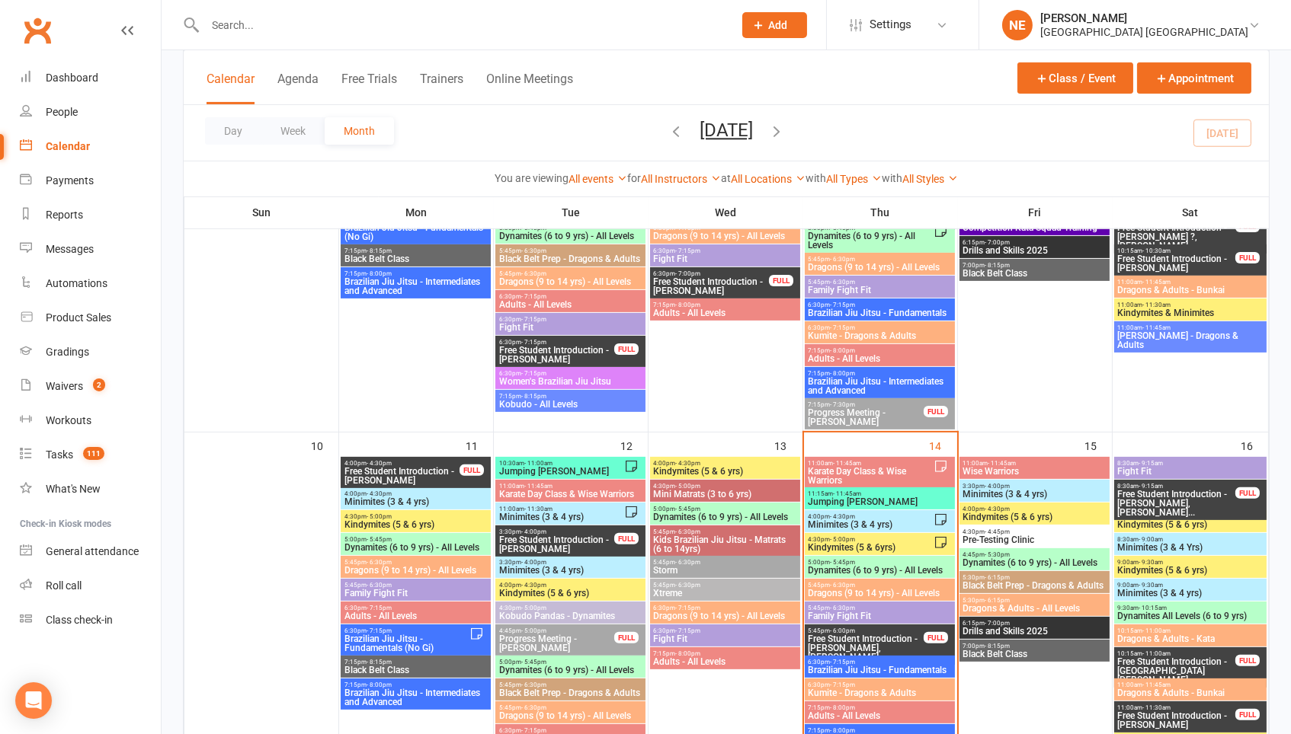
scroll to position [945, 0]
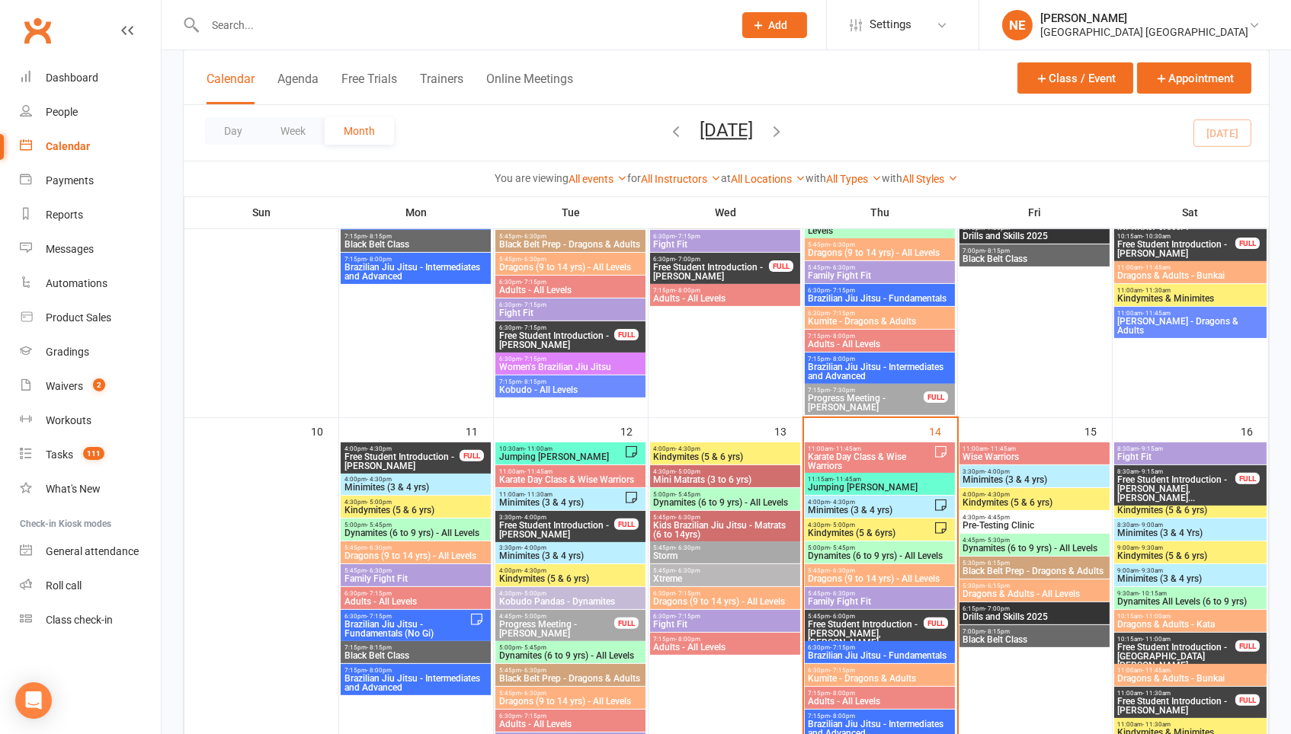
click at [877, 485] on span "Jumping Joeys" at bounding box center [880, 487] width 145 height 9
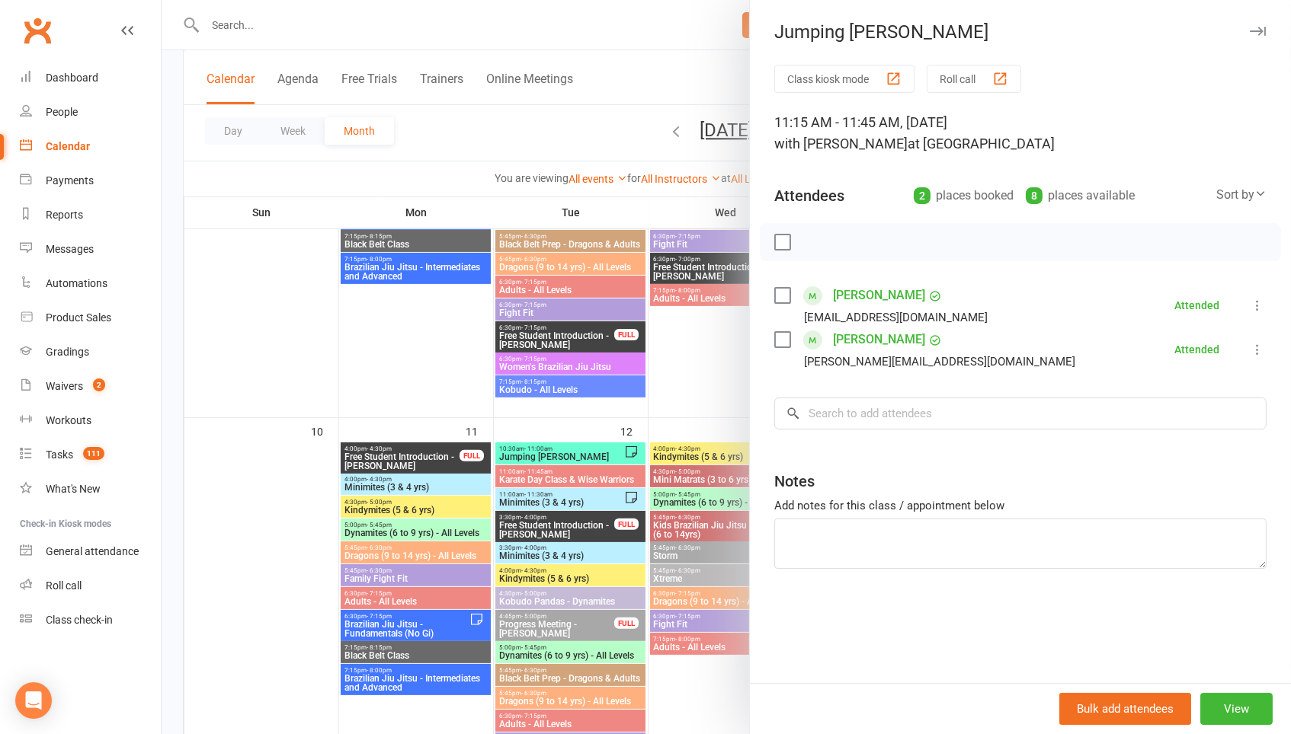
click at [732, 386] on div at bounding box center [726, 367] width 1129 height 734
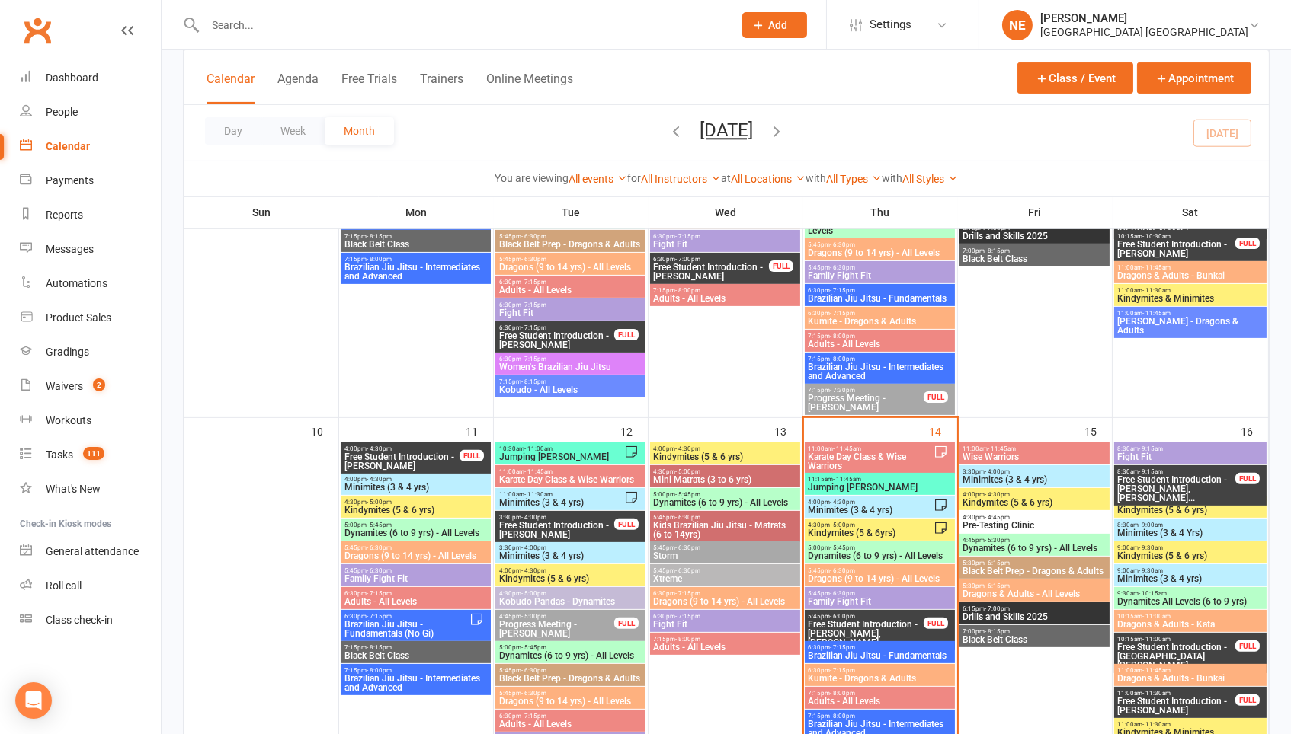
click at [885, 454] on span "Karate Day Class & Wise Warriors" at bounding box center [871, 462] width 126 height 18
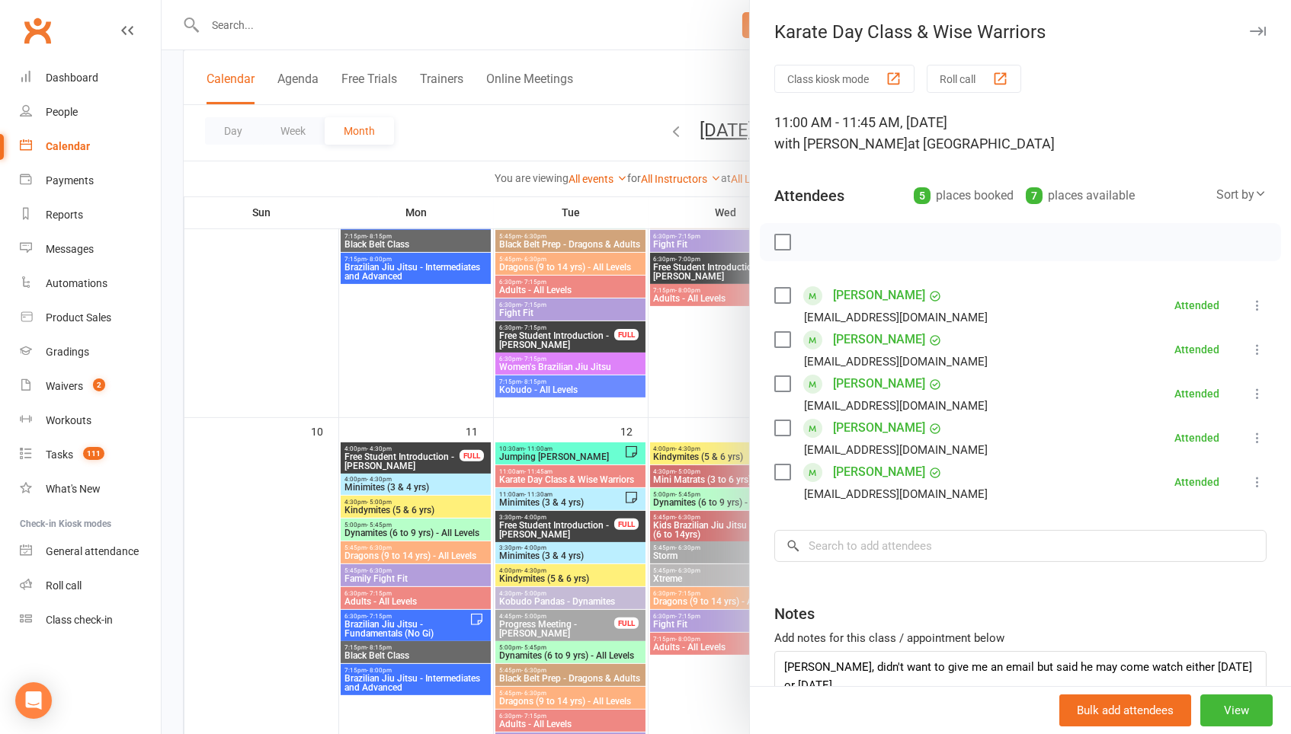
click at [678, 348] on div at bounding box center [726, 367] width 1129 height 734
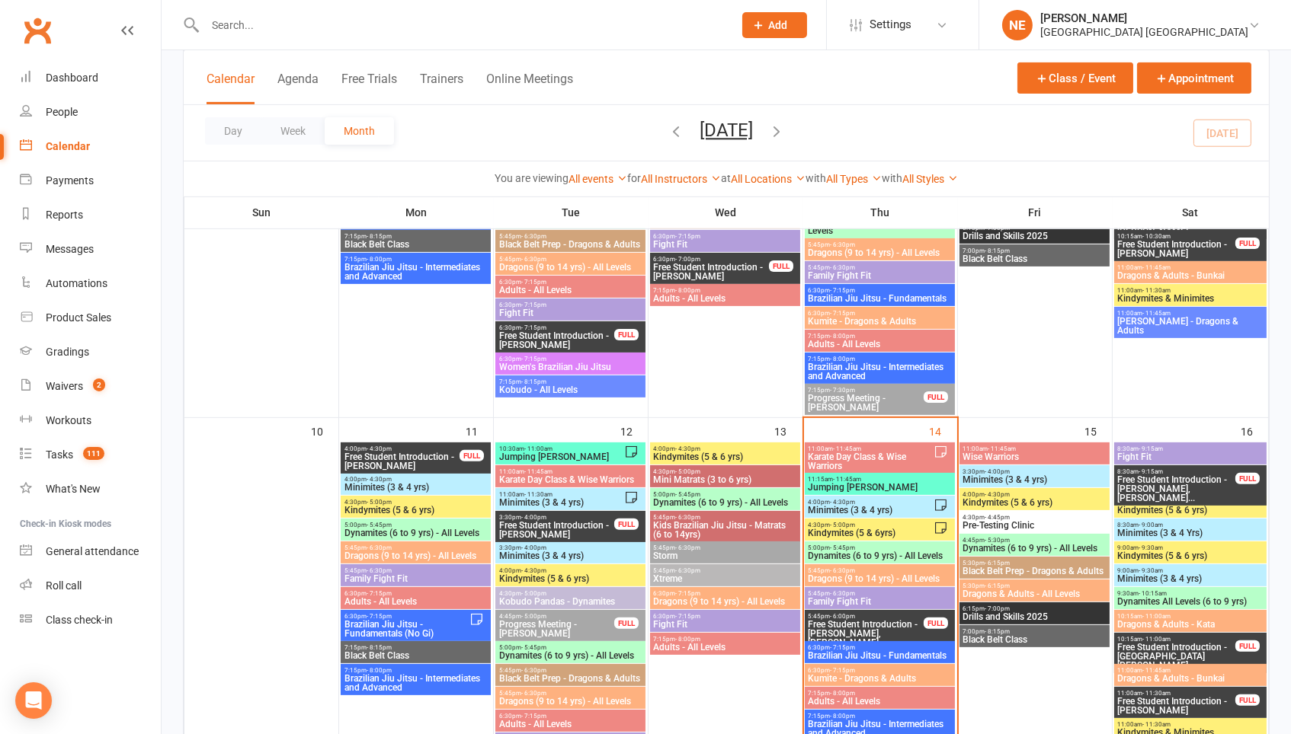
click at [850, 483] on span "Jumping Joeys" at bounding box center [880, 487] width 145 height 9
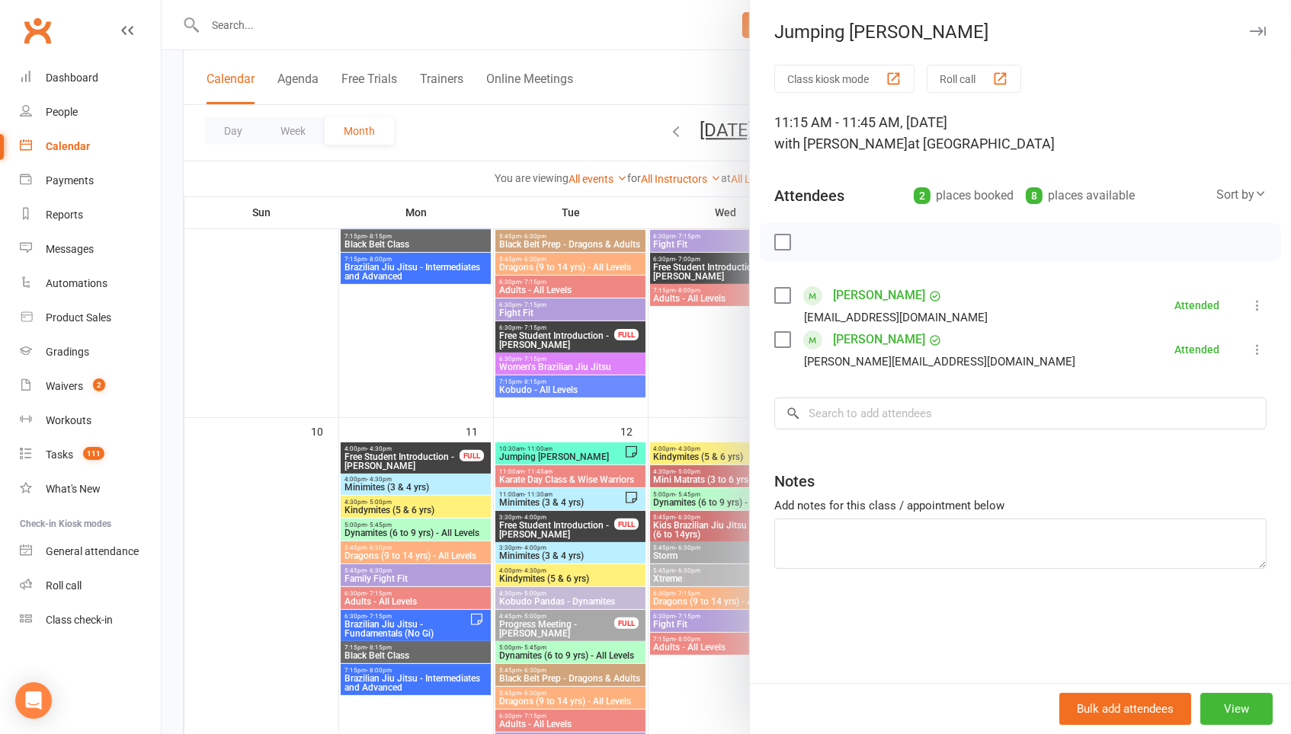
click at [1257, 347] on icon at bounding box center [1256, 349] width 15 height 15
click at [1192, 403] on link "Remove" at bounding box center [1184, 410] width 164 height 30
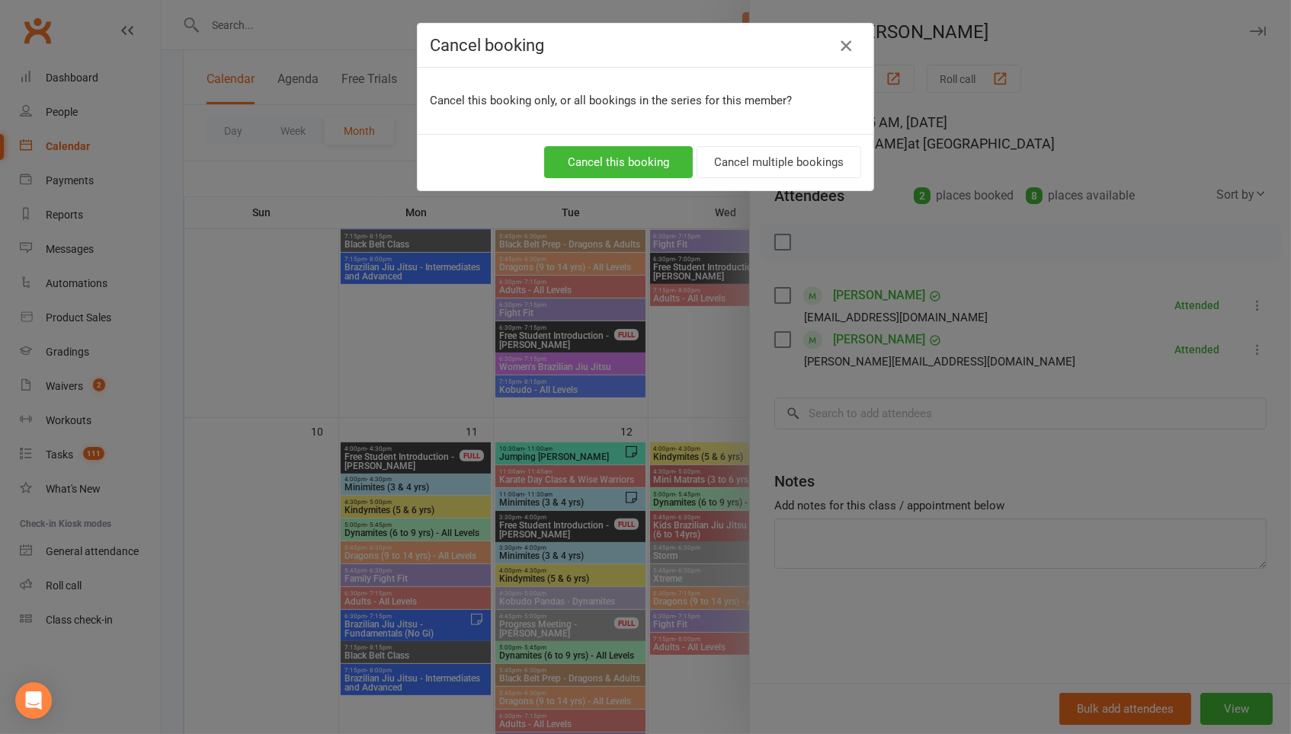
click at [839, 52] on icon "button" at bounding box center [846, 46] width 18 height 18
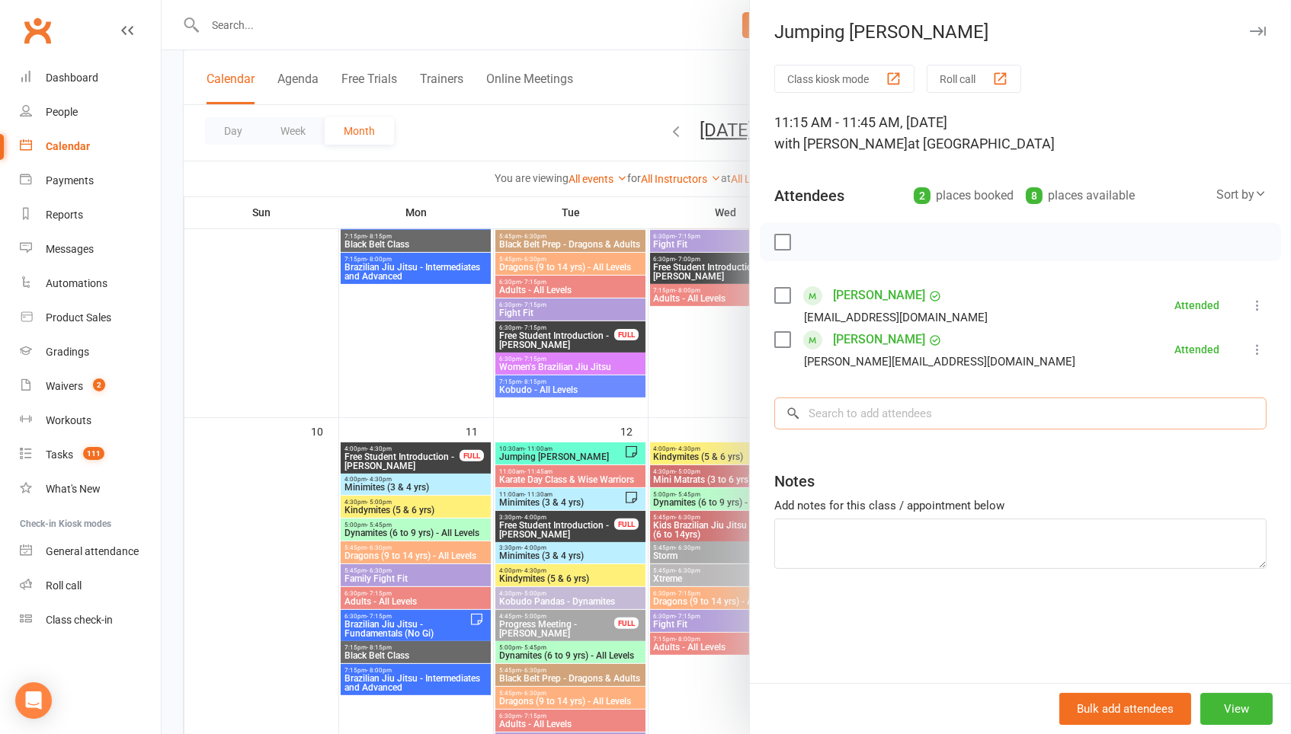
click at [920, 411] on input "search" at bounding box center [1020, 414] width 492 height 32
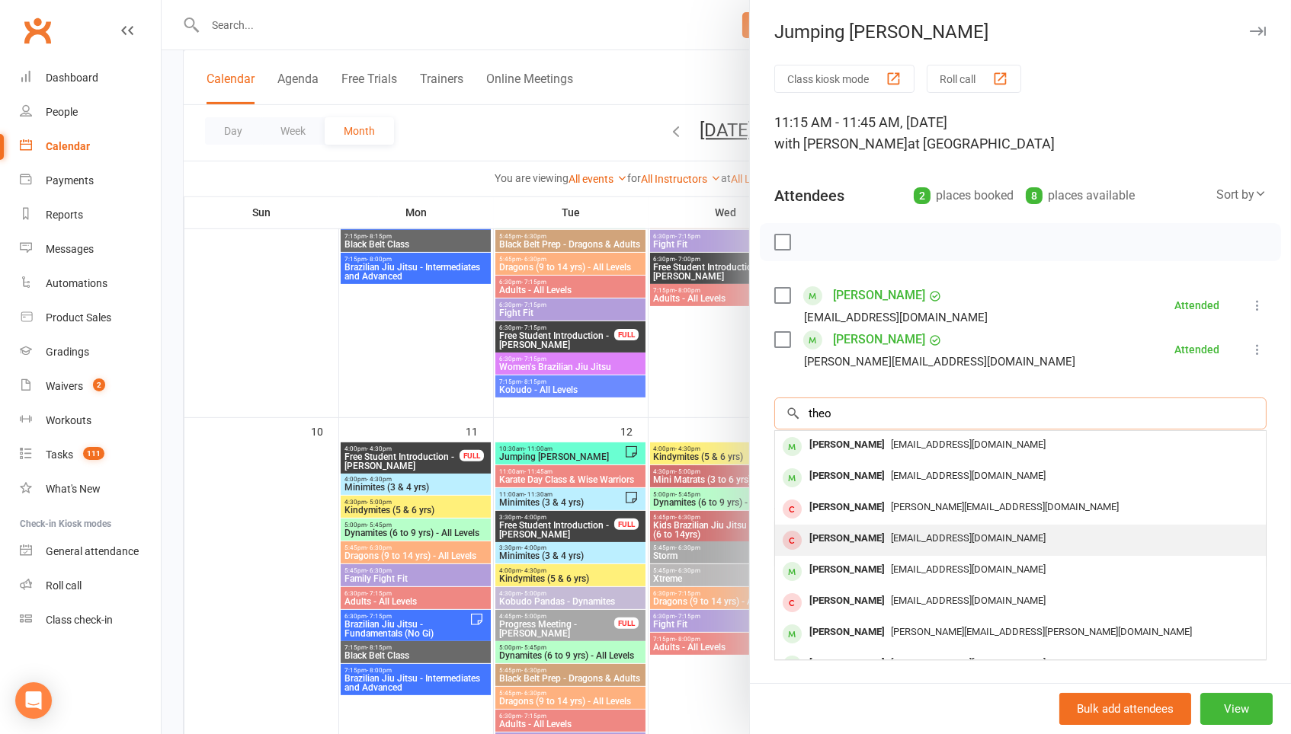
type input "Theo"
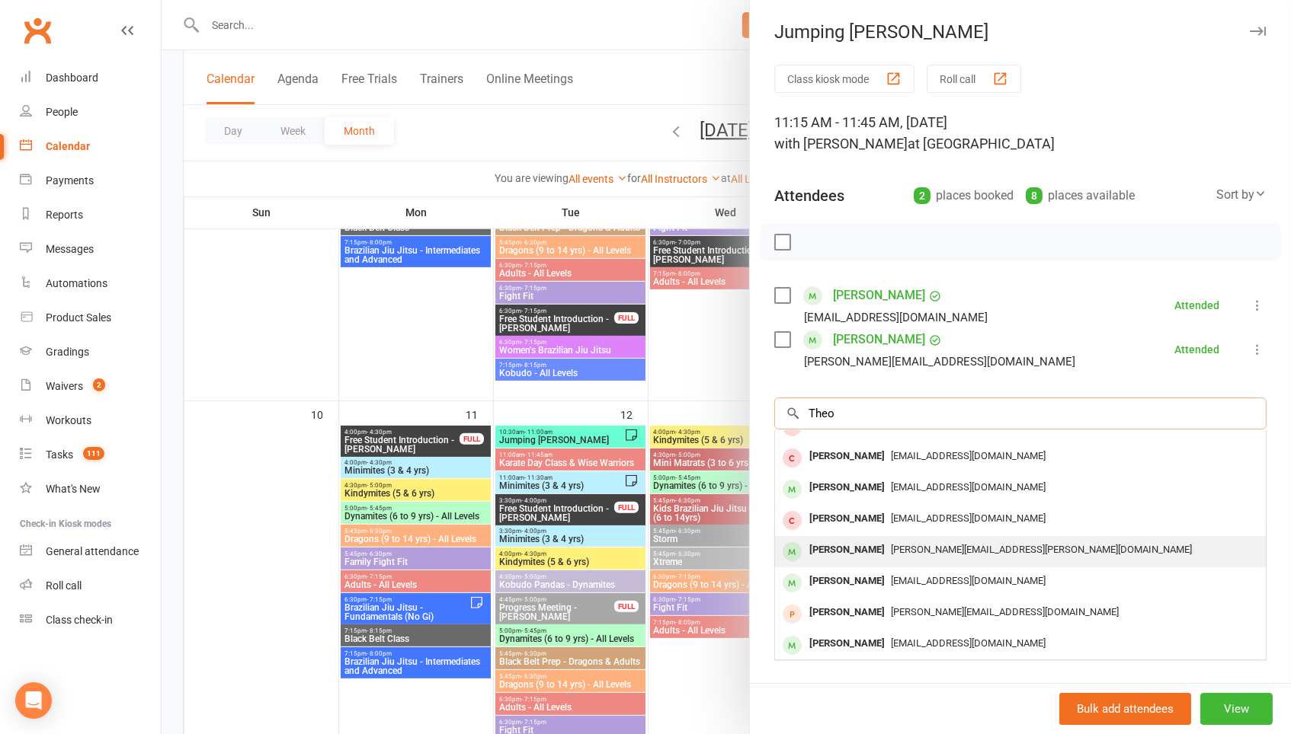
scroll to position [82, 0]
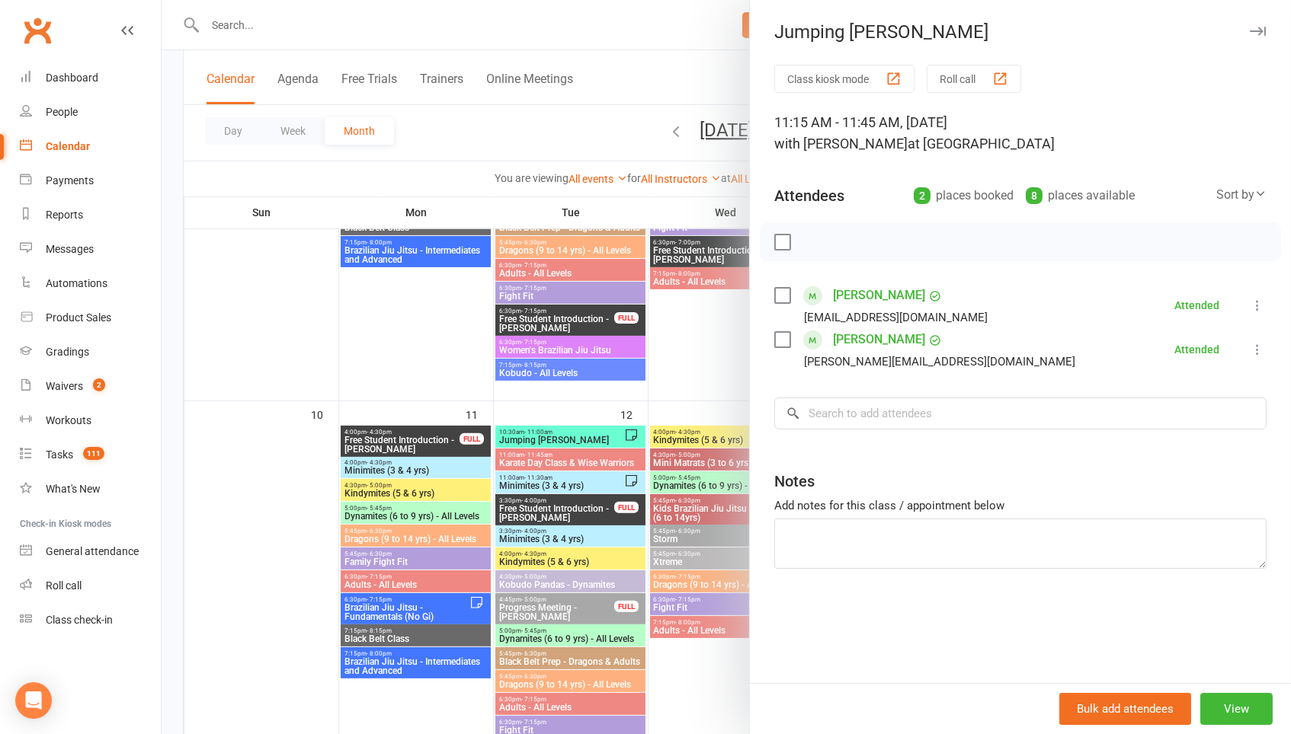
click at [540, 140] on div at bounding box center [726, 367] width 1129 height 734
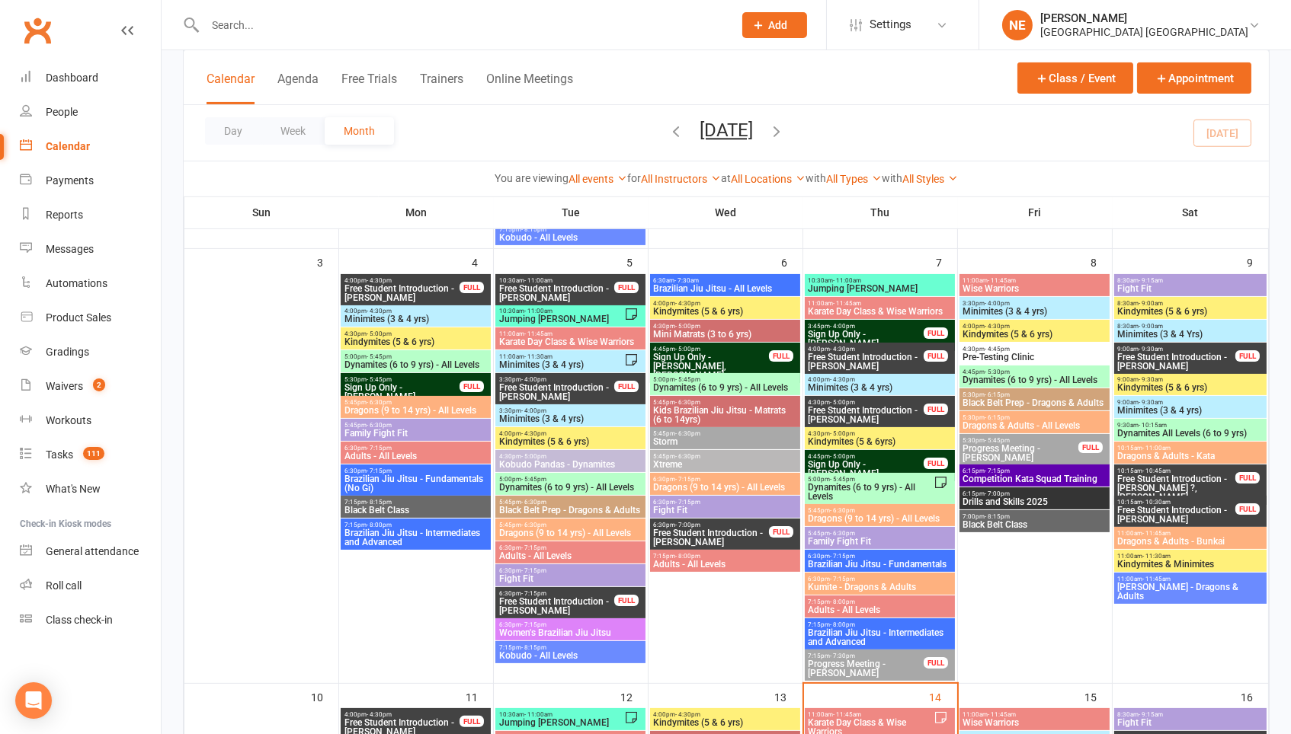
scroll to position [672, 0]
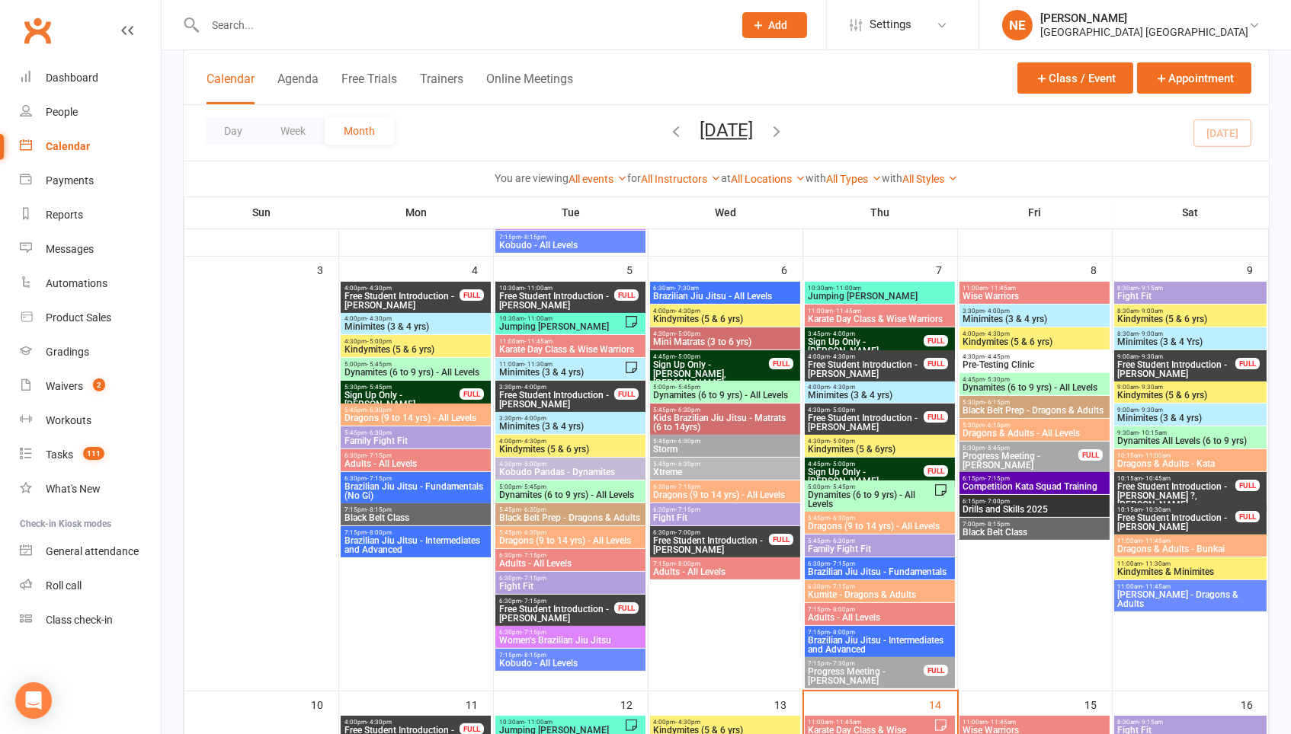
click at [230, 24] on input "text" at bounding box center [461, 24] width 522 height 21
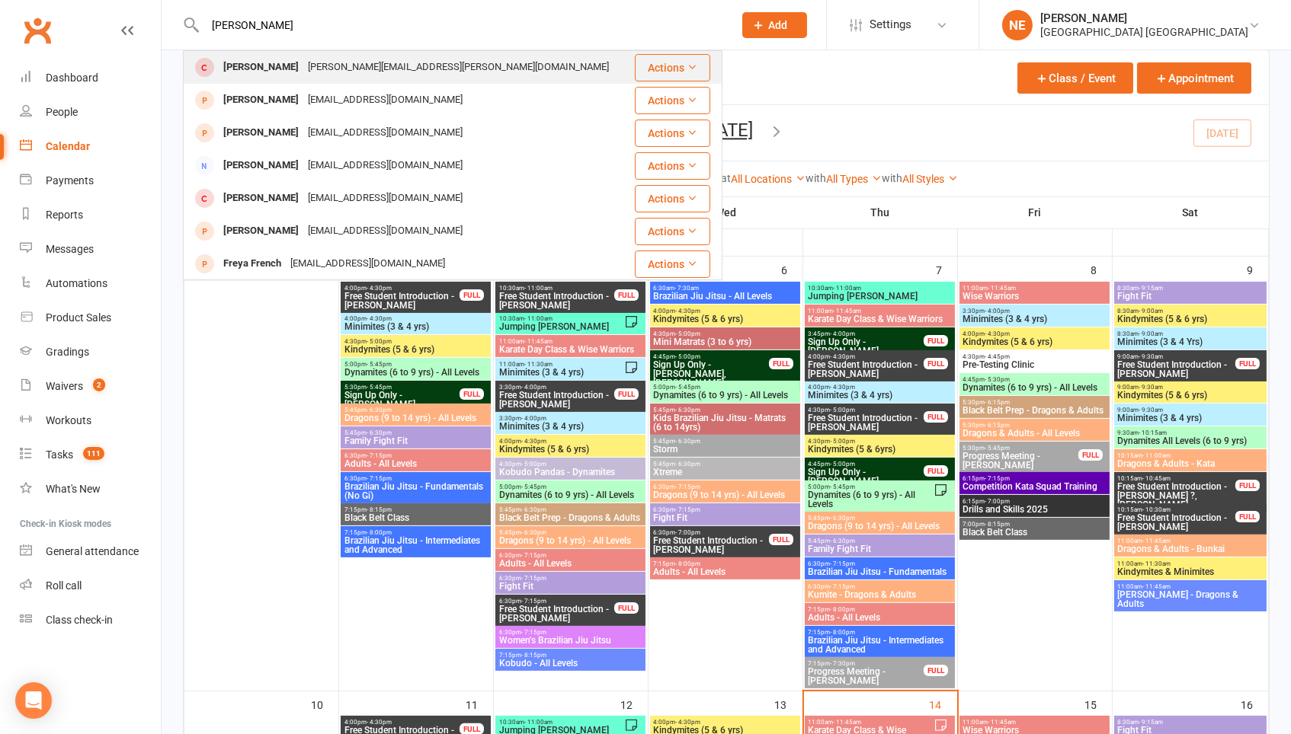
type input "Freddie"
drag, startPoint x: 235, startPoint y: 54, endPoint x: 168, endPoint y: 64, distance: 67.0
click at [168, 64] on div "Class kiosk mode Member self check-in Roll call kiosk mode Staff check-in for m…" at bounding box center [726, 743] width 1129 height 2730
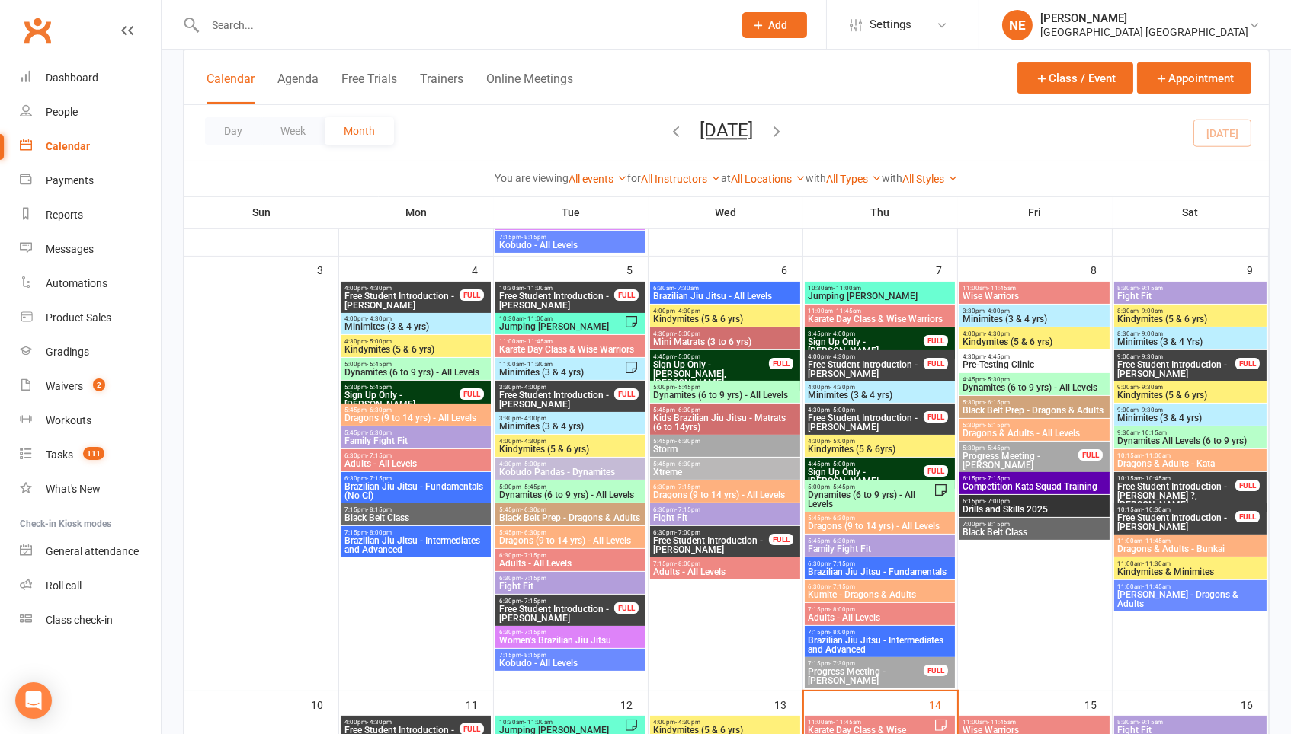
click at [280, 32] on input "text" at bounding box center [461, 24] width 522 height 21
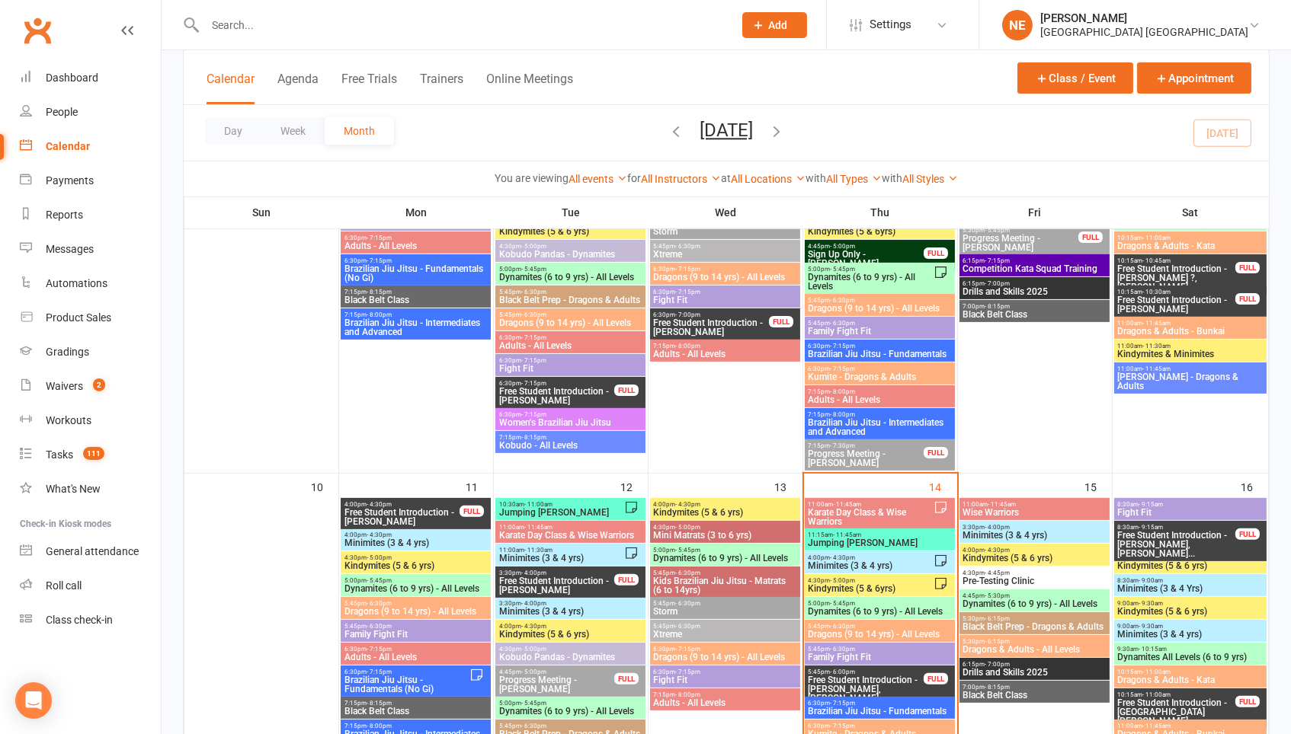
scroll to position [907, 0]
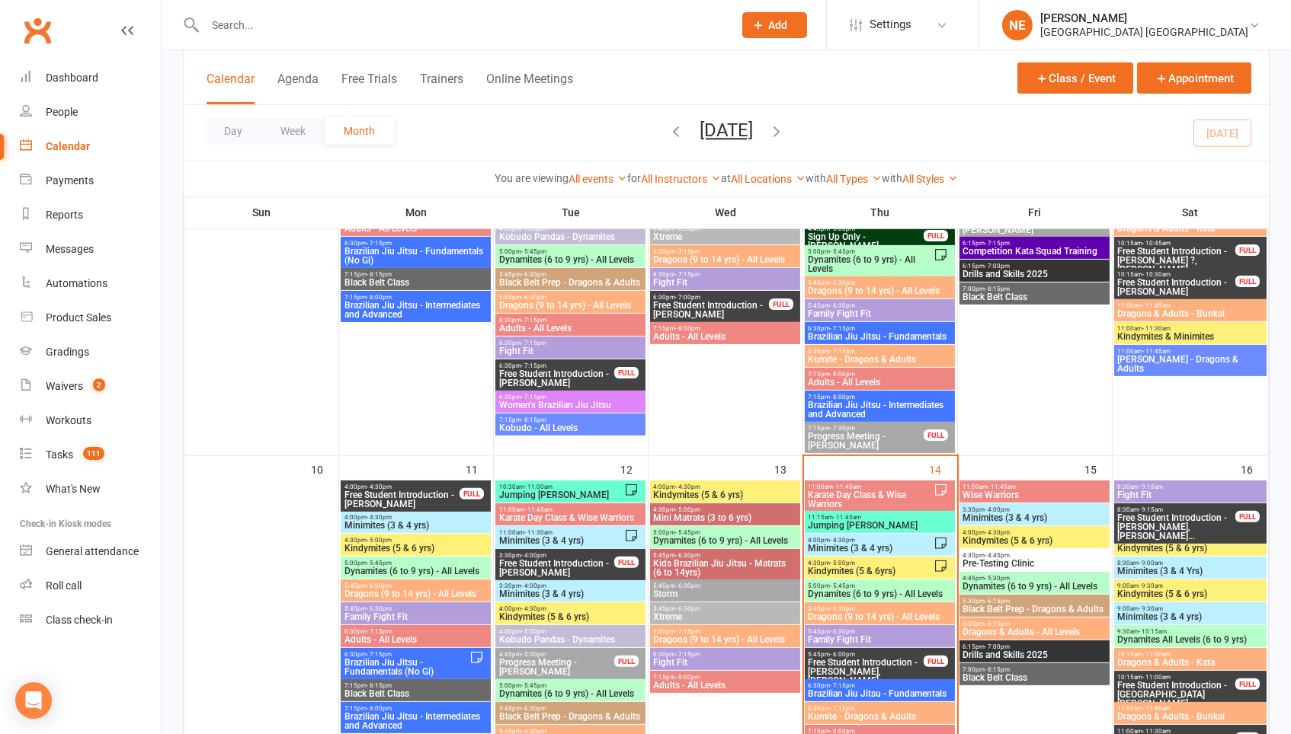
click at [885, 547] on span "Minimites (3 & 4 yrs)" at bounding box center [871, 548] width 126 height 9
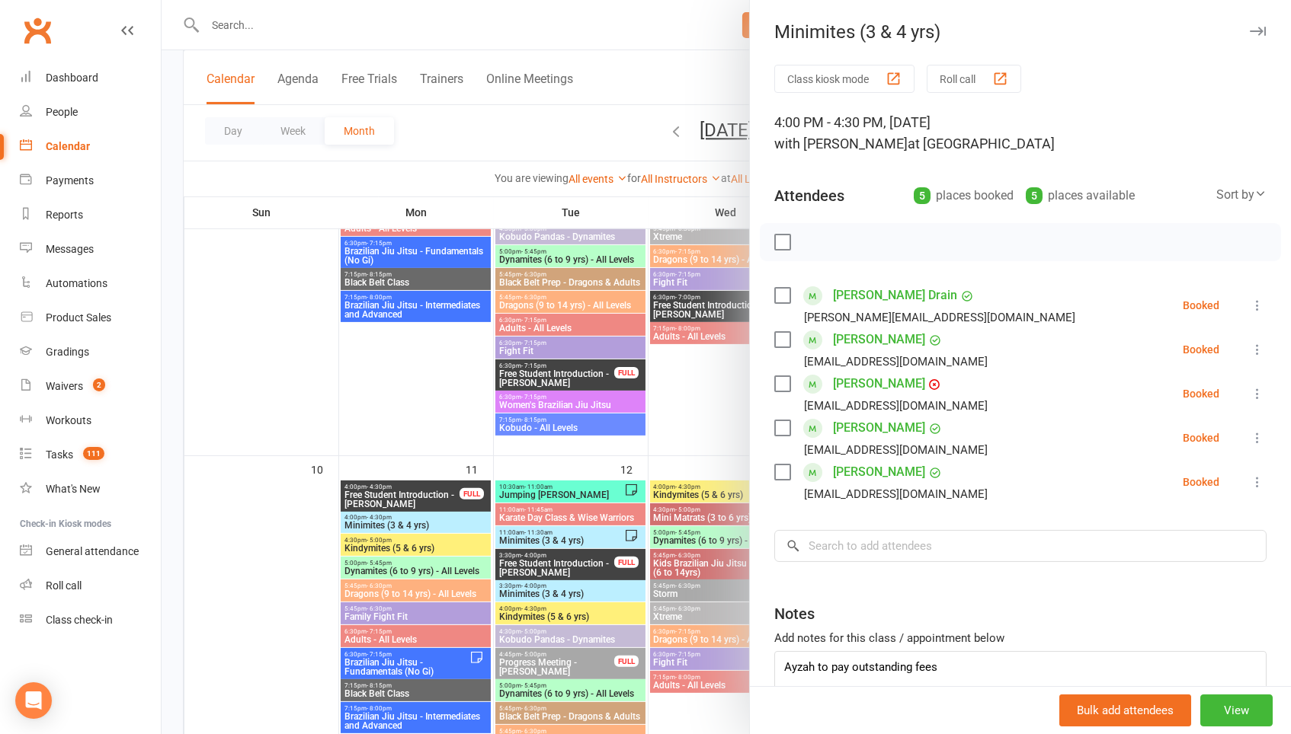
click at [616, 92] on div at bounding box center [726, 367] width 1129 height 734
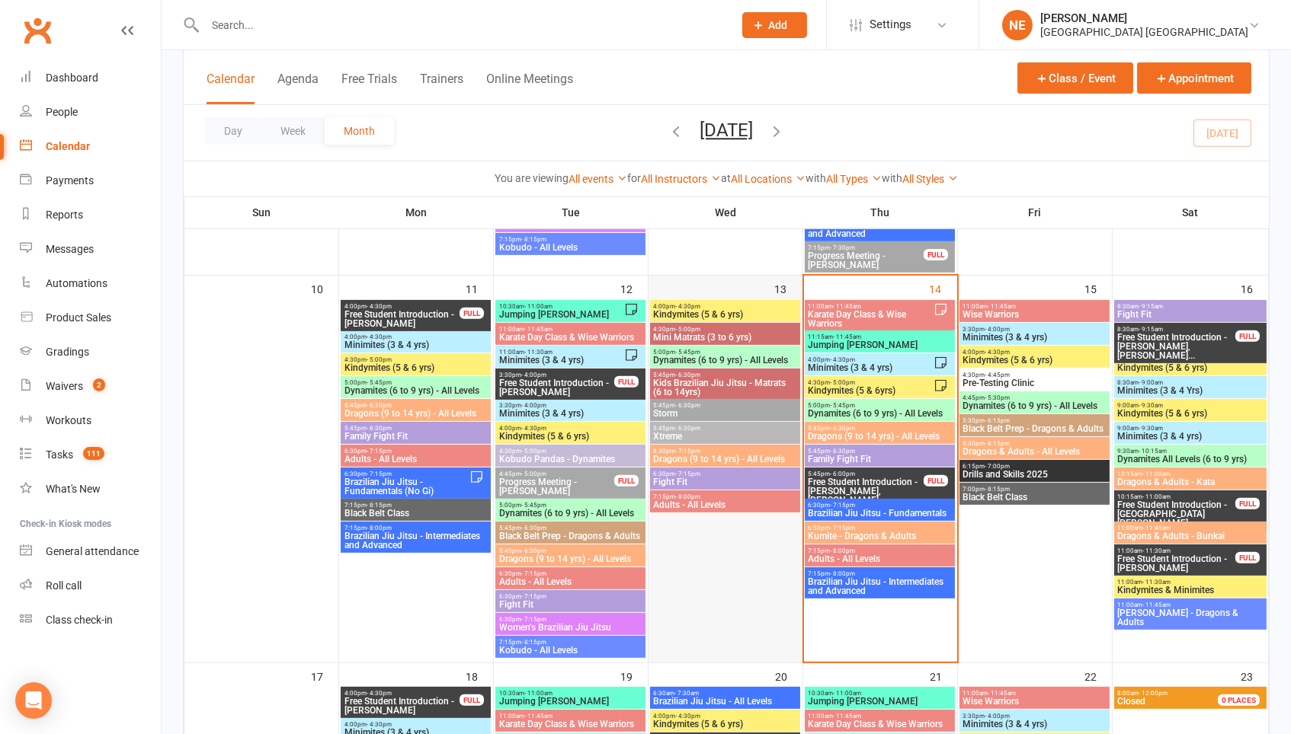
scroll to position [1088, 0]
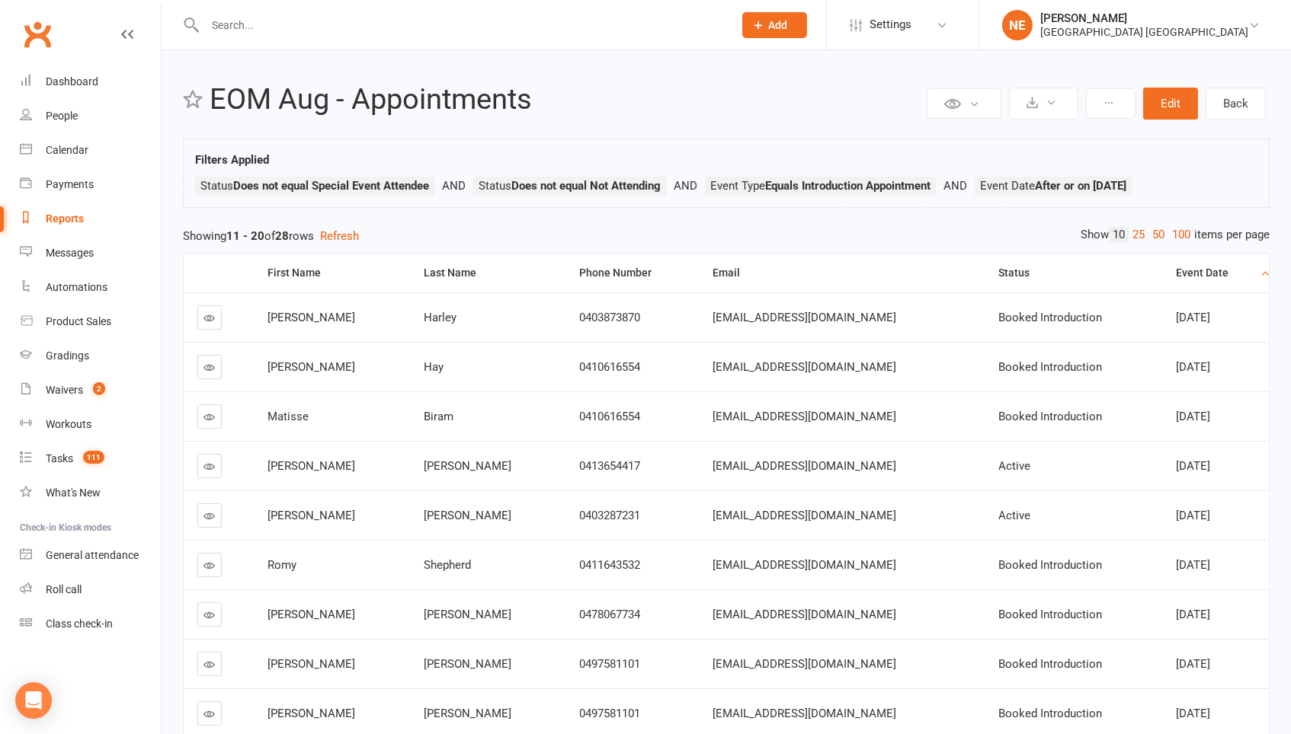
click at [1180, 274] on div "Event Date" at bounding box center [1216, 272] width 81 height 11
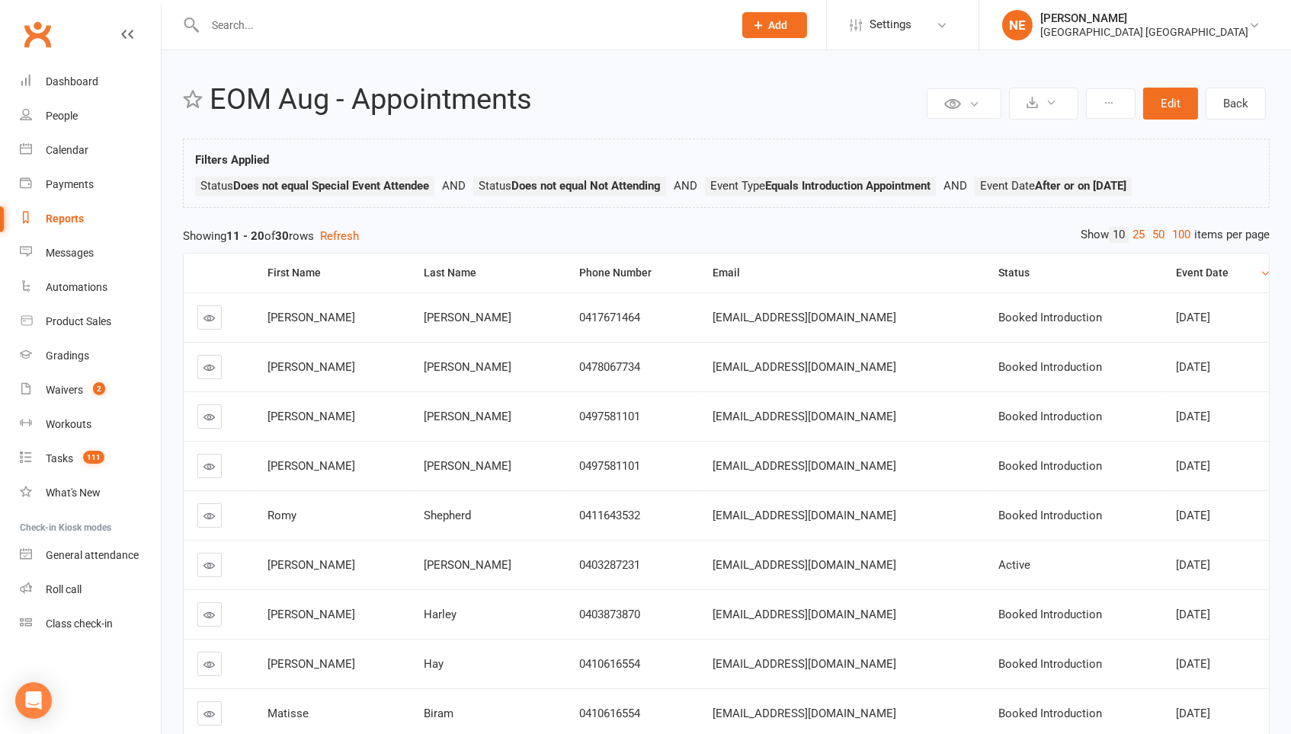
click at [1180, 274] on div "Event Date" at bounding box center [1216, 272] width 81 height 11
